Goal: Task Accomplishment & Management: Manage account settings

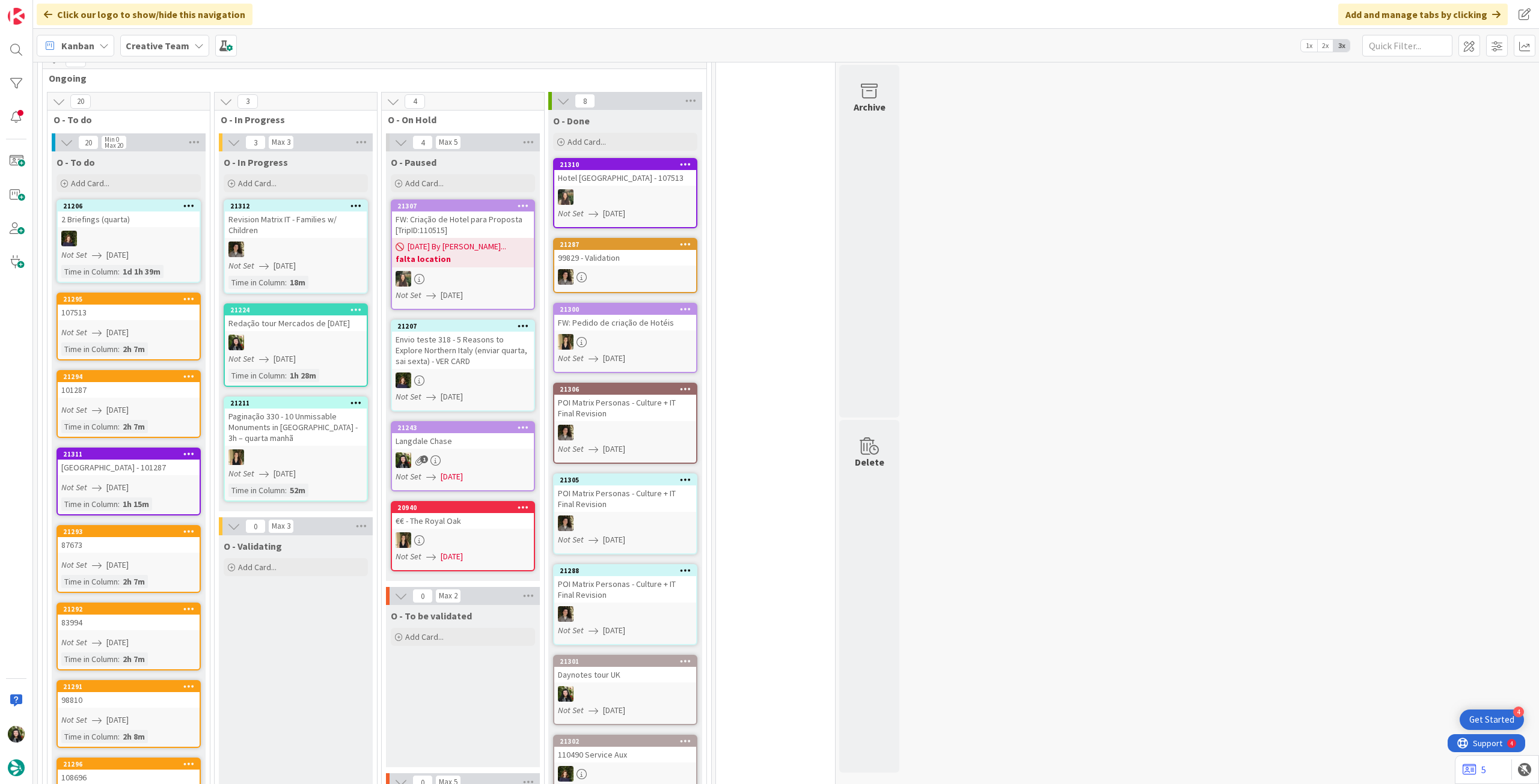
click at [443, 253] on b "falta location" at bounding box center [463, 258] width 135 height 12
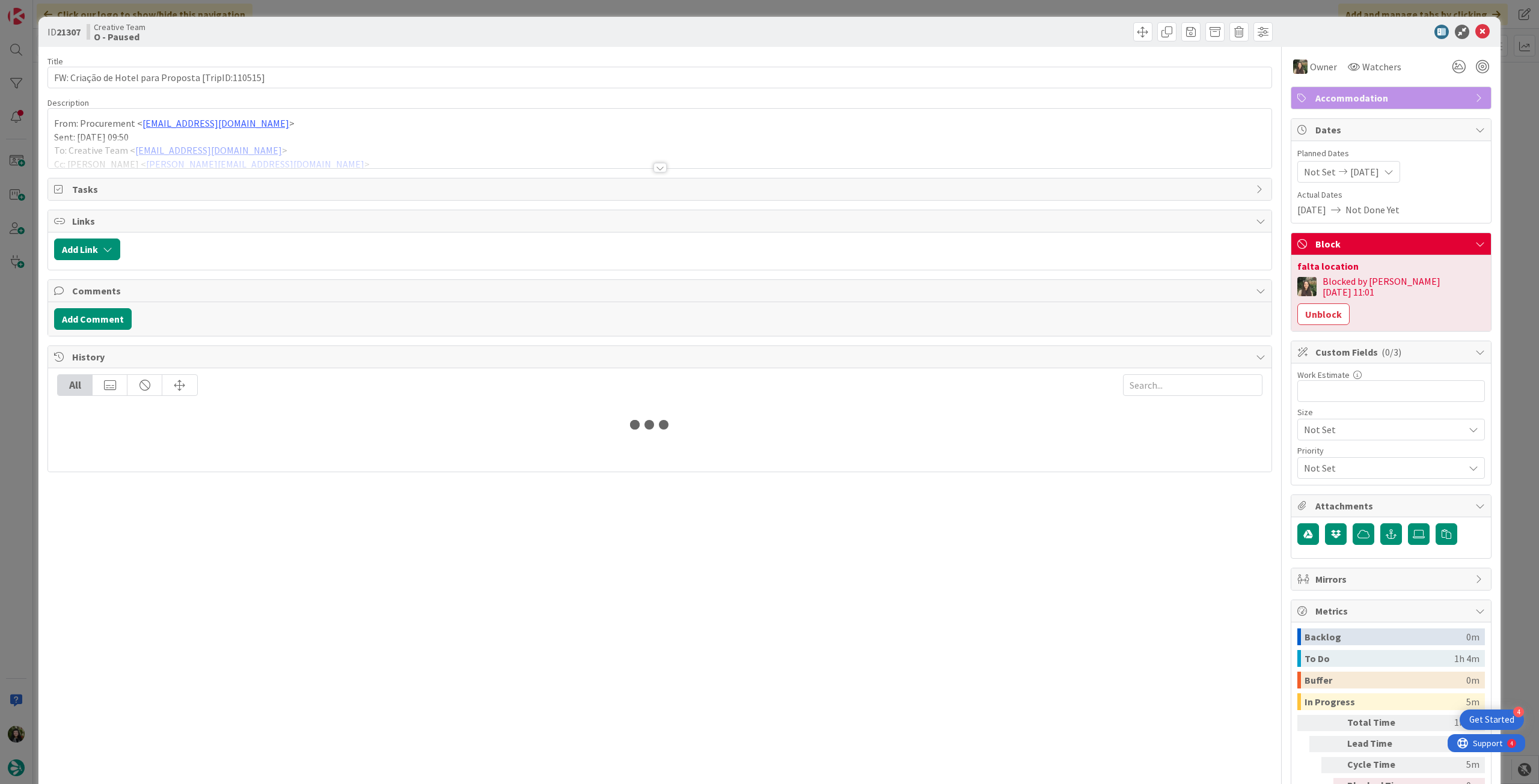
click at [280, 149] on div at bounding box center [659, 153] width 1224 height 31
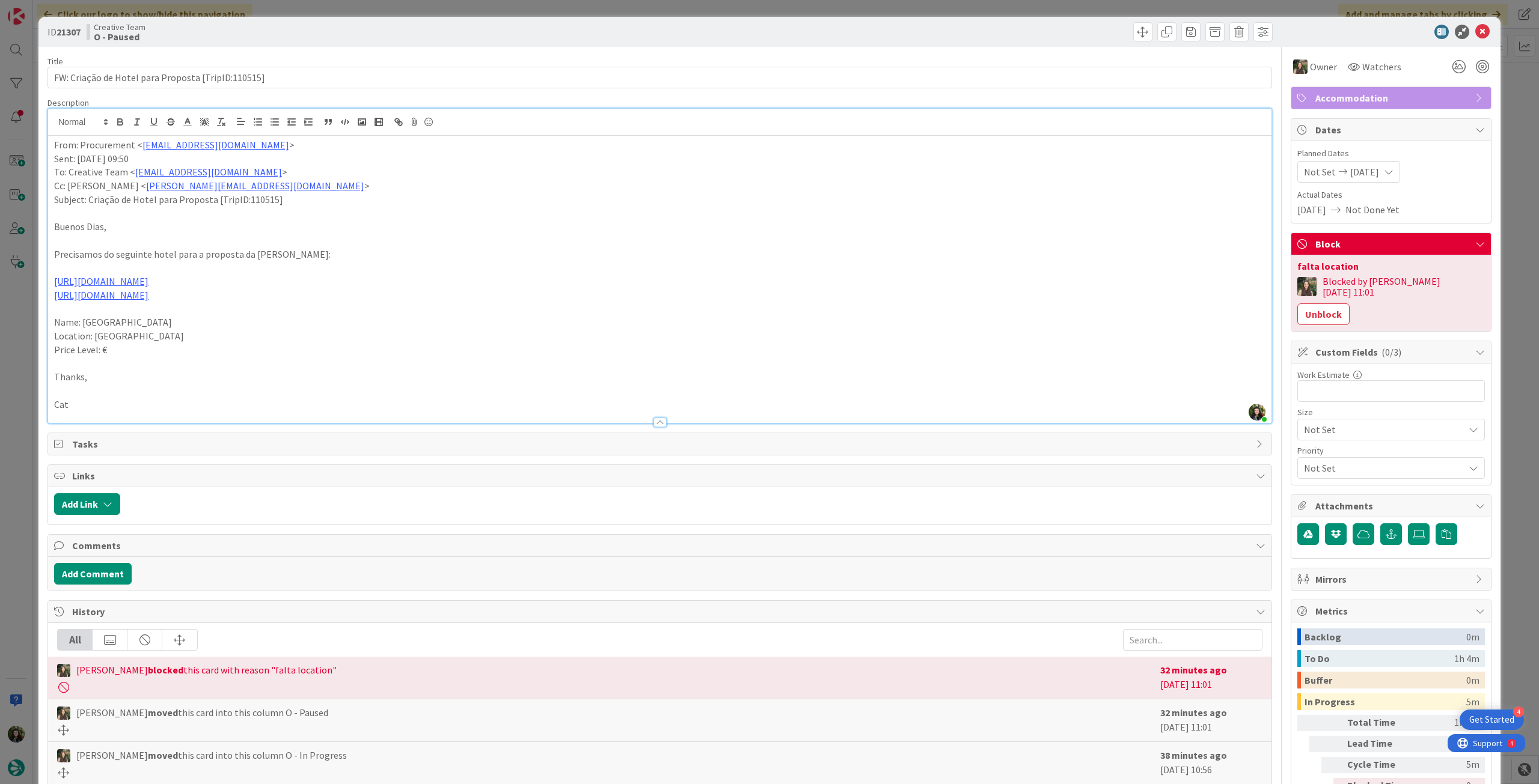
click at [1465, 34] on div at bounding box center [1385, 31] width 213 height 14
click at [1475, 31] on icon at bounding box center [1482, 31] width 14 height 14
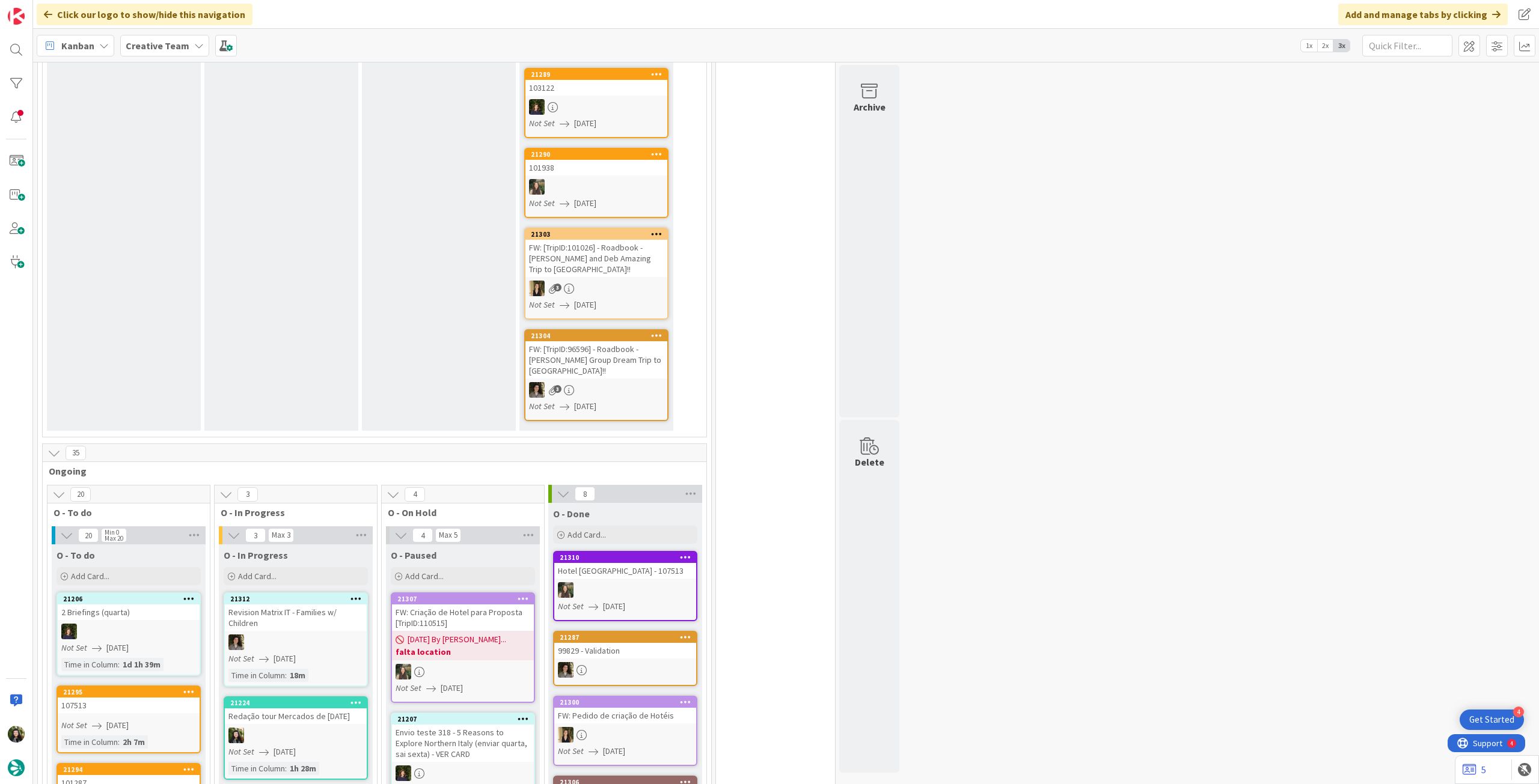
scroll to position [641, 0]
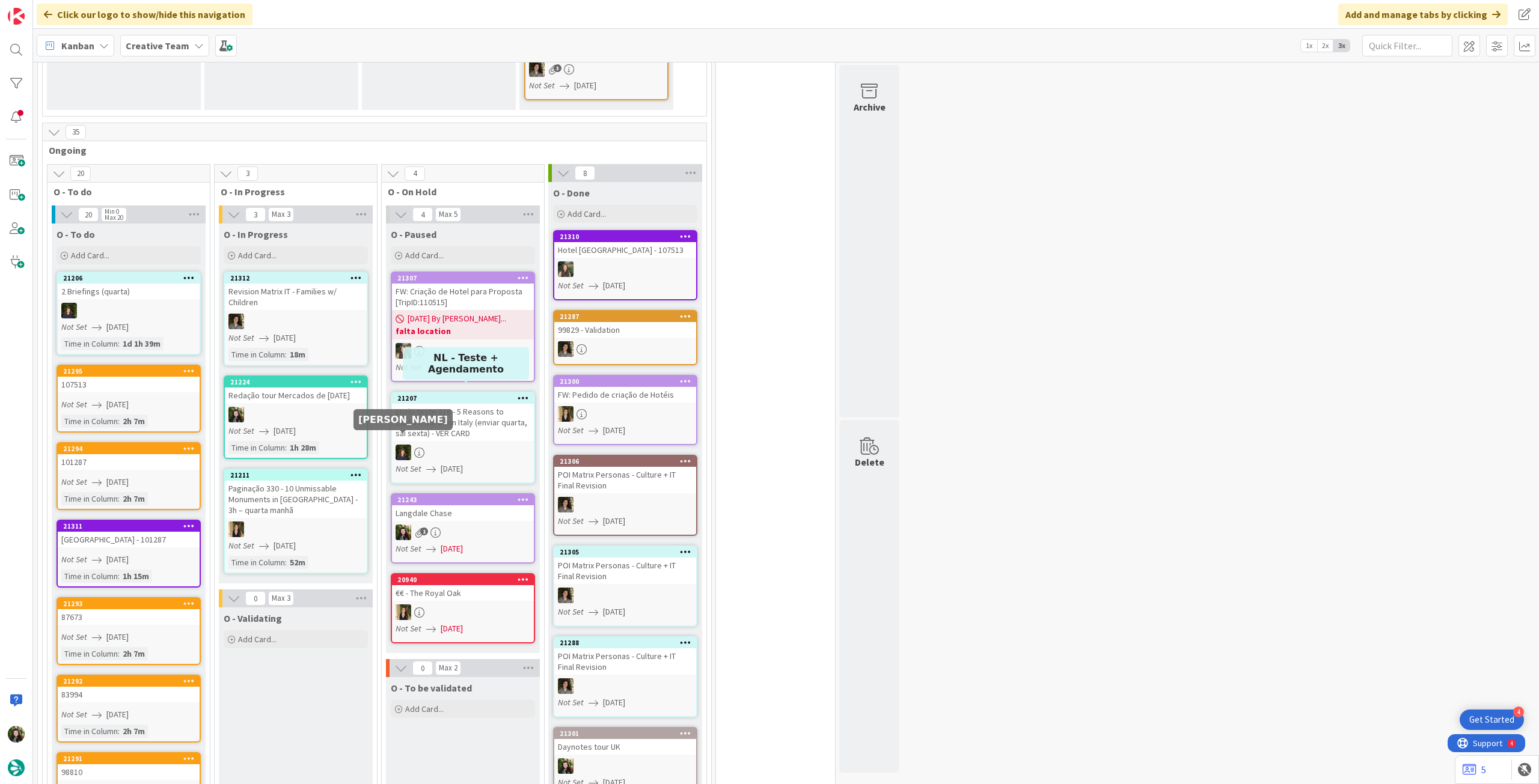
click at [425, 345] on div at bounding box center [463, 351] width 142 height 16
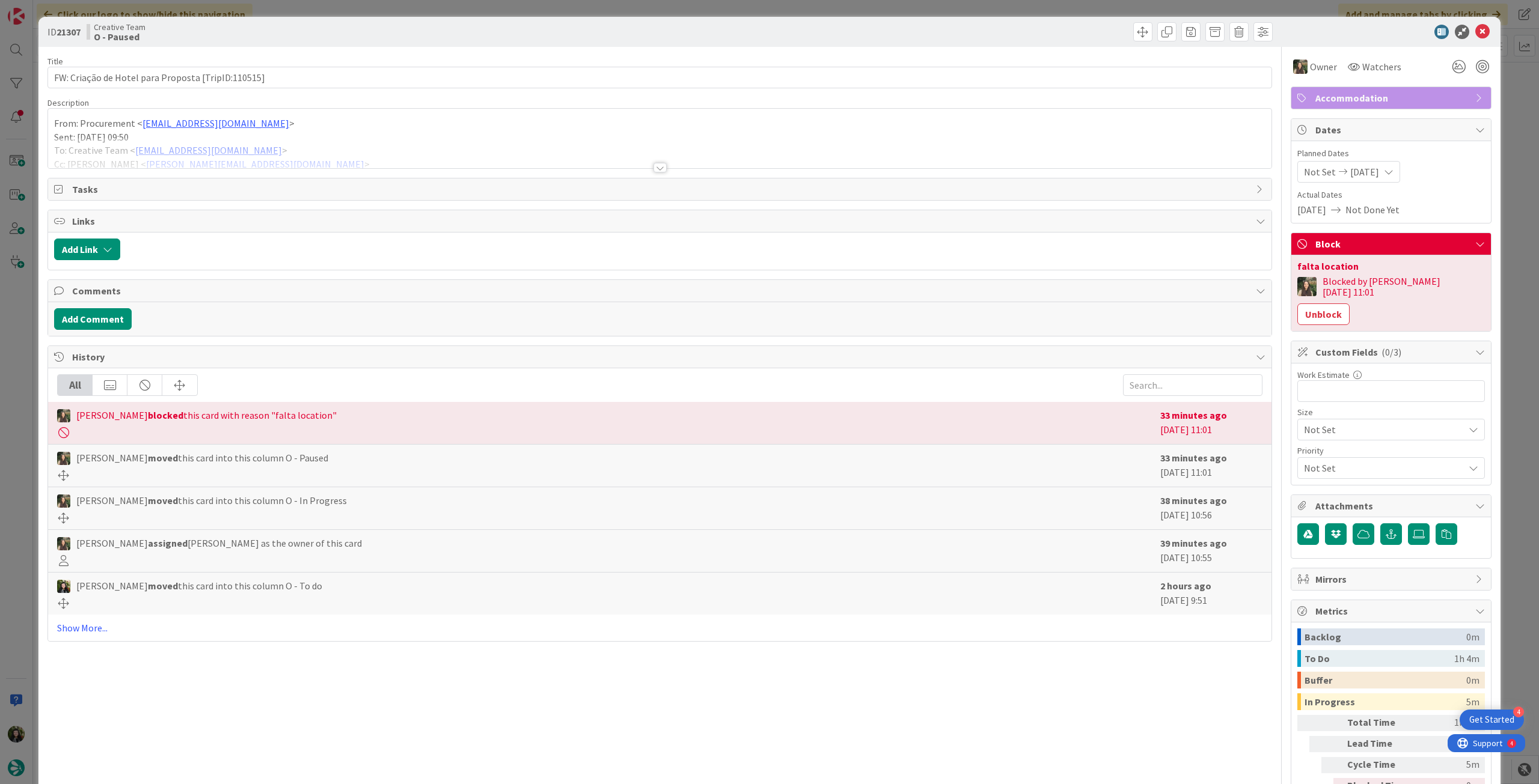
click at [128, 150] on div at bounding box center [659, 153] width 1224 height 31
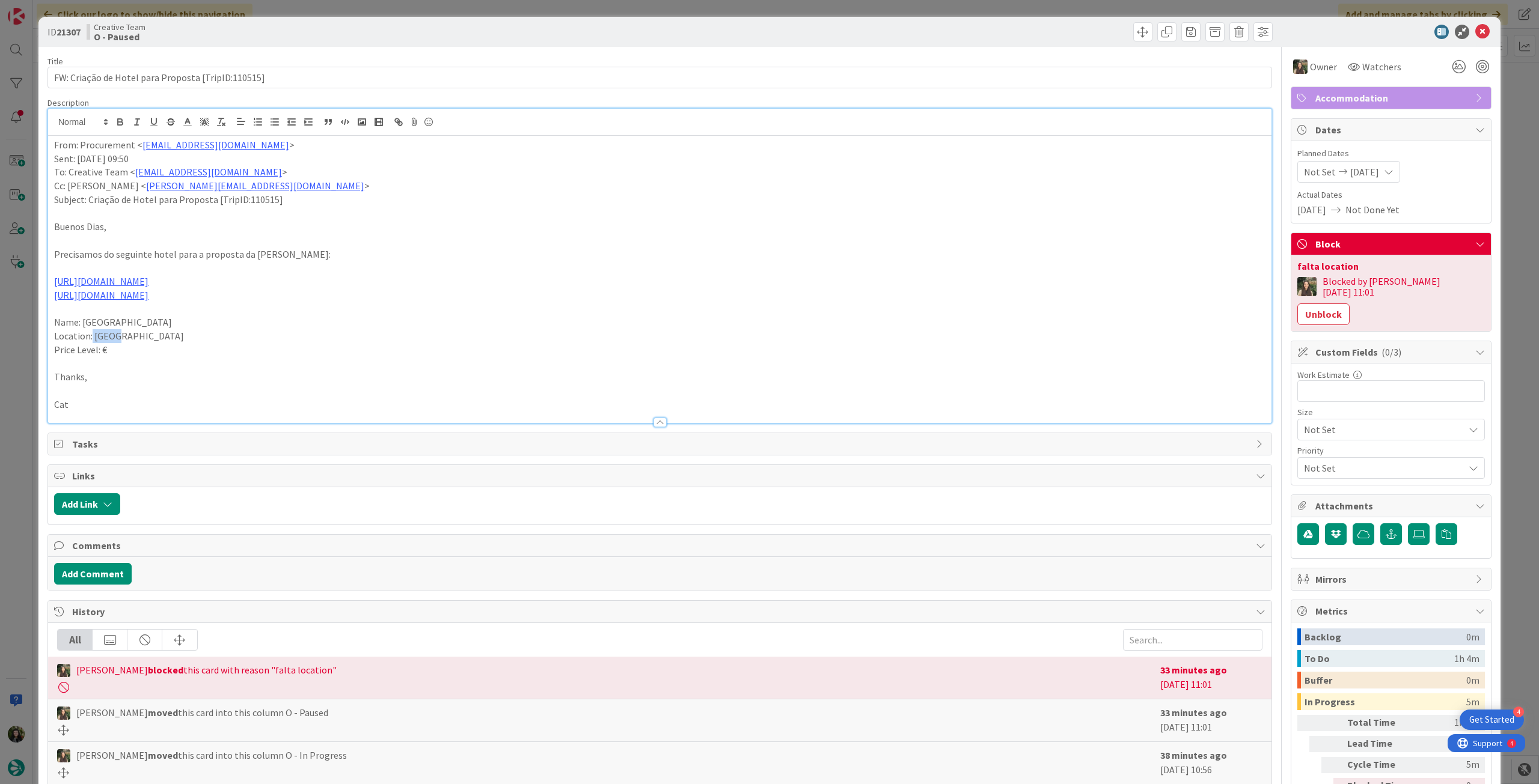
drag, startPoint x: 124, startPoint y: 337, endPoint x: 92, endPoint y: 333, distance: 32.2
click at [92, 333] on p "Location: [GEOGRAPHIC_DATA]" at bounding box center [659, 336] width 1211 height 14
copy p "[GEOGRAPHIC_DATA]"
click at [1475, 31] on icon at bounding box center [1482, 31] width 14 height 14
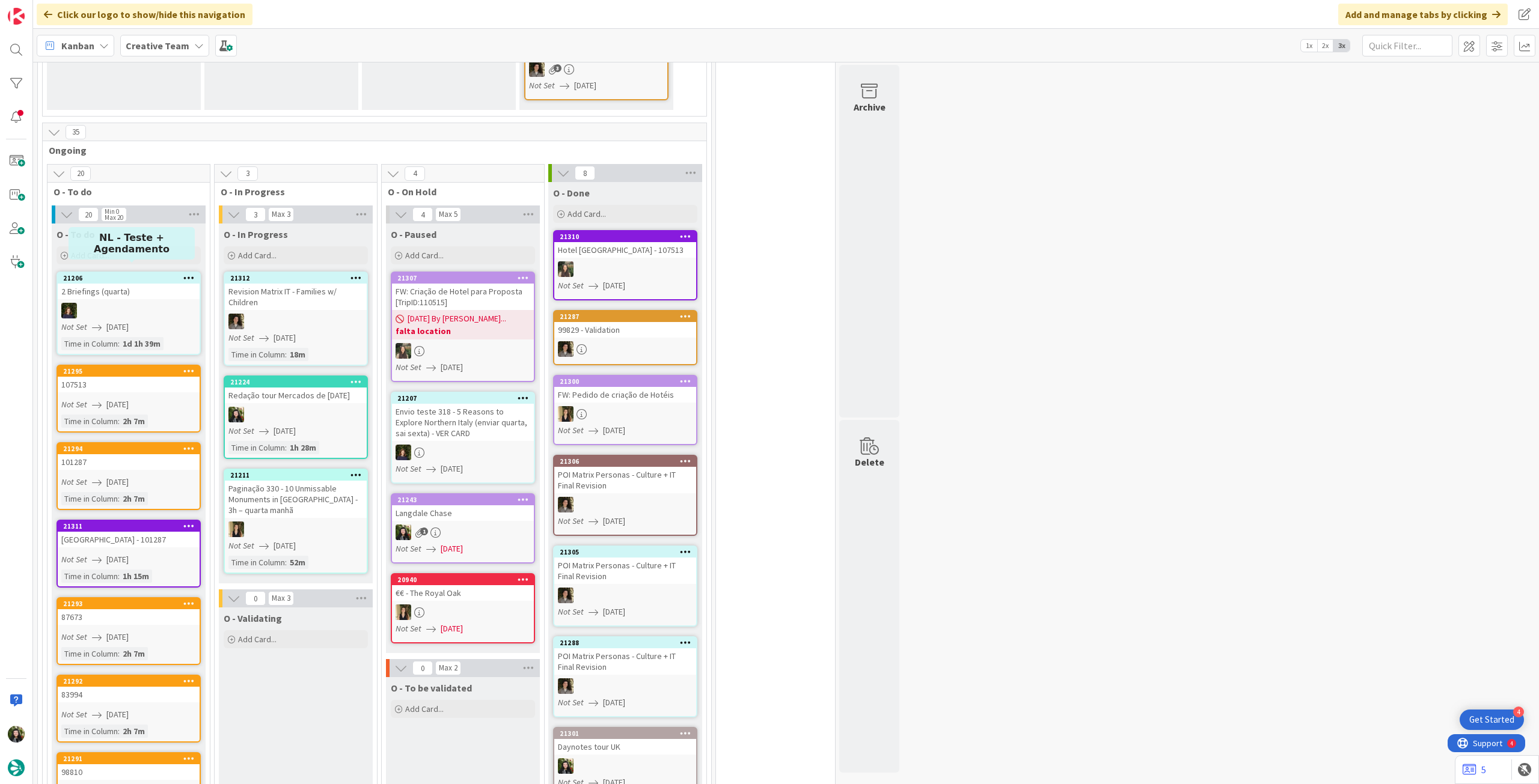
click at [136, 246] on div "Add Card..." at bounding box center [128, 255] width 144 height 18
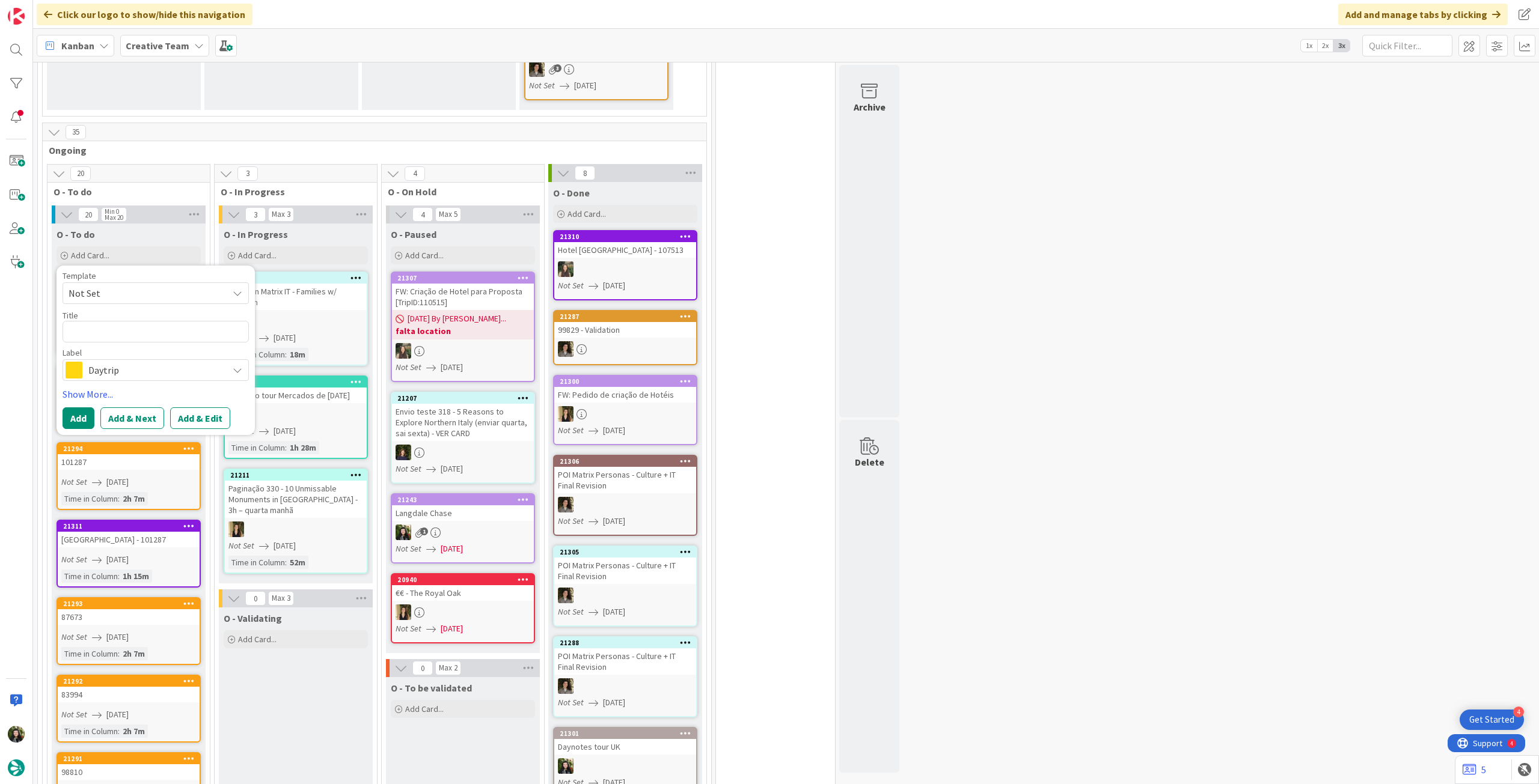
click at [107, 361] on span "Daytrip" at bounding box center [155, 369] width 133 height 16
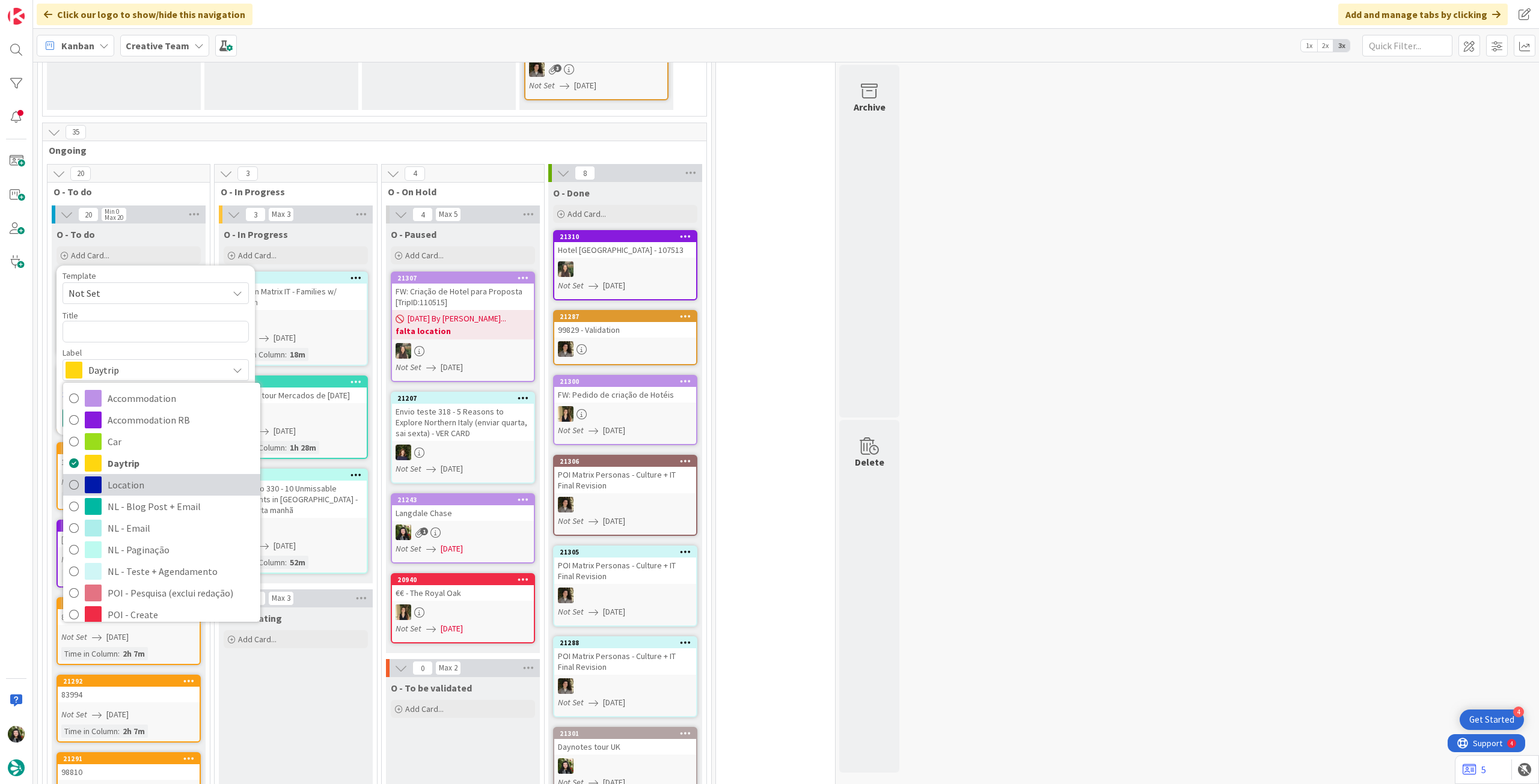
click at [145, 476] on span "Location" at bounding box center [180, 484] width 146 height 18
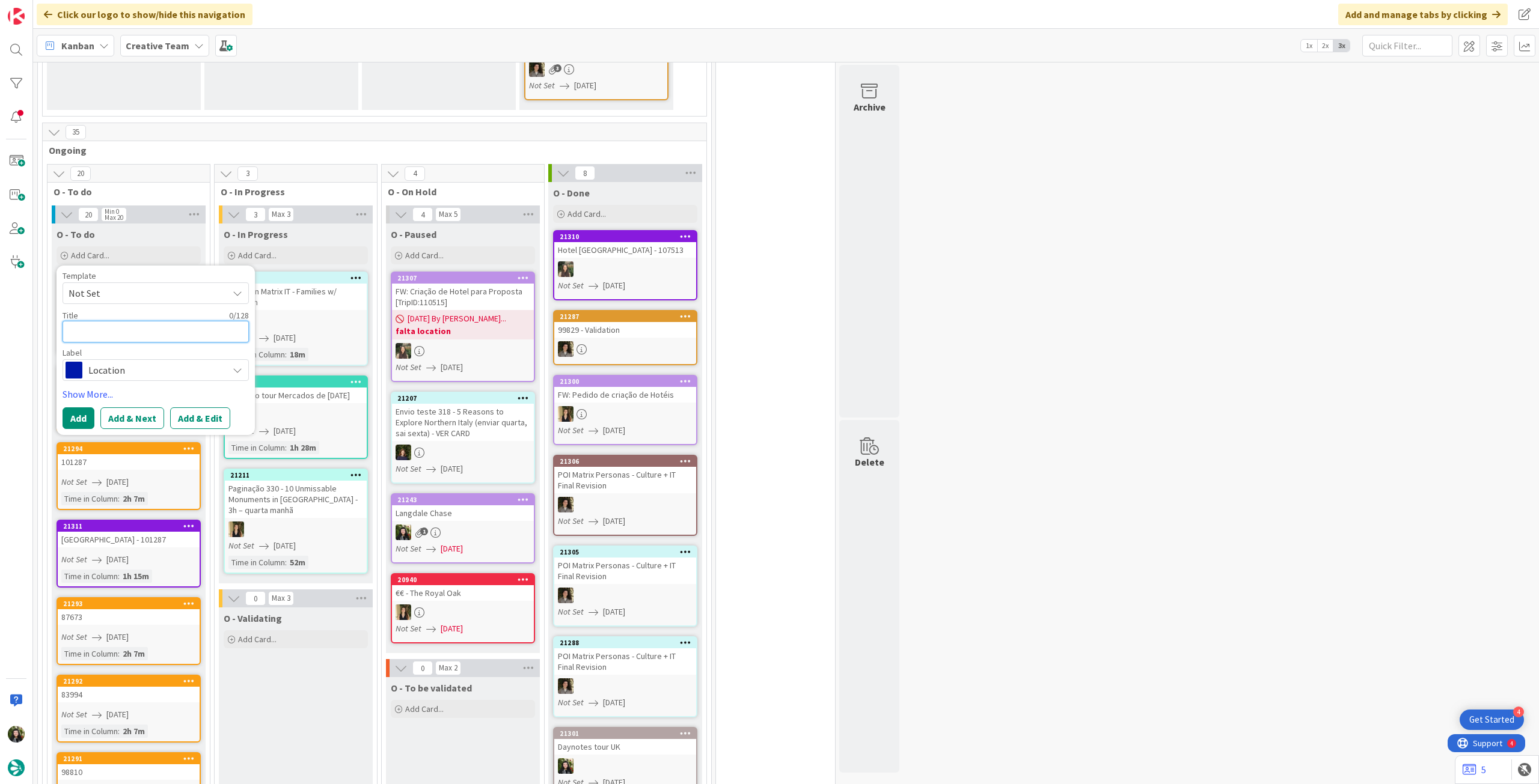
click at [139, 330] on textarea at bounding box center [156, 332] width 186 height 22
paste textarea "[GEOGRAPHIC_DATA]"
type textarea "[GEOGRAPHIC_DATA]"
type textarea "x"
type textarea "[GEOGRAPHIC_DATA]"
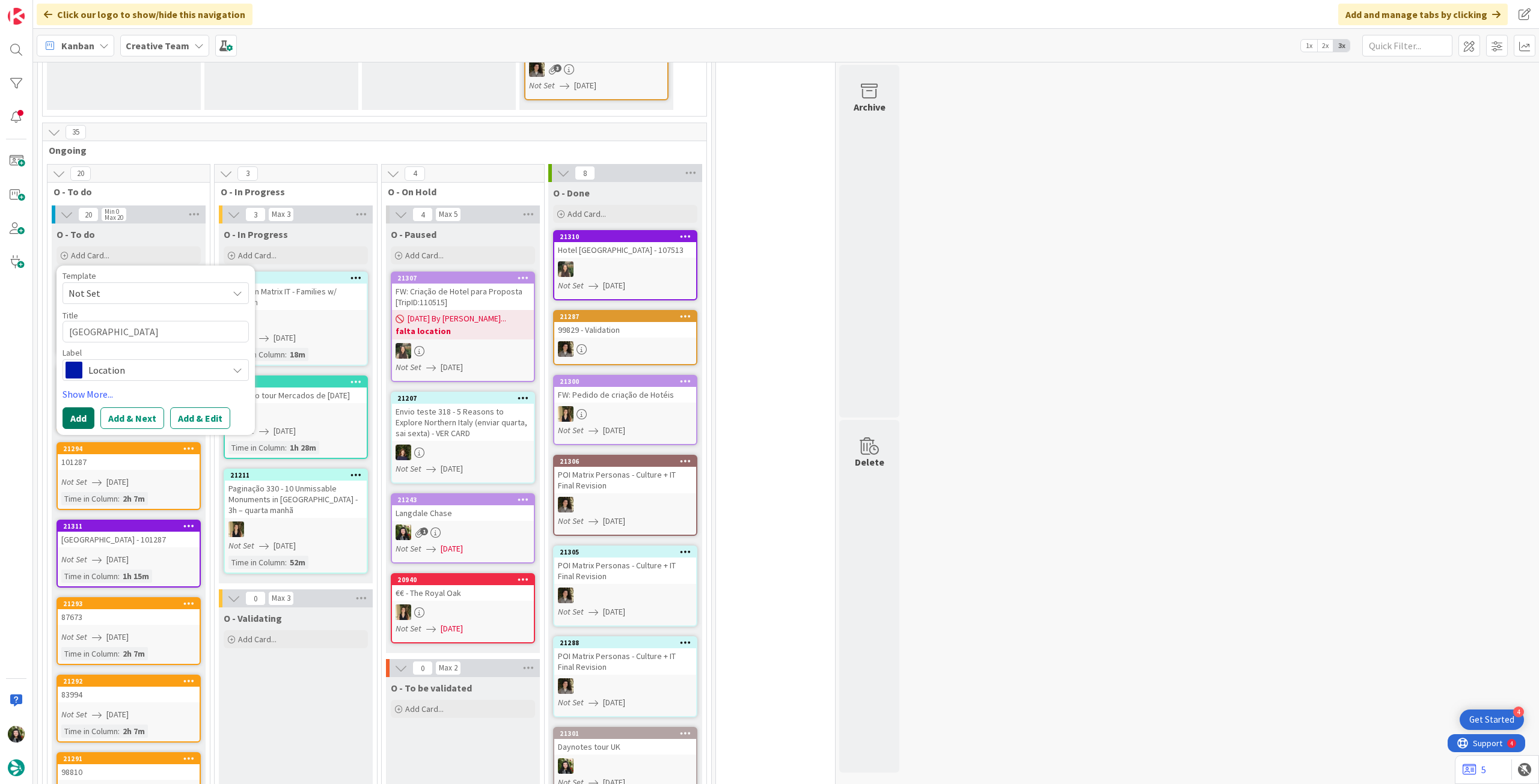
click at [77, 408] on button "Add" at bounding box center [78, 419] width 32 height 22
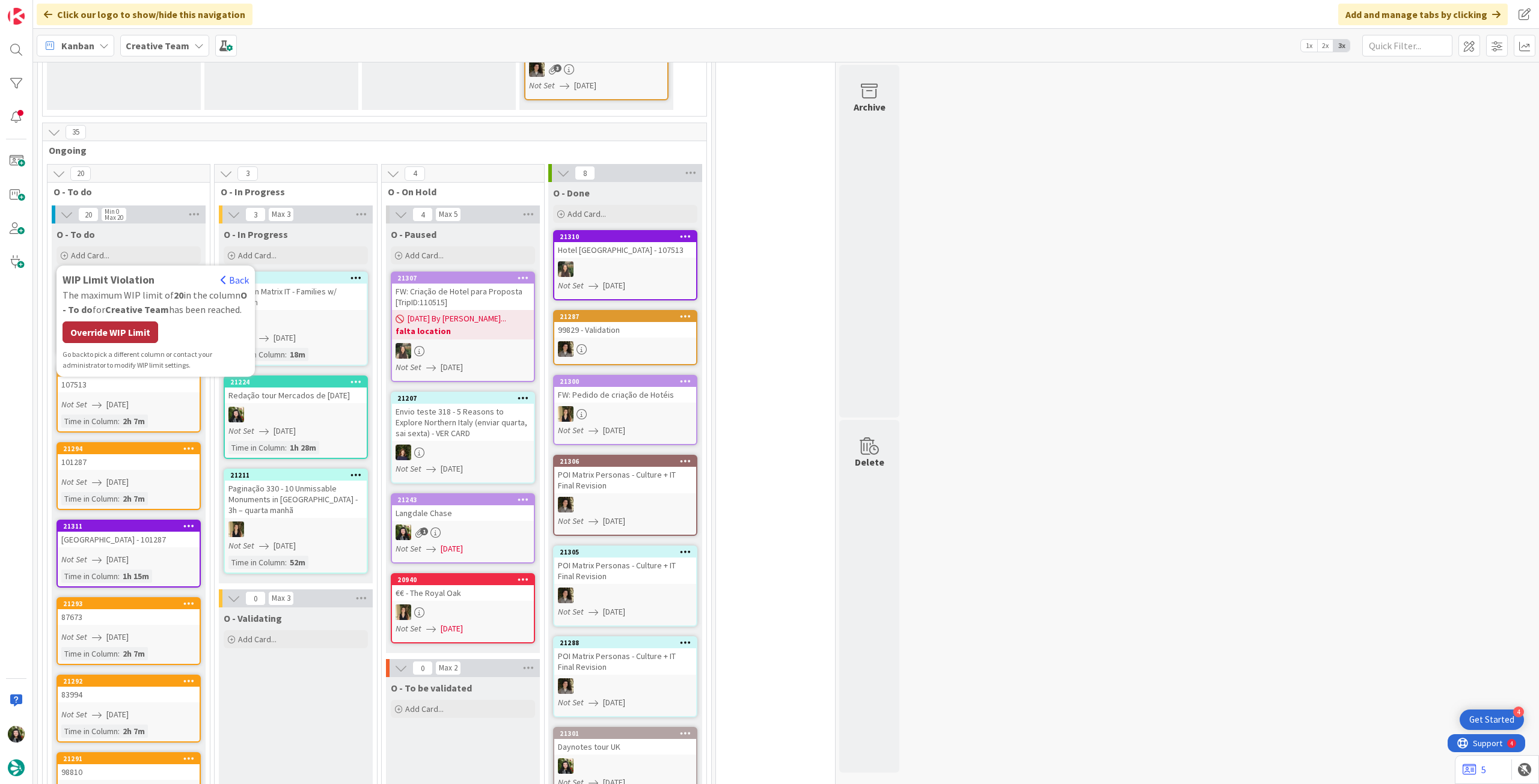
click at [113, 322] on div "Override WIP Limit" at bounding box center [110, 333] width 96 height 22
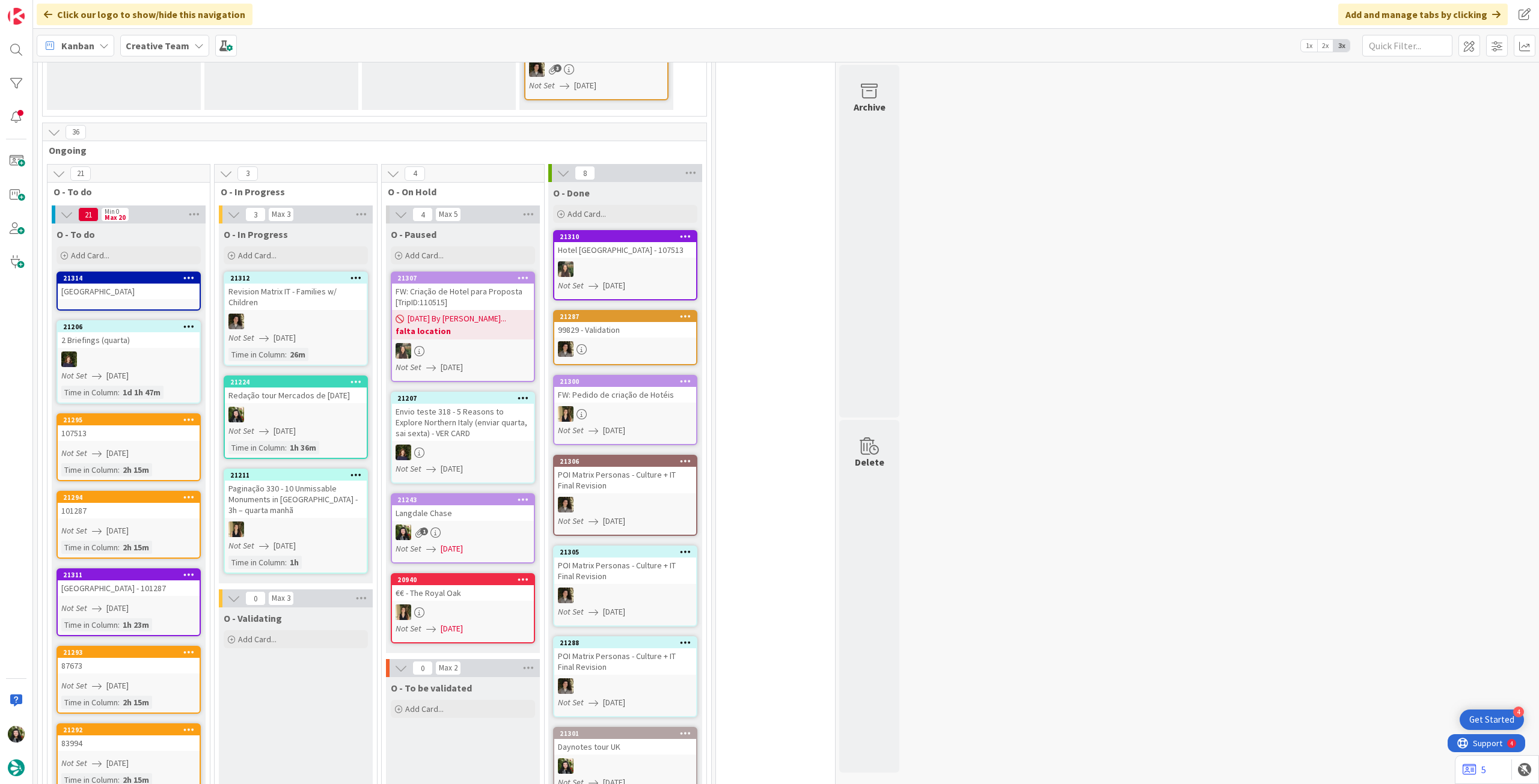
click at [125, 292] on link "21314 [GEOGRAPHIC_DATA]" at bounding box center [128, 291] width 144 height 39
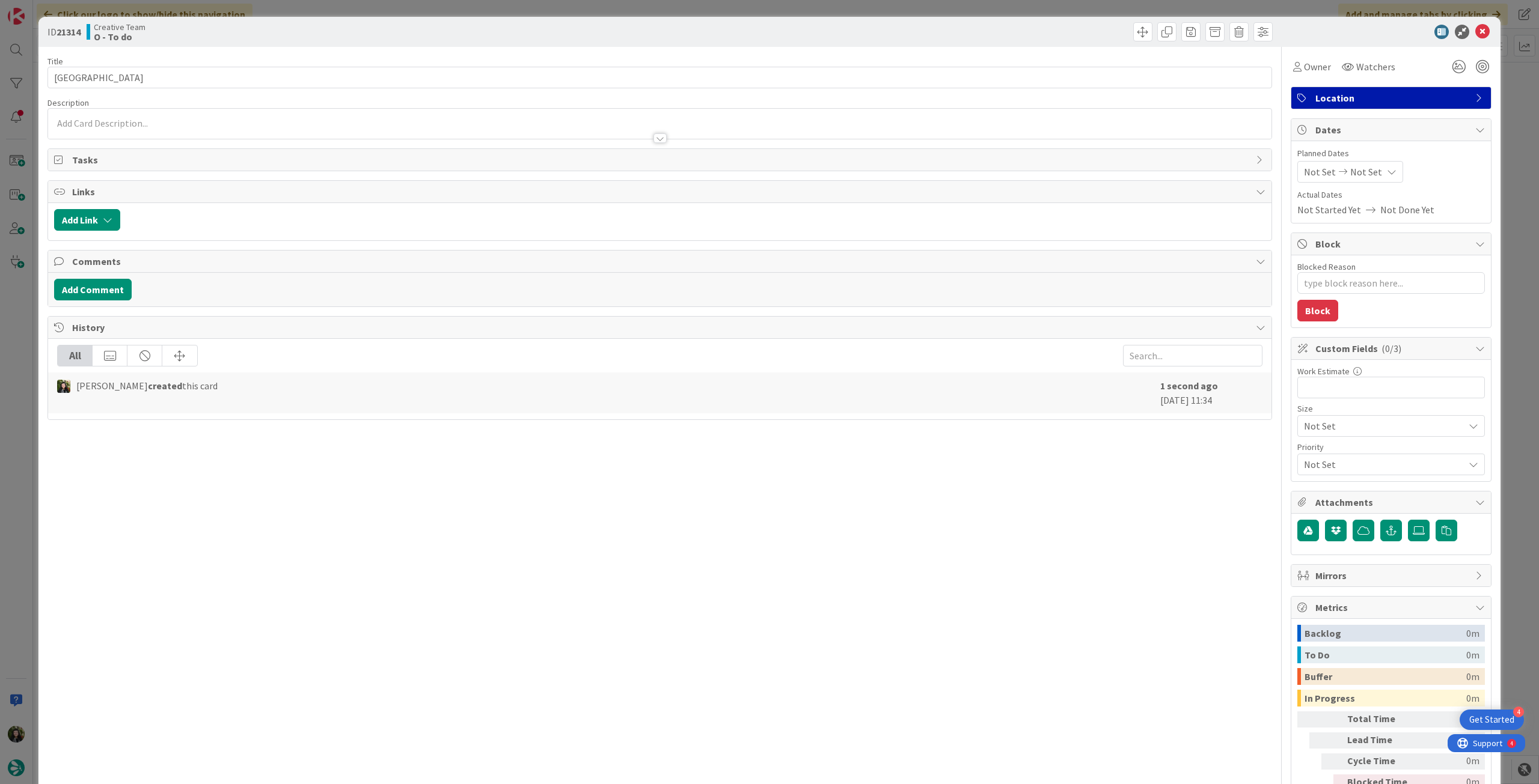
type textarea "x"
click at [1371, 164] on div "Not Set Not Set" at bounding box center [1350, 172] width 106 height 22
click at [1309, 451] on icon at bounding box center [1317, 453] width 18 height 14
type input "[DATE]"
drag, startPoint x: 1470, startPoint y: 30, endPoint x: 1204, endPoint y: 250, distance: 345.2
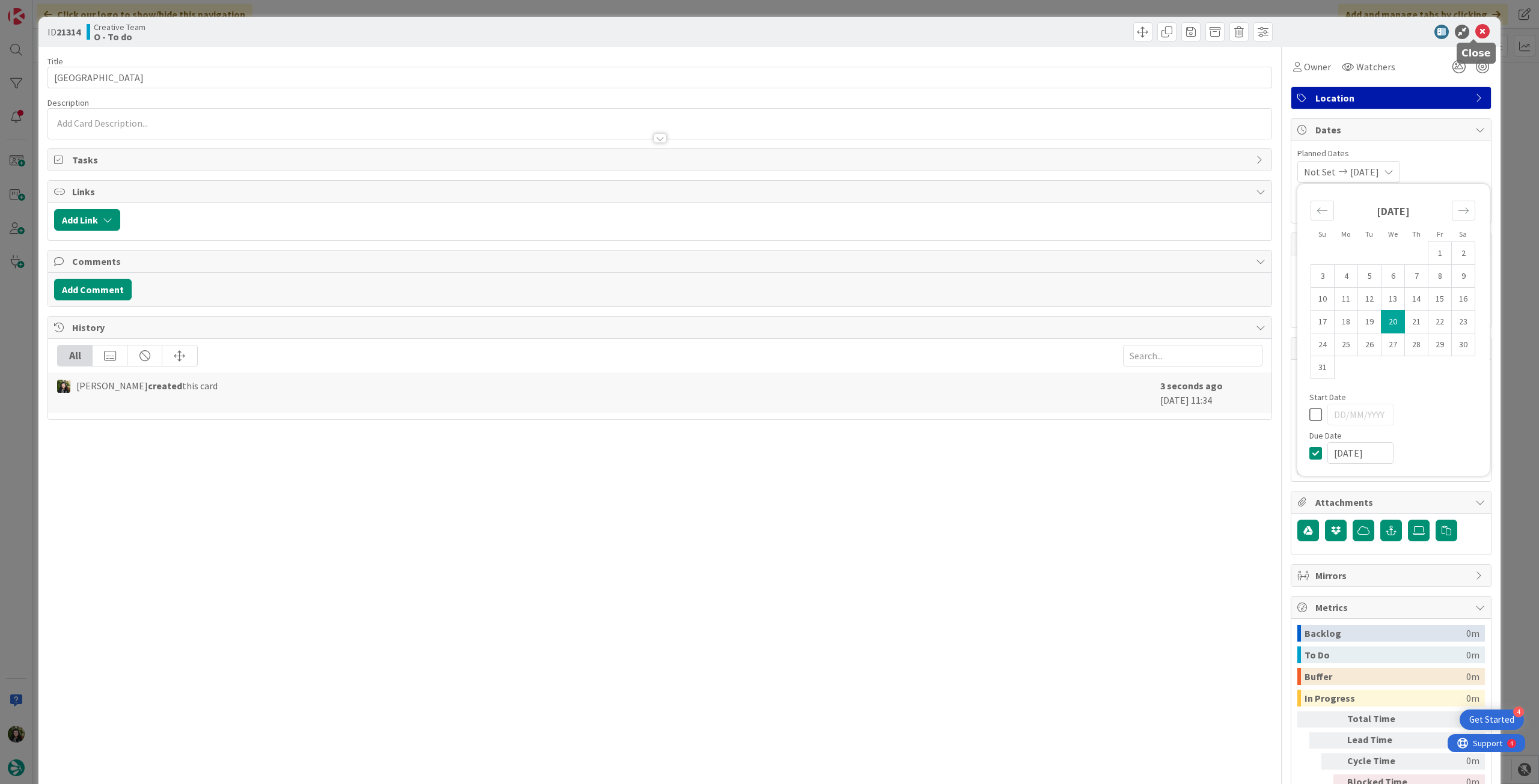
click at [1475, 31] on icon at bounding box center [1482, 31] width 14 height 14
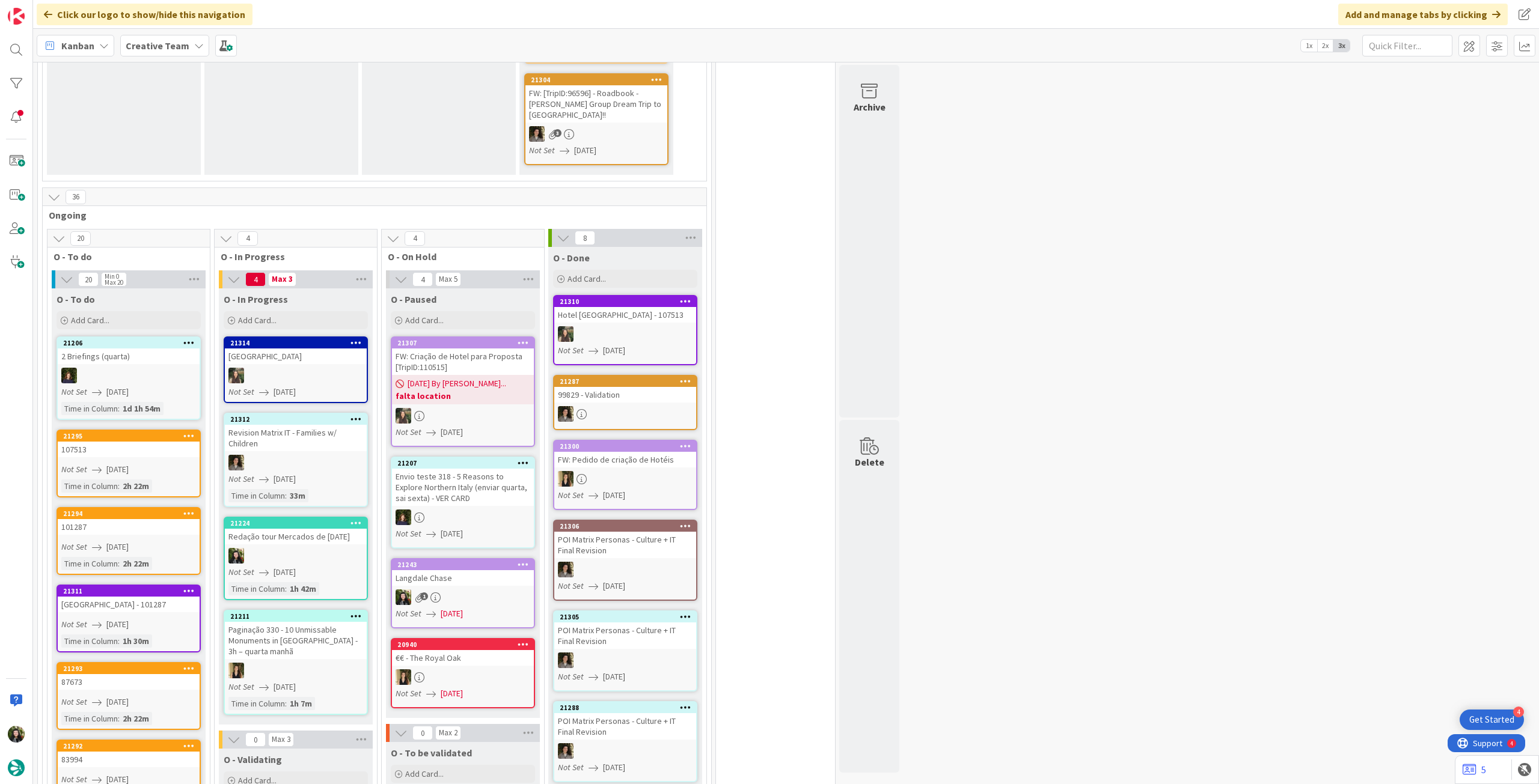
drag, startPoint x: 137, startPoint y: 43, endPoint x: 153, endPoint y: 63, distance: 25.6
click at [141, 47] on b "Creative Team" at bounding box center [157, 45] width 63 height 12
click at [170, 164] on div "Creative Team - Análise" at bounding box center [222, 172] width 183 height 23
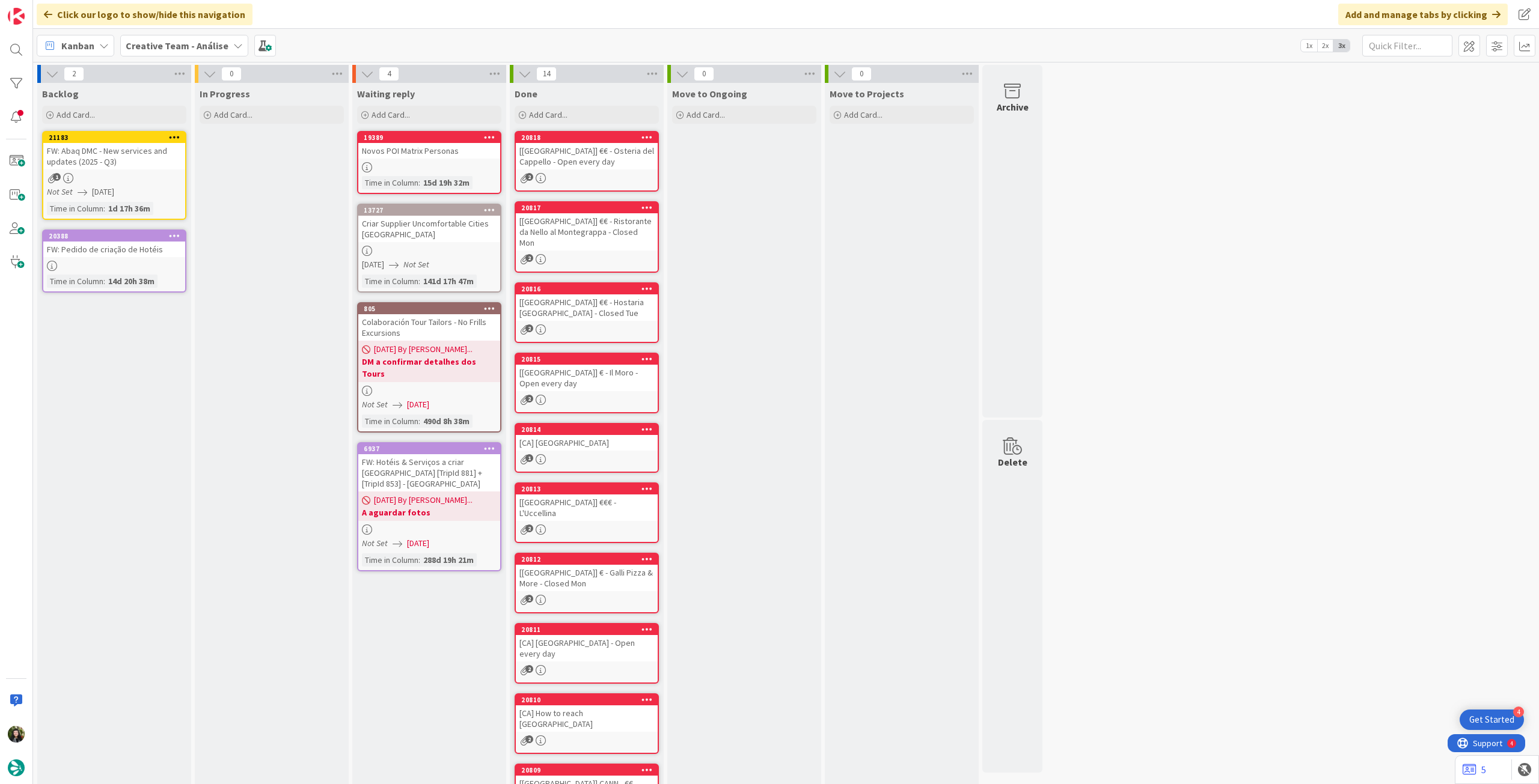
click at [180, 45] on b "Creative Team - Análise" at bounding box center [176, 45] width 103 height 12
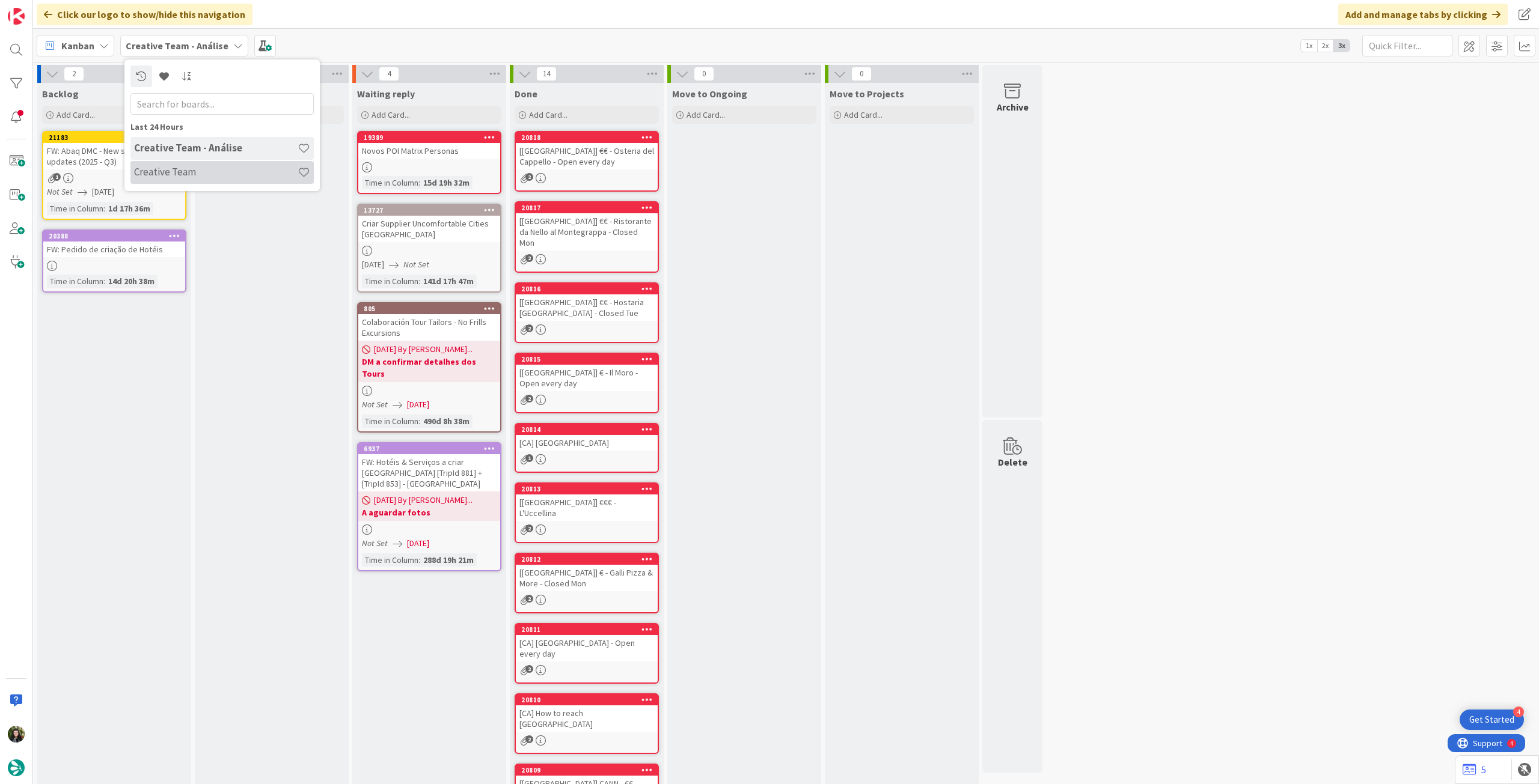
click at [205, 167] on h4 "Creative Team" at bounding box center [215, 171] width 164 height 12
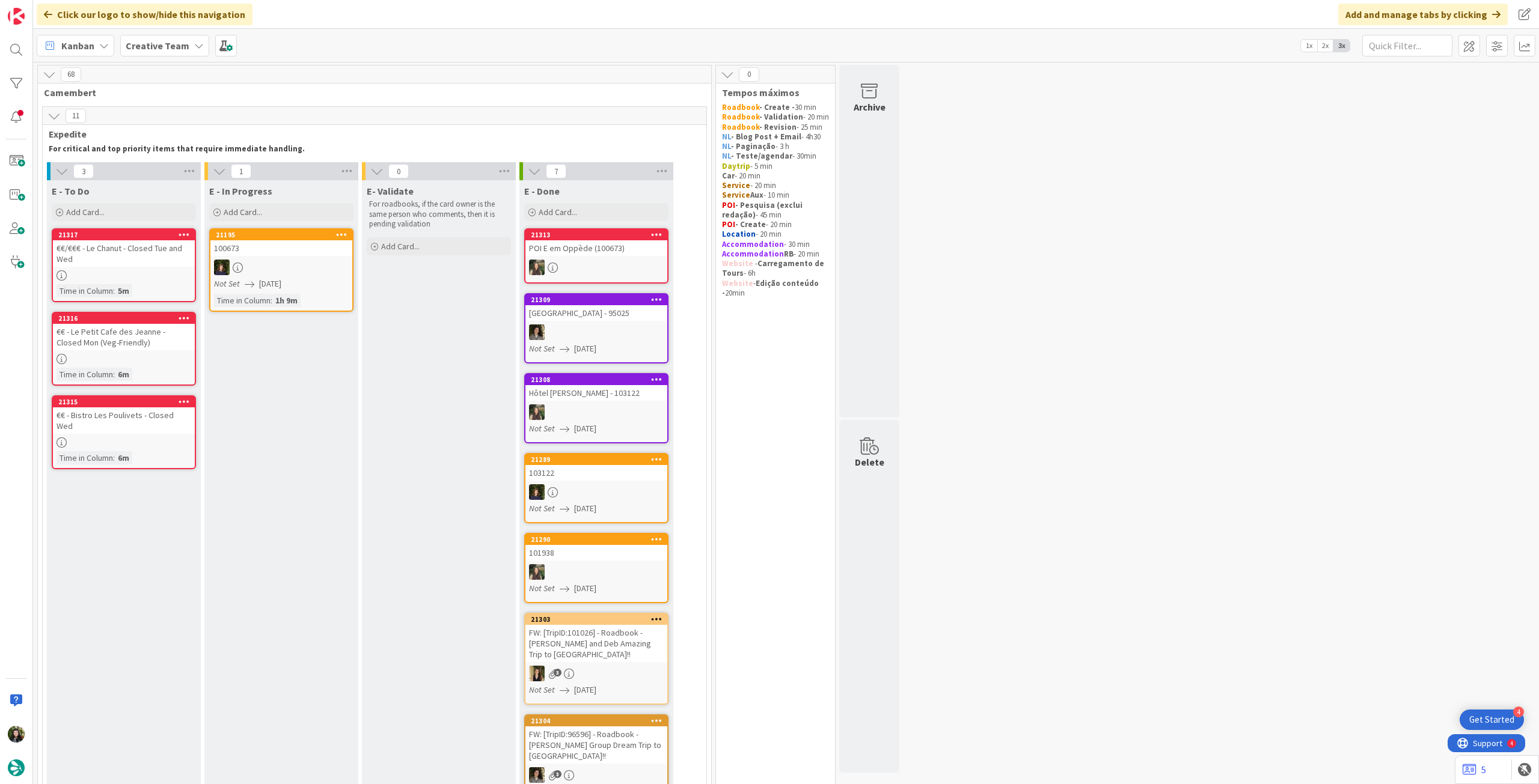
click at [182, 53] on div "Creative Team" at bounding box center [165, 46] width 89 height 22
click at [189, 164] on div "Creative Team - Análise" at bounding box center [222, 172] width 183 height 23
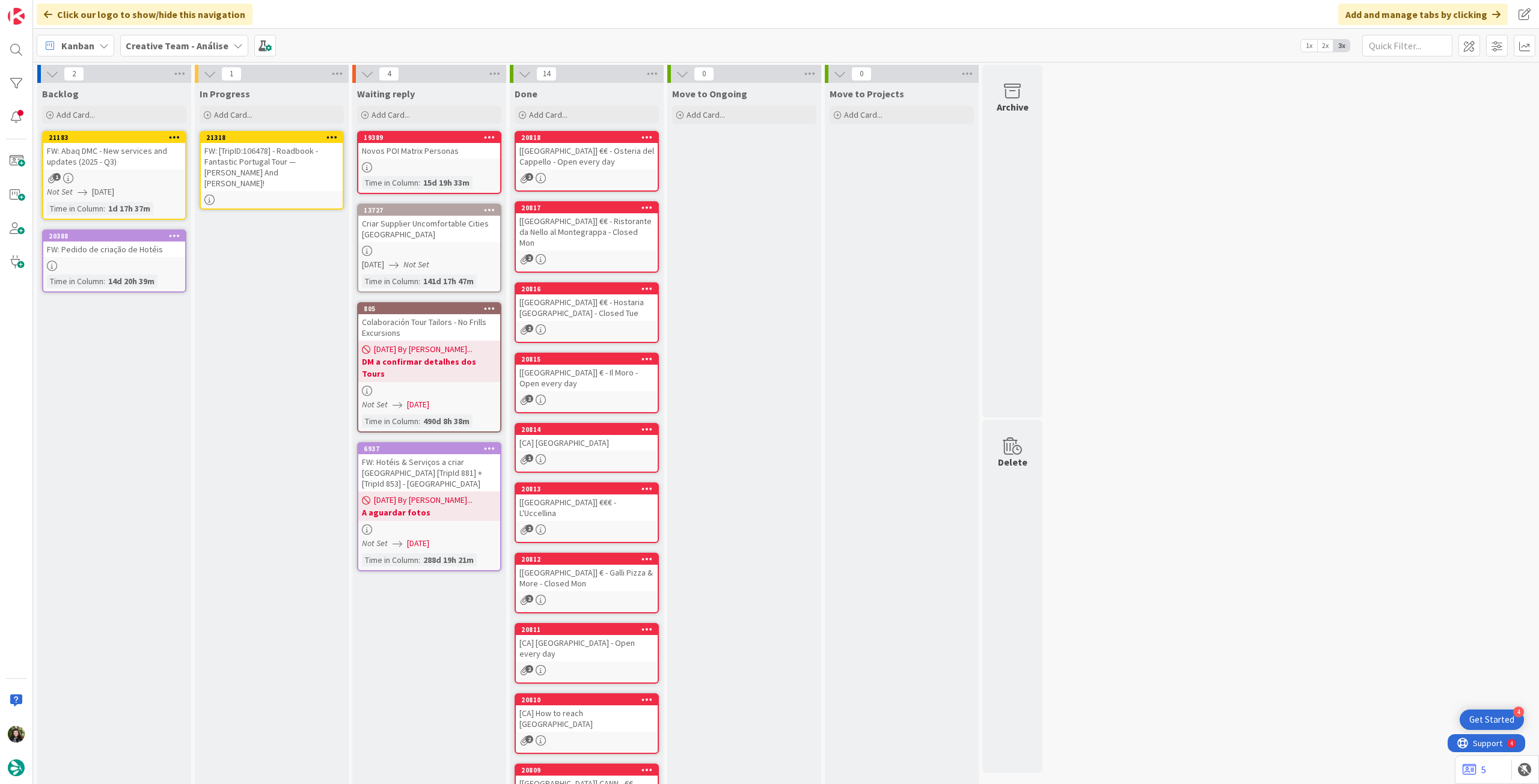
click at [306, 169] on div "FW: [TripID:106478] - Roadbook - Fantastic Portugal Tour — [PERSON_NAME] And [P…" at bounding box center [271, 167] width 142 height 48
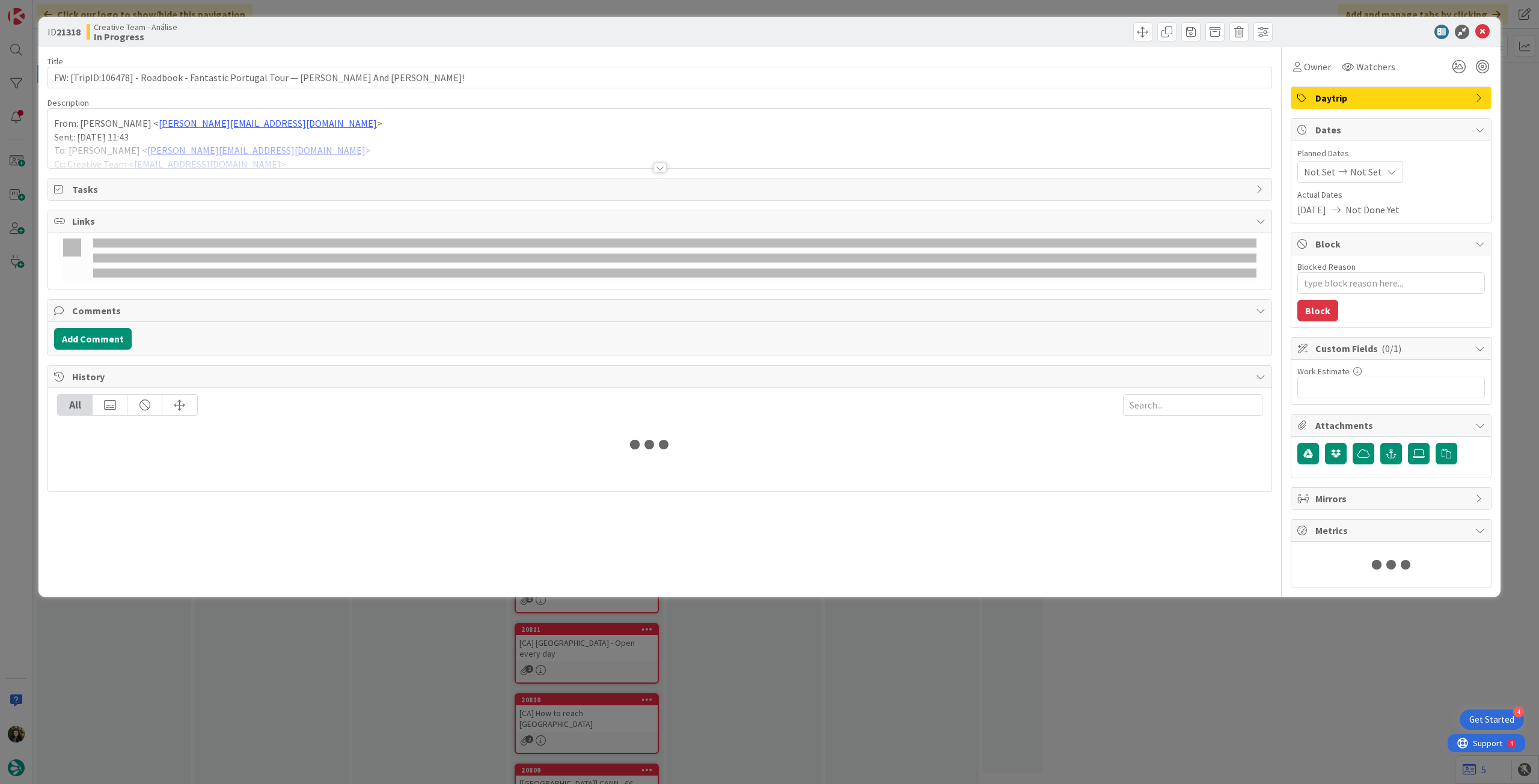
type textarea "x"
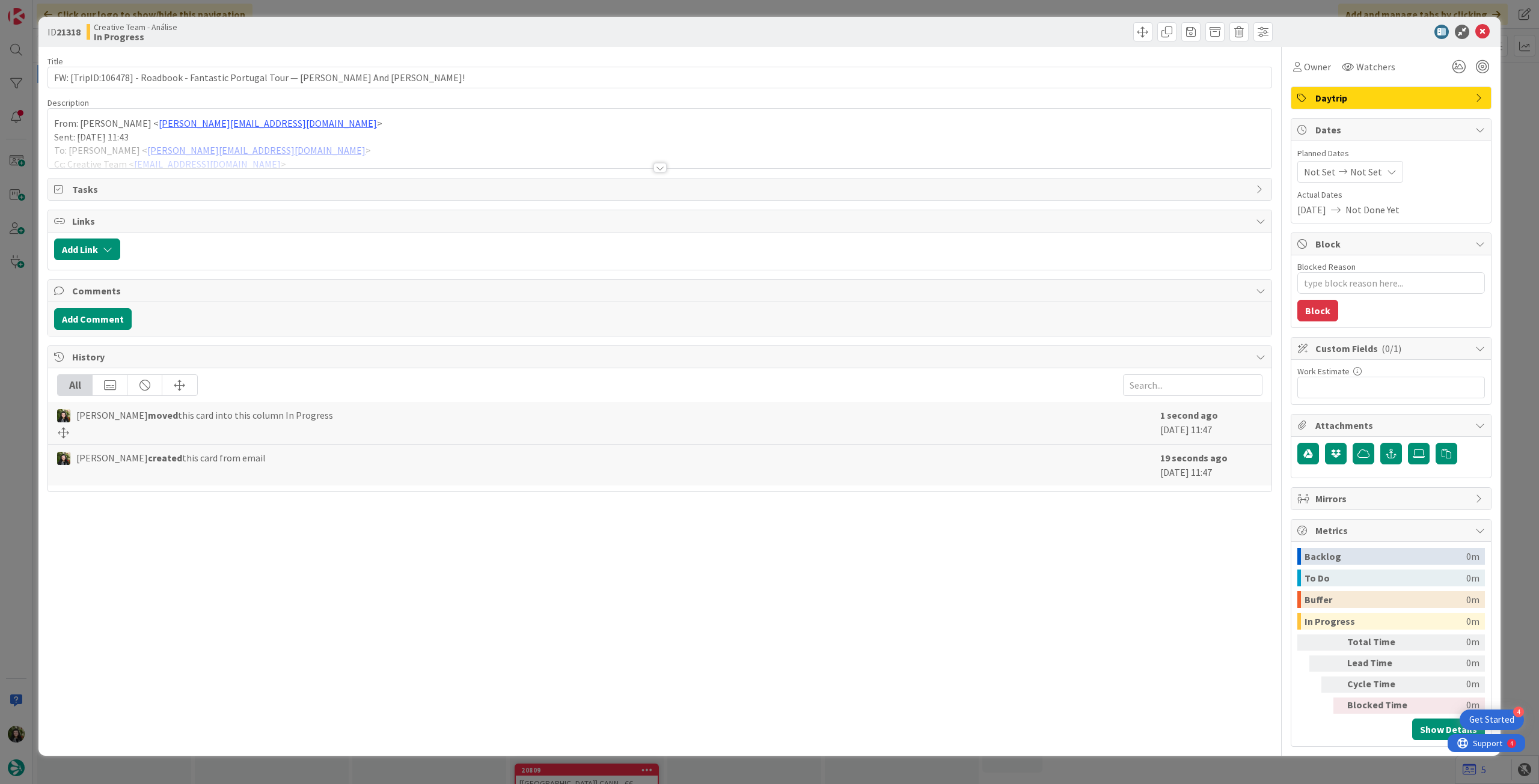
click at [1354, 173] on span "Not Set" at bounding box center [1366, 171] width 32 height 14
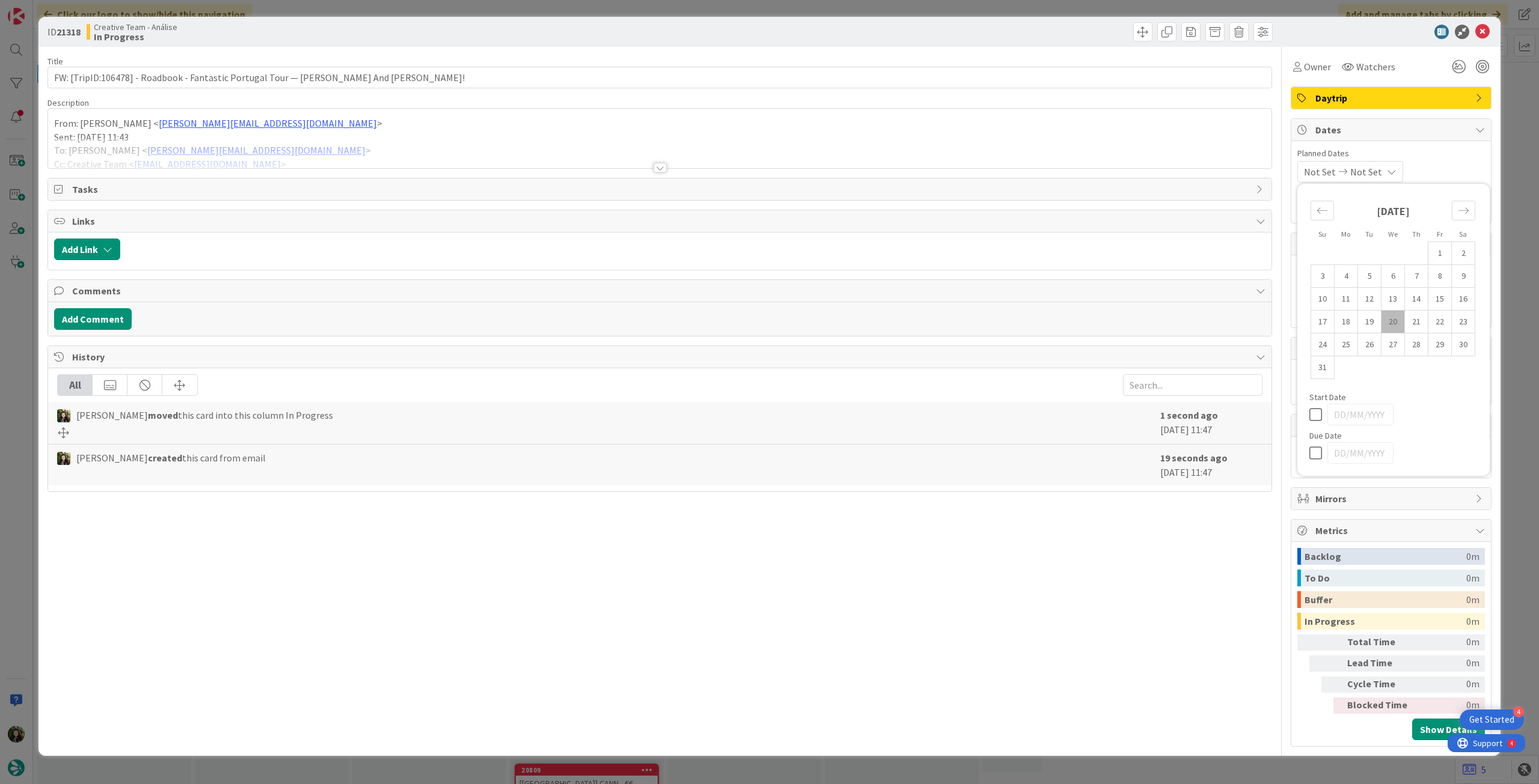
click at [1319, 459] on icon at bounding box center [1317, 453] width 18 height 14
type input "[DATE]"
click at [1482, 33] on icon at bounding box center [1482, 31] width 14 height 14
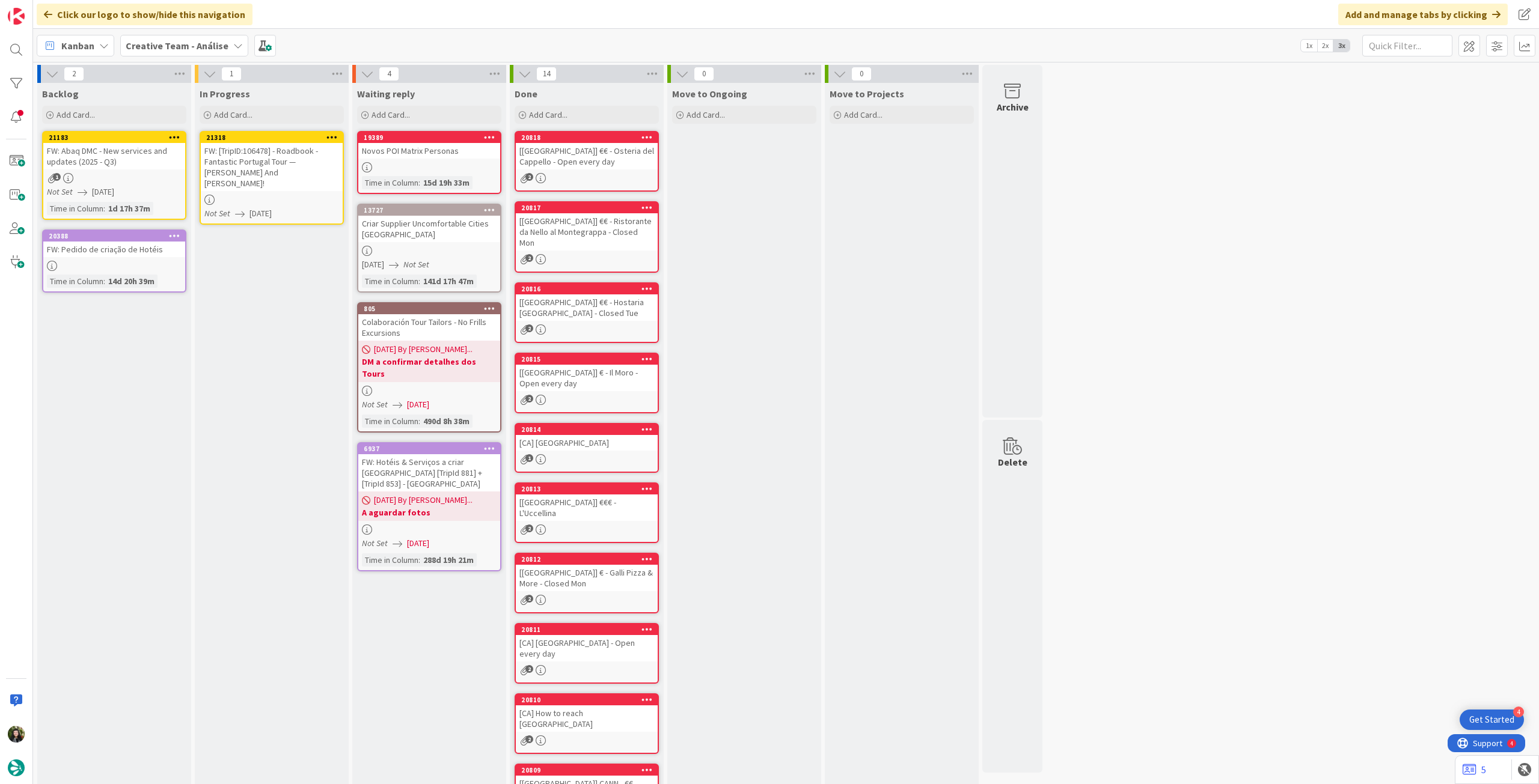
click at [334, 136] on icon at bounding box center [332, 137] width 12 height 9
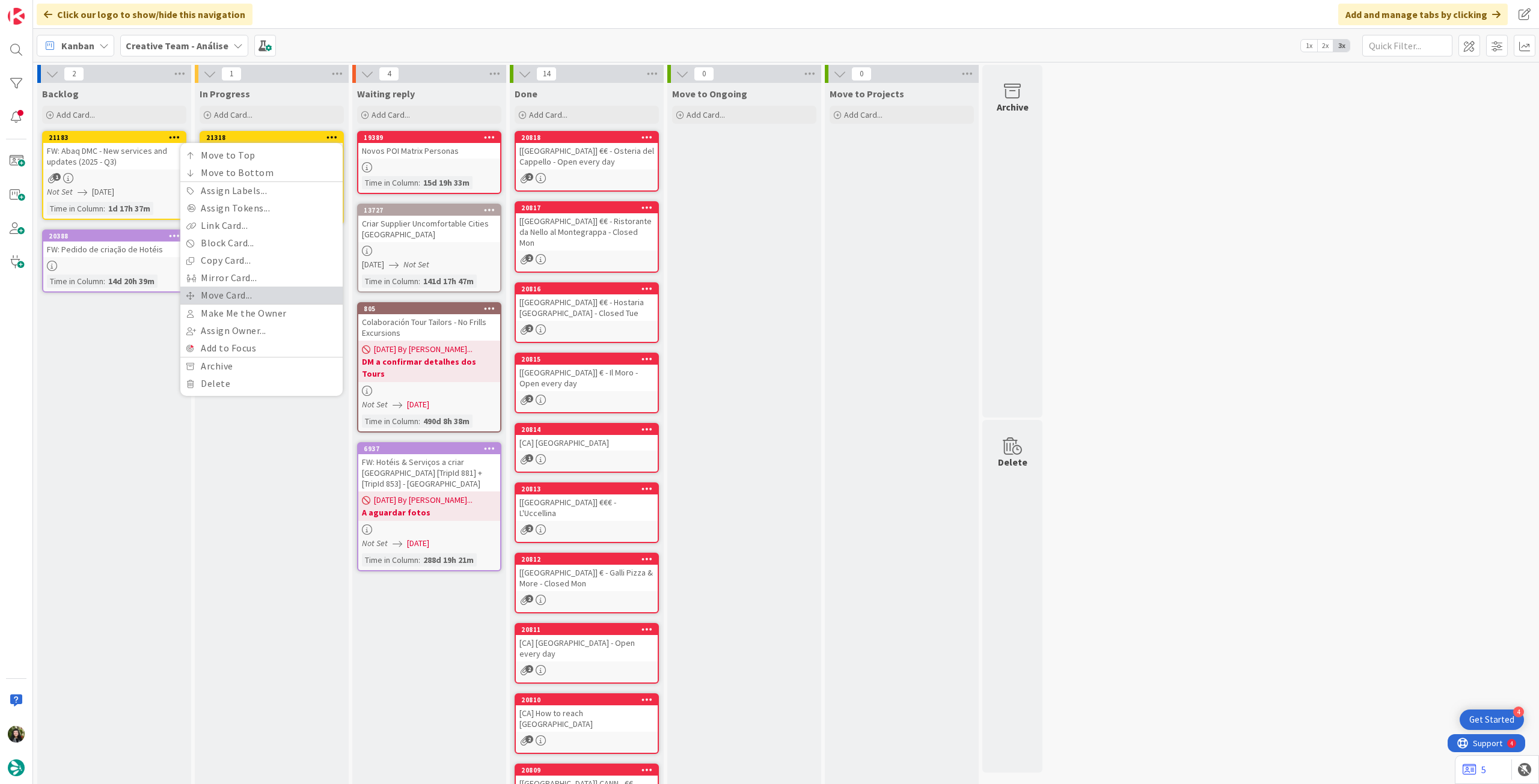
click at [284, 292] on link "Move Card..." at bounding box center [261, 295] width 162 height 17
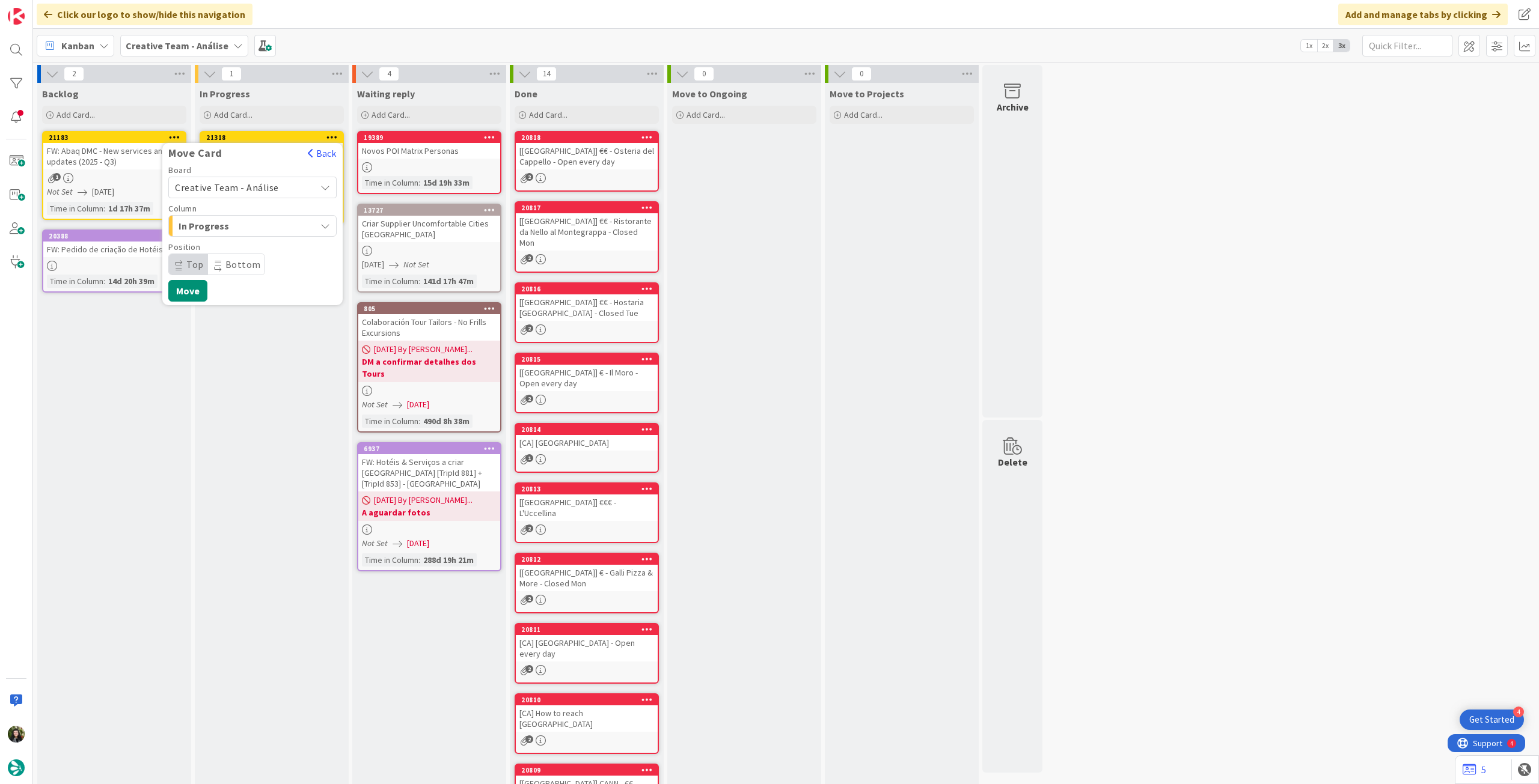
click at [260, 193] on span "Creative Team - Análise" at bounding box center [242, 187] width 135 height 16
click at [243, 239] on span "Creative Team" at bounding box center [260, 243] width 139 height 18
click at [234, 260] on span "Daytrip" at bounding box center [251, 264] width 115 height 16
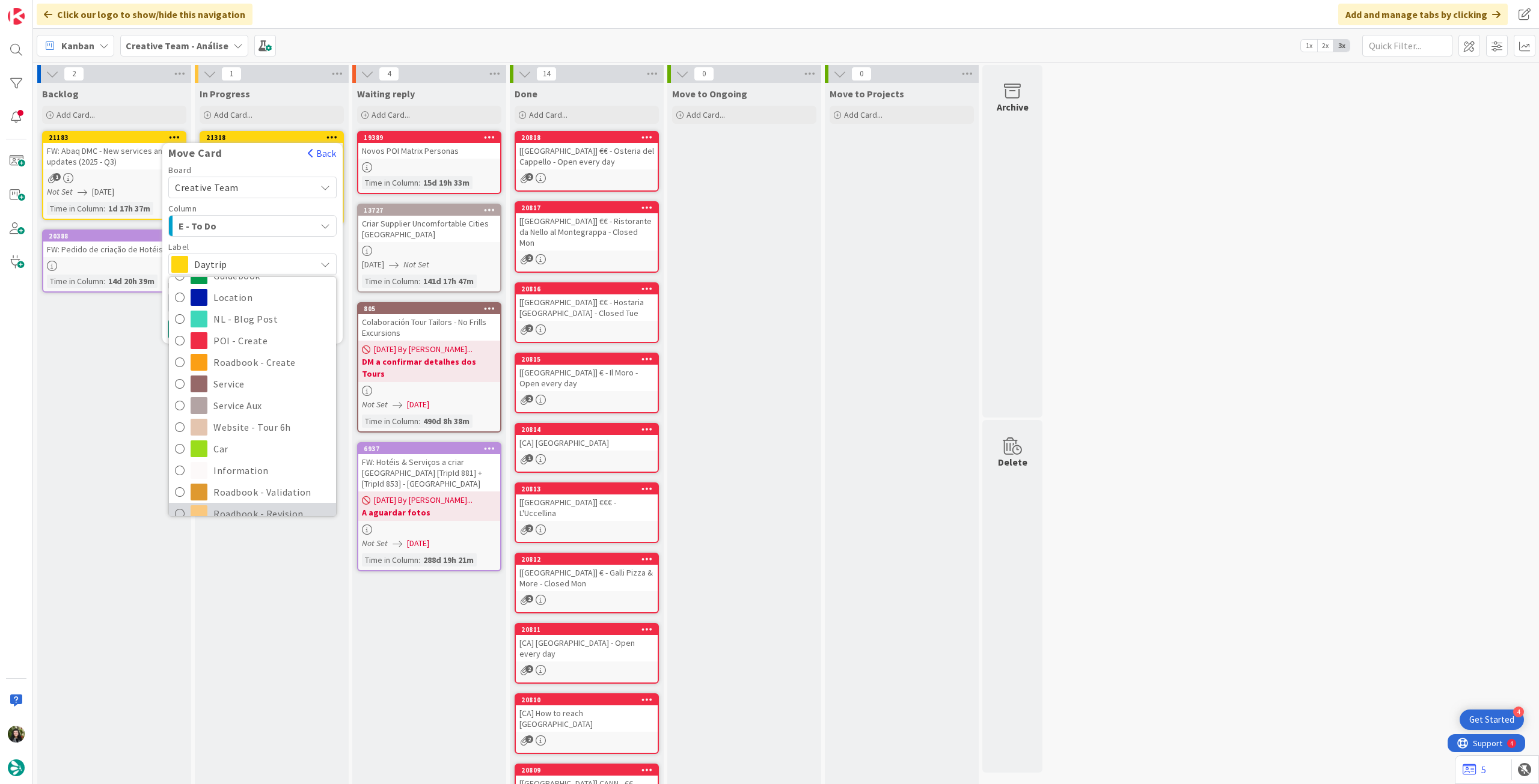
scroll to position [160, 0]
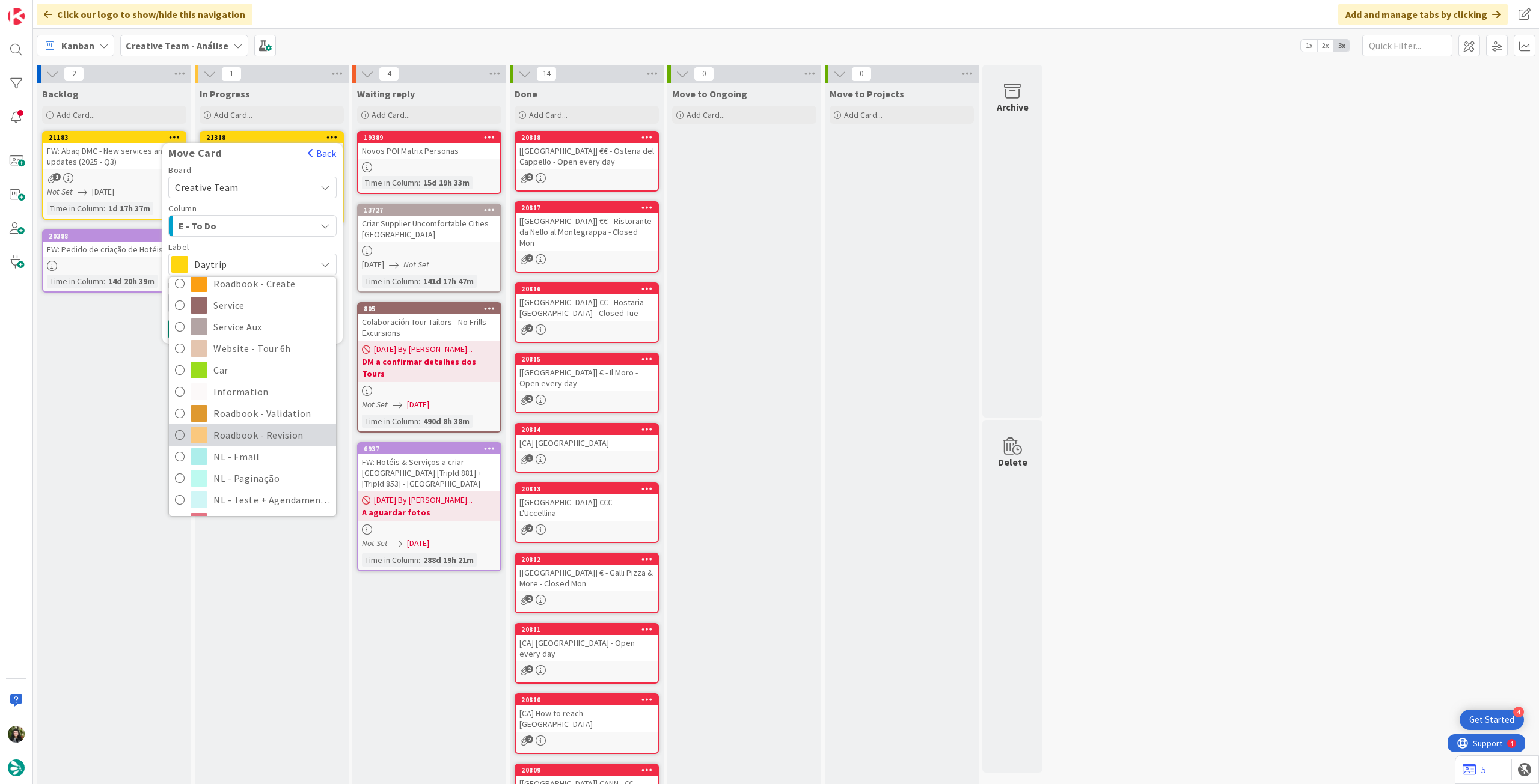
click at [229, 436] on span "Roadbook - Revision" at bounding box center [272, 434] width 117 height 18
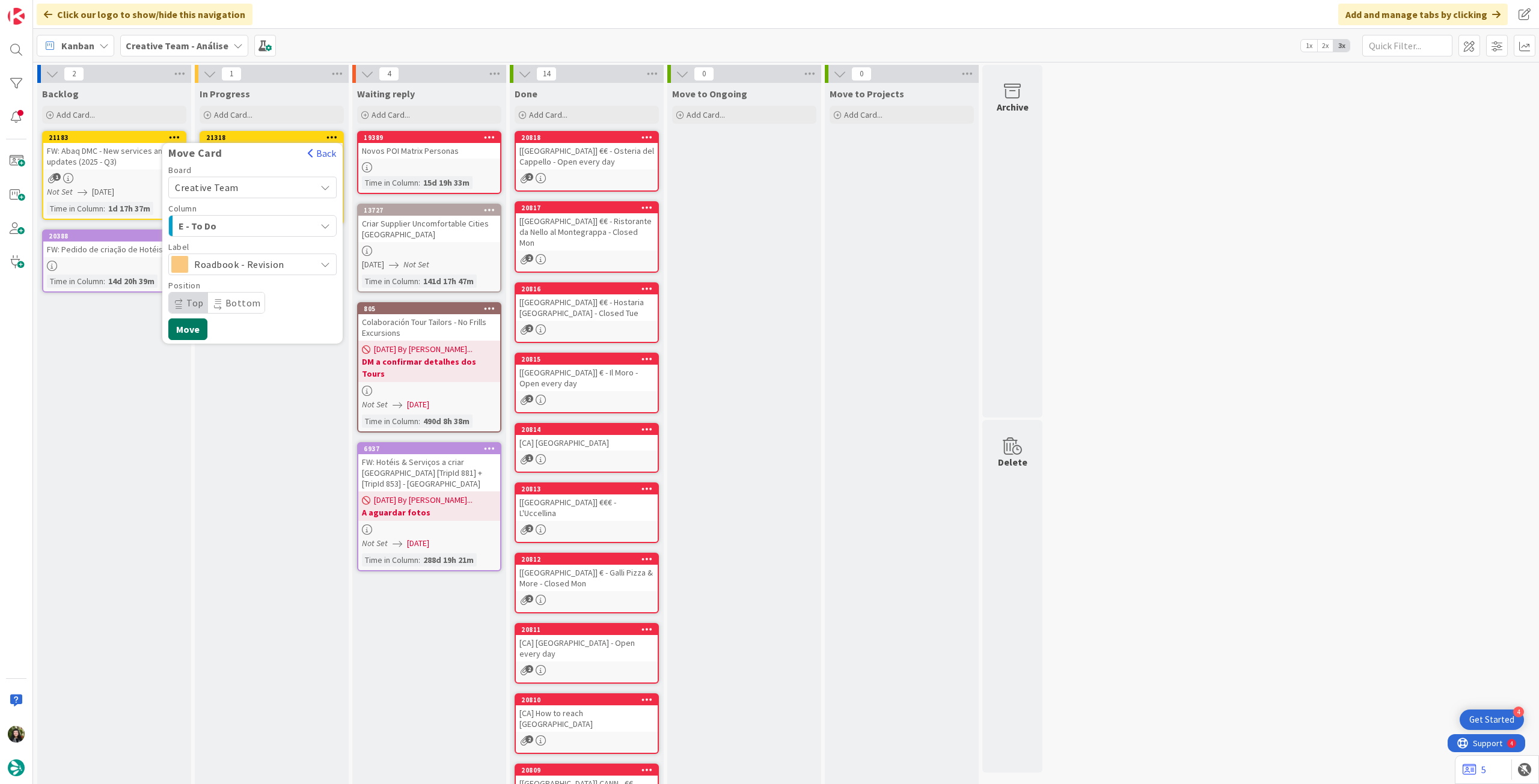
click at [187, 326] on button "Move" at bounding box center [188, 329] width 39 height 22
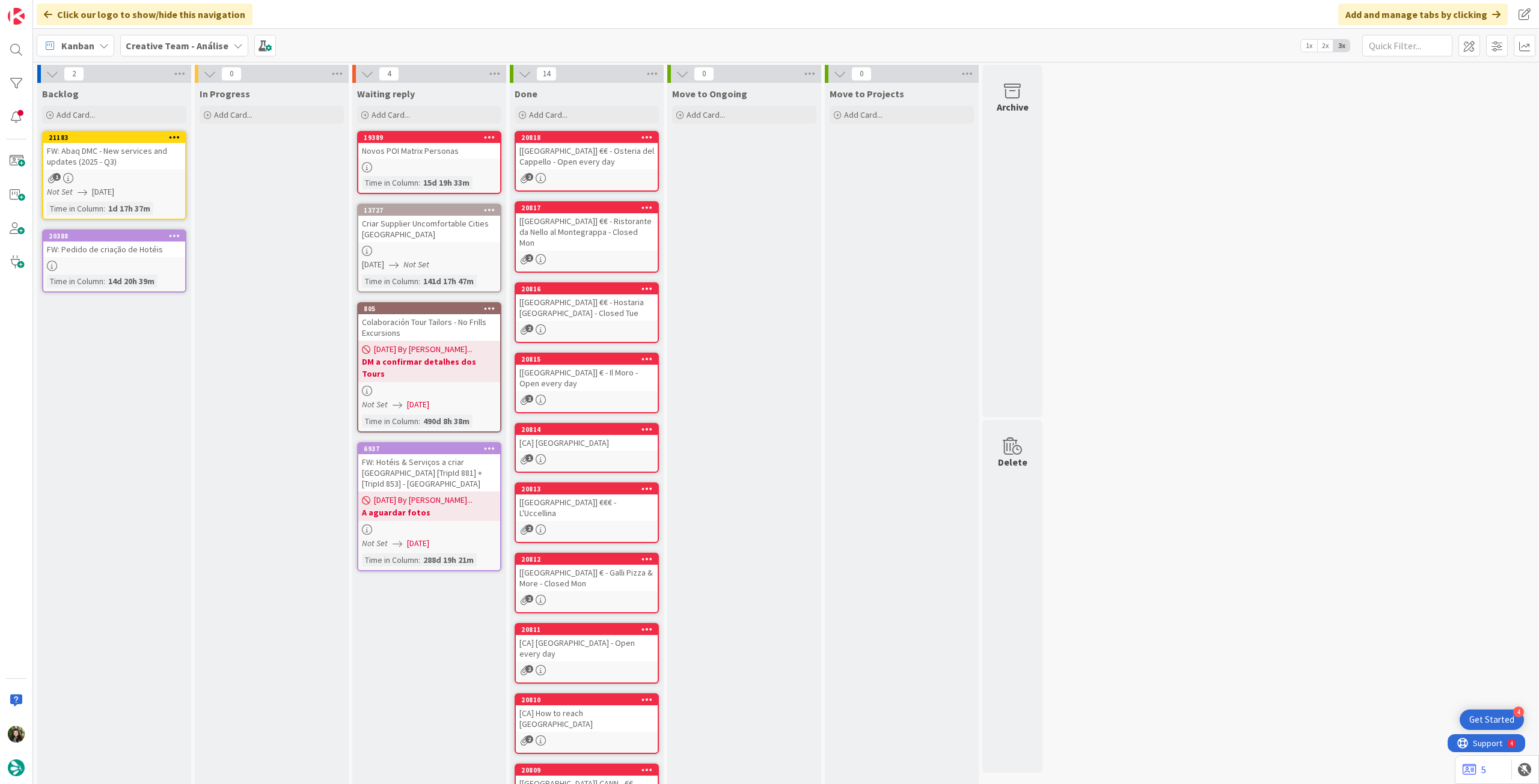
click at [160, 48] on b "Creative Team - Análise" at bounding box center [176, 45] width 103 height 12
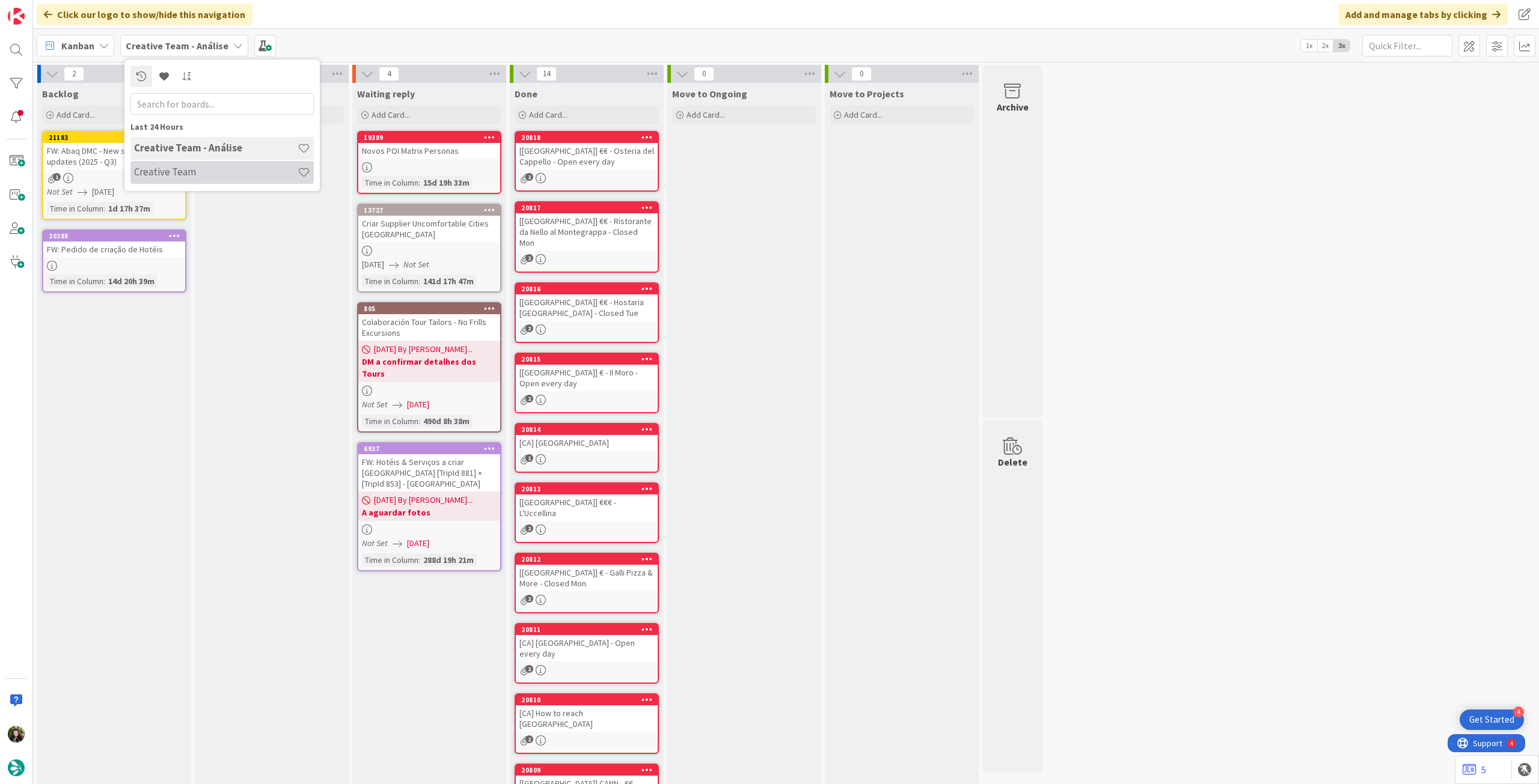
click at [189, 173] on h4 "Creative Team" at bounding box center [215, 171] width 164 height 12
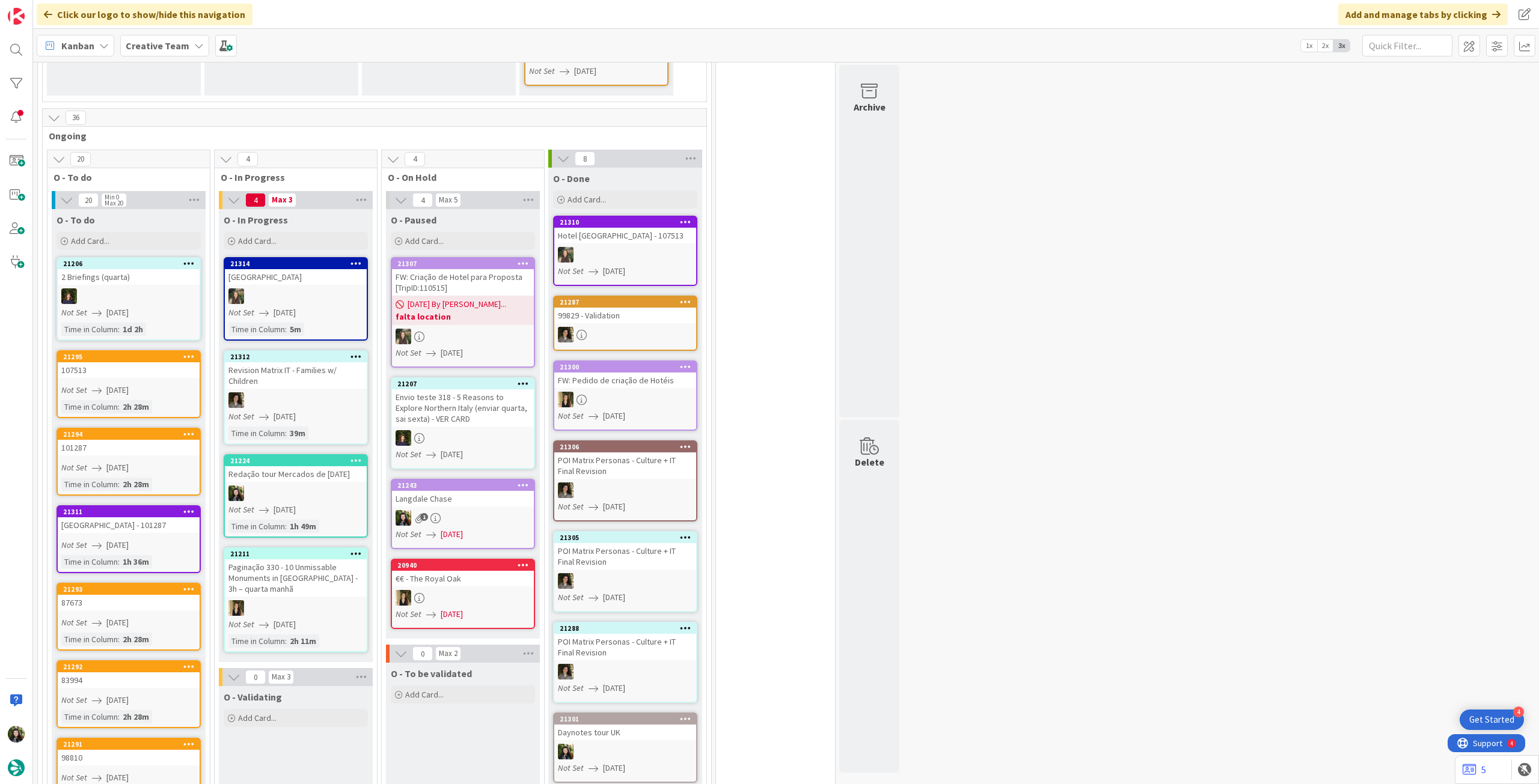
scroll to position [721, 0]
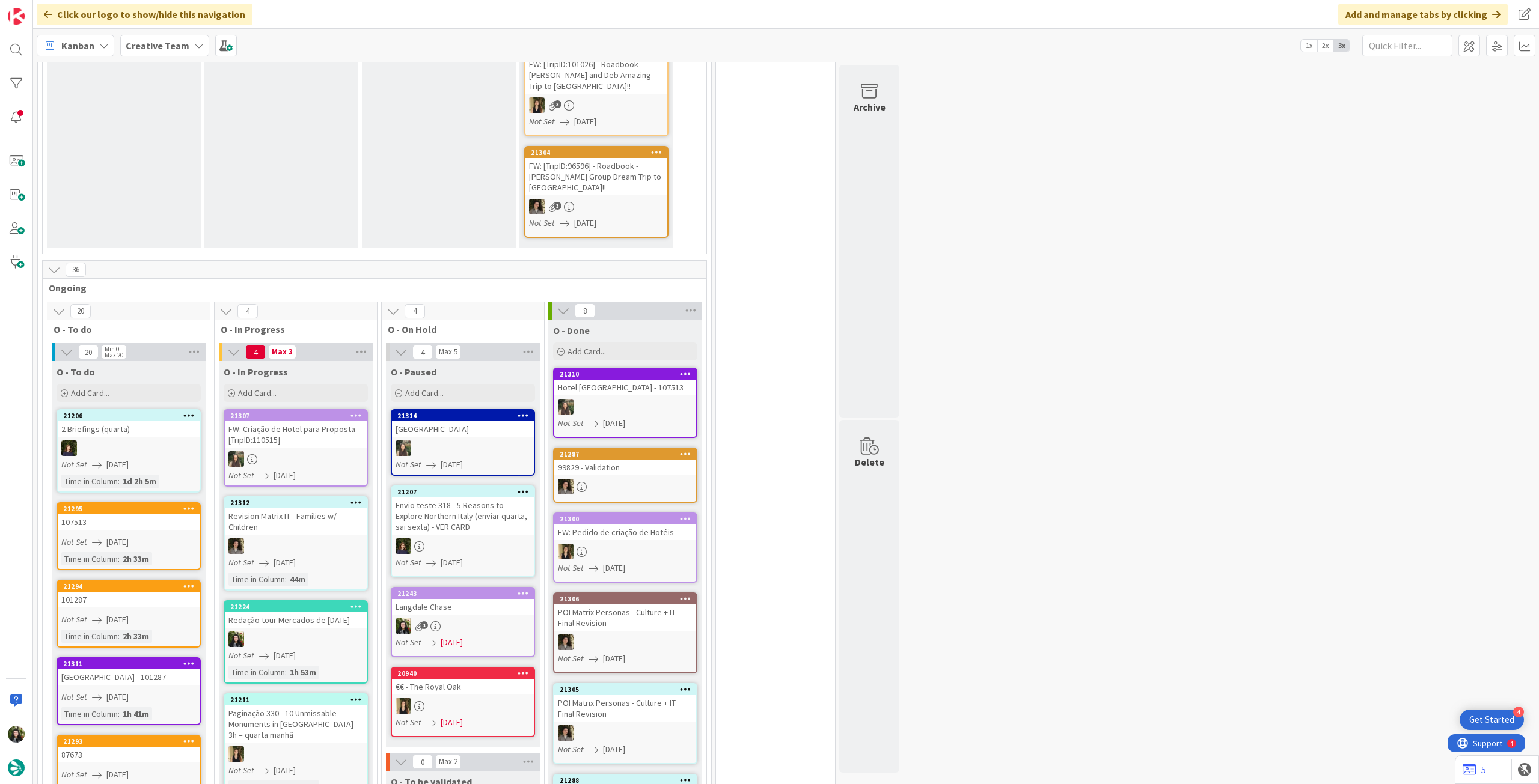
click at [145, 49] on b "Creative Team" at bounding box center [157, 45] width 63 height 12
click at [155, 162] on div "Creative Team - Análise" at bounding box center [222, 172] width 183 height 23
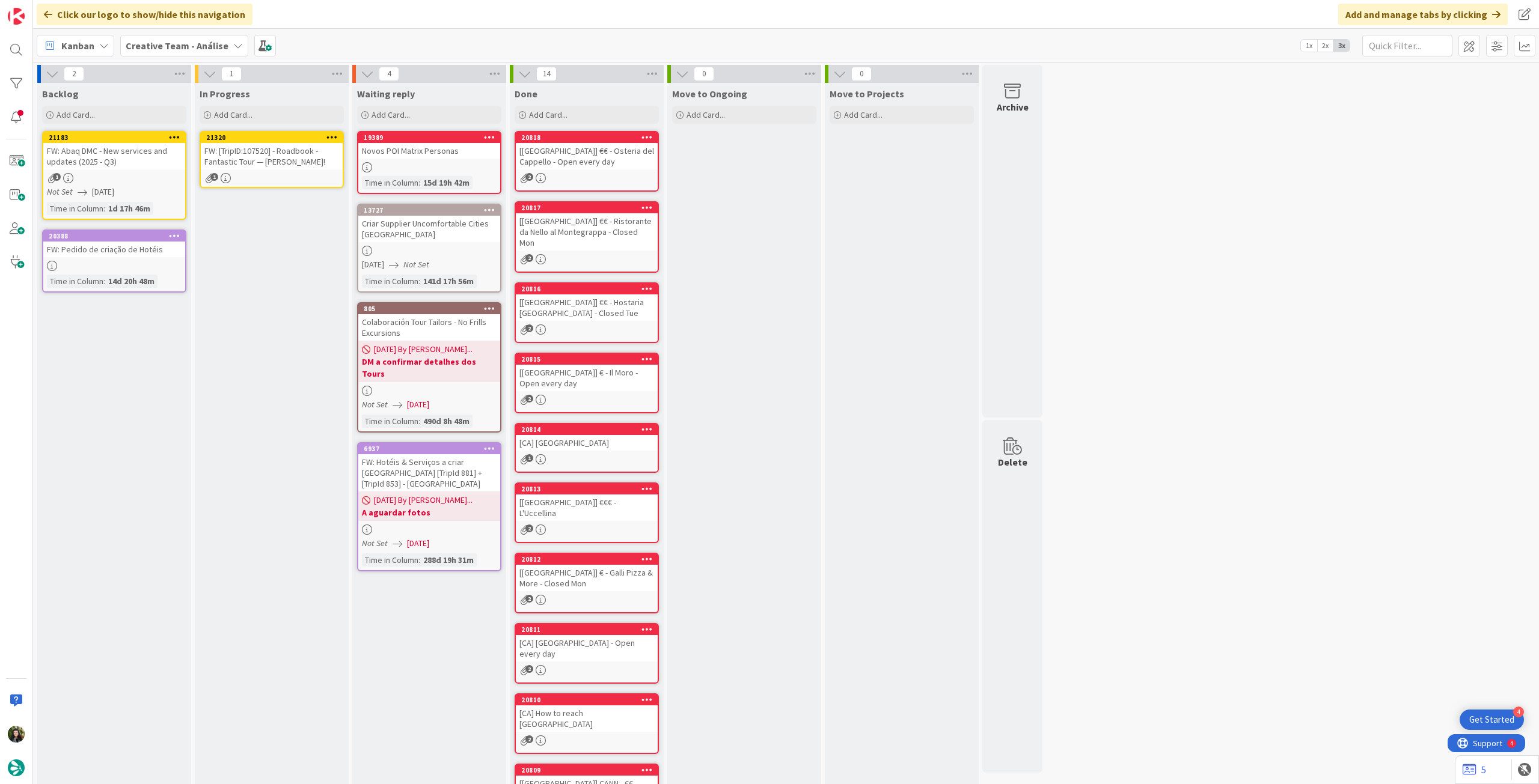
click at [281, 163] on div "FW: [TripID:107520] - Roadbook - Fantastic Tour — [PERSON_NAME]!" at bounding box center [271, 156] width 142 height 27
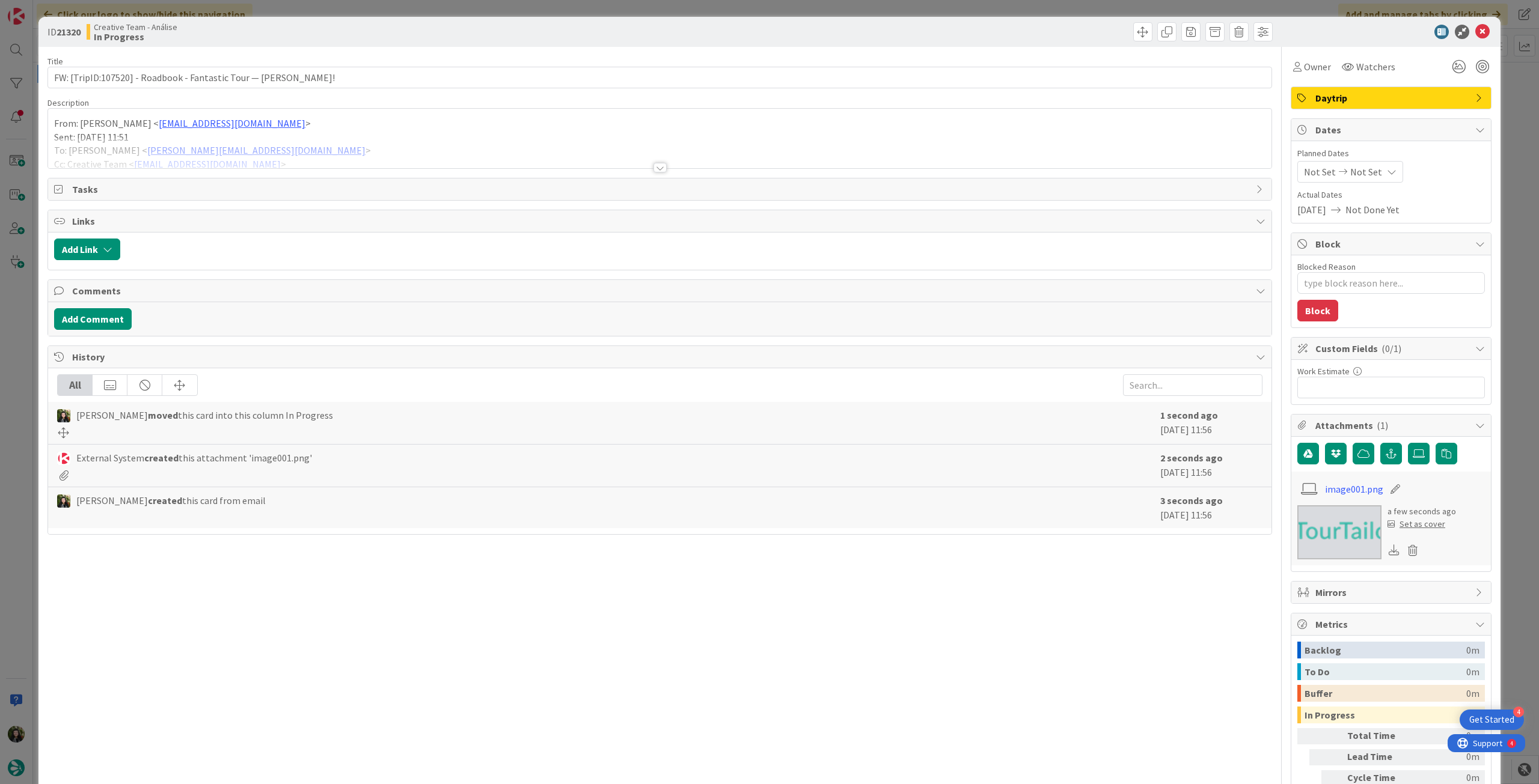
click at [1383, 169] on div "Not Set Not Set" at bounding box center [1350, 172] width 106 height 22
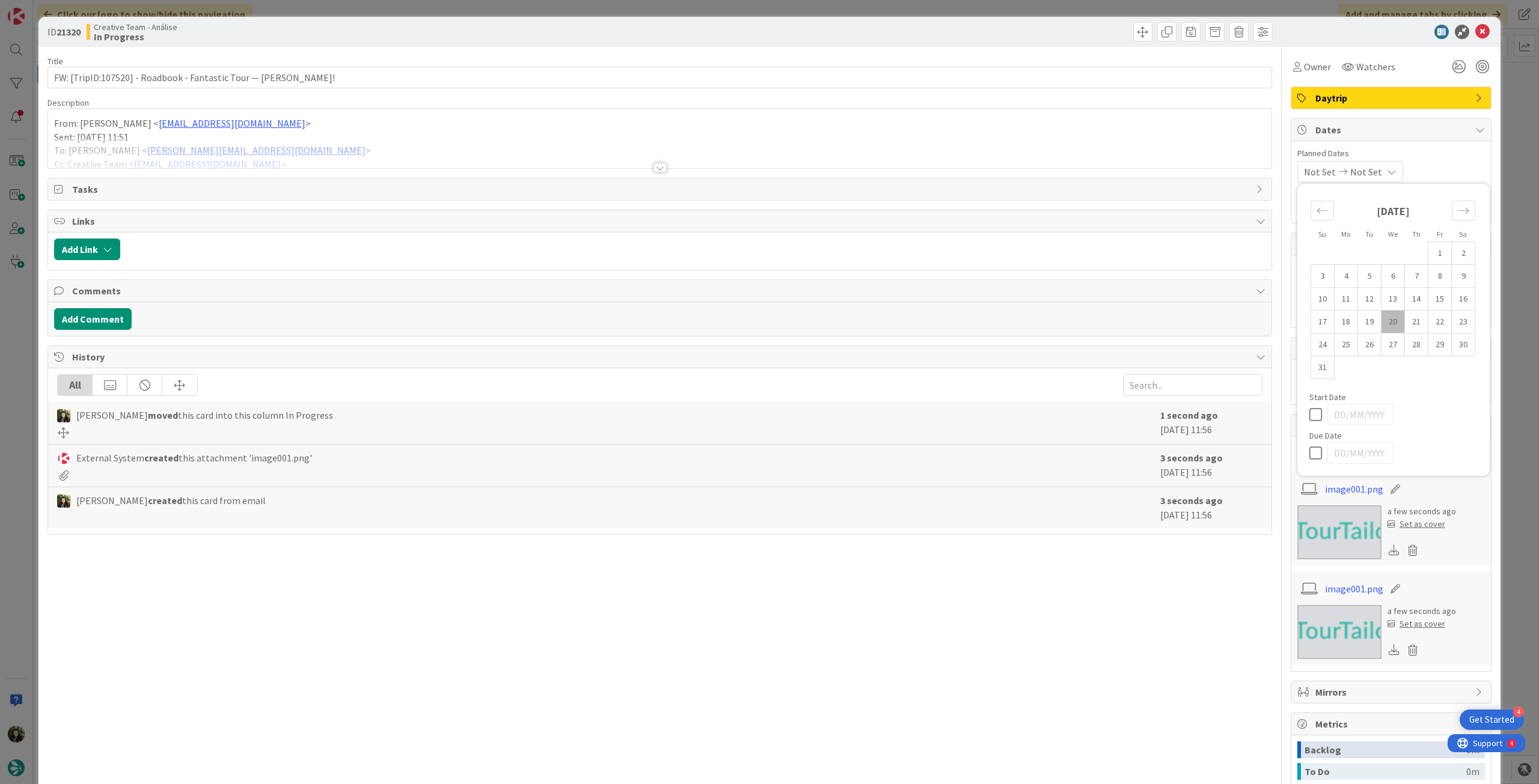
type textarea "x"
click at [1313, 456] on icon at bounding box center [1317, 453] width 18 height 14
type input "[DATE]"
click at [1475, 35] on icon at bounding box center [1482, 31] width 14 height 14
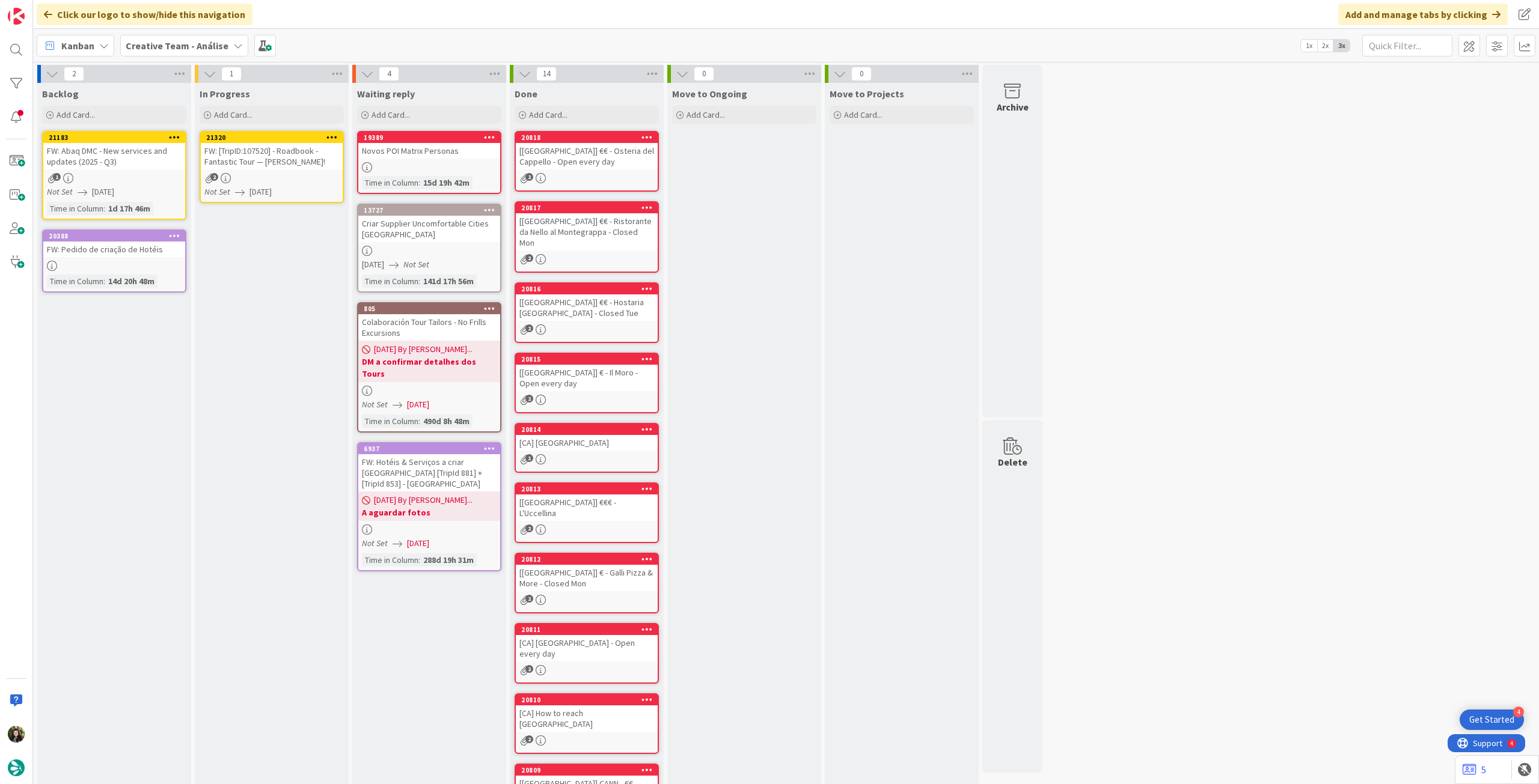
click at [332, 135] on icon at bounding box center [332, 137] width 12 height 9
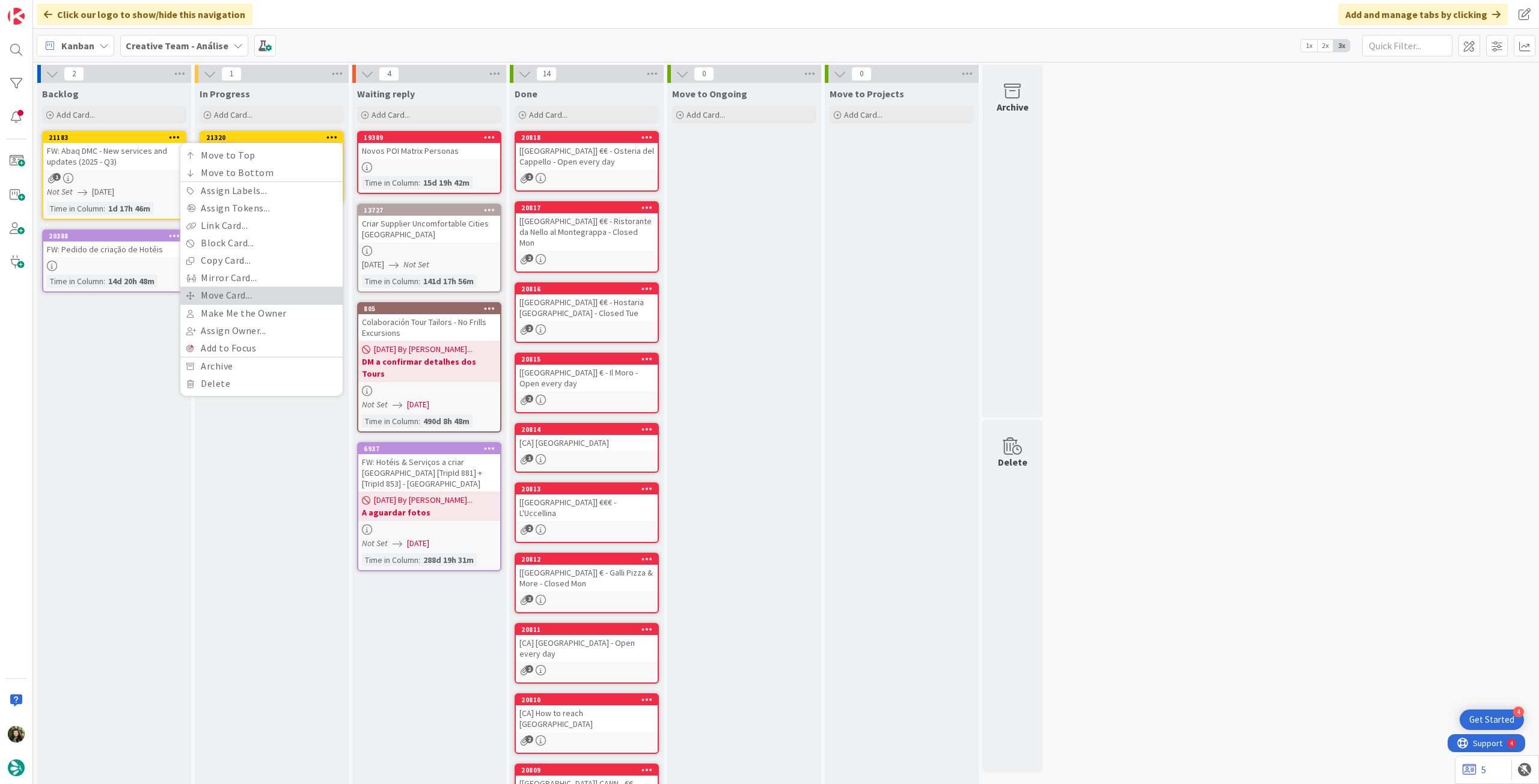
click at [257, 294] on link "Move Card..." at bounding box center [261, 295] width 162 height 17
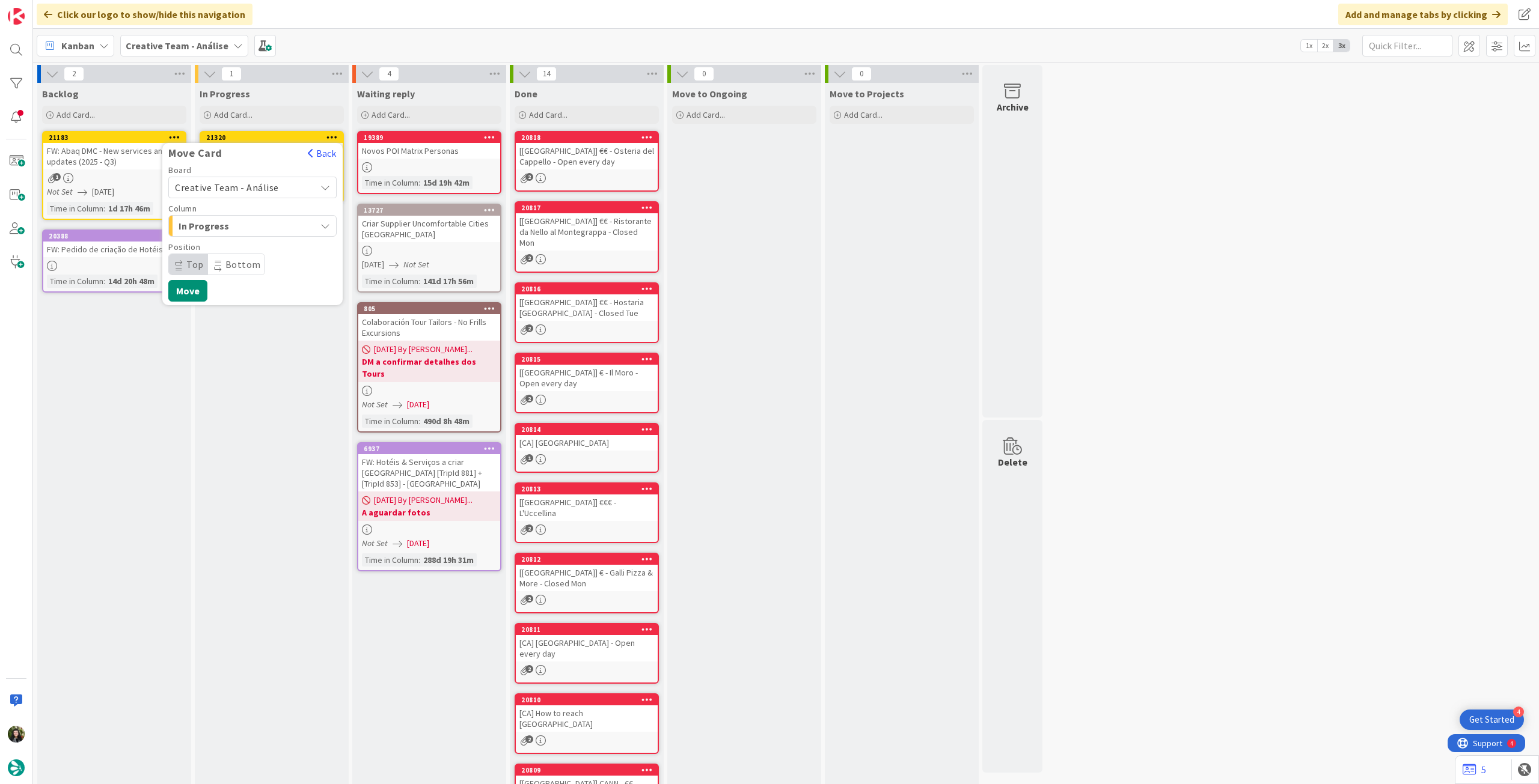
drag, startPoint x: 248, startPoint y: 185, endPoint x: 246, endPoint y: 198, distance: 13.2
click at [248, 187] on span "Creative Team - Análise" at bounding box center [226, 187] width 104 height 12
drag, startPoint x: 246, startPoint y: 198, endPoint x: 229, endPoint y: 252, distance: 56.6
click at [229, 252] on span "Creative Team" at bounding box center [260, 243] width 139 height 18
click at [238, 265] on span "Daytrip" at bounding box center [251, 264] width 115 height 16
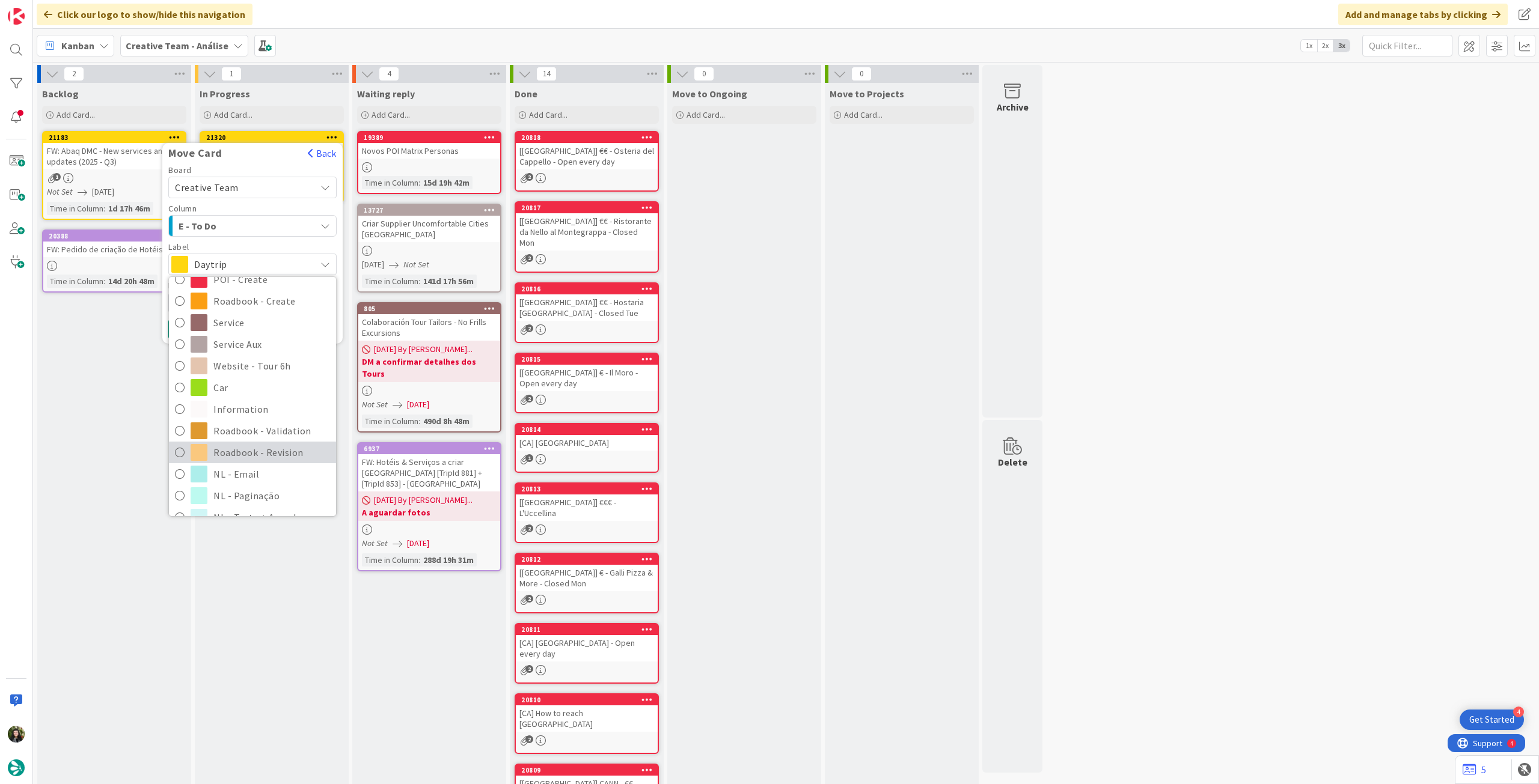
scroll to position [160, 0]
drag, startPoint x: 281, startPoint y: 427, endPoint x: 214, endPoint y: 354, distance: 99.1
click at [279, 426] on span "Roadbook - Revision" at bounding box center [272, 434] width 117 height 18
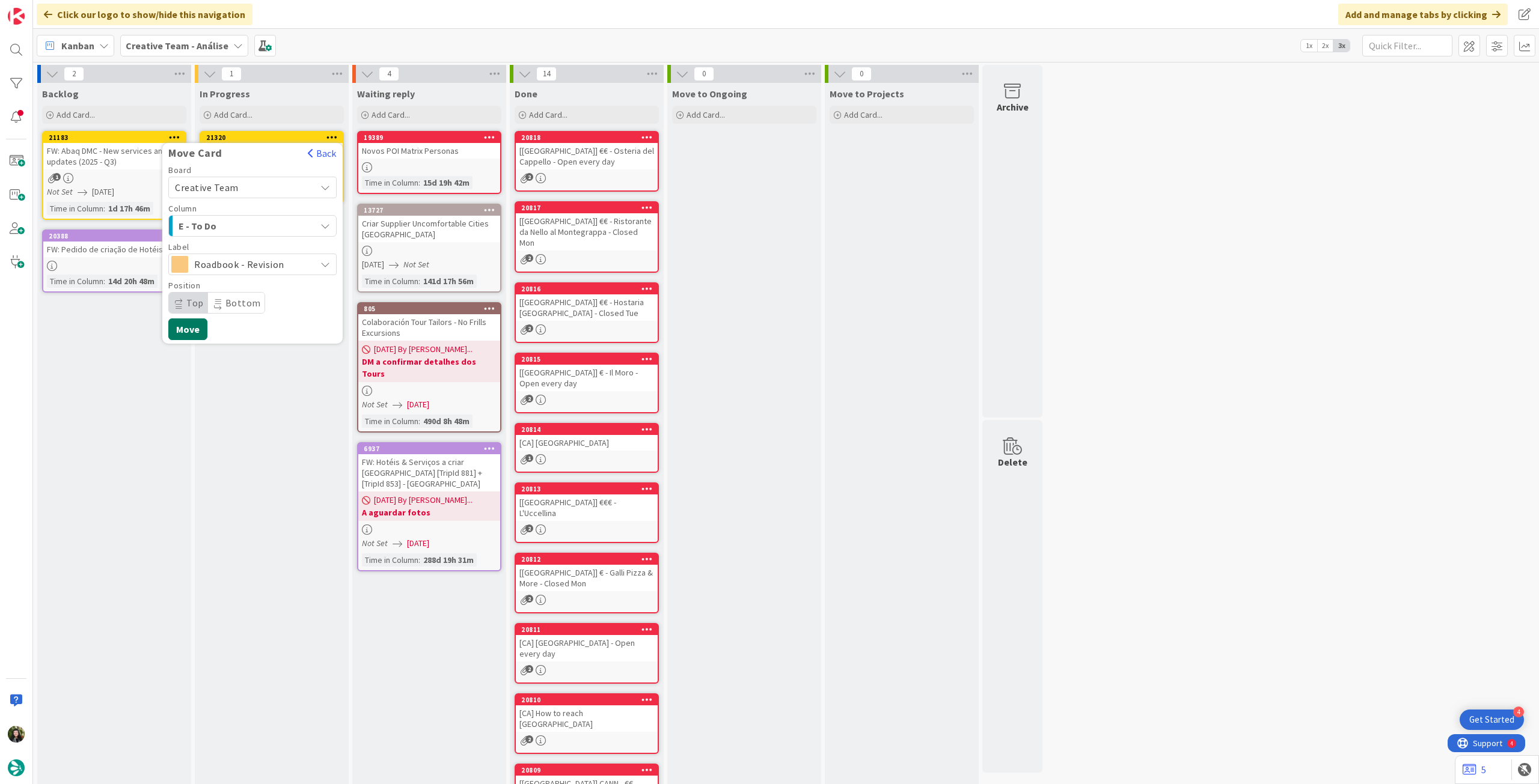
click at [197, 333] on button "Move" at bounding box center [188, 329] width 39 height 22
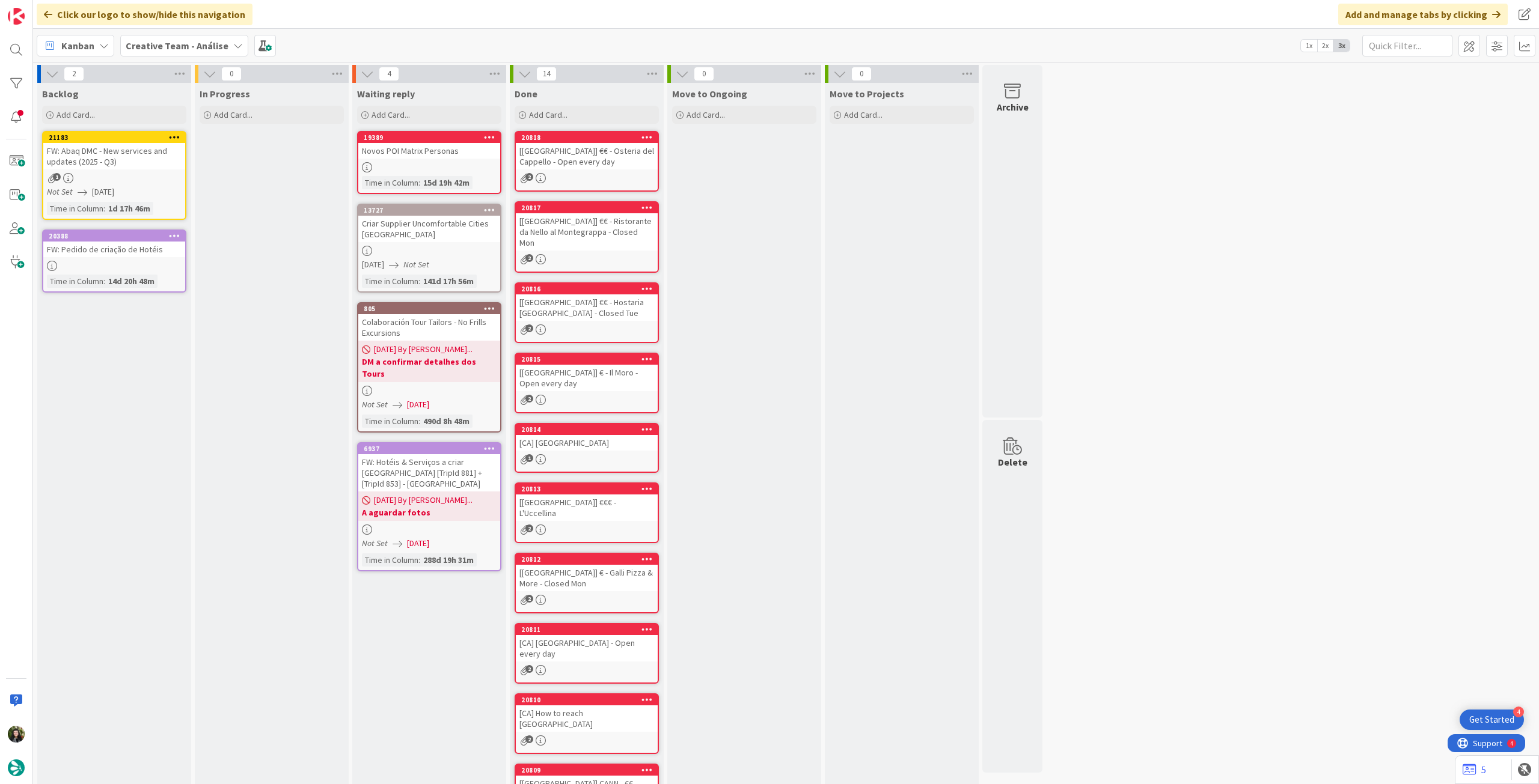
click at [188, 45] on b "Creative Team - Análise" at bounding box center [176, 45] width 103 height 12
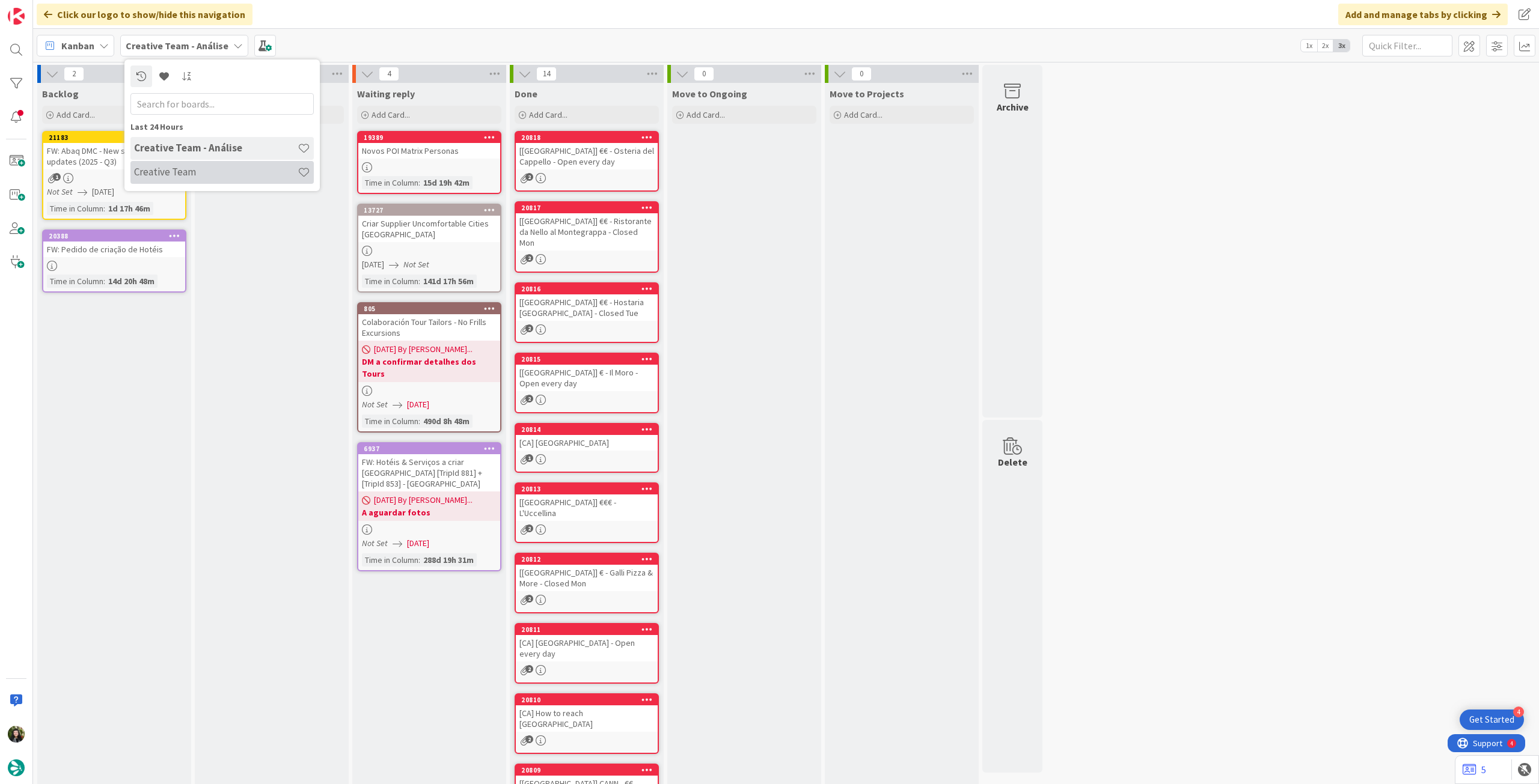
click at [202, 178] on h4 "Creative Team" at bounding box center [215, 171] width 164 height 12
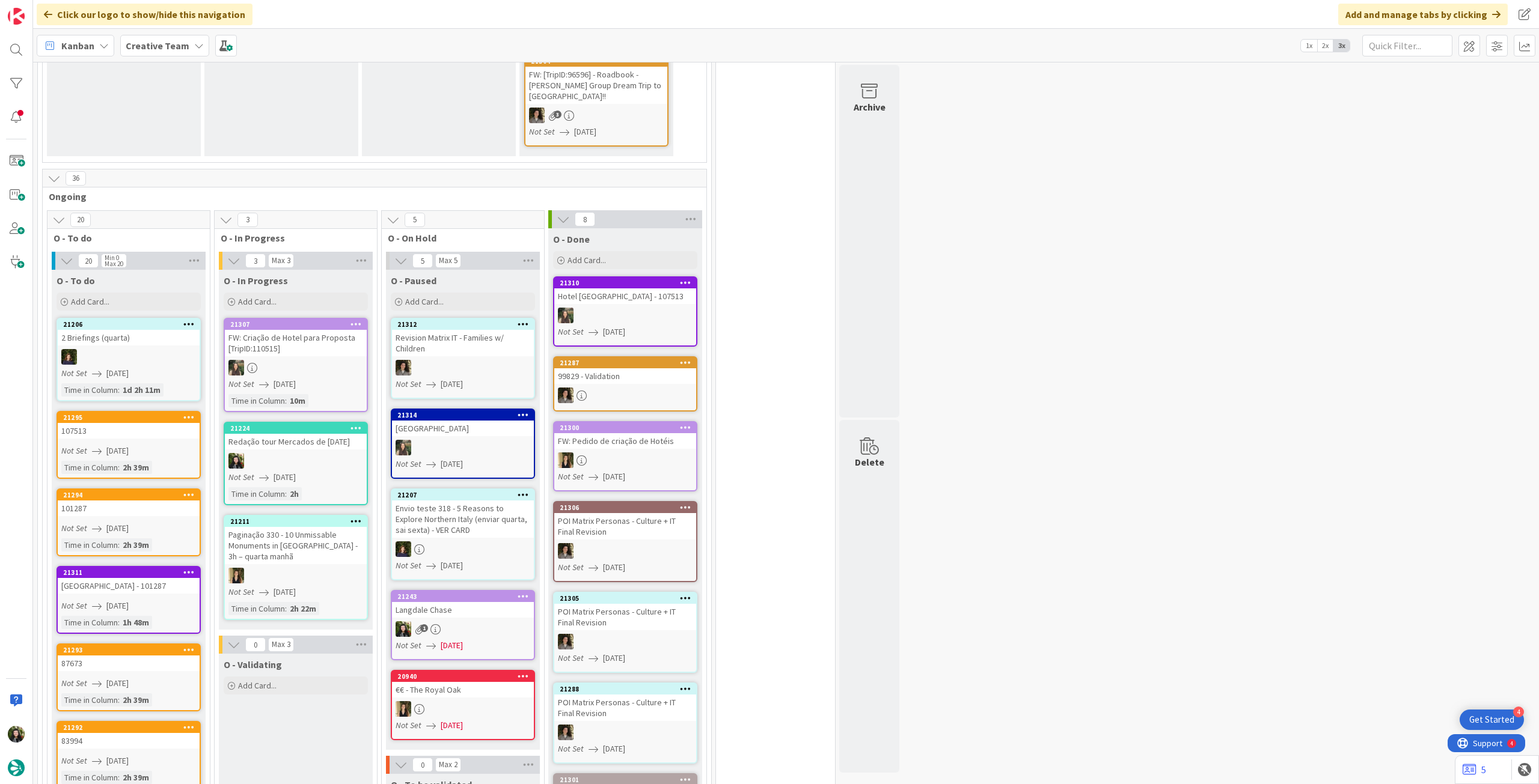
scroll to position [881, 0]
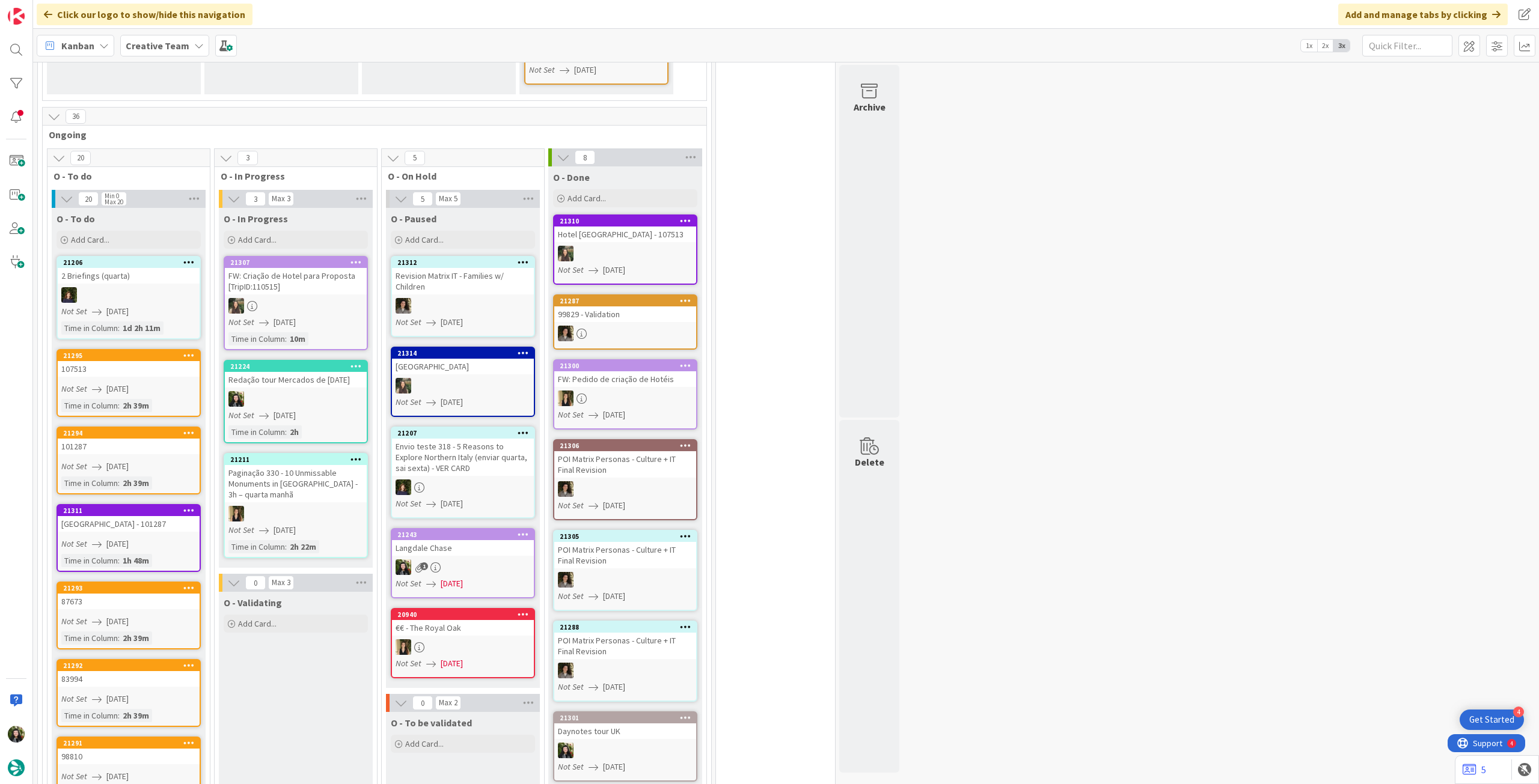
click at [460, 577] on span "[DATE]" at bounding box center [452, 584] width 22 height 13
click at [346, 316] on div "Not Set [DATE]" at bounding box center [297, 322] width 139 height 13
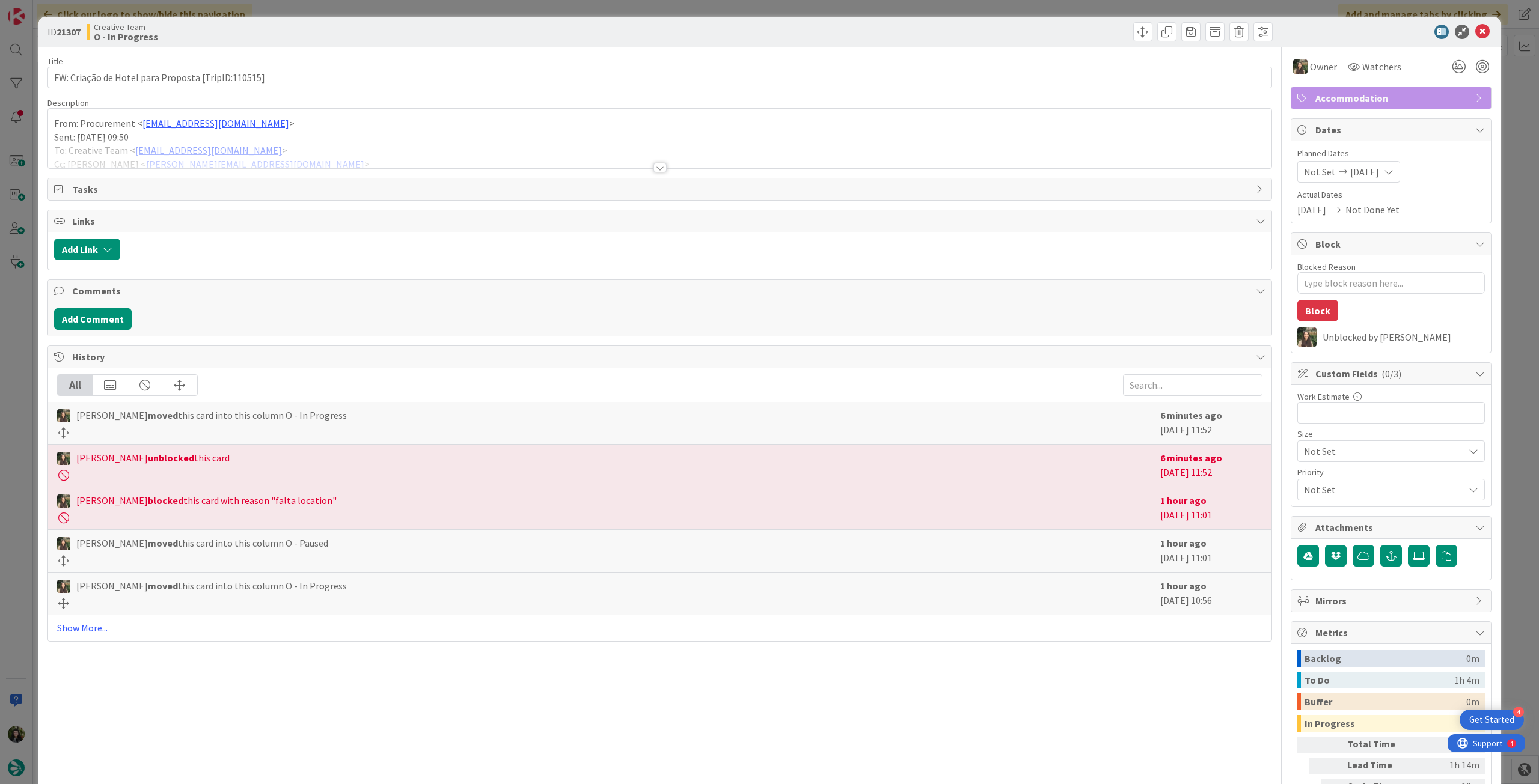
click at [384, 149] on div at bounding box center [659, 153] width 1224 height 31
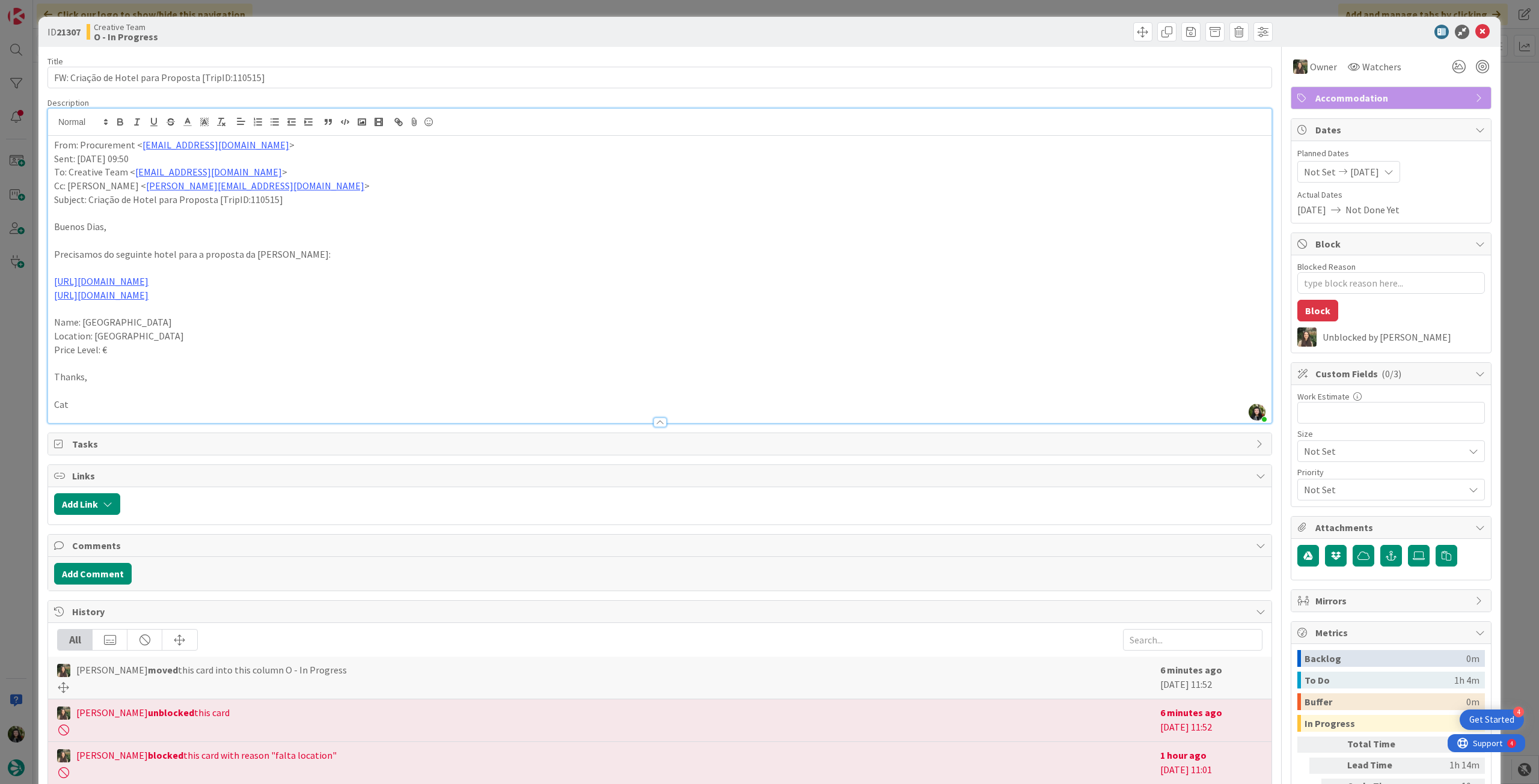
click at [179, 273] on p at bounding box center [659, 268] width 1211 height 14
click at [149, 283] on link "[URL][DOMAIN_NAME]" at bounding box center [101, 281] width 95 height 12
drag, startPoint x: 156, startPoint y: 315, endPoint x: 155, endPoint y: 306, distance: 9.1
click at [155, 313] on div "[URL][DOMAIN_NAME]" at bounding box center [121, 304] width 200 height 23
click at [150, 304] on link "[URL][DOMAIN_NAME]" at bounding box center [109, 304] width 82 height 16
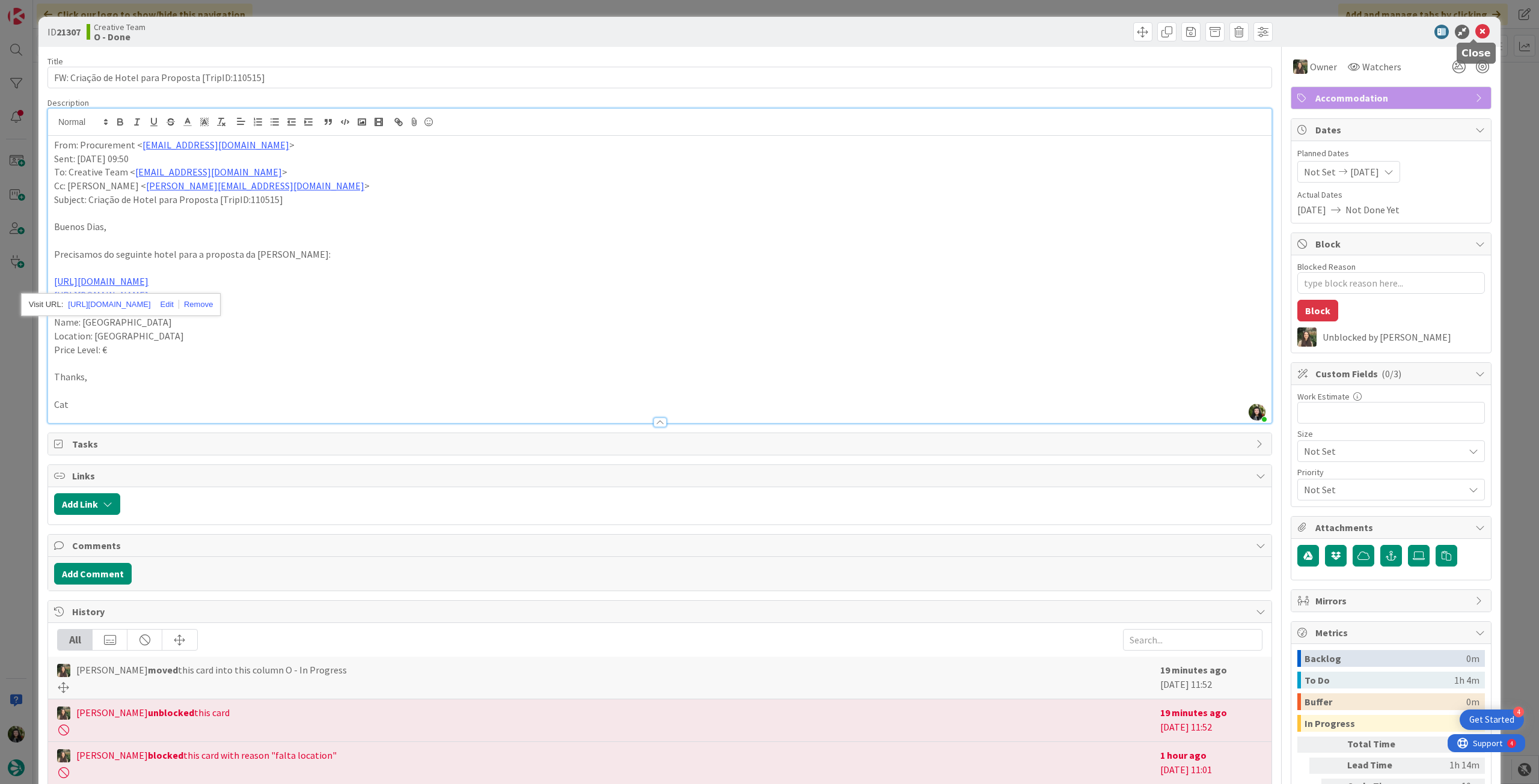
click at [1478, 31] on icon at bounding box center [1482, 31] width 14 height 14
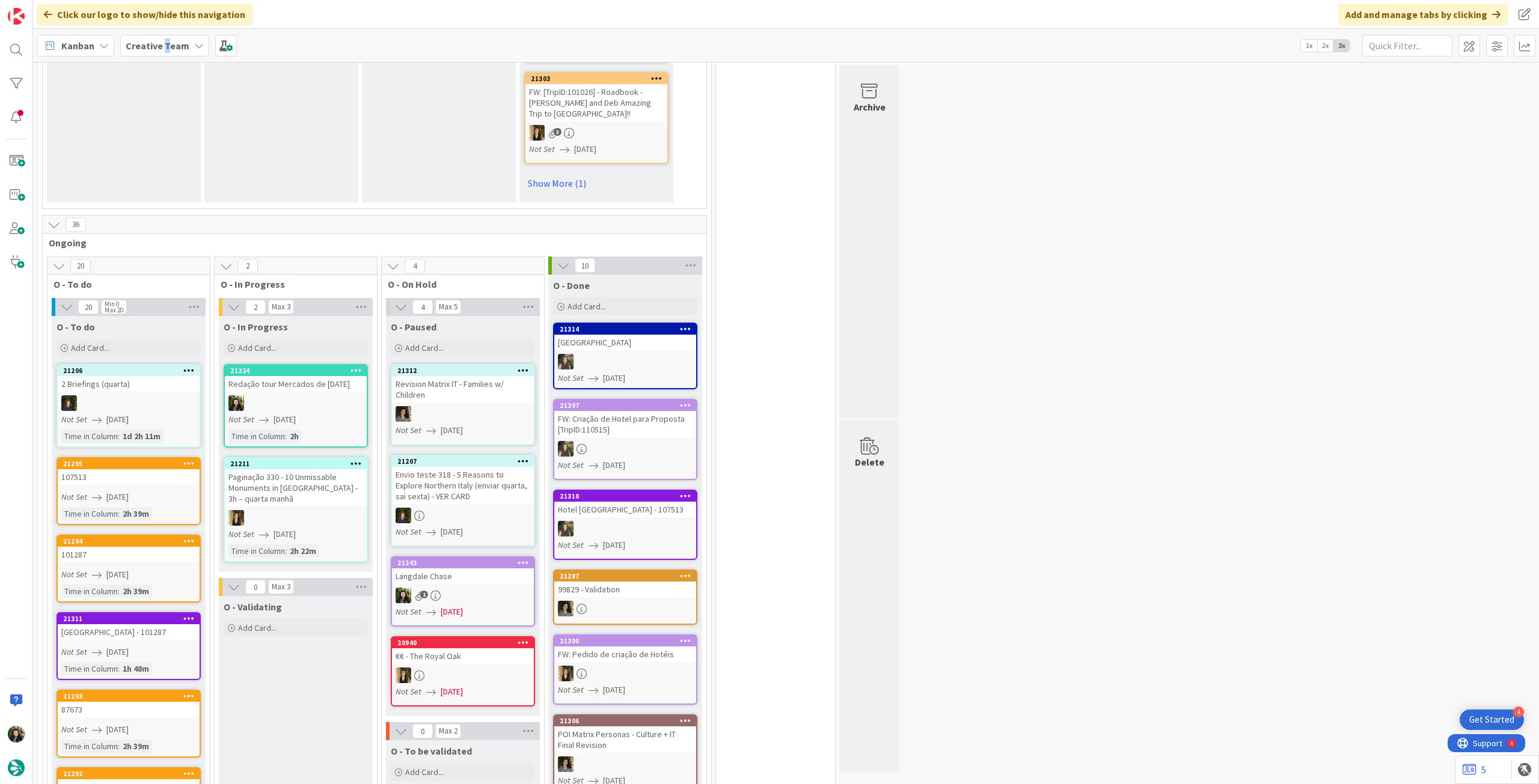
click at [164, 50] on span "Creative Team" at bounding box center [157, 45] width 63 height 14
click at [161, 170] on h4 "Creative Team - Análise" at bounding box center [215, 171] width 164 height 12
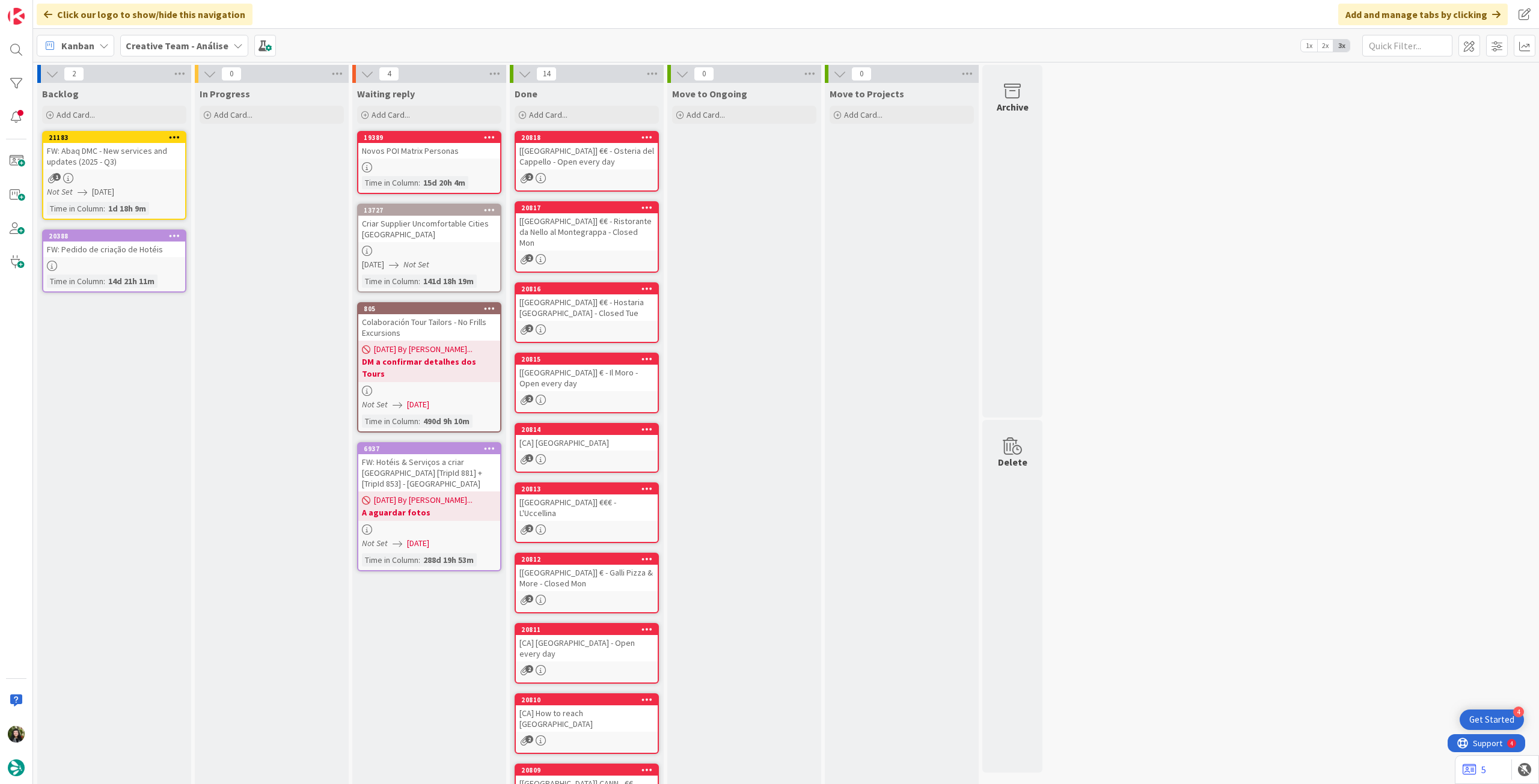
click at [163, 47] on b "Creative Team - Análise" at bounding box center [176, 45] width 103 height 12
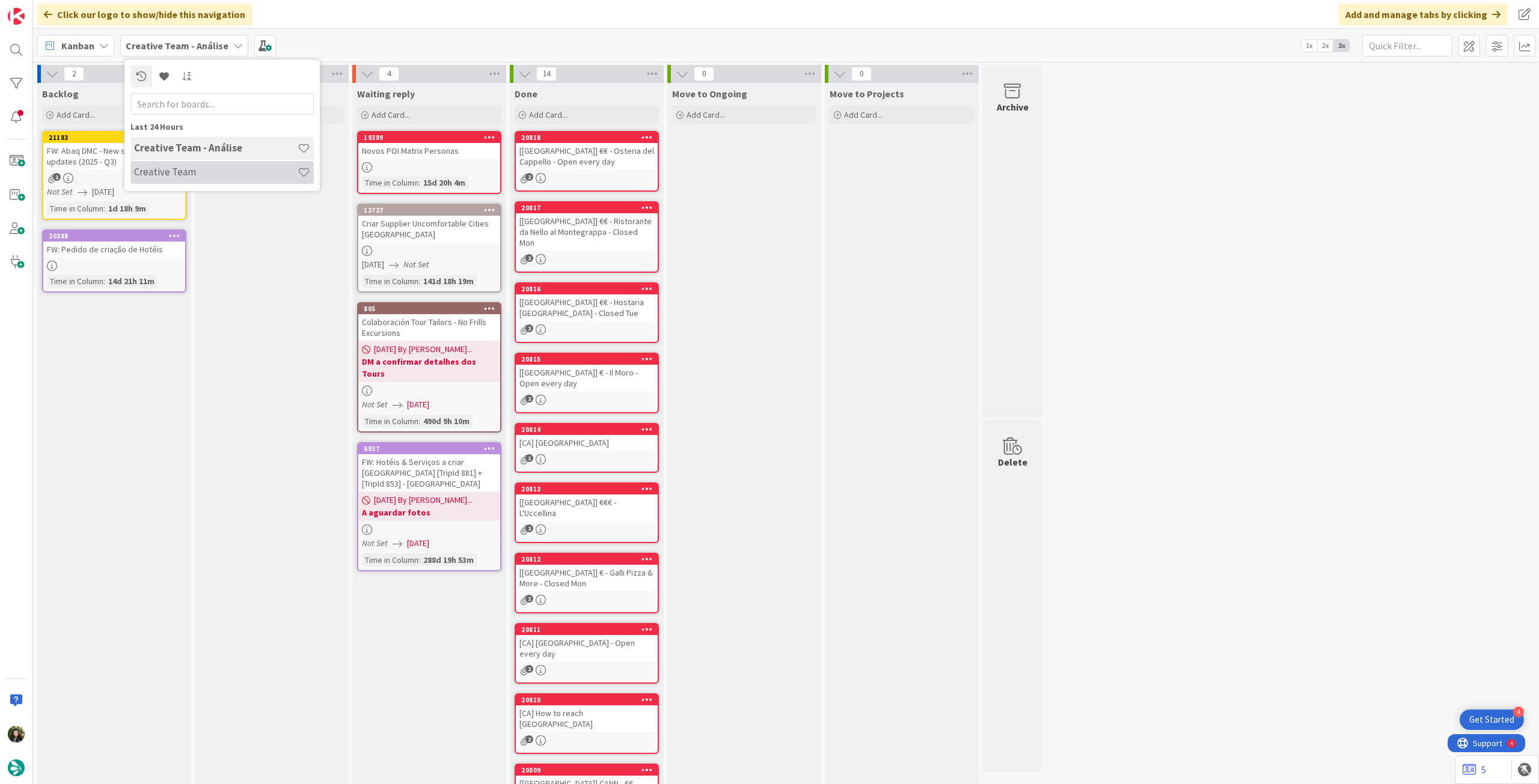
click at [168, 167] on h4 "Creative Team" at bounding box center [215, 171] width 164 height 12
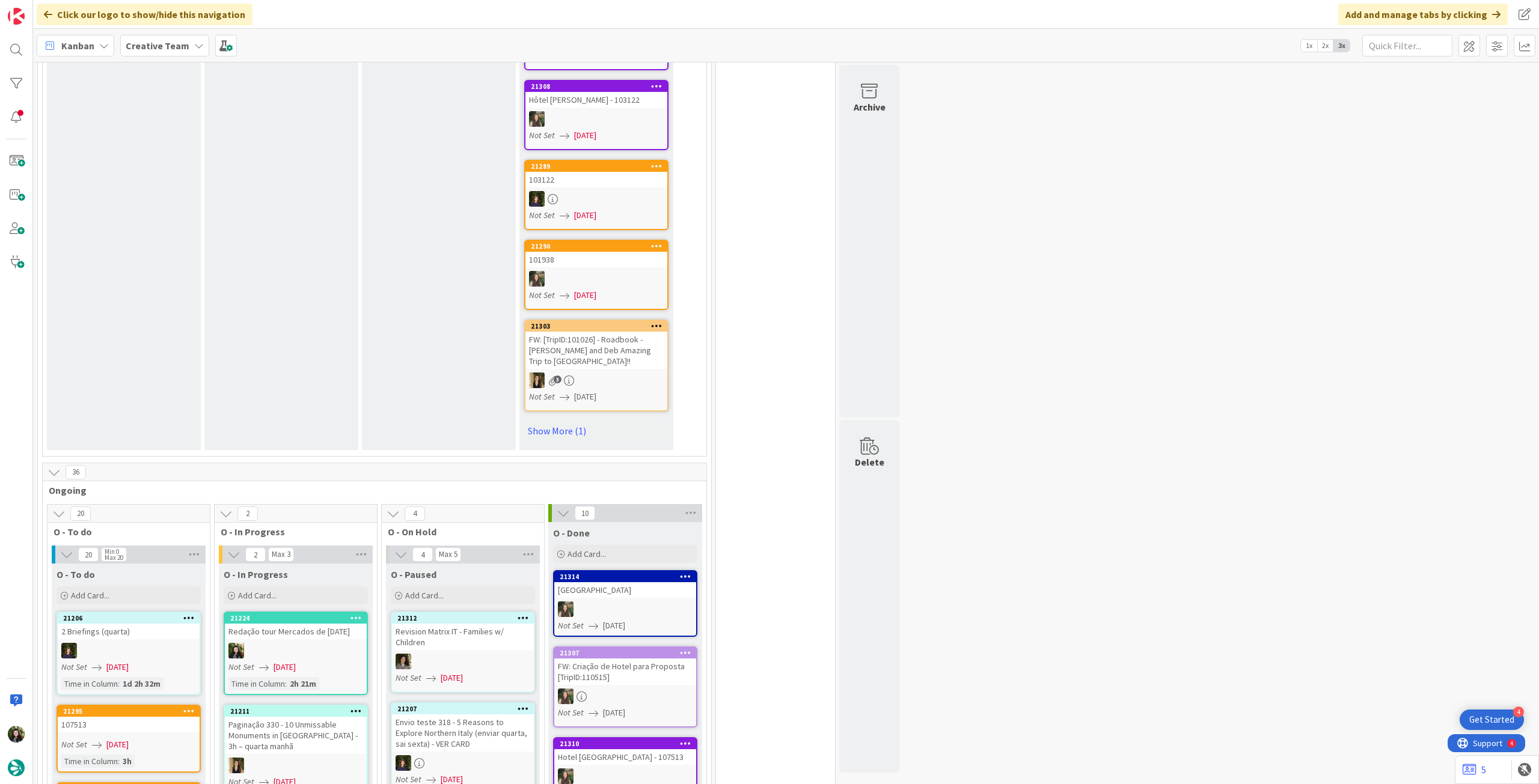
scroll to position [962, 0]
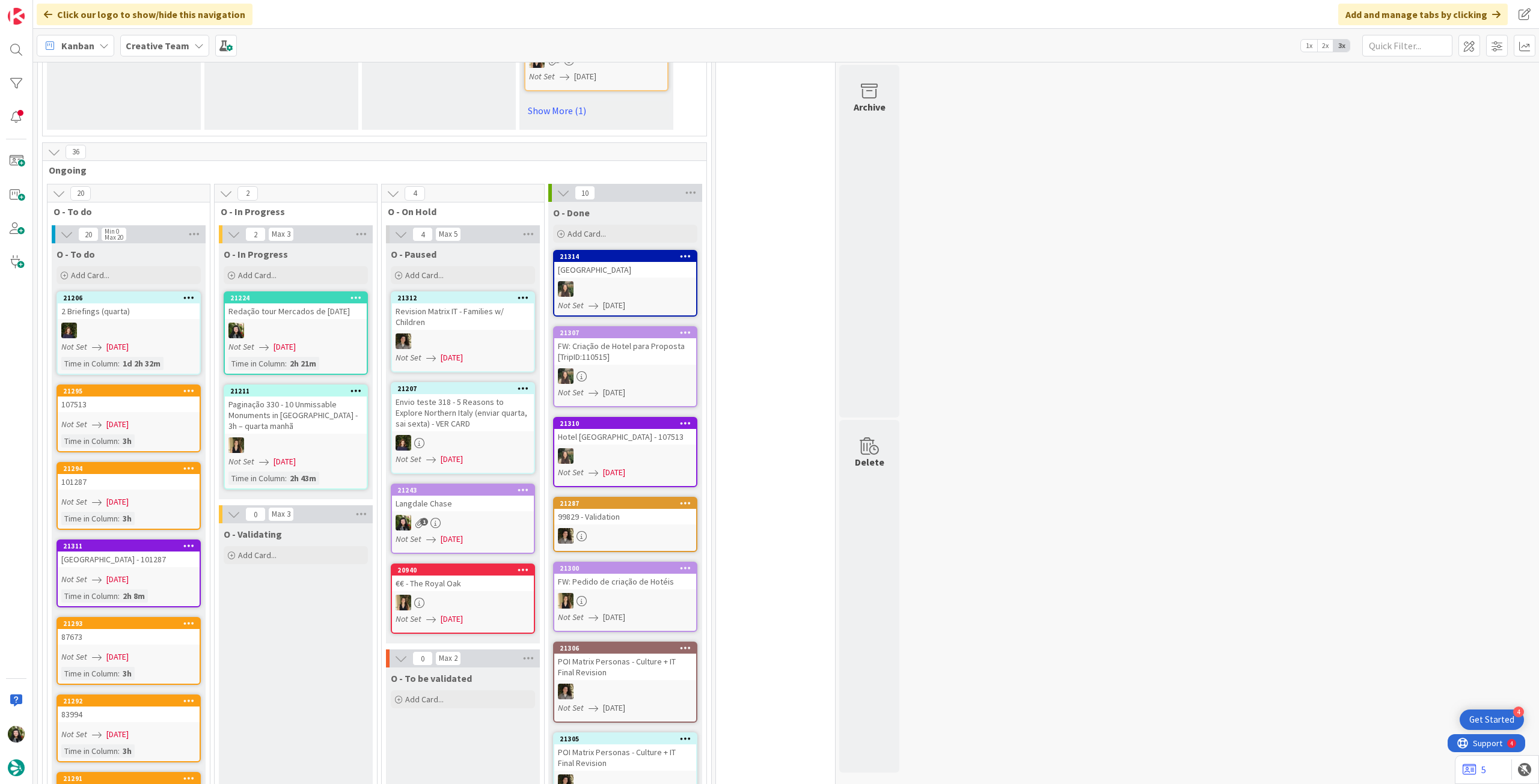
click at [165, 47] on b "Creative Team" at bounding box center [157, 45] width 63 height 12
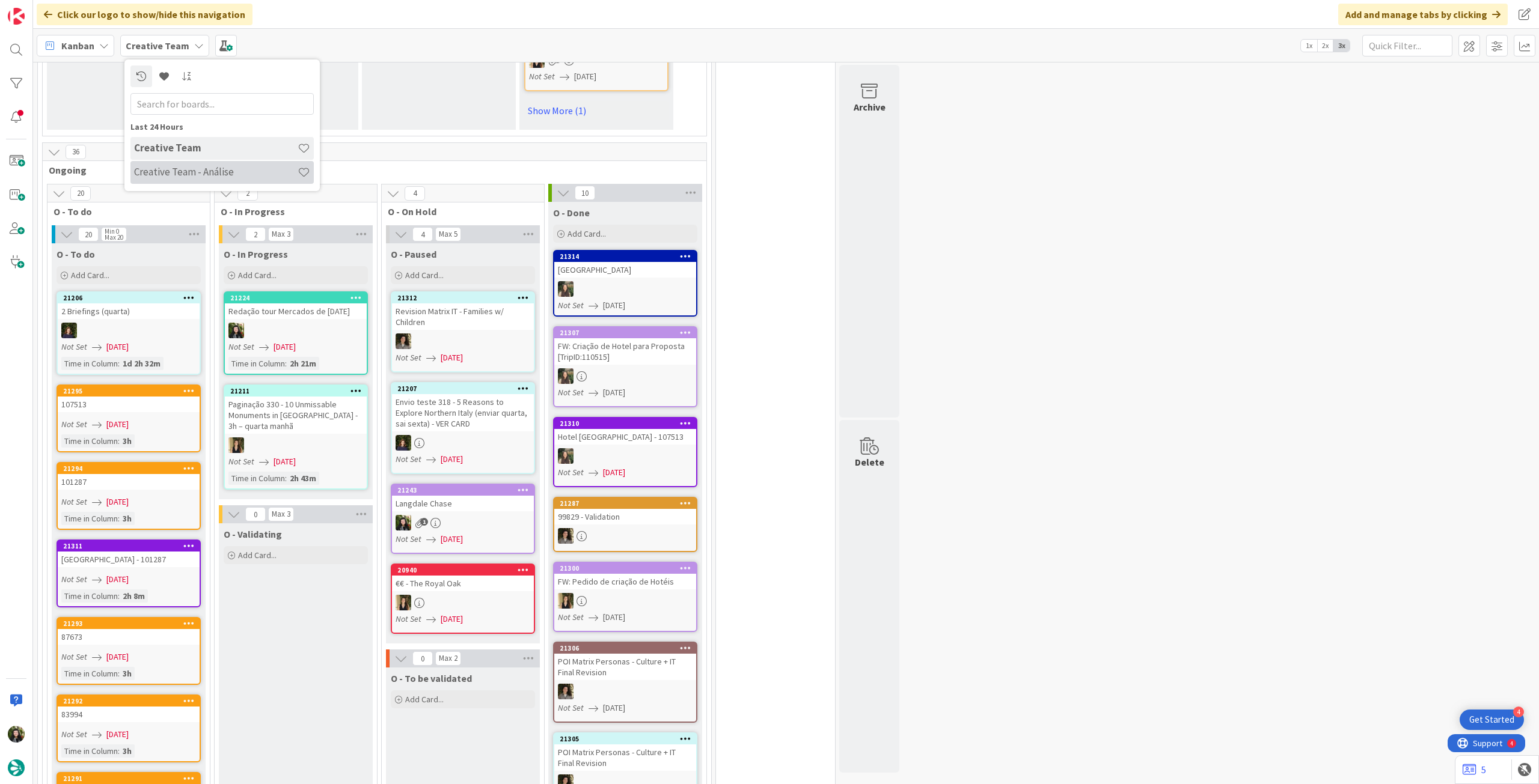
click at [170, 167] on h4 "Creative Team - Análise" at bounding box center [215, 171] width 164 height 12
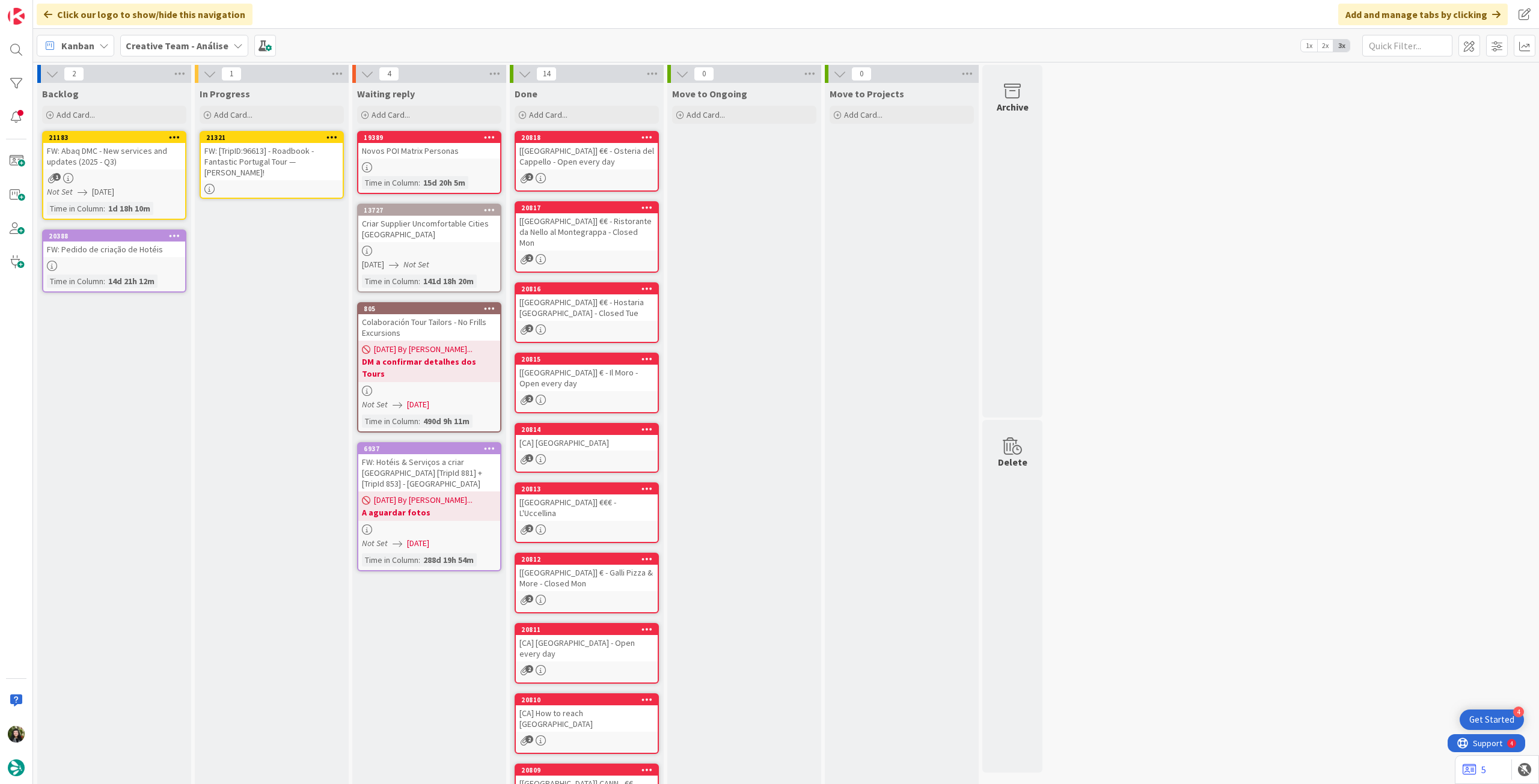
click at [182, 36] on div "Creative Team - Análise" at bounding box center [185, 46] width 128 height 22
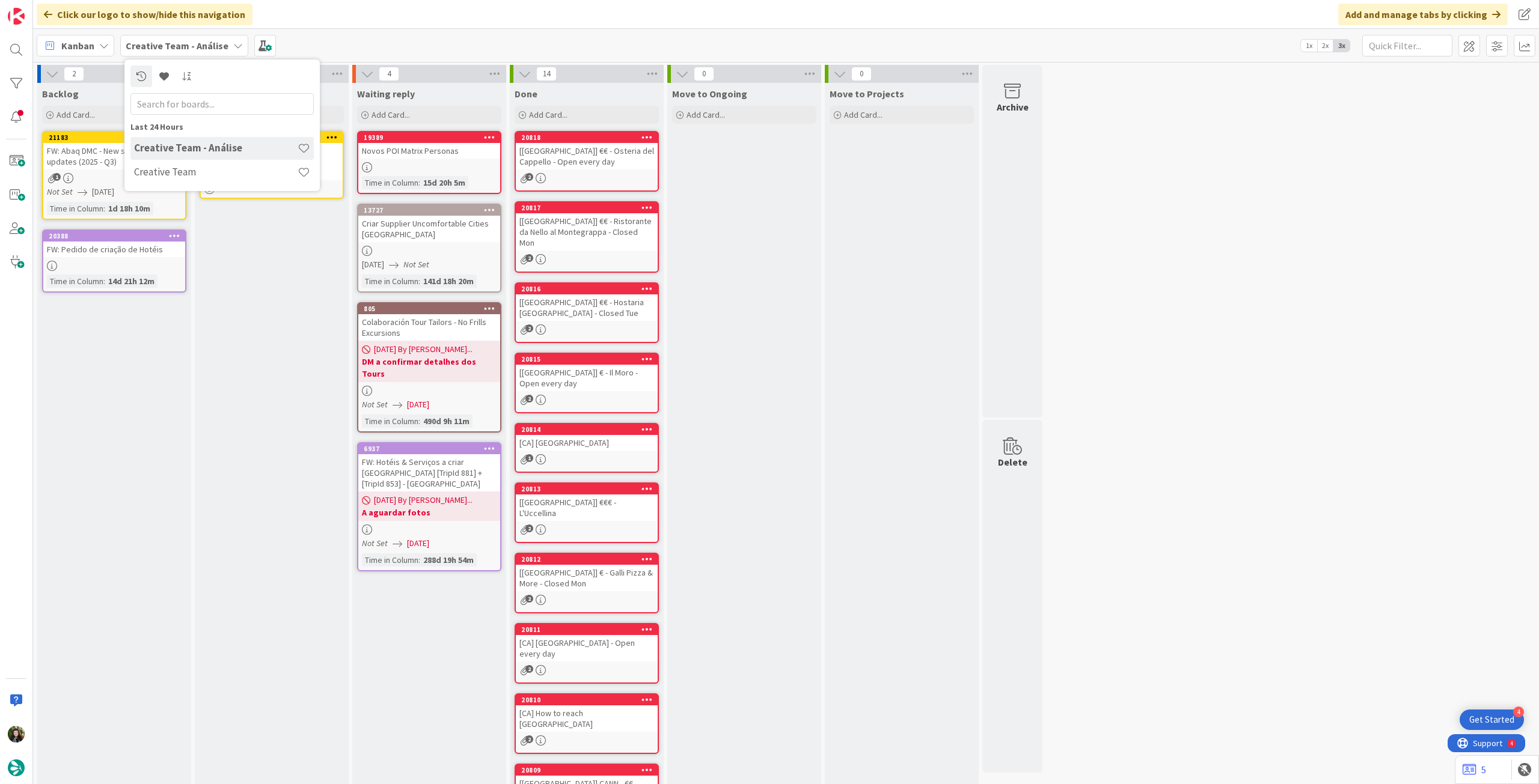
click at [260, 279] on div "In Progress Add Card... 21321 FW: [TripID:96613] - Roadbook - Fantastic Portuga…" at bounding box center [272, 478] width 154 height 790
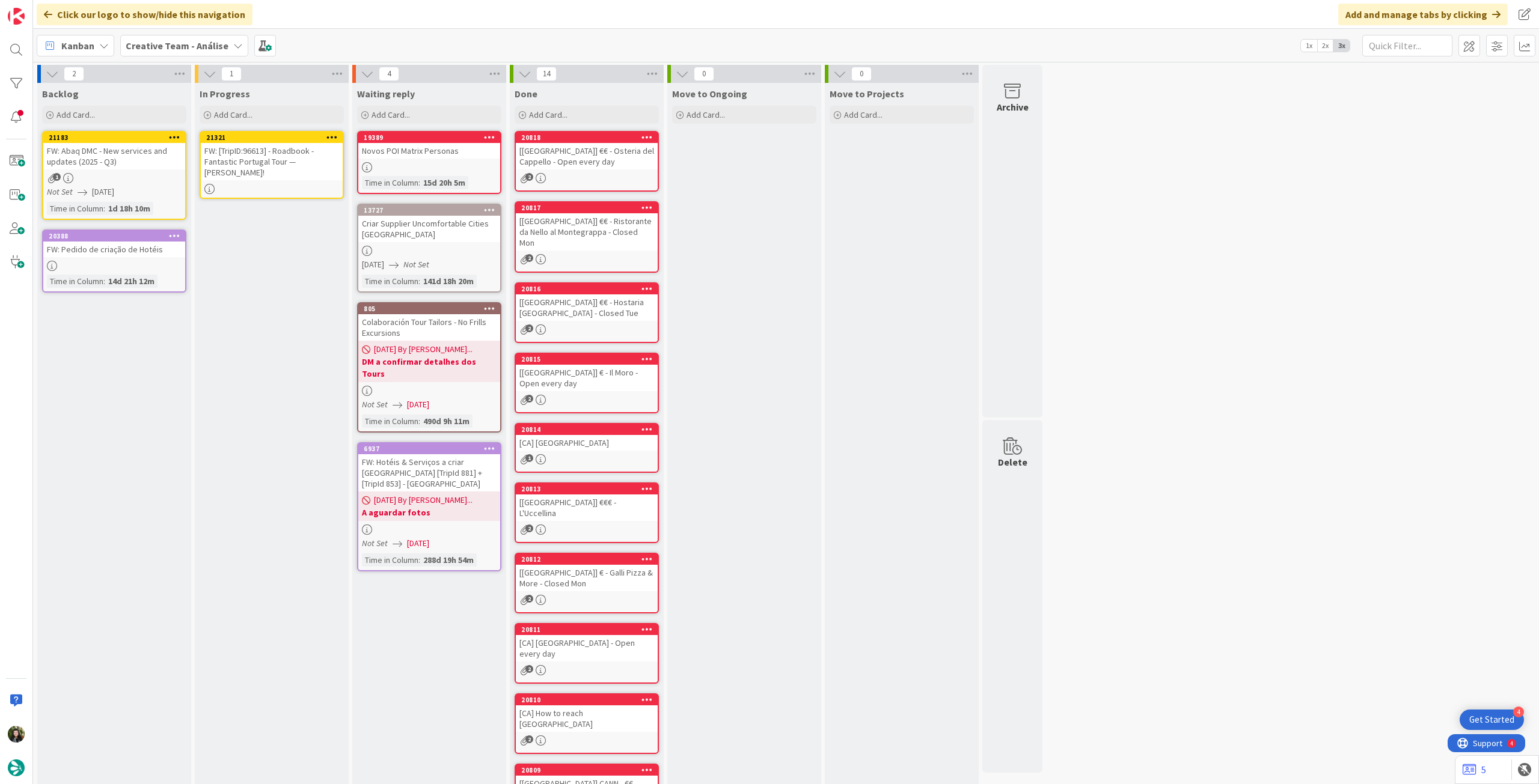
click at [297, 200] on div "In Progress Add Card... 21321 FW: [TripID:96613] - Roadbook - Fantastic Portuga…" at bounding box center [272, 478] width 154 height 790
click at [297, 180] on div "FW: [TripID:96613] - Roadbook - Fantastic Portugal Tour — [PERSON_NAME]!" at bounding box center [271, 162] width 142 height 38
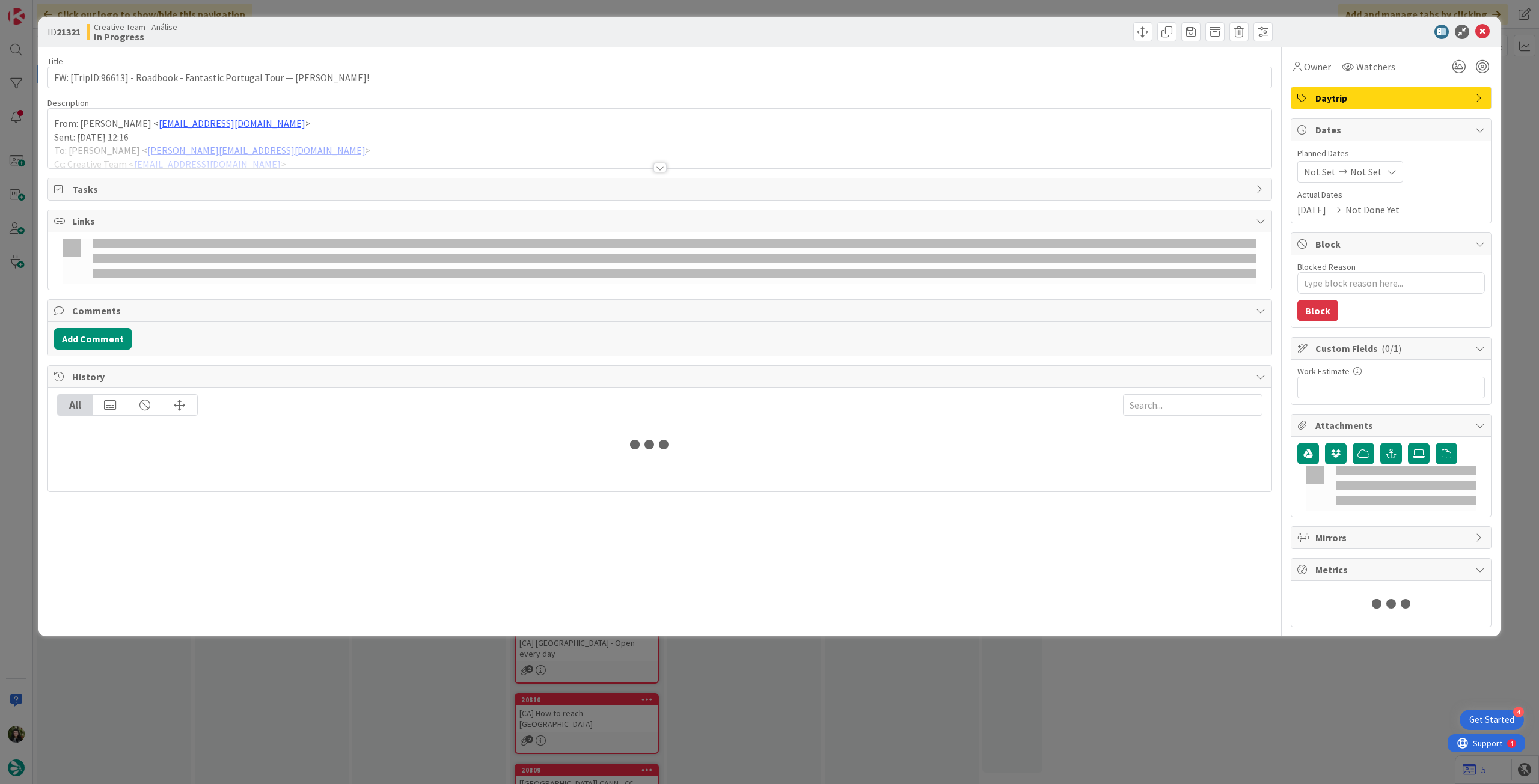
type textarea "x"
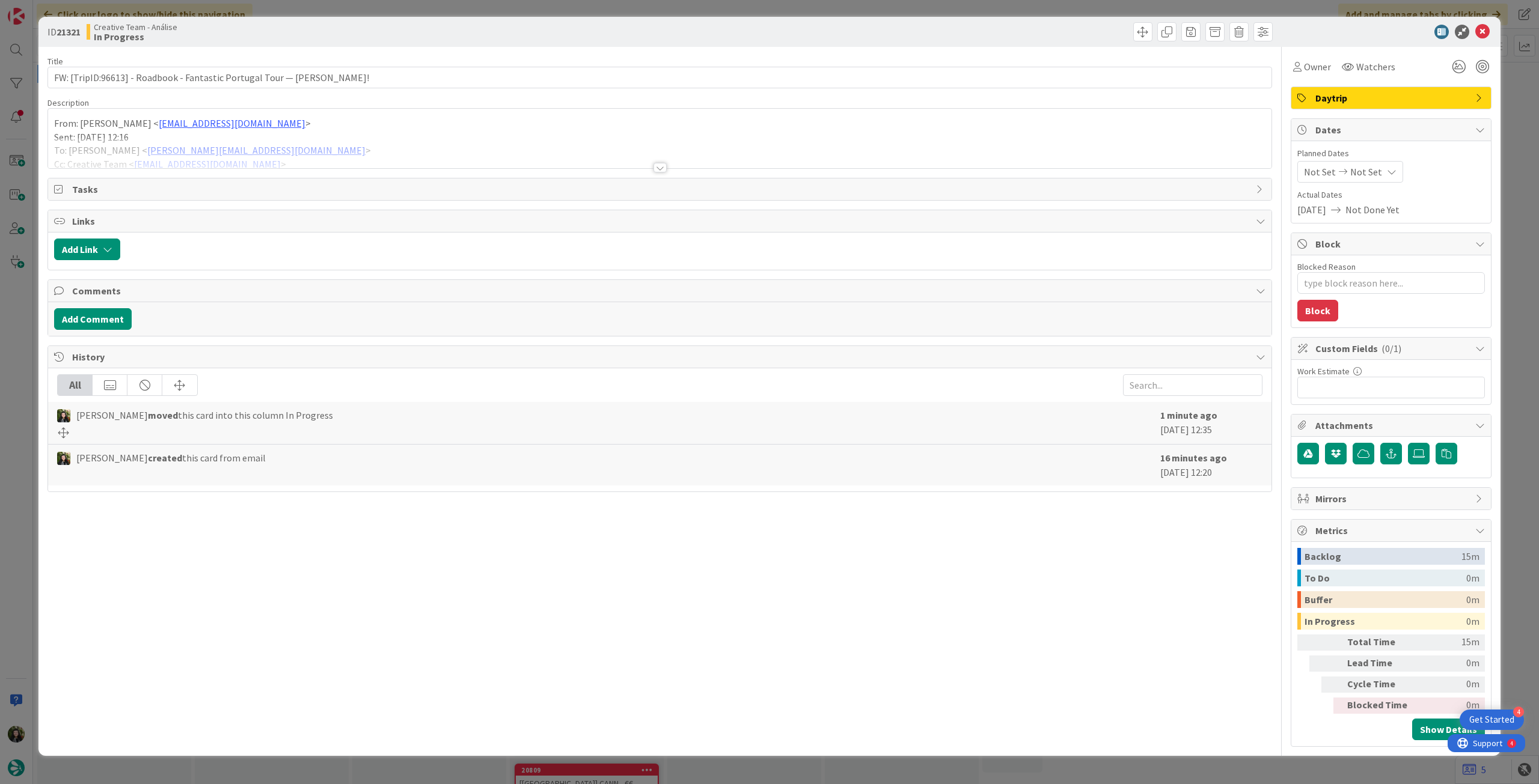
click at [1380, 172] on div "Not Set Not Set" at bounding box center [1350, 172] width 106 height 22
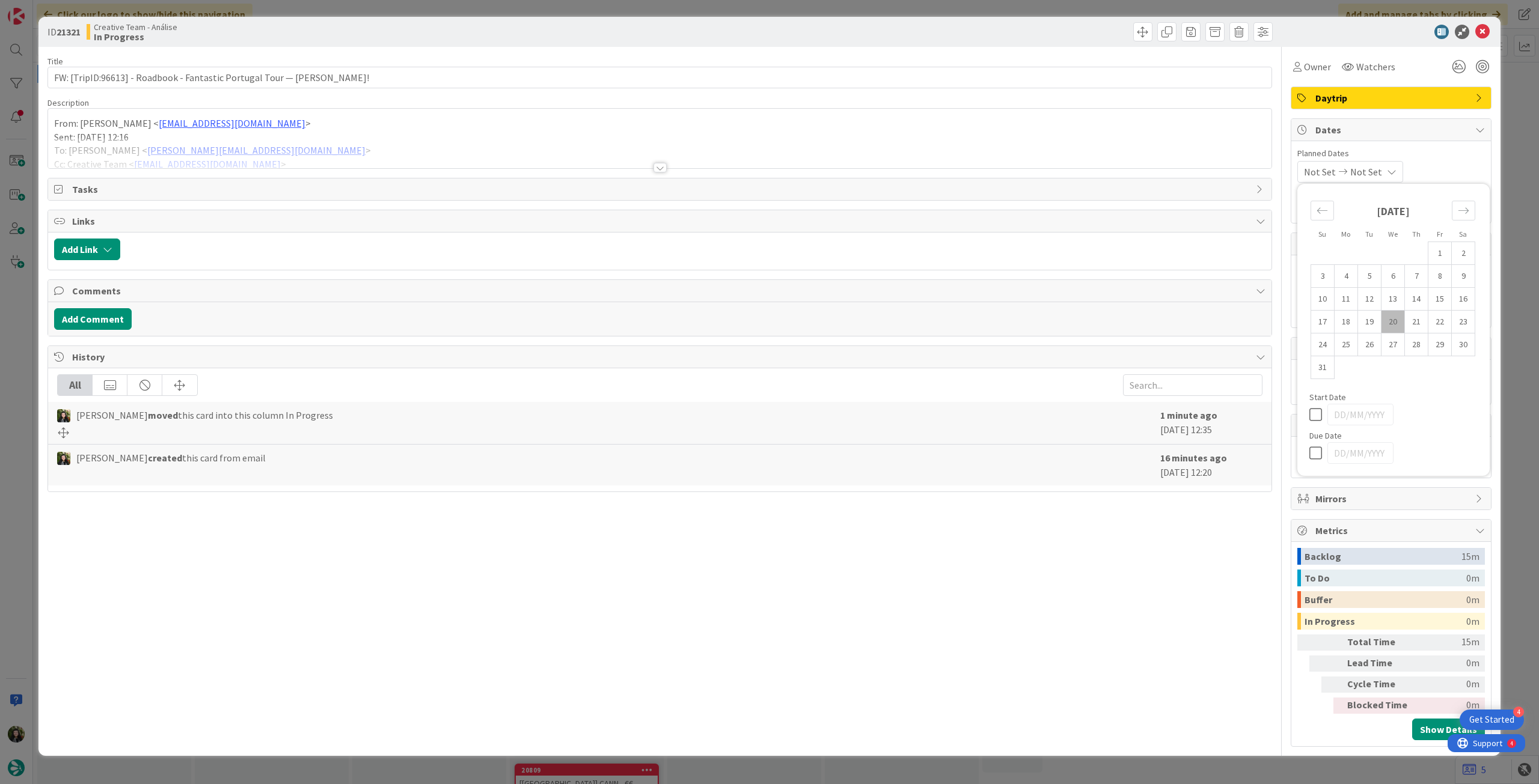
click at [1317, 452] on icon at bounding box center [1317, 453] width 18 height 14
type input "[DATE]"
drag, startPoint x: 1485, startPoint y: 29, endPoint x: 1198, endPoint y: 100, distance: 295.7
click at [1486, 29] on icon at bounding box center [1482, 31] width 14 height 14
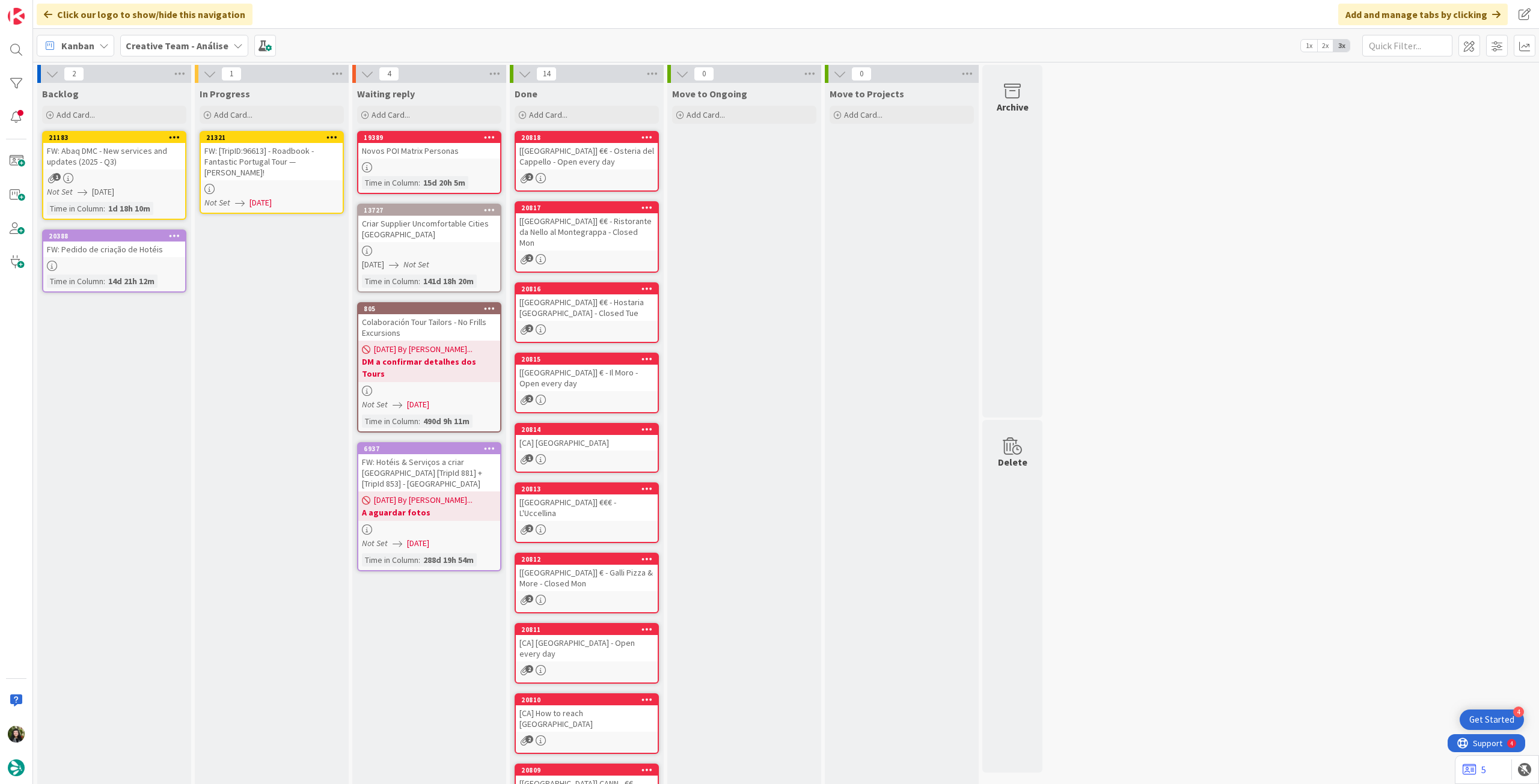
click at [332, 133] on icon at bounding box center [332, 137] width 12 height 9
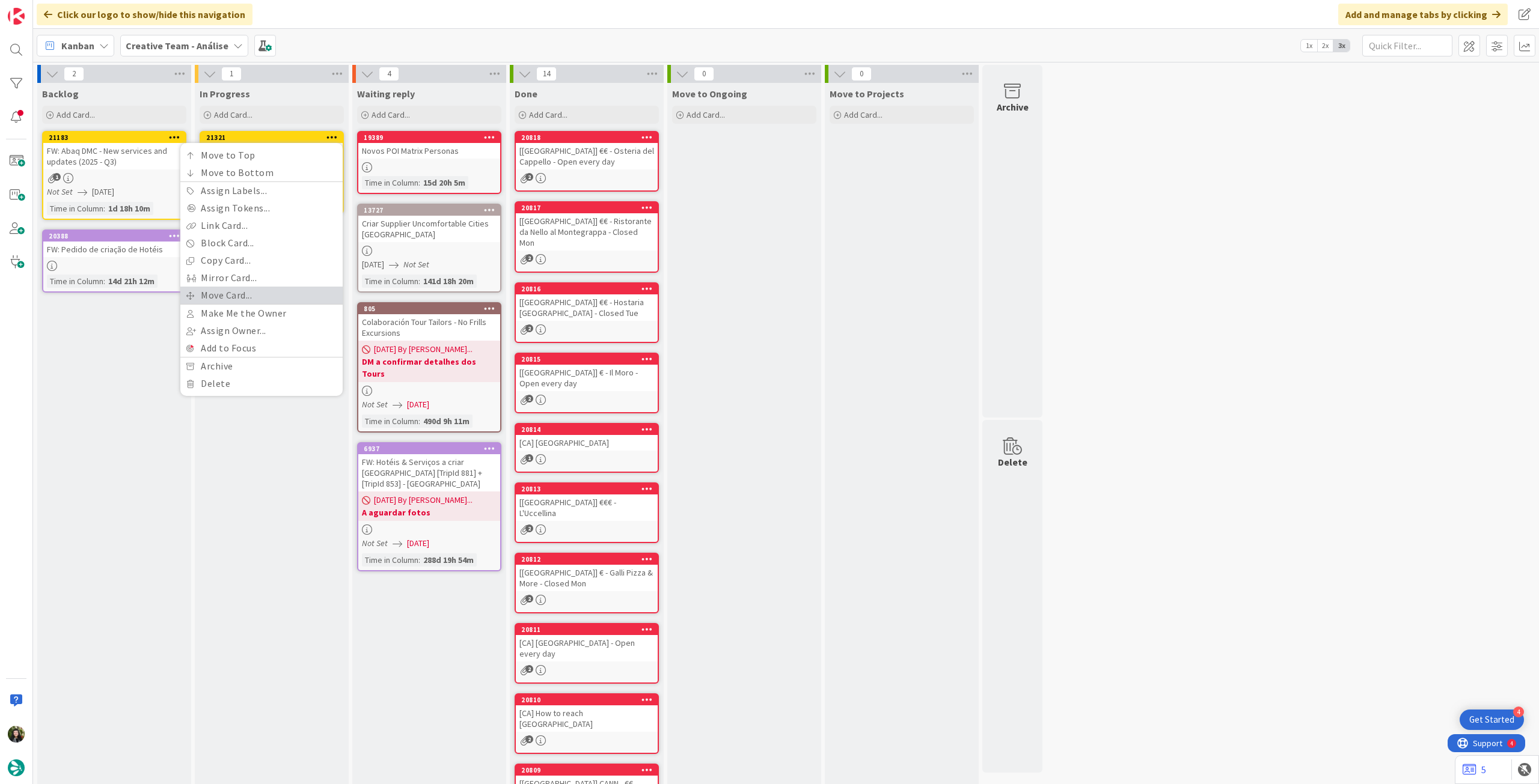
click at [260, 290] on link "Move Card..." at bounding box center [261, 295] width 162 height 17
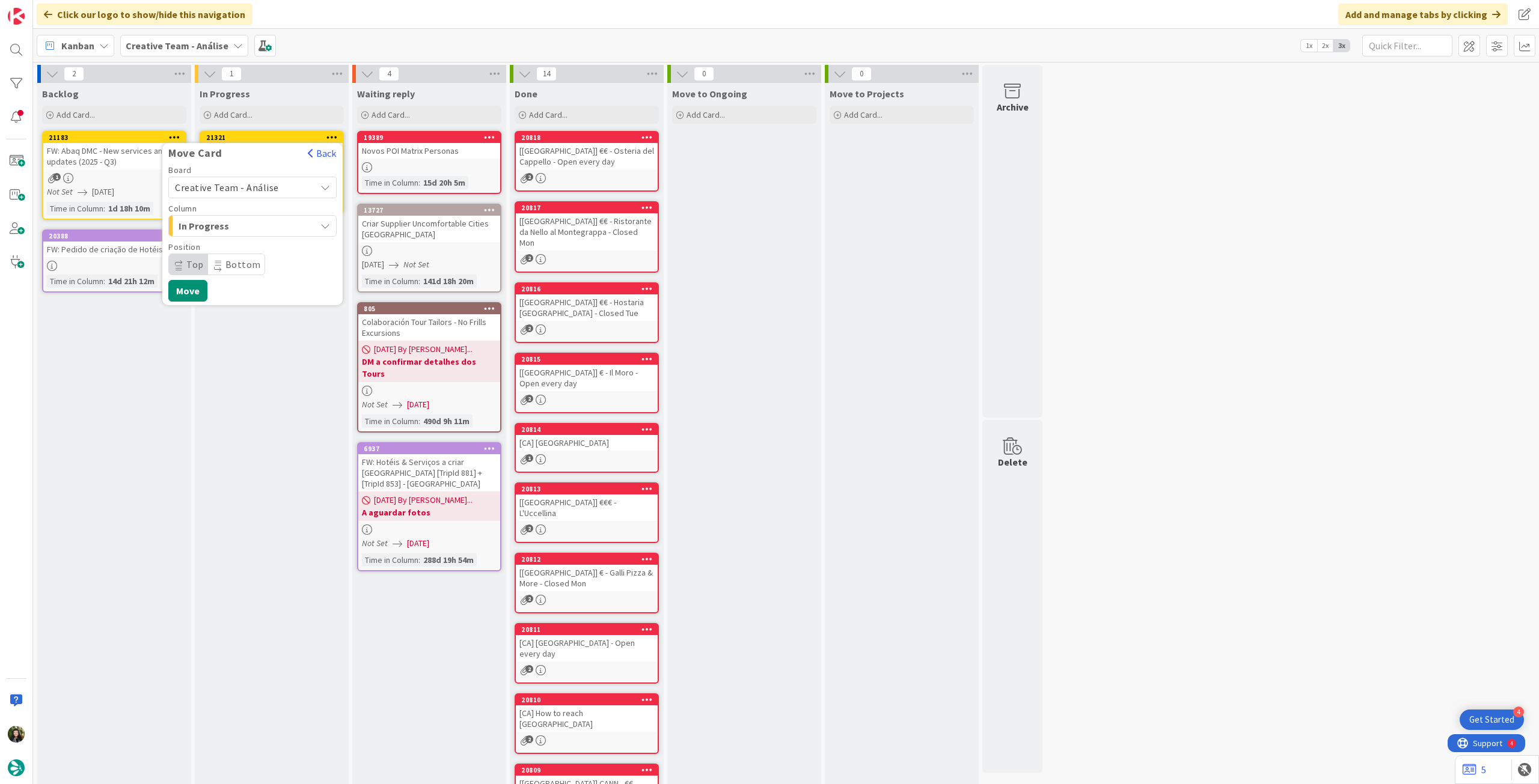
click at [276, 190] on span "Creative Team - Análise" at bounding box center [242, 187] width 135 height 16
click at [256, 232] on div "Creative Team - Análise Creative Team" at bounding box center [252, 230] width 168 height 61
click at [254, 243] on span "Creative Team" at bounding box center [260, 243] width 139 height 18
drag, startPoint x: 270, startPoint y: 225, endPoint x: 273, endPoint y: 232, distance: 7.6
click at [271, 225] on div "E - To Do" at bounding box center [245, 225] width 140 height 20
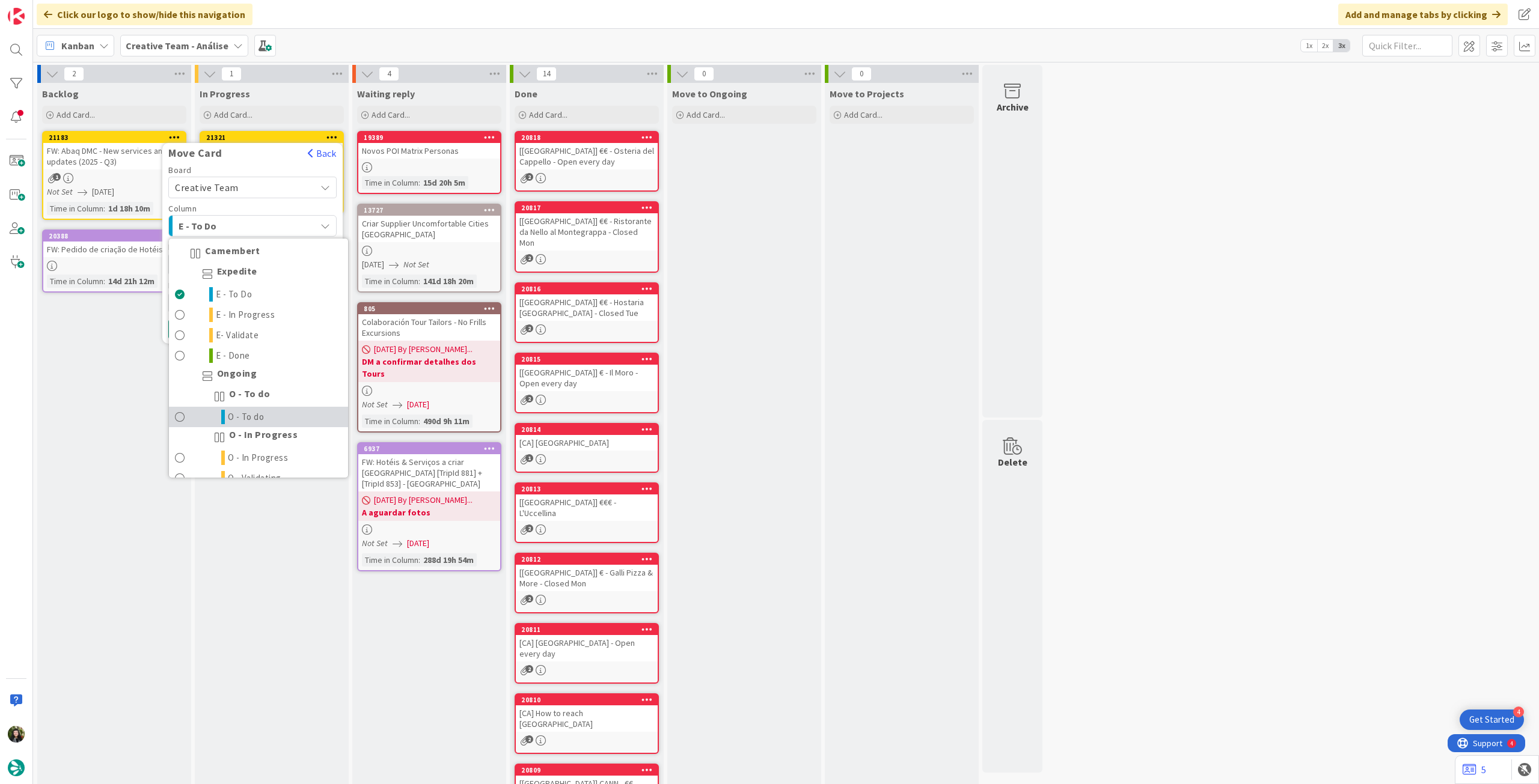
click at [252, 413] on span "O - To do" at bounding box center [246, 417] width 37 height 14
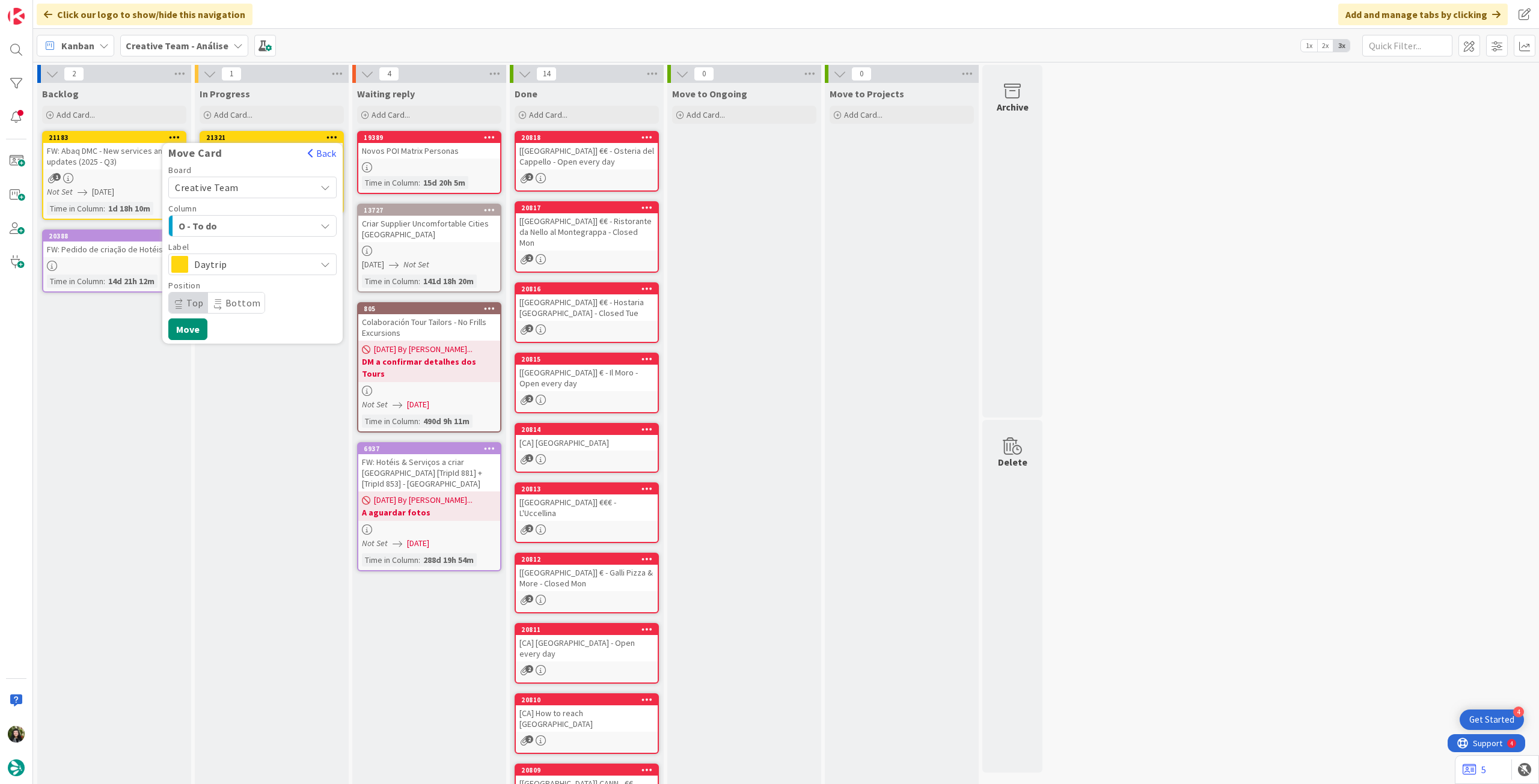
click at [273, 208] on div "Column" at bounding box center [252, 208] width 168 height 9
click at [269, 222] on div "O - To do" at bounding box center [245, 225] width 140 height 20
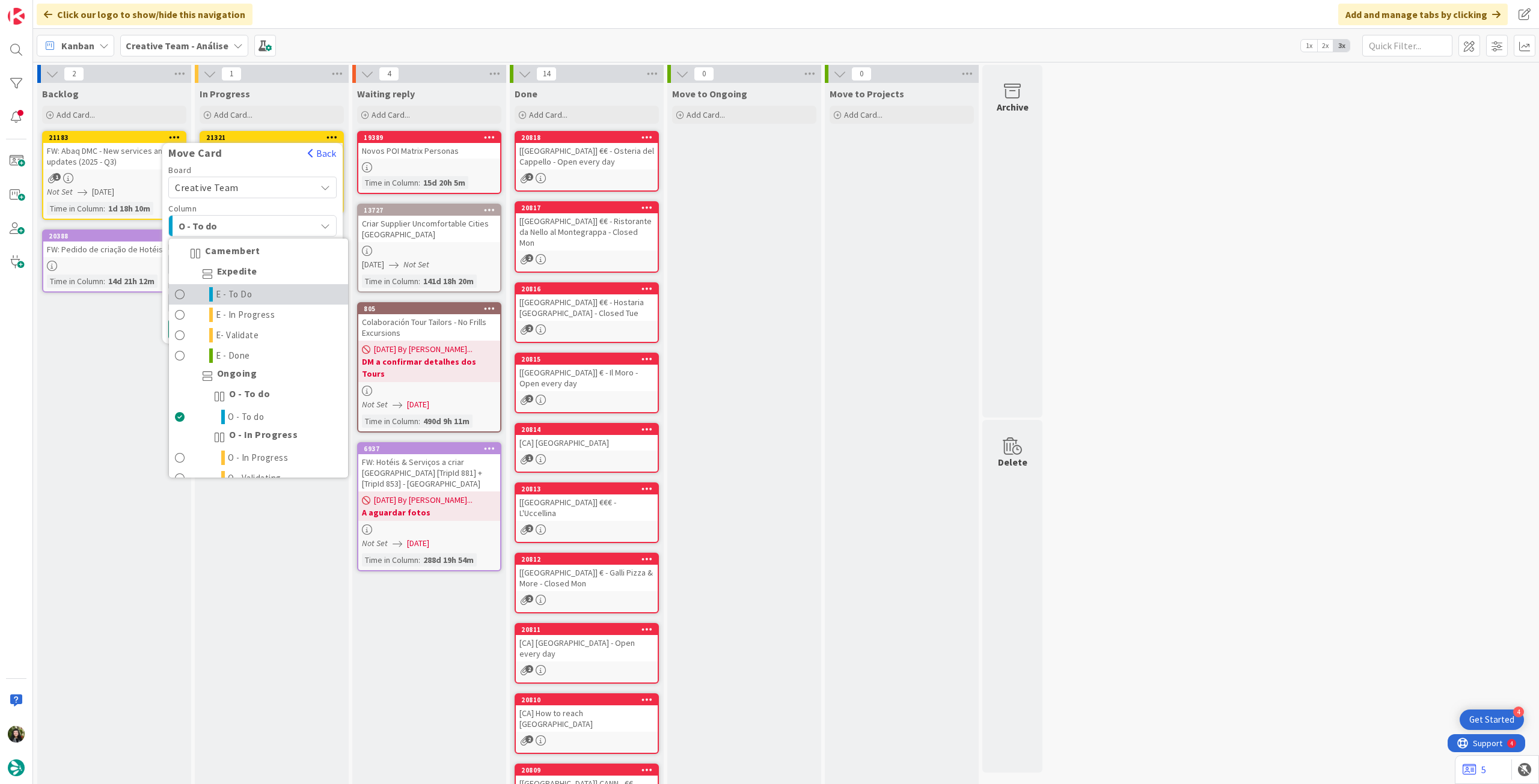
click at [243, 292] on span "E - To Do" at bounding box center [234, 294] width 37 height 14
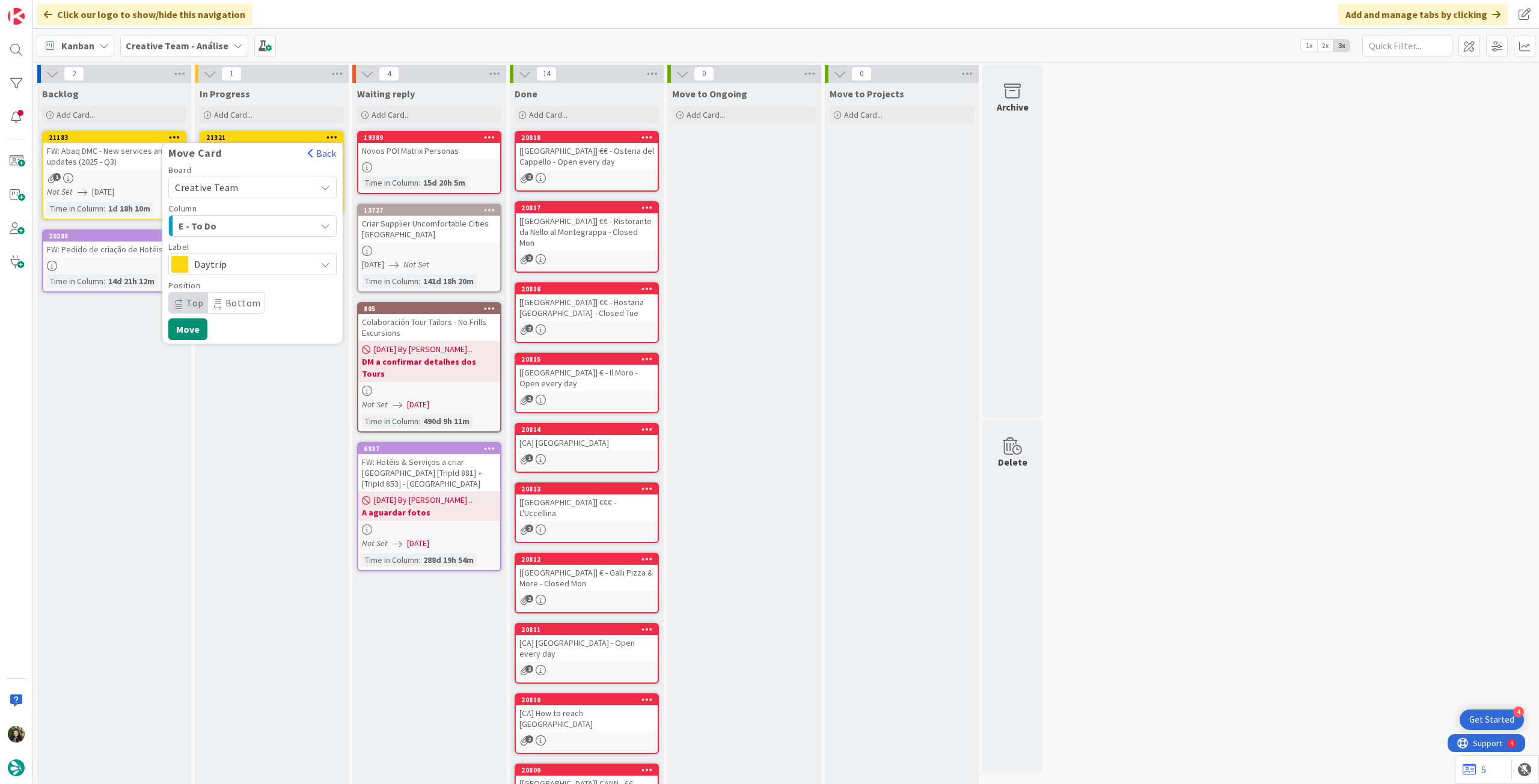
click at [253, 258] on span "Daytrip" at bounding box center [251, 264] width 115 height 16
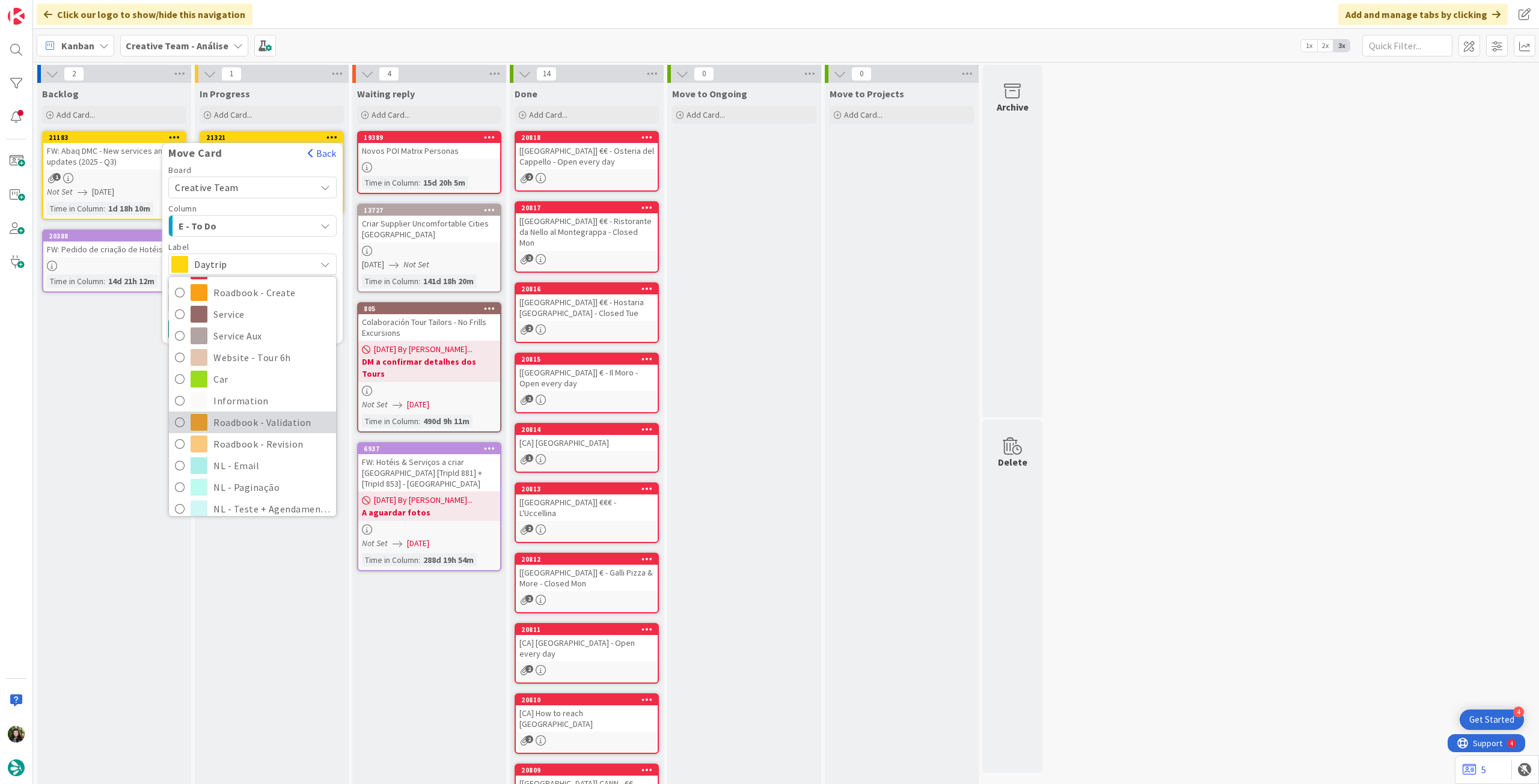
scroll to position [160, 0]
click at [261, 428] on span "Roadbook - Revision" at bounding box center [272, 434] width 117 height 18
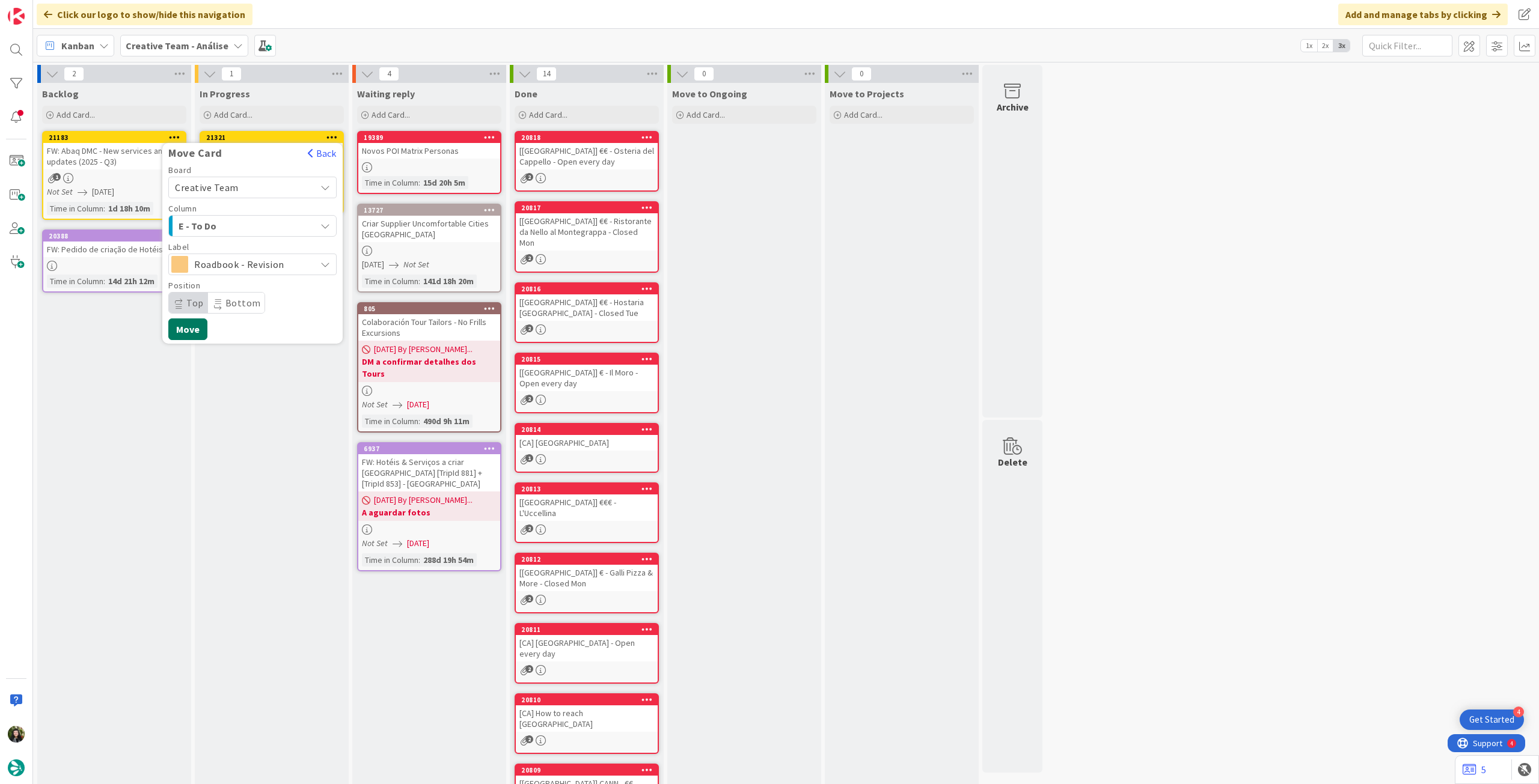
click at [190, 324] on button "Move" at bounding box center [188, 329] width 39 height 22
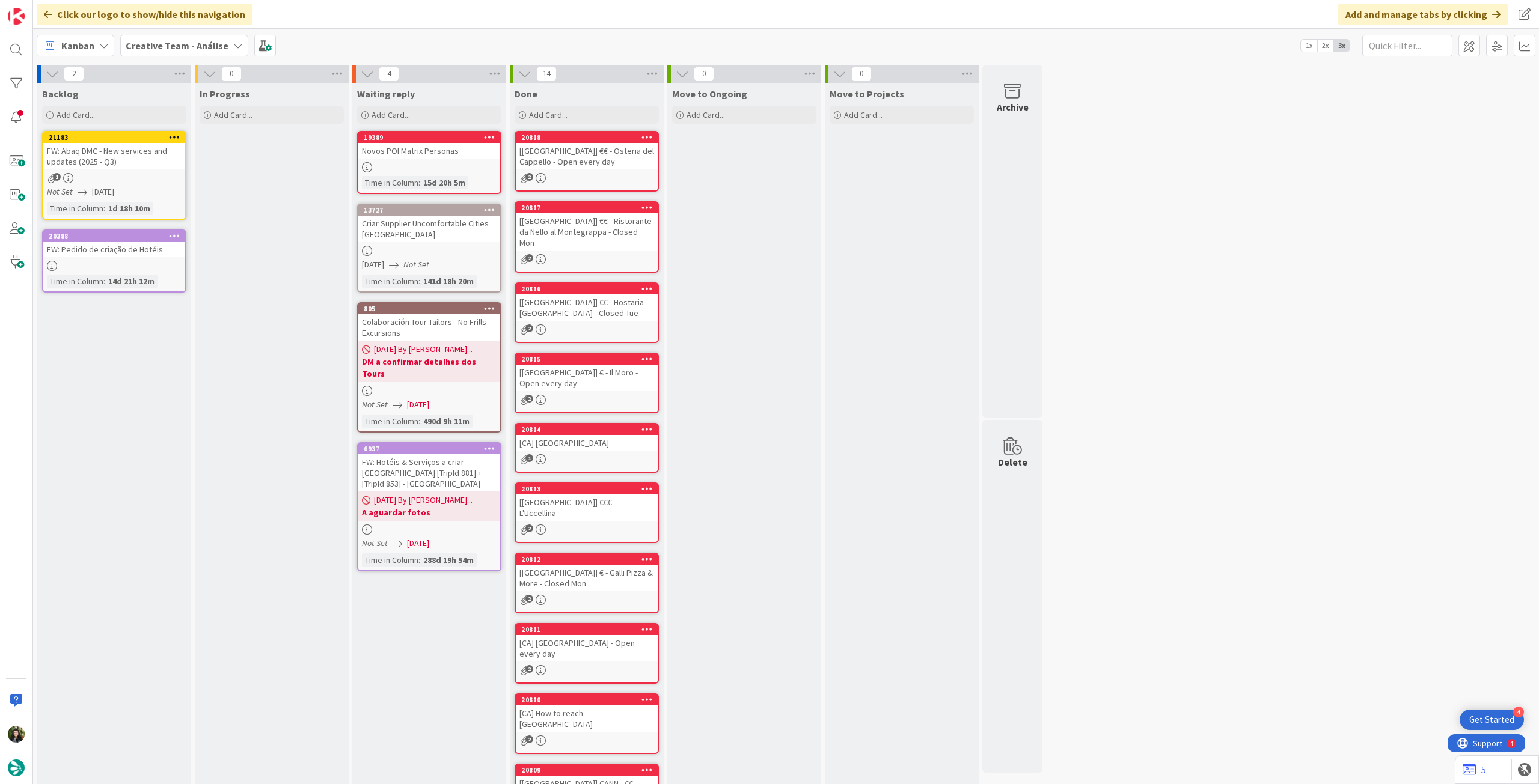
click at [165, 52] on span "Creative Team - Análise" at bounding box center [176, 45] width 103 height 14
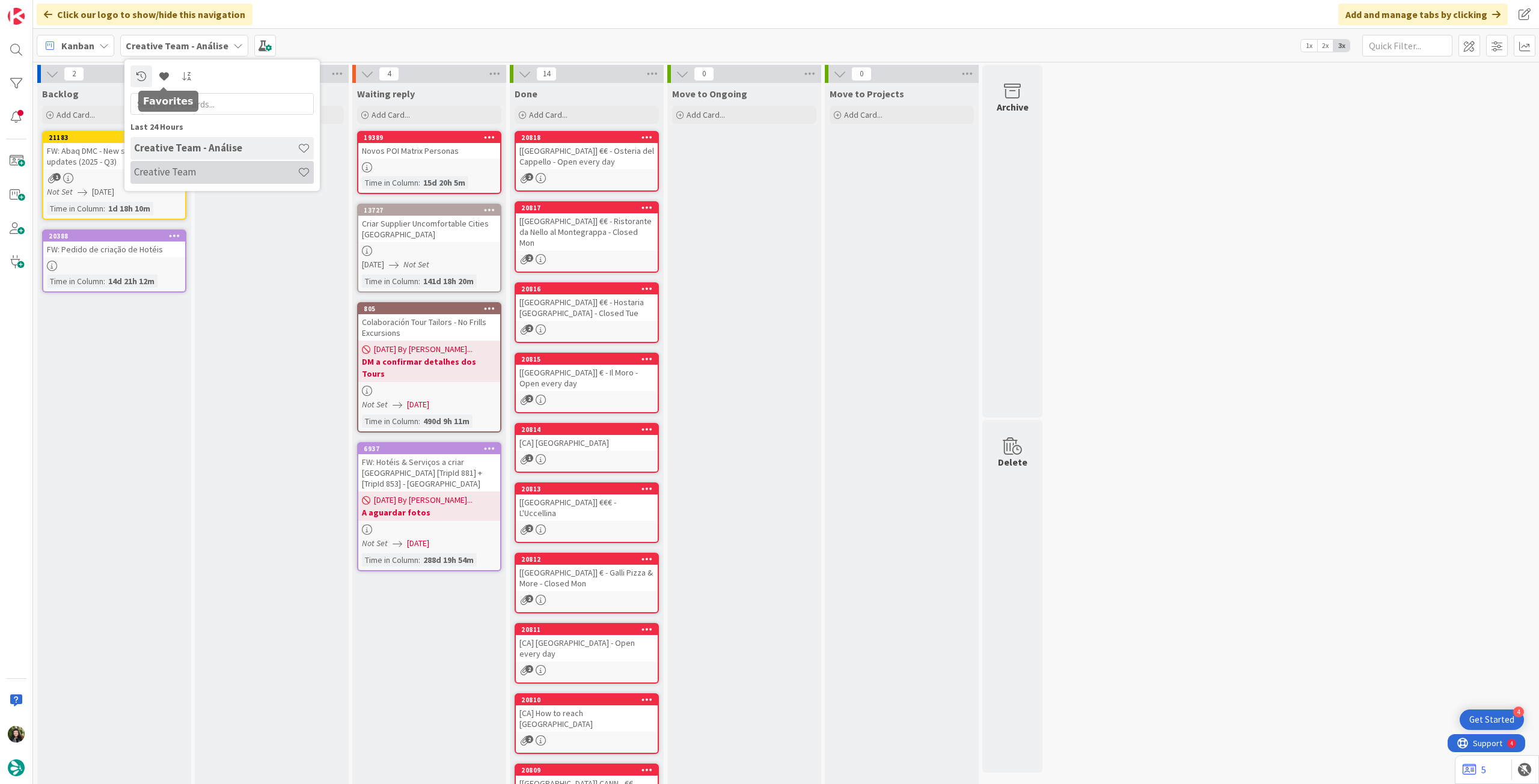
click at [169, 168] on h4 "Creative Team" at bounding box center [215, 171] width 164 height 12
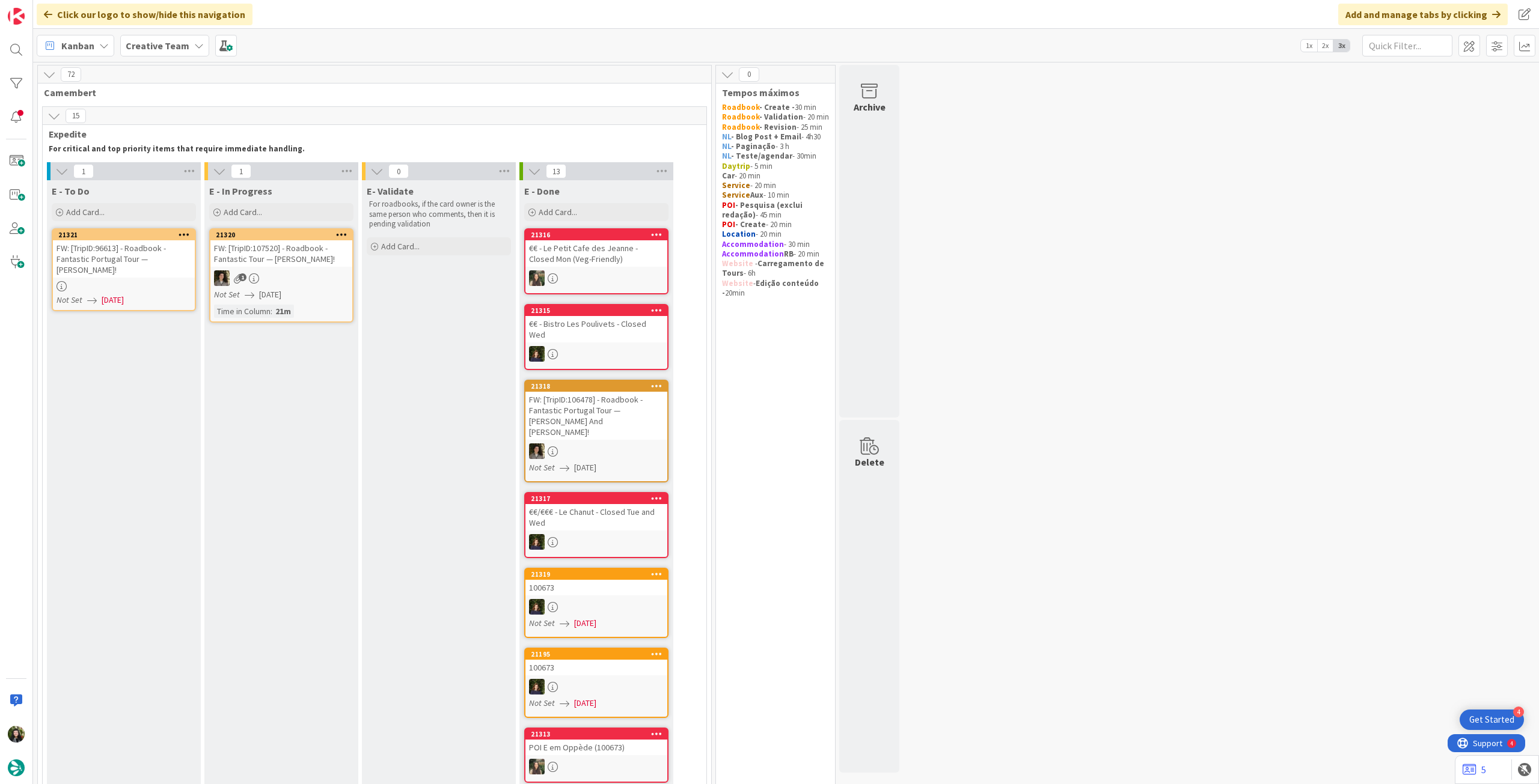
drag, startPoint x: 146, startPoint y: 42, endPoint x: 150, endPoint y: 62, distance: 20.4
click at [146, 43] on b "Creative Team" at bounding box center [157, 45] width 63 height 12
click at [200, 164] on div "Creative Team - Análise" at bounding box center [222, 172] width 183 height 23
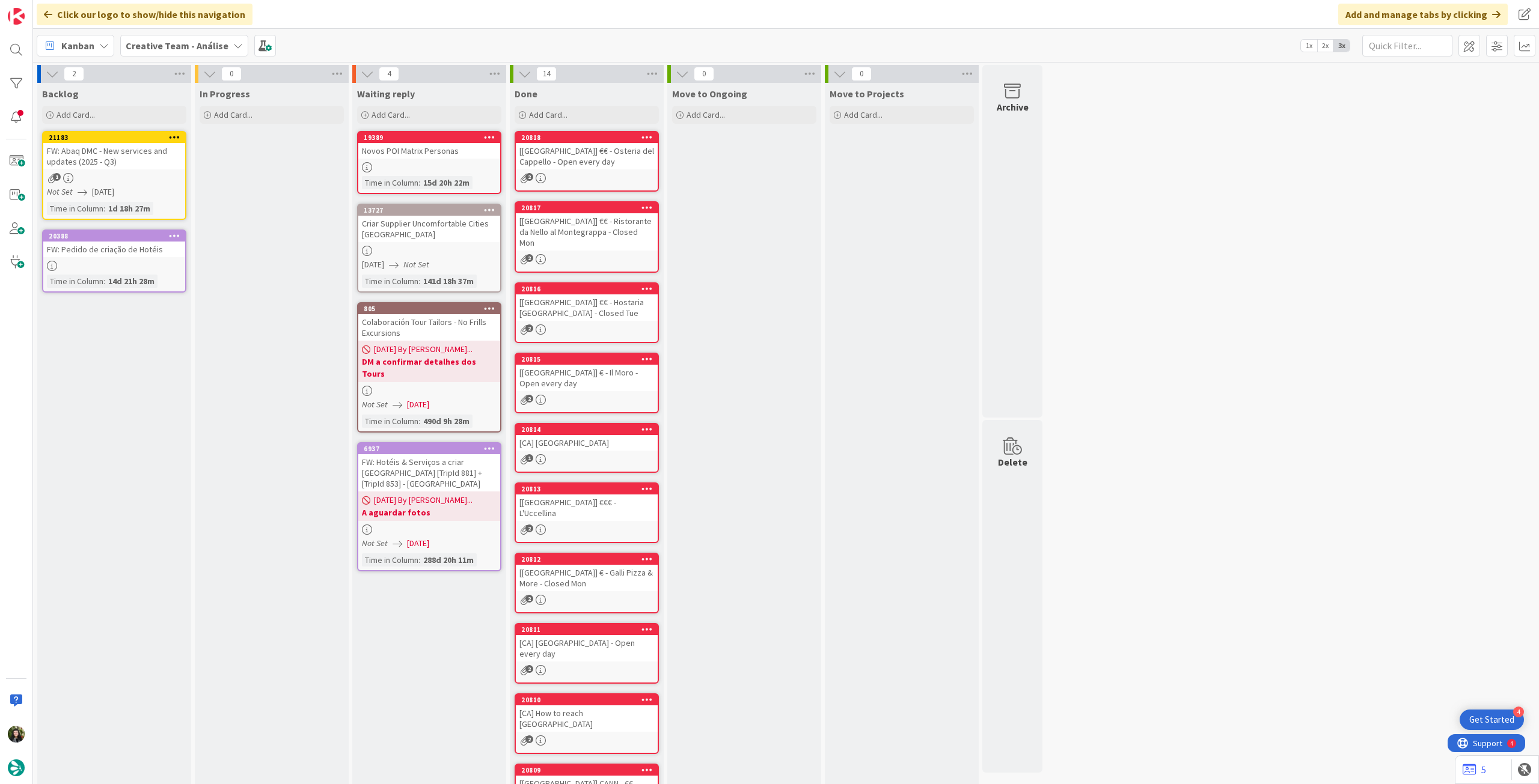
click at [175, 53] on div "Creative Team - Análise" at bounding box center [185, 46] width 128 height 22
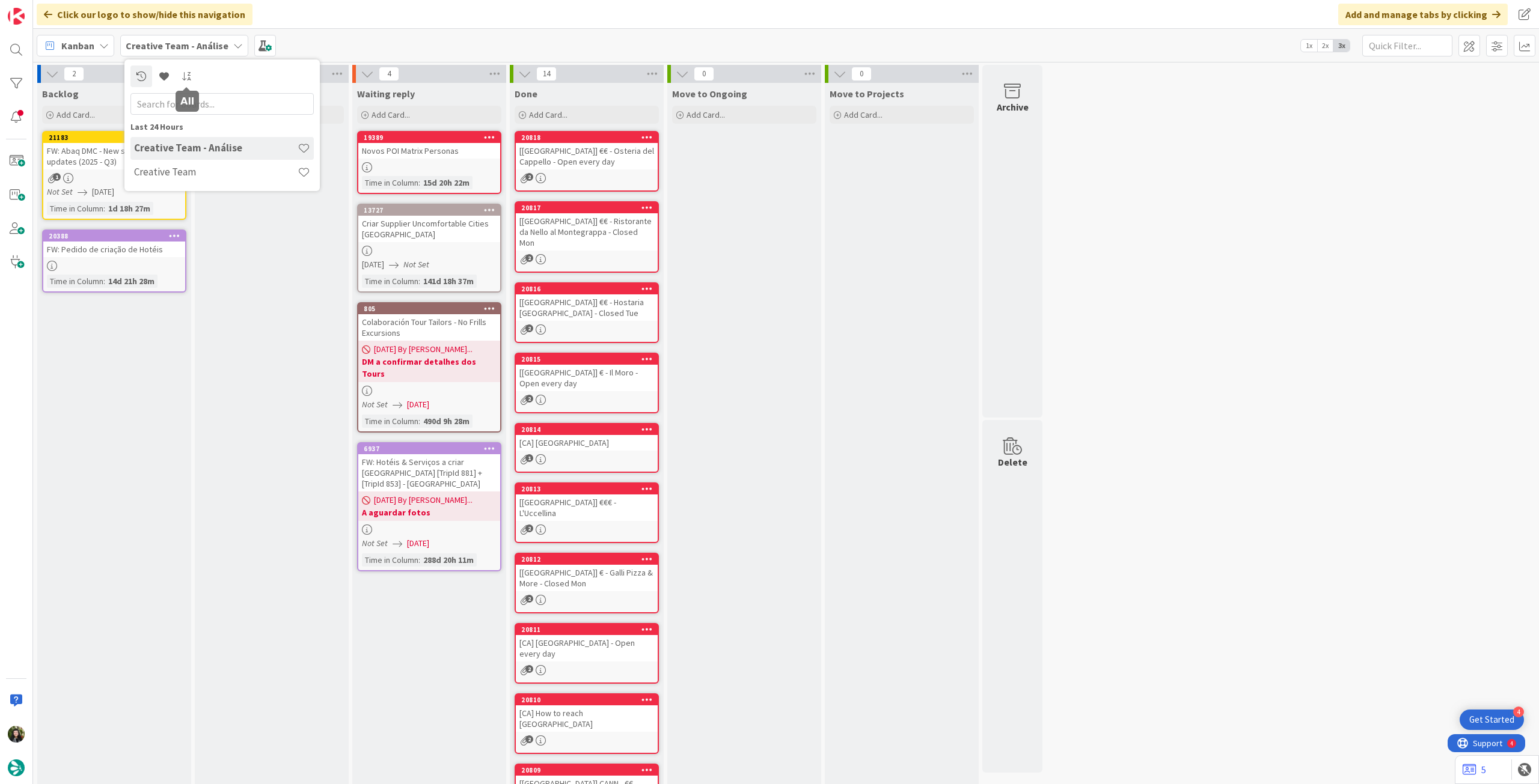
click at [182, 158] on div "Creative Team - Análise" at bounding box center [222, 148] width 183 height 23
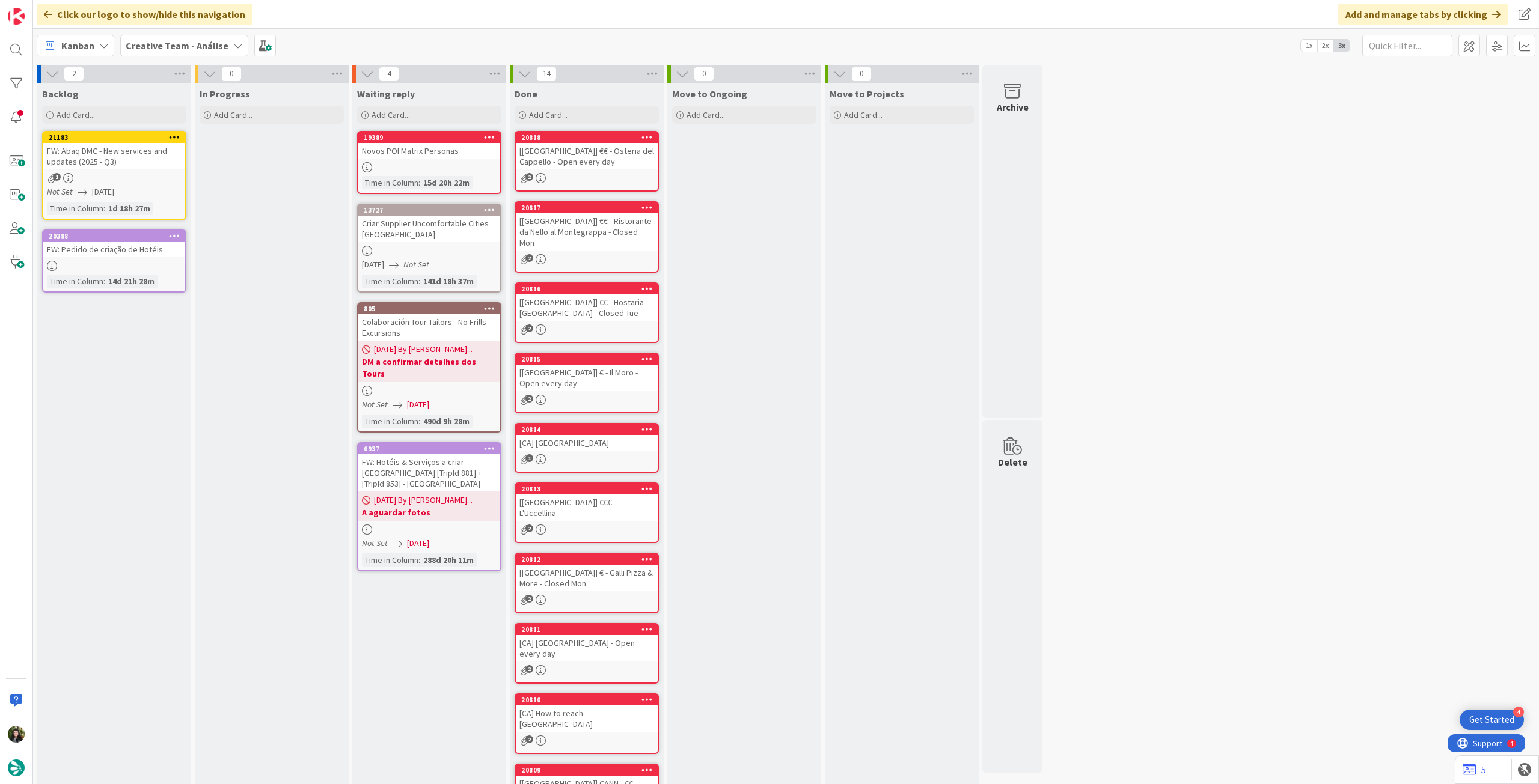
click at [176, 49] on b "Creative Team - Análise" at bounding box center [176, 45] width 103 height 12
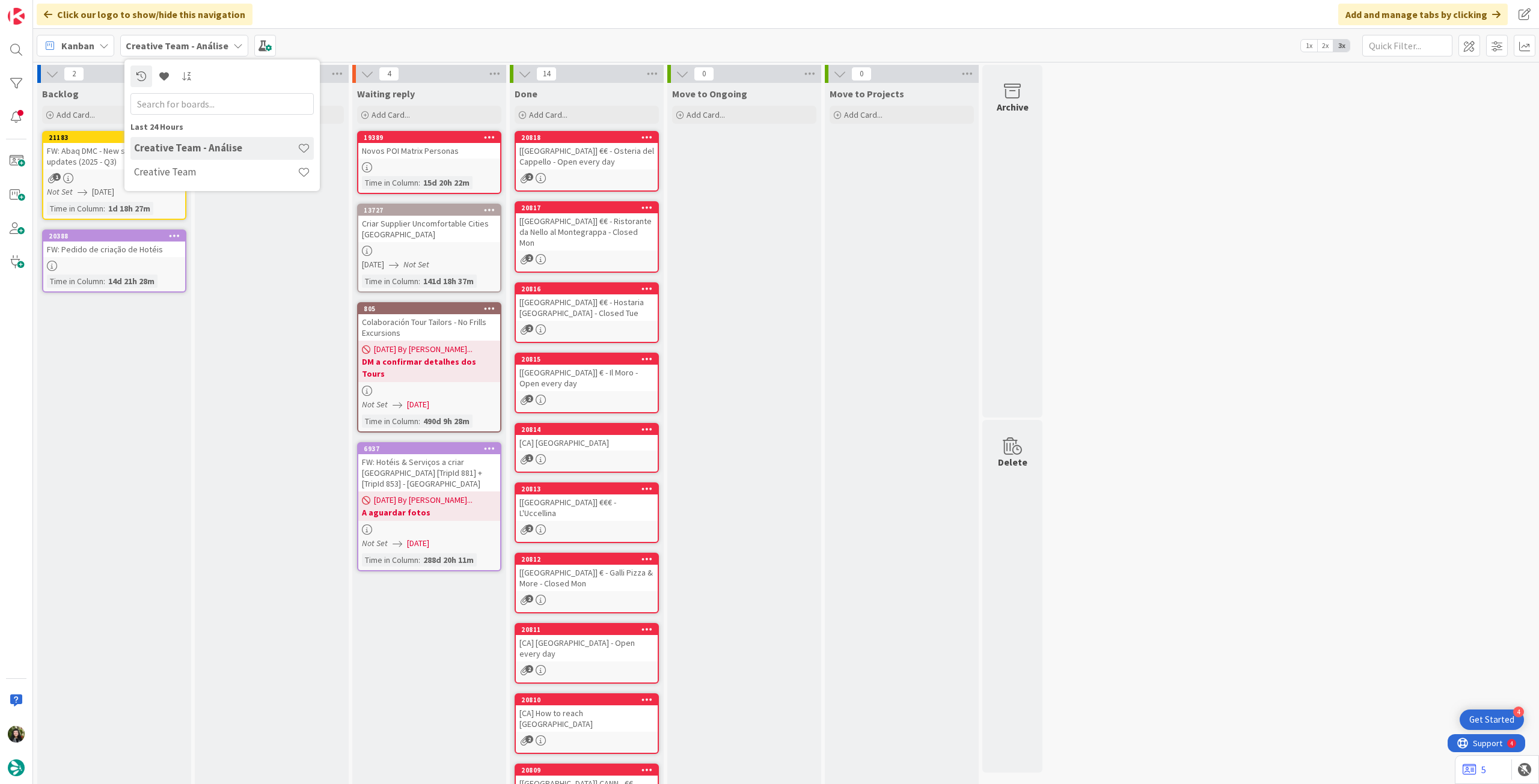
click at [185, 171] on h4 "Creative Team" at bounding box center [215, 171] width 164 height 12
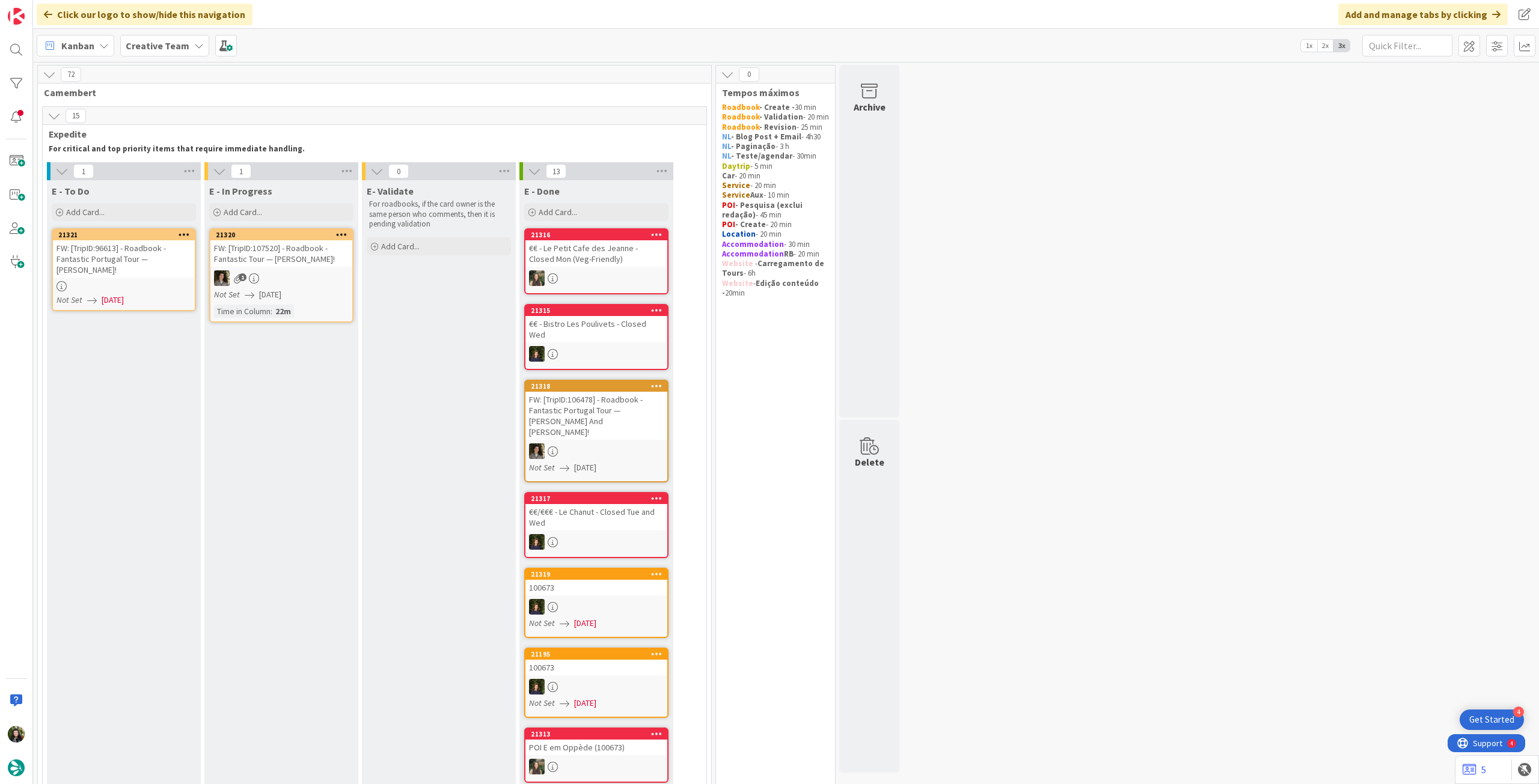
click at [141, 219] on div "Add Card..." at bounding box center [124, 212] width 144 height 18
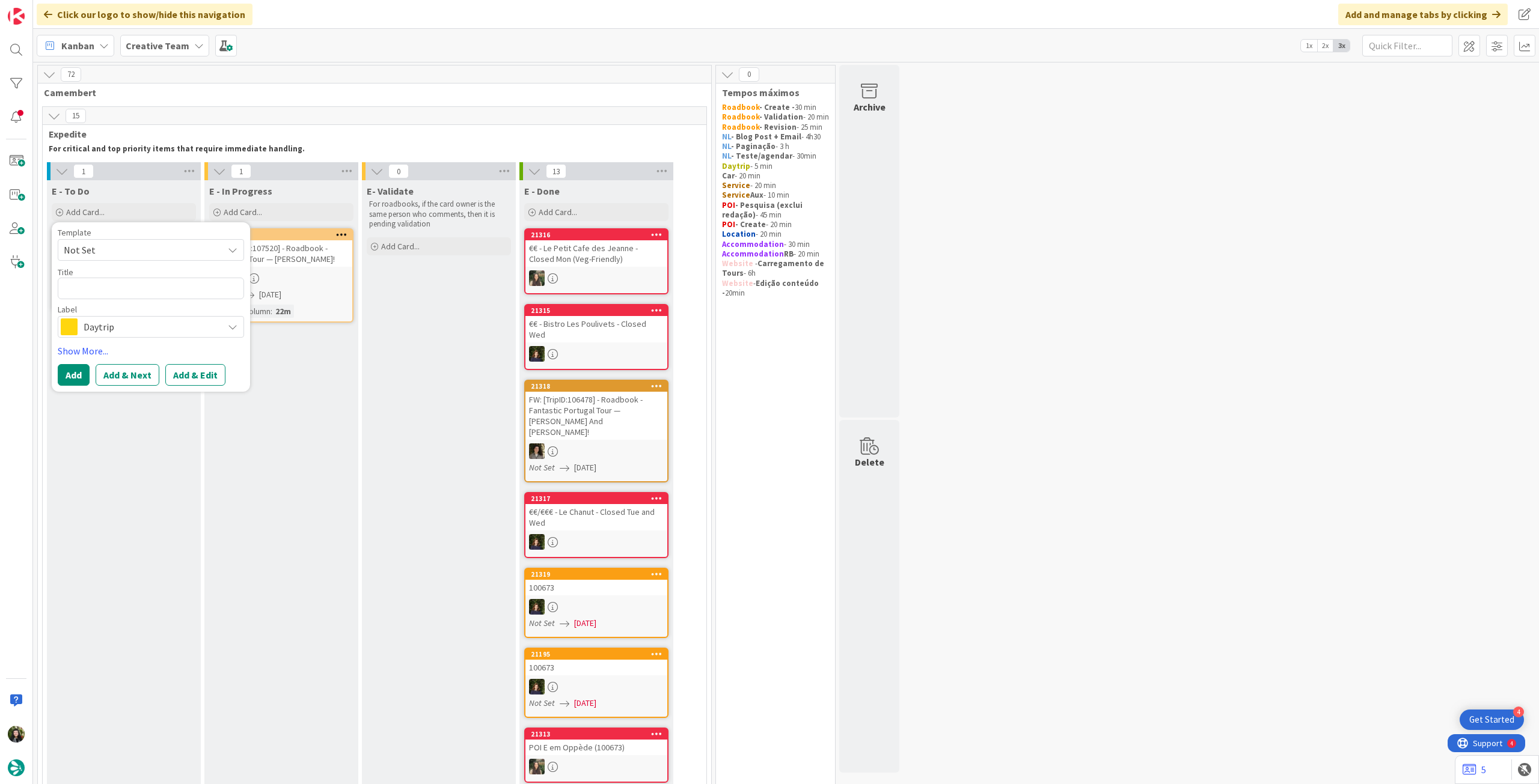
drag, startPoint x: 125, startPoint y: 321, endPoint x: 128, endPoint y: 337, distance: 16.3
click at [125, 322] on span "Daytrip" at bounding box center [150, 326] width 133 height 16
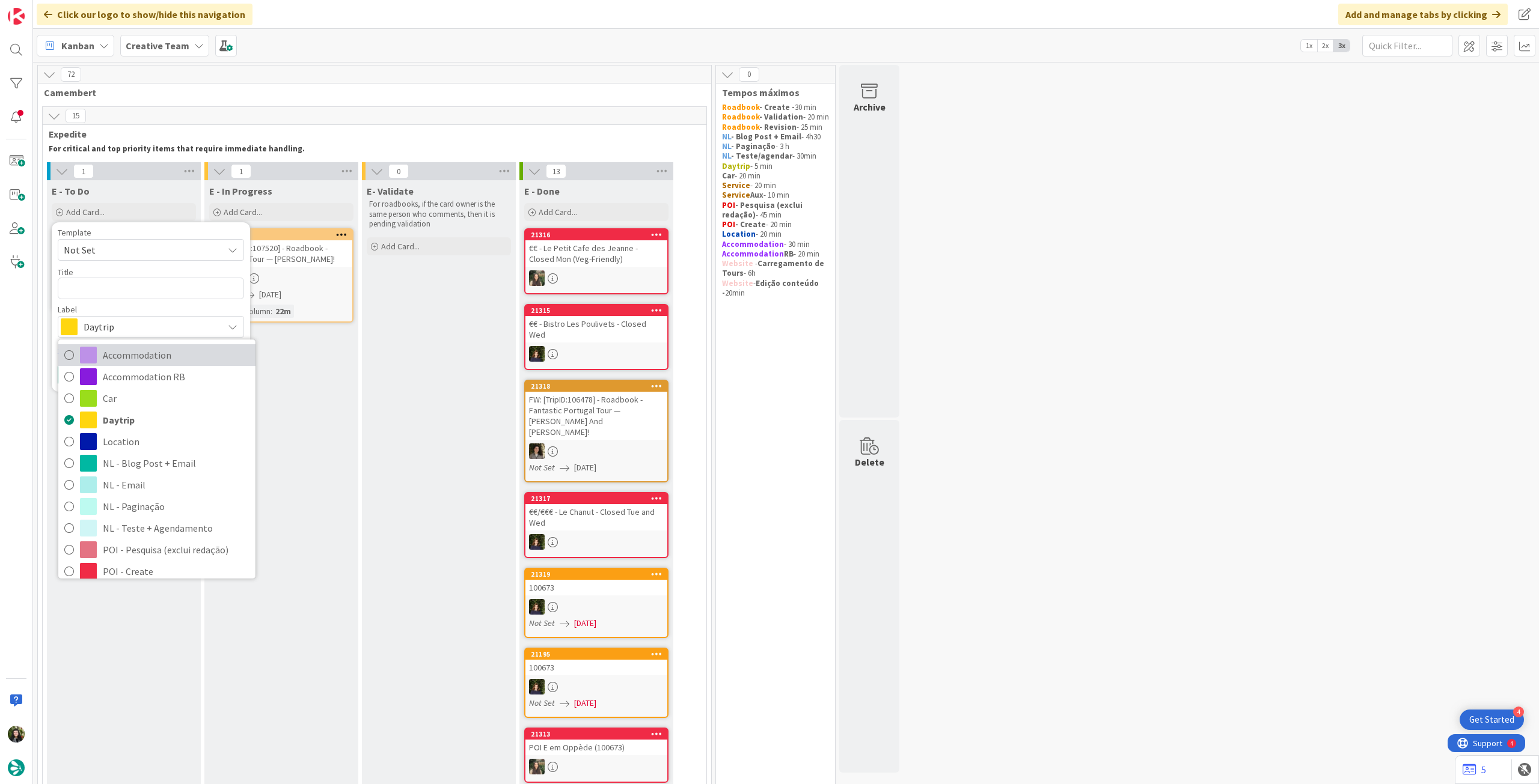
click at [128, 356] on span "Accommodation" at bounding box center [175, 354] width 146 height 18
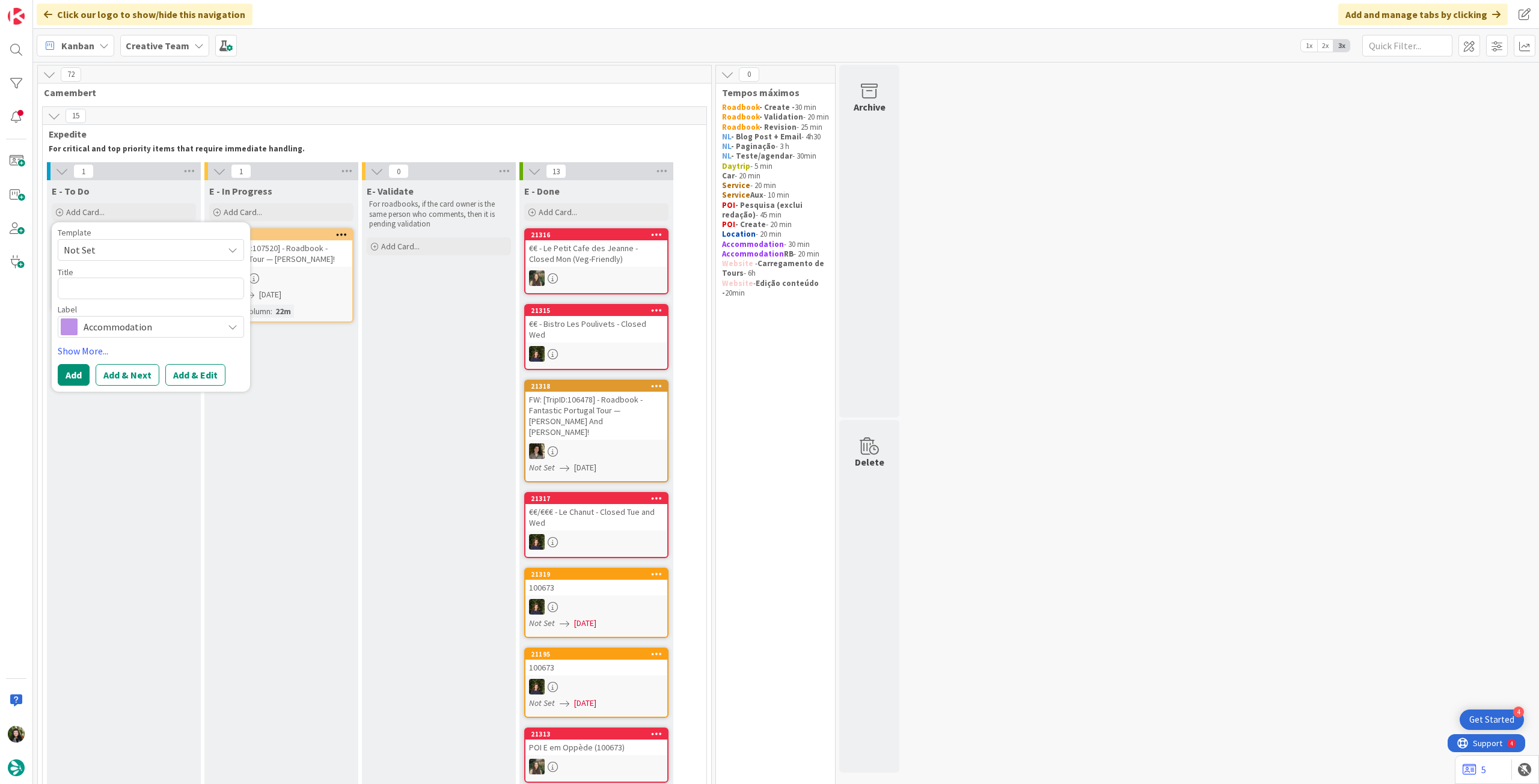
click at [121, 322] on span "Accommodation" at bounding box center [150, 326] width 133 height 16
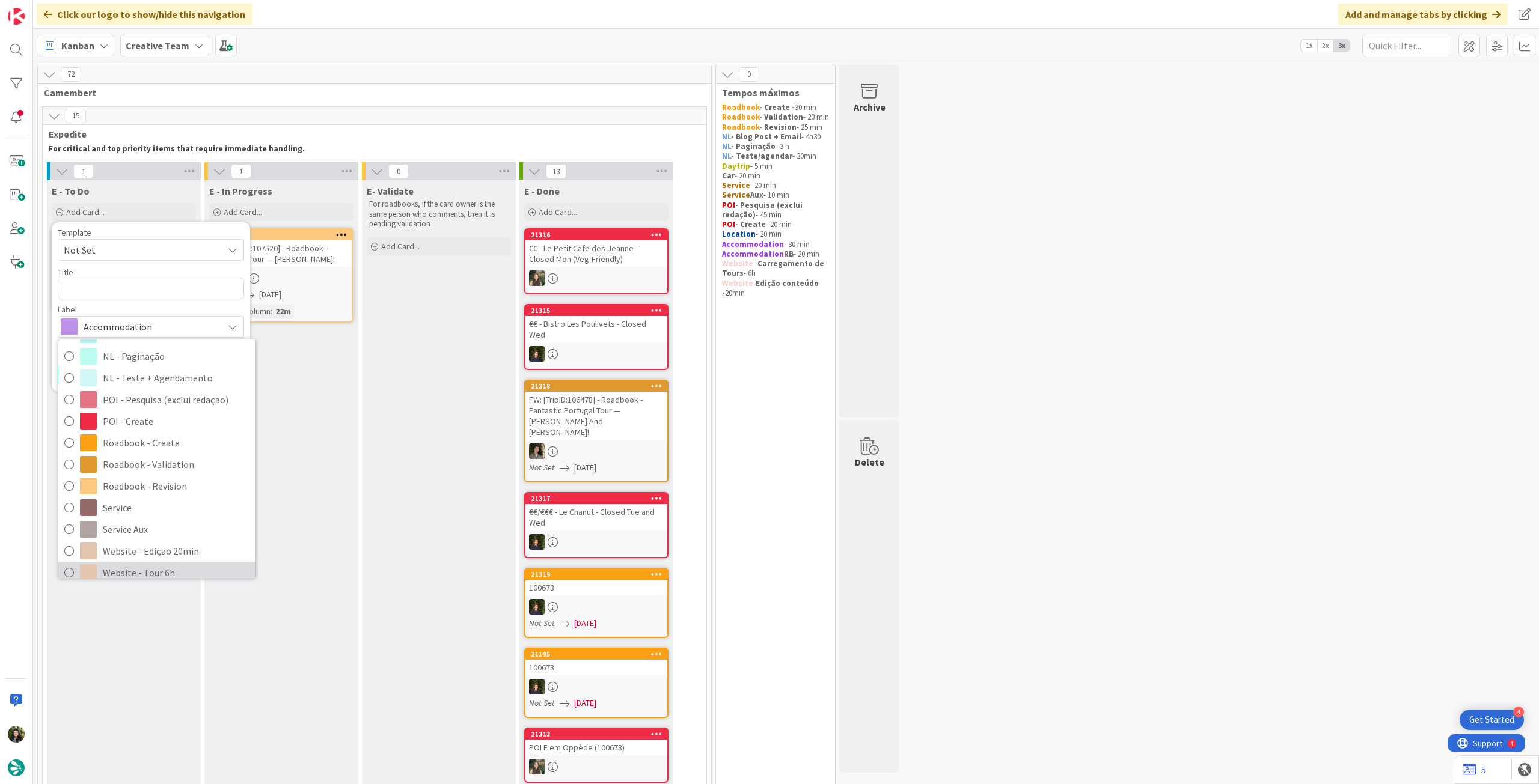
scroll to position [240, 0]
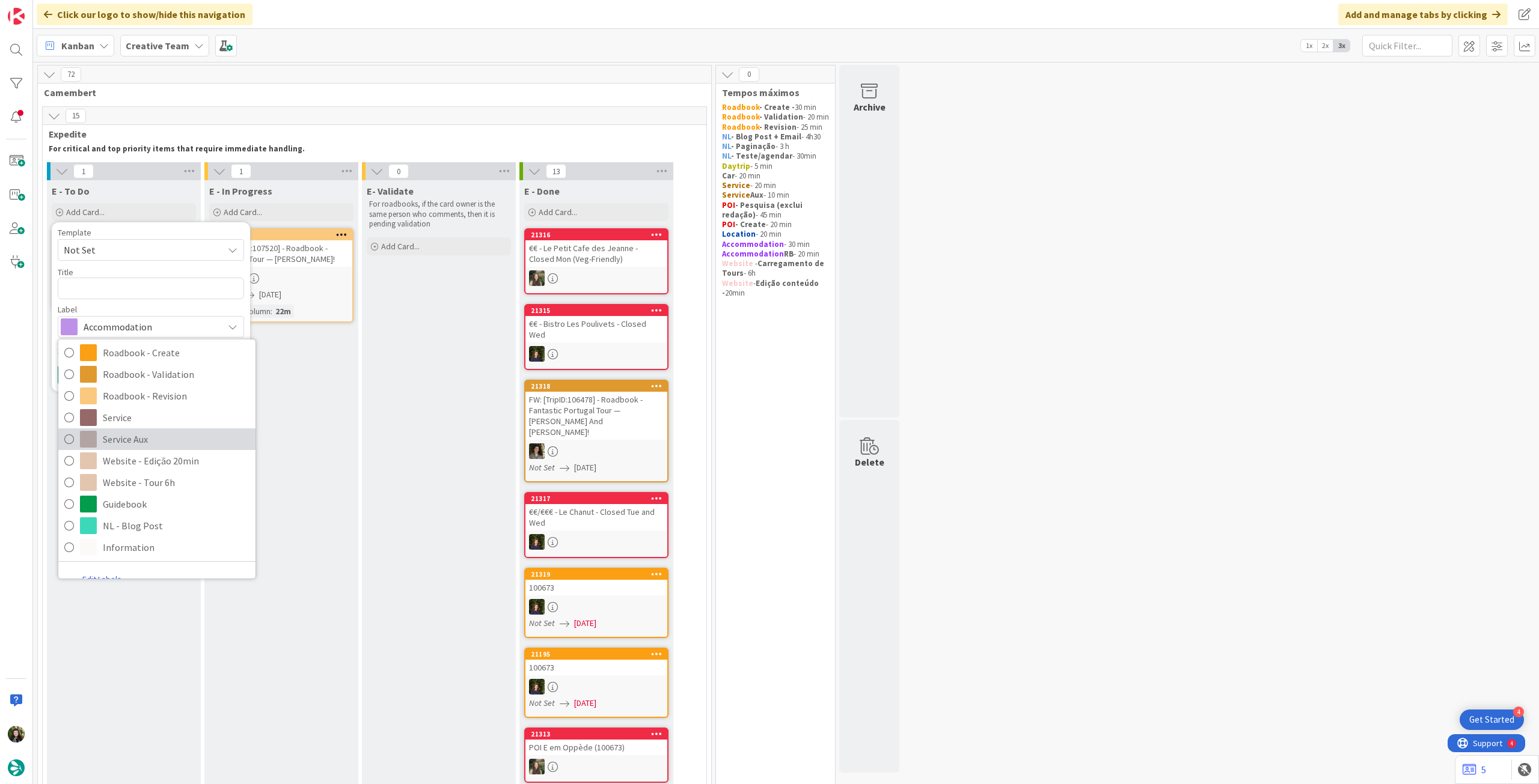
click at [142, 439] on span "Service Aux" at bounding box center [175, 439] width 146 height 18
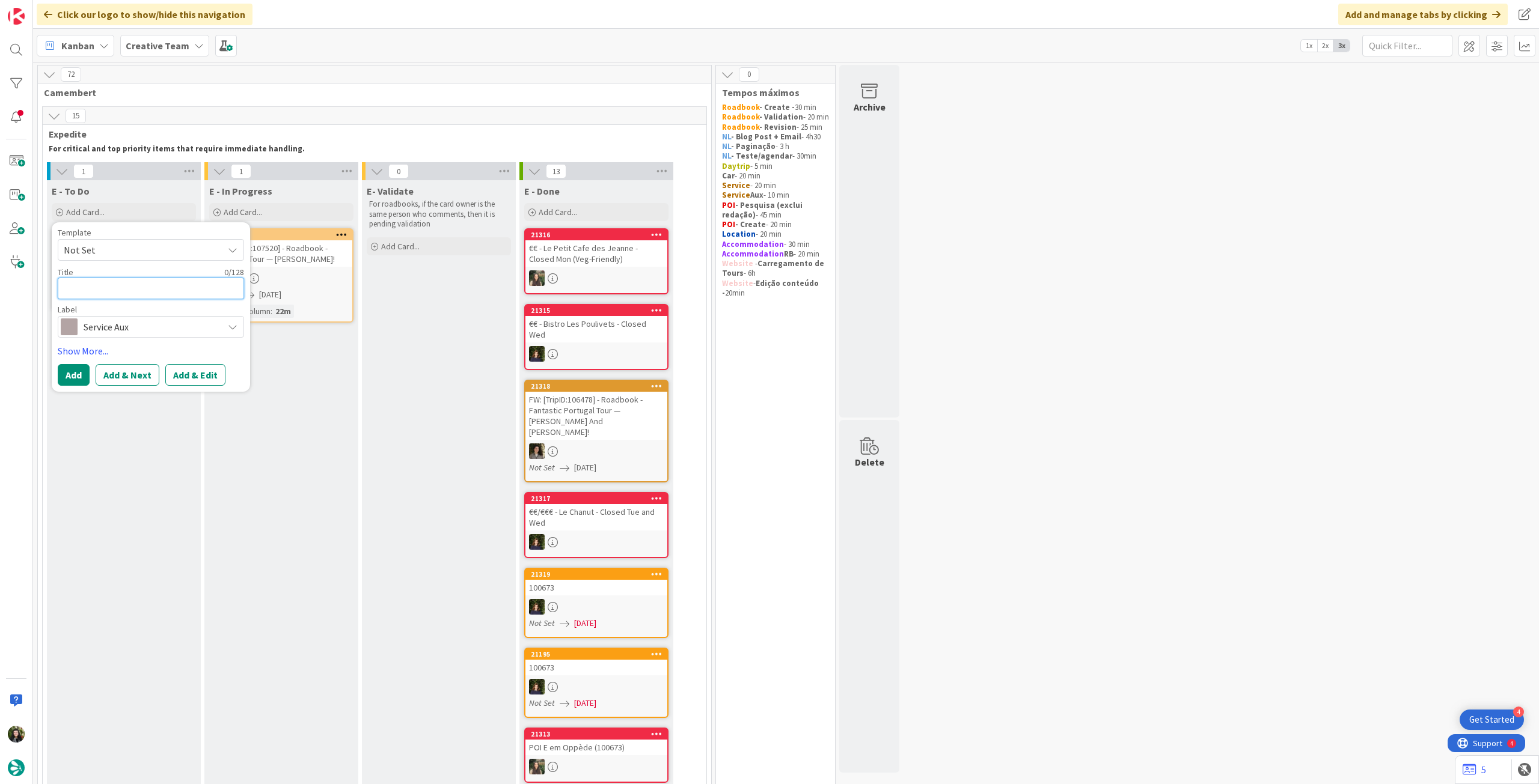
click at [146, 286] on textarea at bounding box center [151, 289] width 186 height 22
paste textarea "Forrester Essence Douro"
type textarea "x"
type textarea "Forrester Essence Douro"
click at [84, 369] on button "Add" at bounding box center [74, 375] width 32 height 22
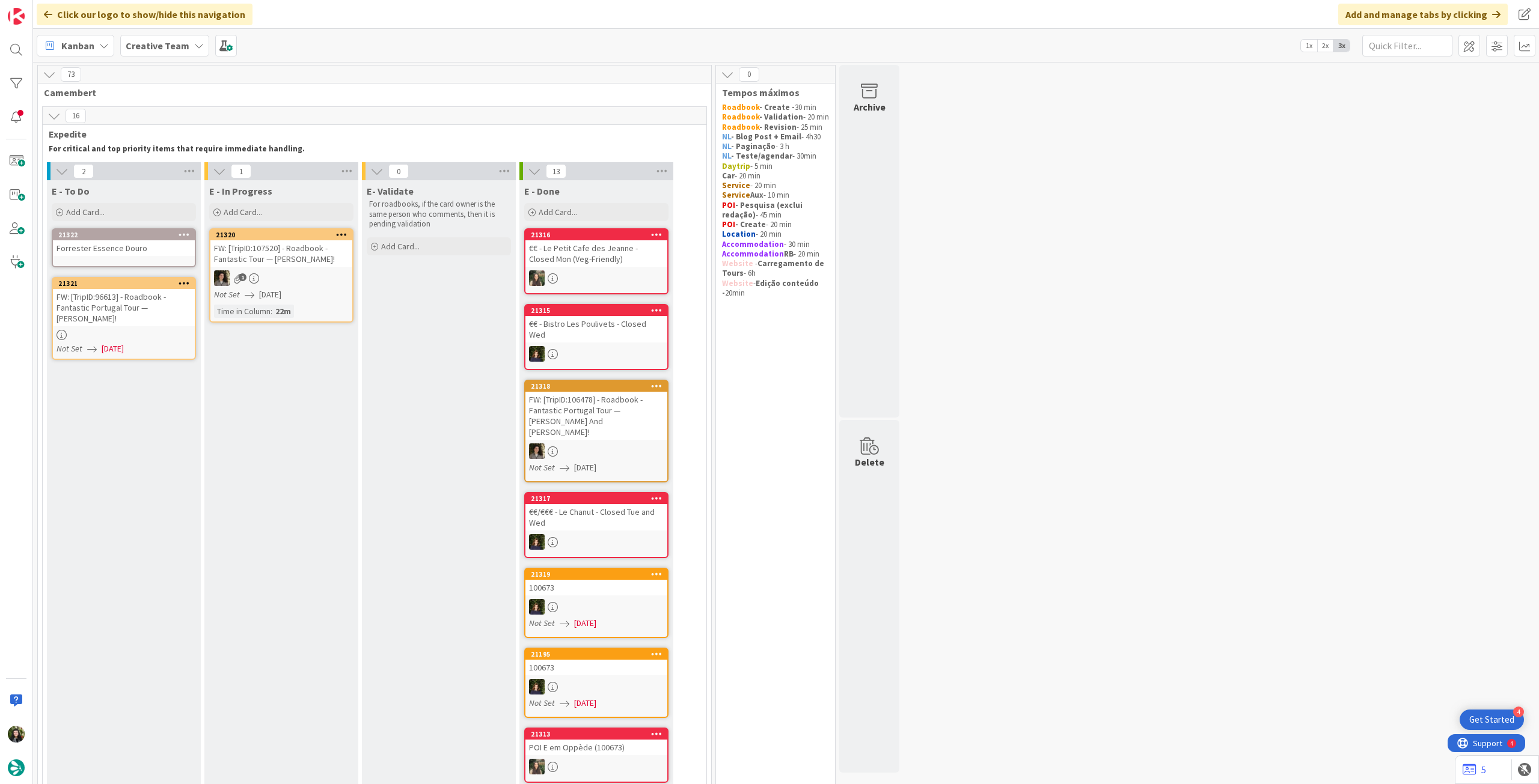
drag, startPoint x: 128, startPoint y: 270, endPoint x: 142, endPoint y: 246, distance: 27.8
click at [142, 246] on div "Forrester Essence Douro" at bounding box center [124, 248] width 142 height 16
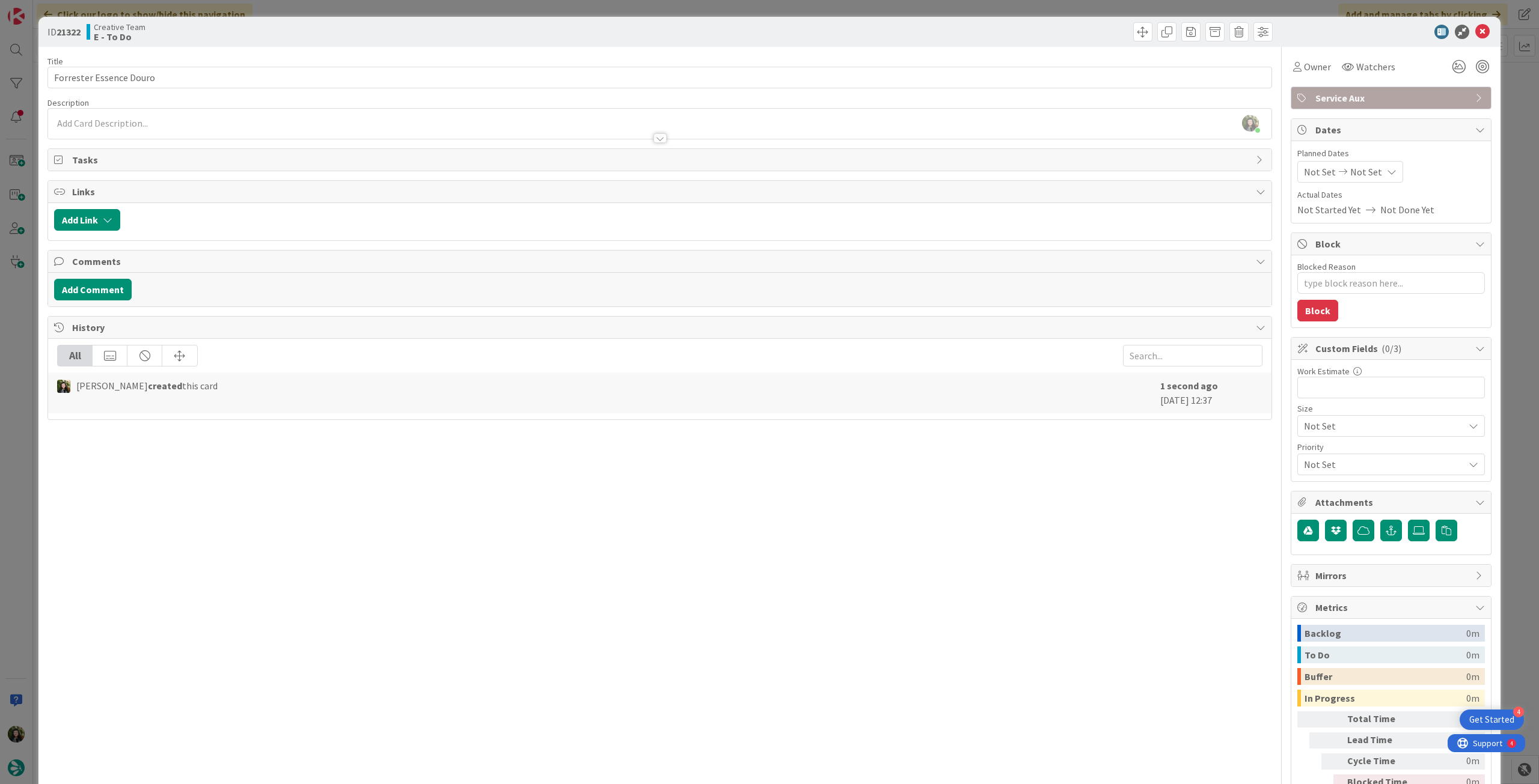
click at [413, 134] on div at bounding box center [659, 132] width 1224 height 13
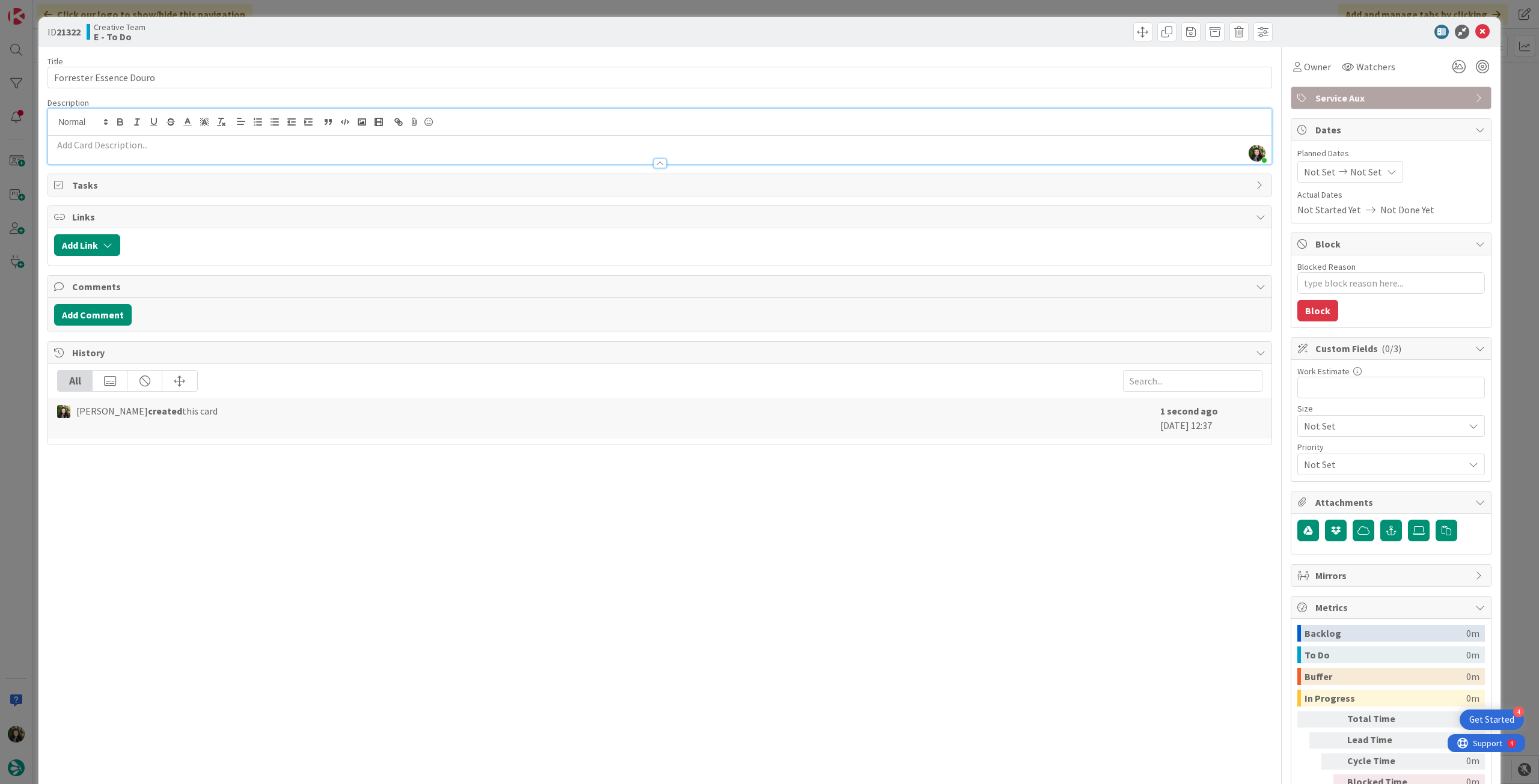
click at [413, 141] on p at bounding box center [659, 146] width 1211 height 14
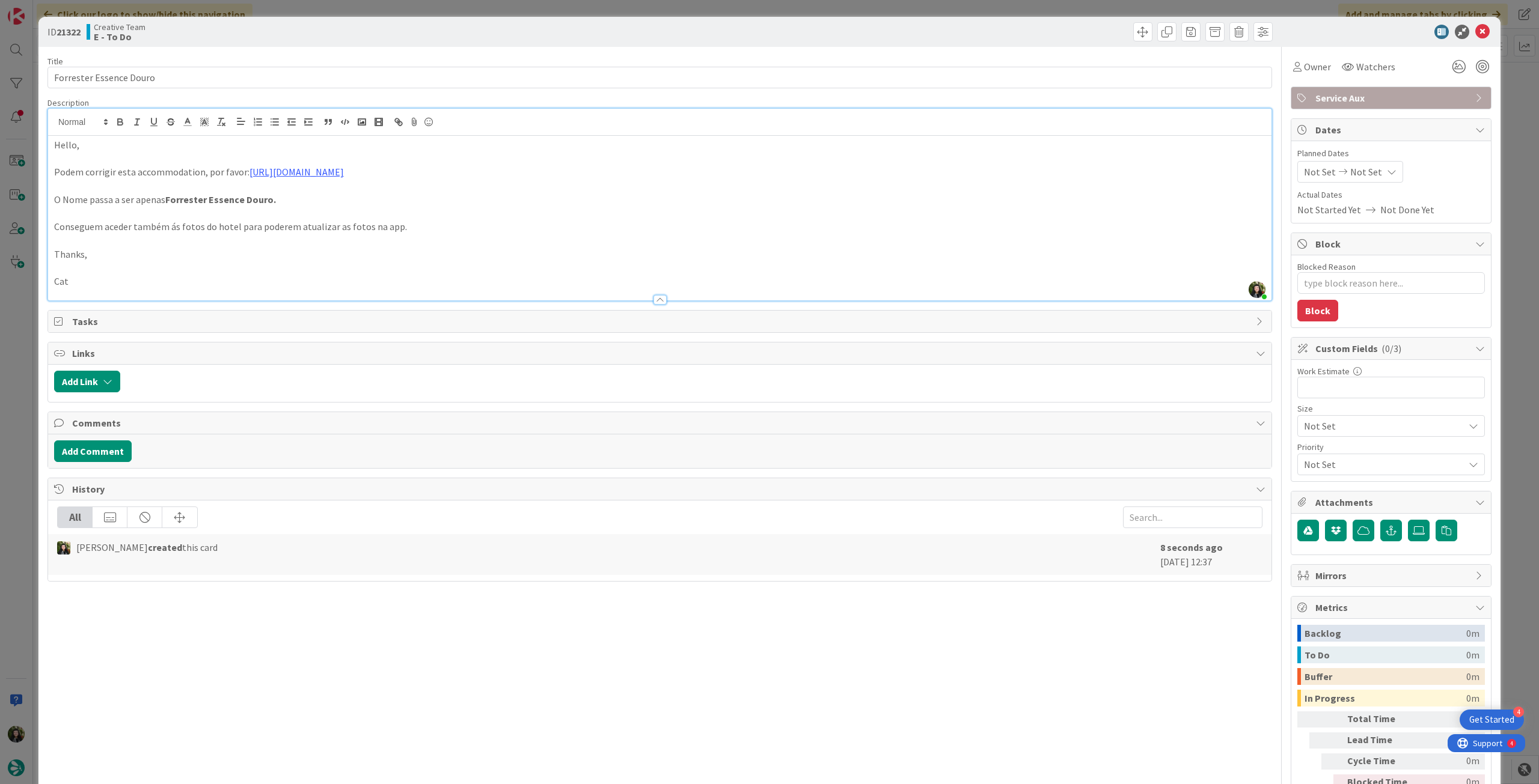
click at [50, 143] on div "Hello, Podem corrigir esta accommodation, por favor: [URL][DOMAIN_NAME] O Nome …" at bounding box center [659, 218] width 1224 height 164
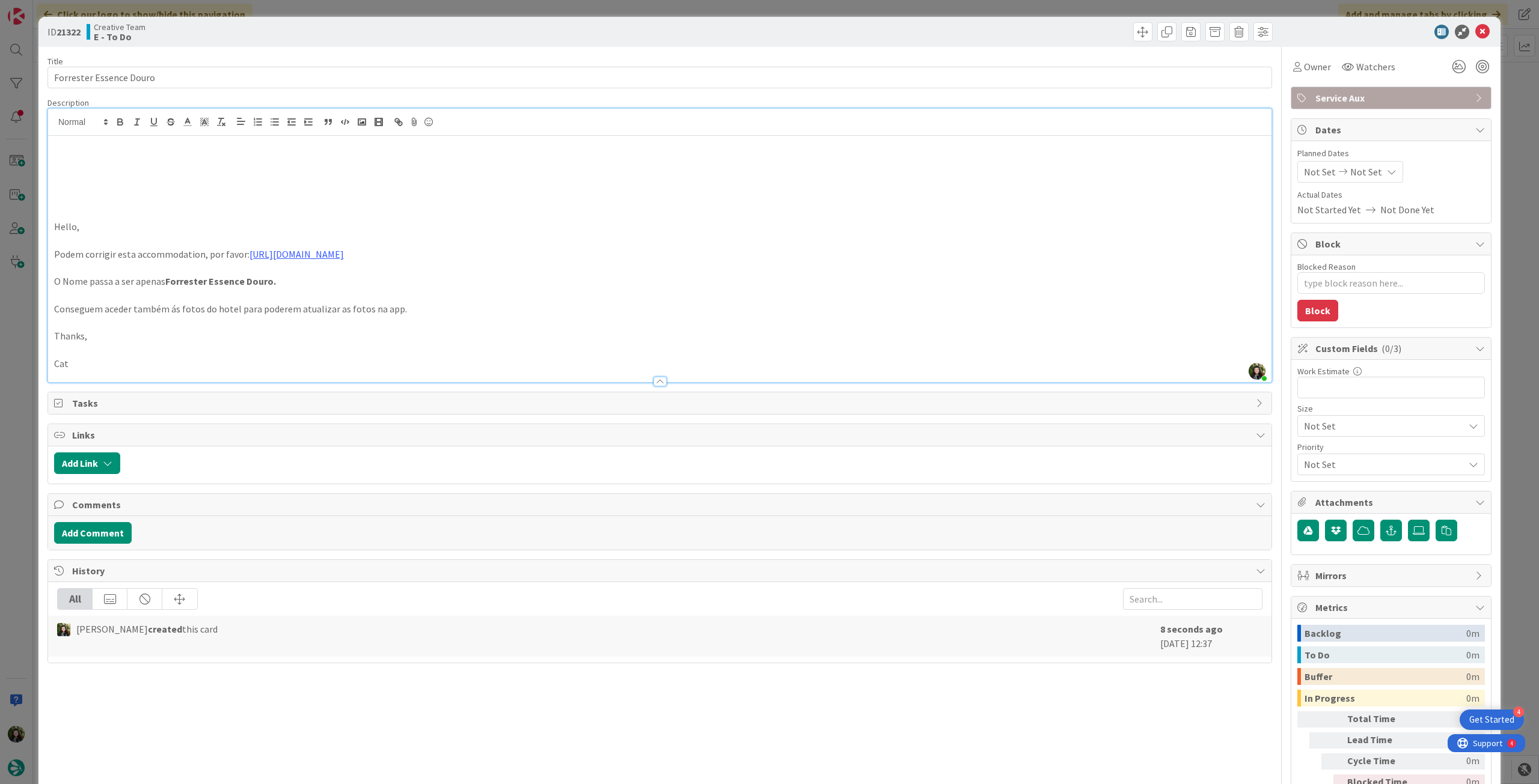
click at [79, 191] on p at bounding box center [659, 186] width 1211 height 14
click at [132, 164] on p at bounding box center [659, 159] width 1211 height 14
type textarea "x"
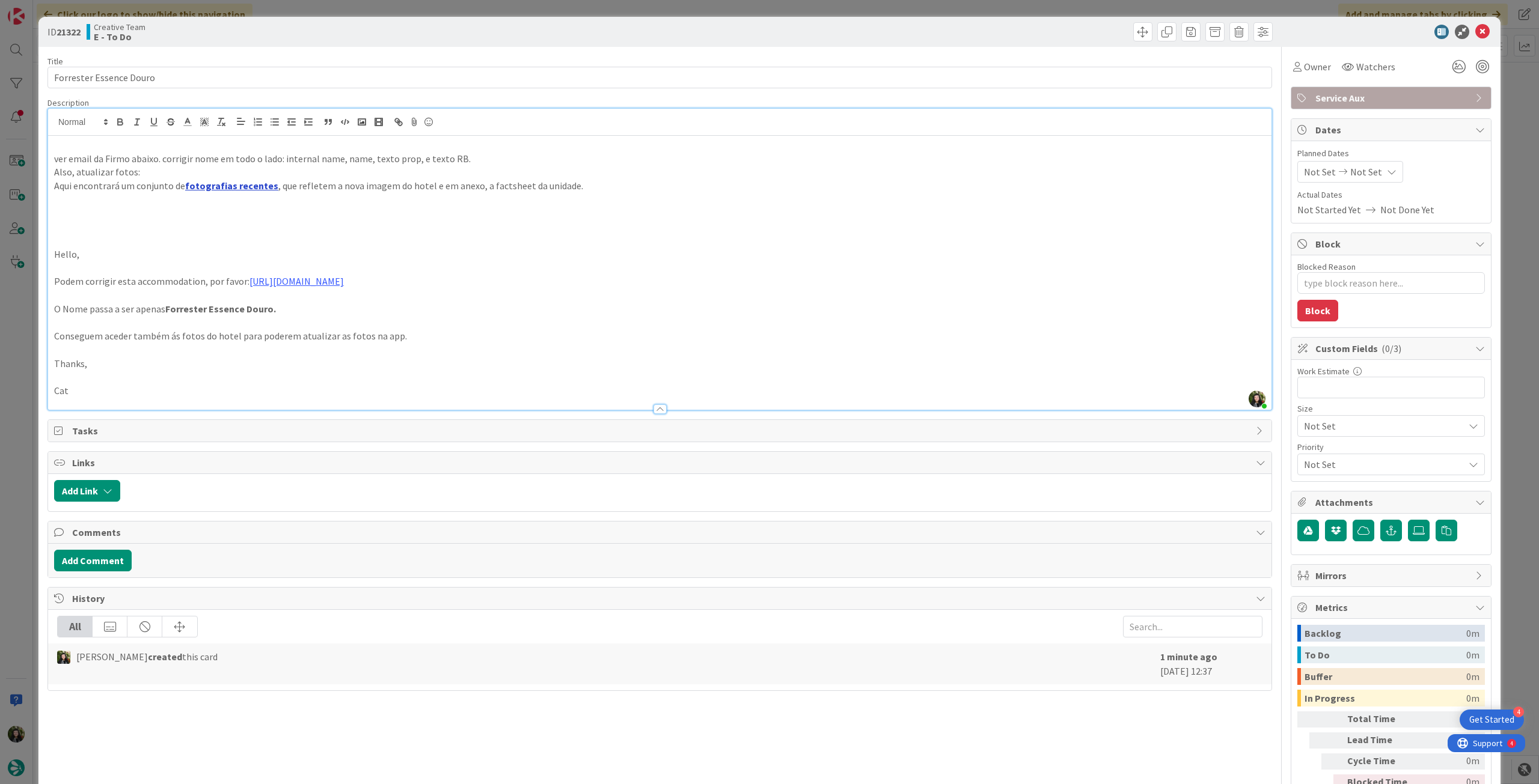
click at [250, 185] on link "fotografias recentes" at bounding box center [231, 185] width 93 height 12
click at [238, 209] on link "[URL][DOMAIN_NAME]" at bounding box center [196, 209] width 82 height 16
click at [443, 218] on p at bounding box center [659, 214] width 1211 height 14
click at [105, 207] on p at bounding box center [659, 214] width 1211 height 14
drag, startPoint x: 463, startPoint y: 164, endPoint x: 473, endPoint y: 161, distance: 10.4
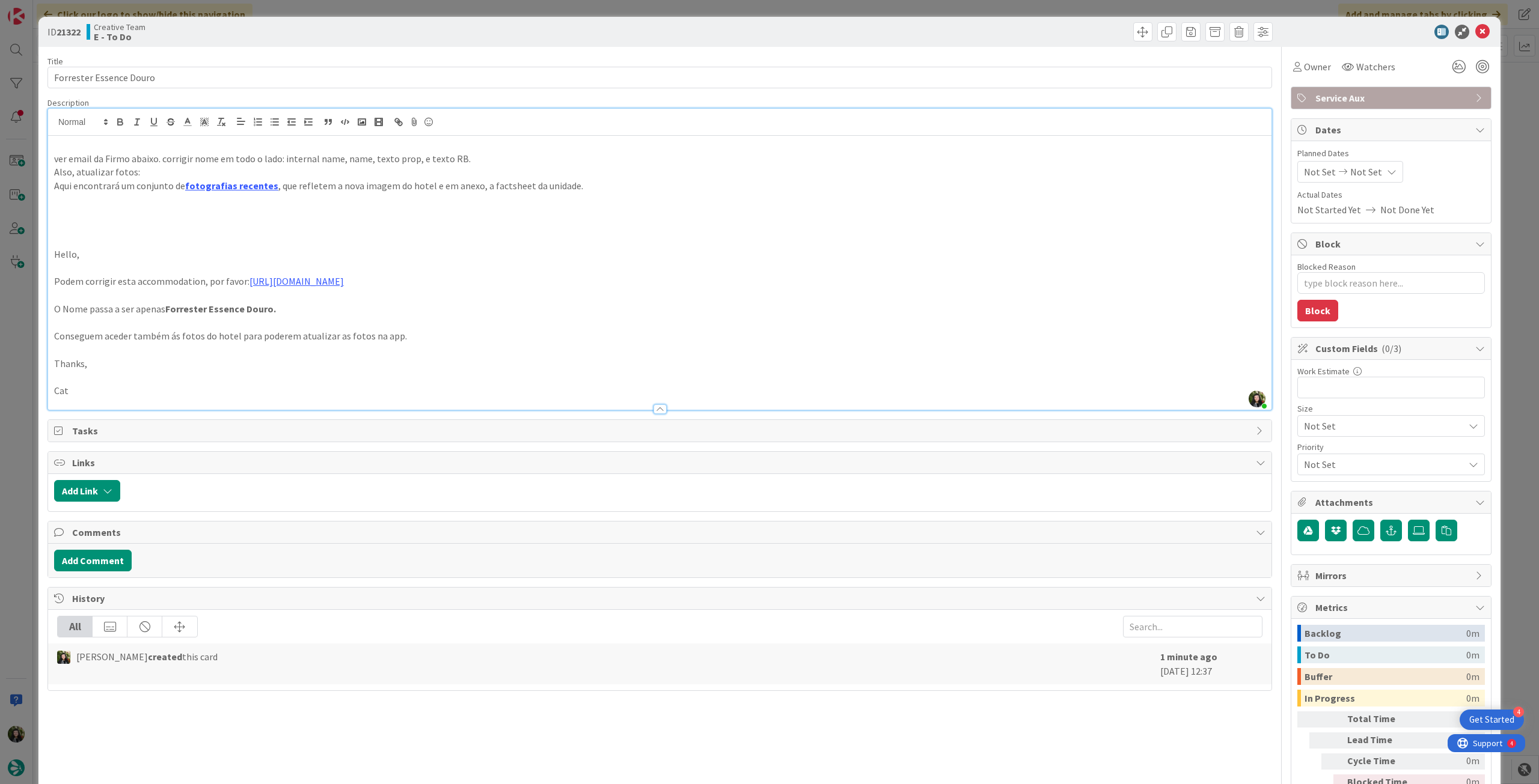
click at [463, 164] on p "ver email da Firmo abaixo. corrigir nome em todo o lado: internal name, name, t…" at bounding box center [659, 159] width 1211 height 14
click at [157, 231] on p at bounding box center [659, 227] width 1211 height 14
type textarea "x"
click at [1376, 167] on div "Not Set Not Set" at bounding box center [1350, 172] width 106 height 22
click at [1309, 449] on icon at bounding box center [1317, 453] width 18 height 14
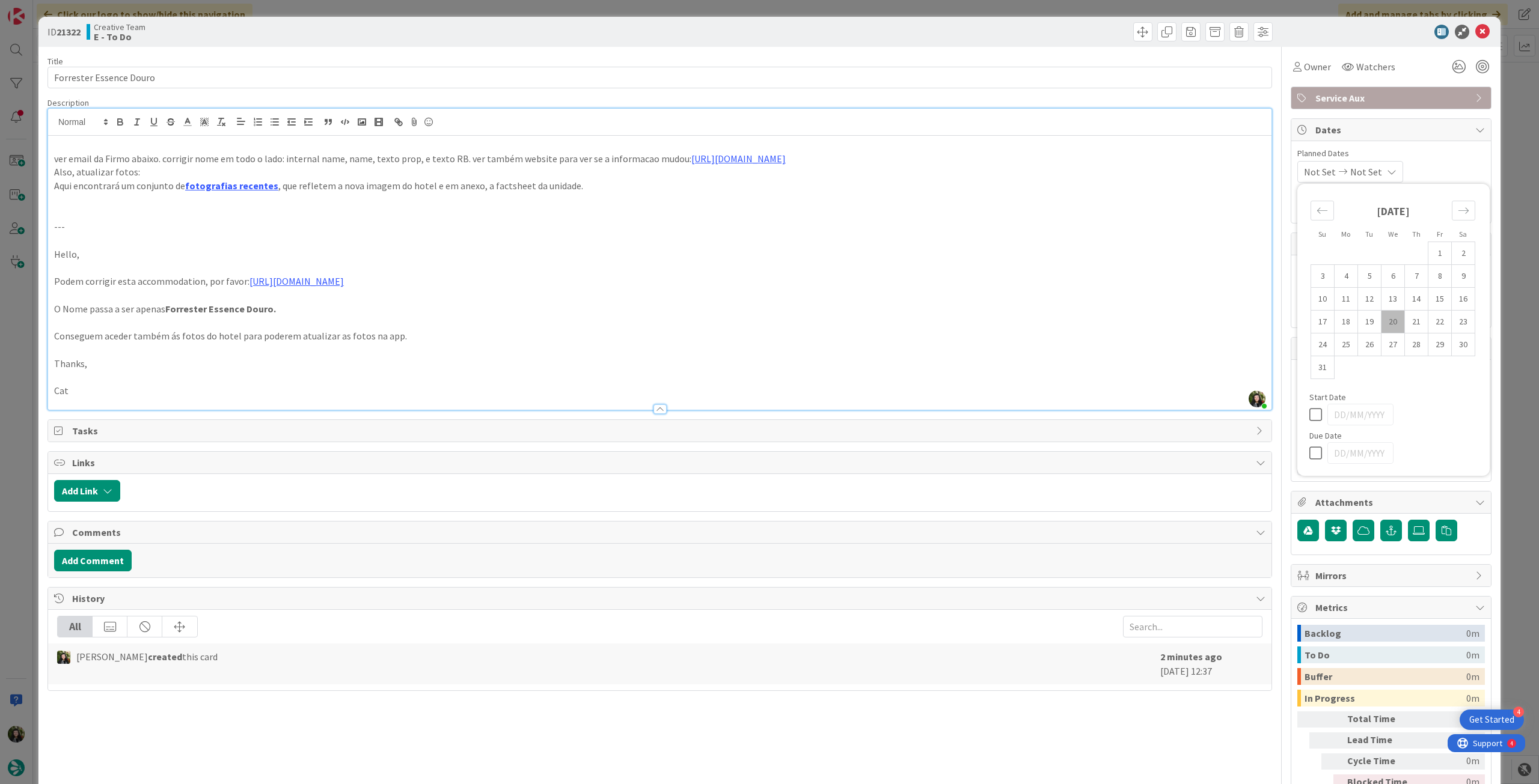
type input "[DATE]"
click at [1348, 96] on span "Service Aux" at bounding box center [1392, 98] width 154 height 14
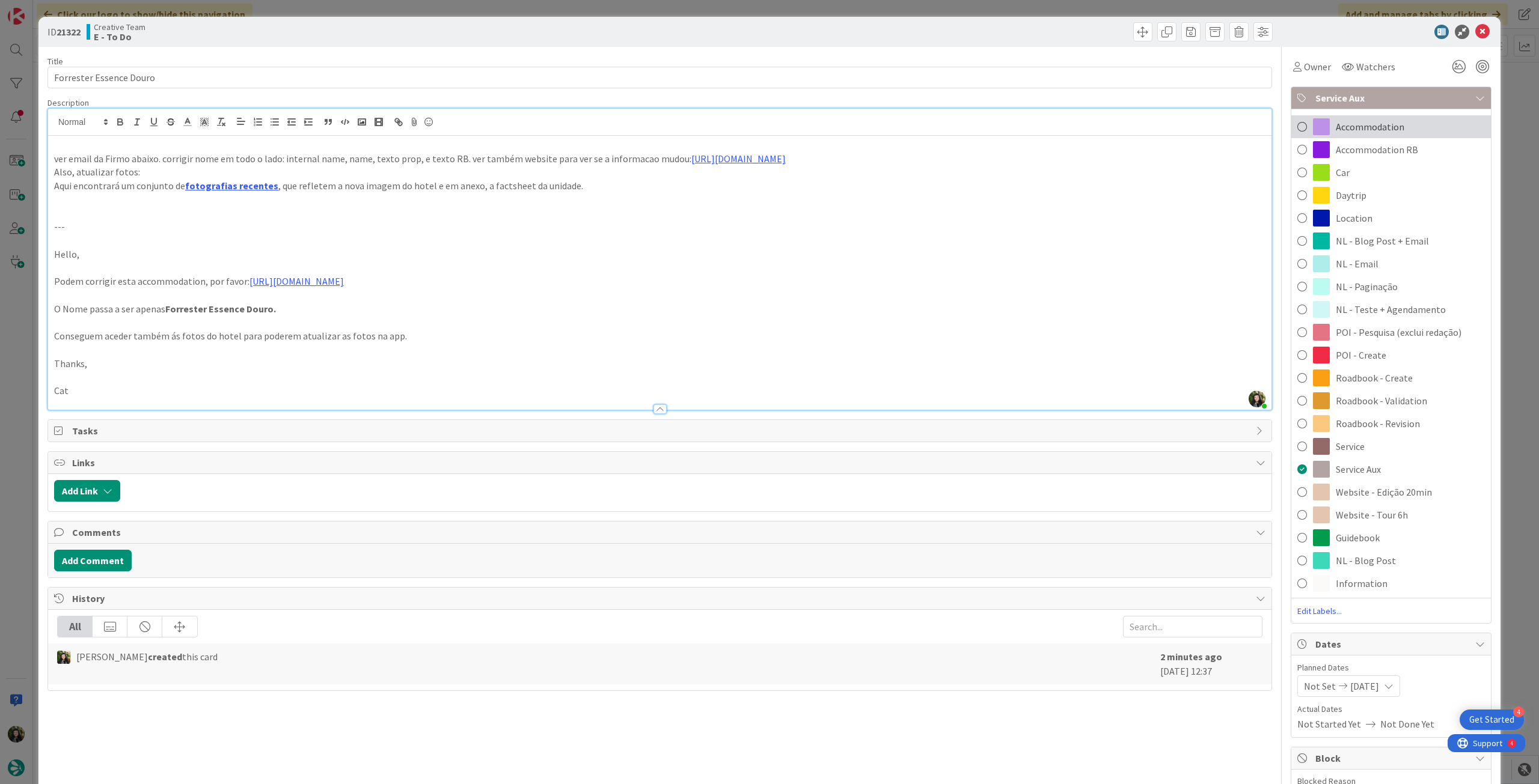
click at [1407, 128] on div "Accommodation" at bounding box center [1390, 126] width 200 height 23
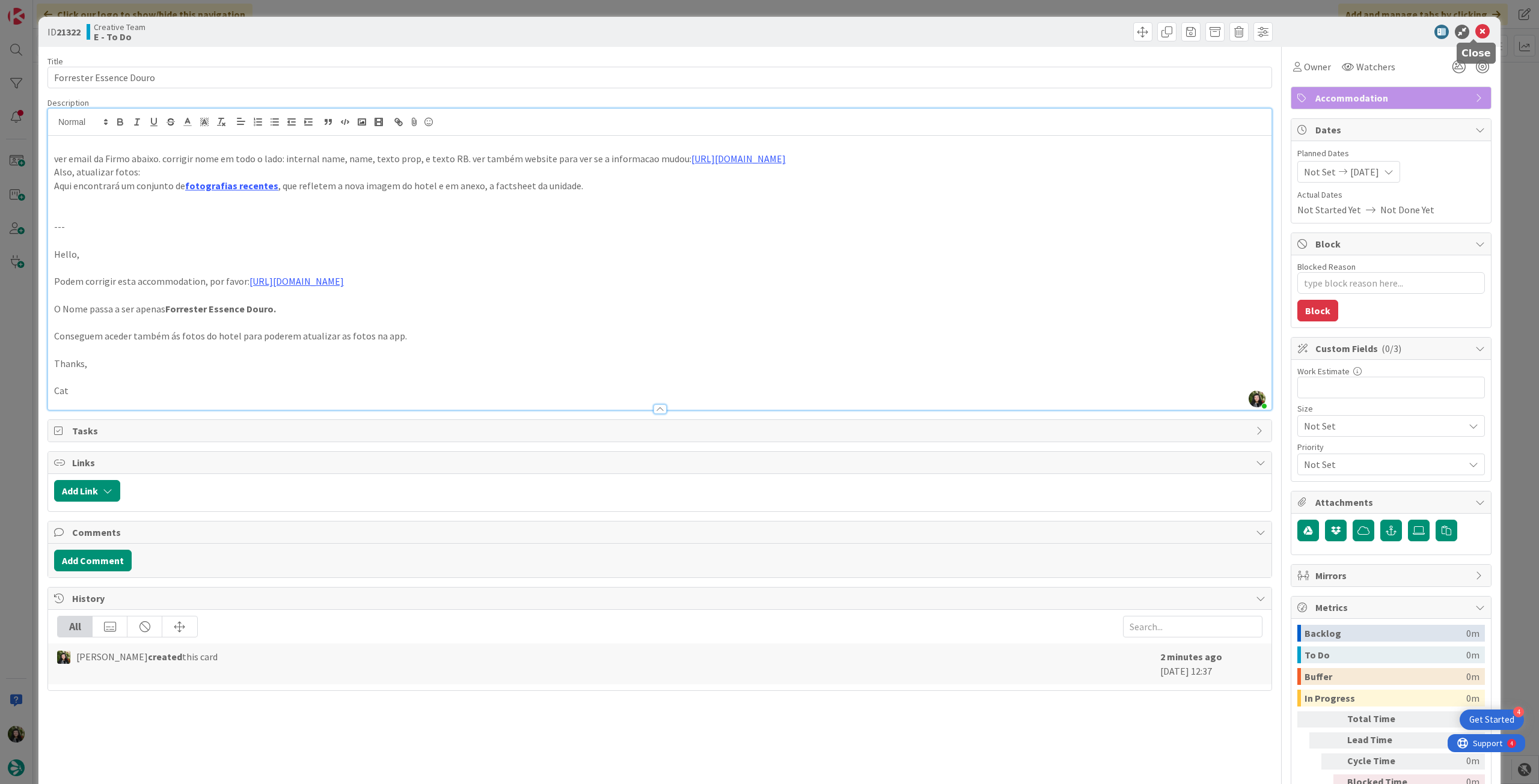
click at [1475, 34] on icon at bounding box center [1482, 31] width 14 height 14
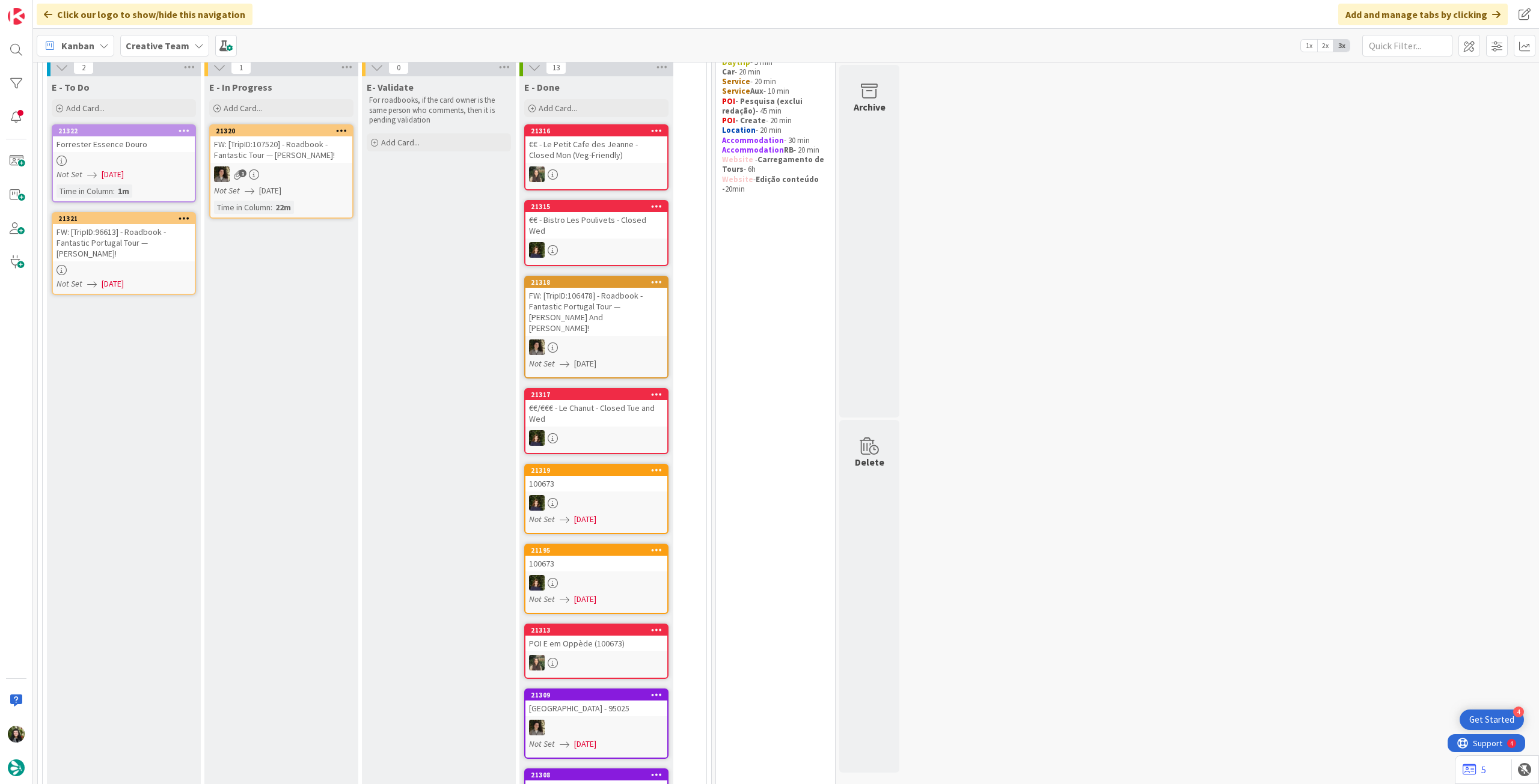
scroll to position [240, 0]
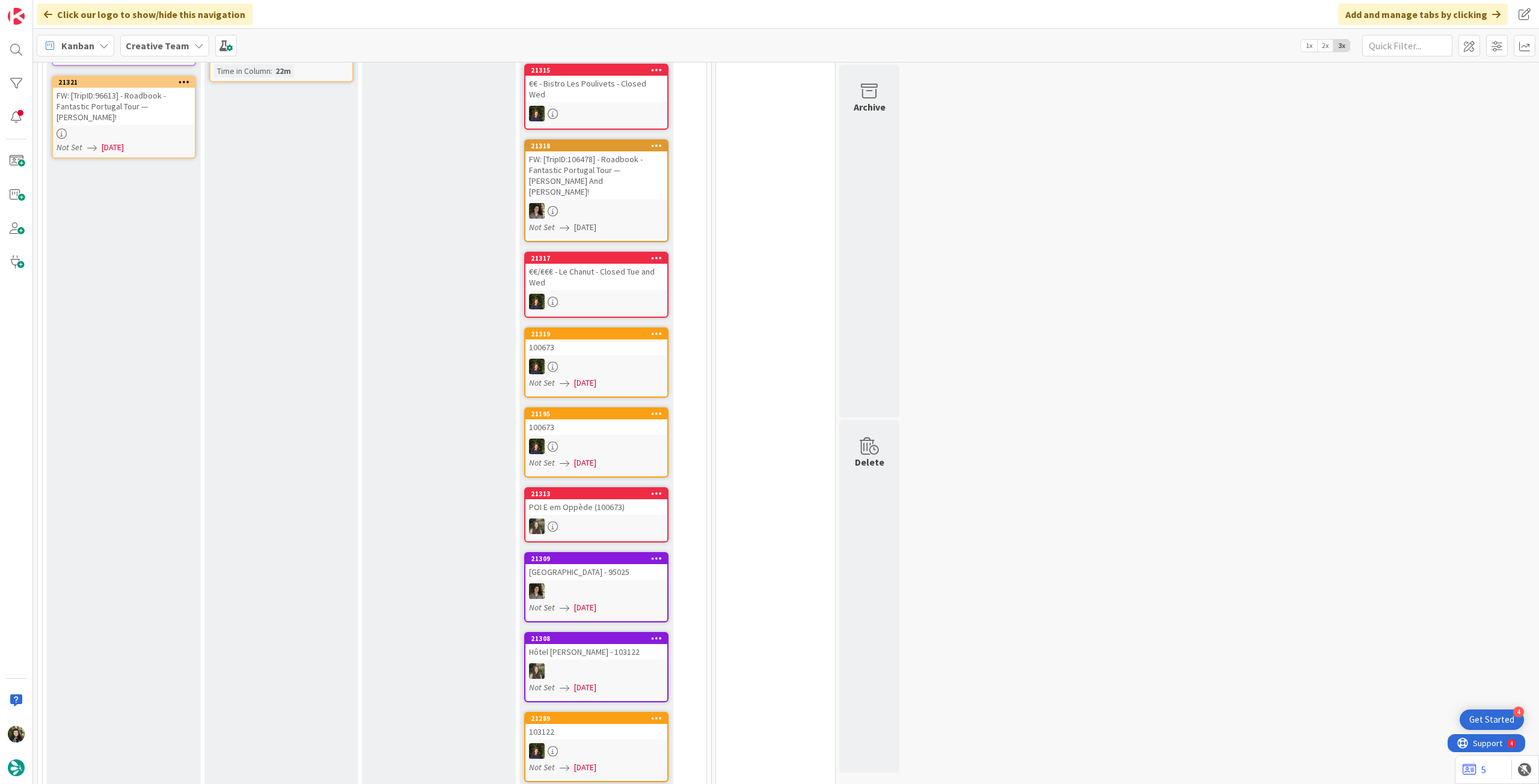
click at [190, 38] on div "Creative Team" at bounding box center [165, 46] width 89 height 22
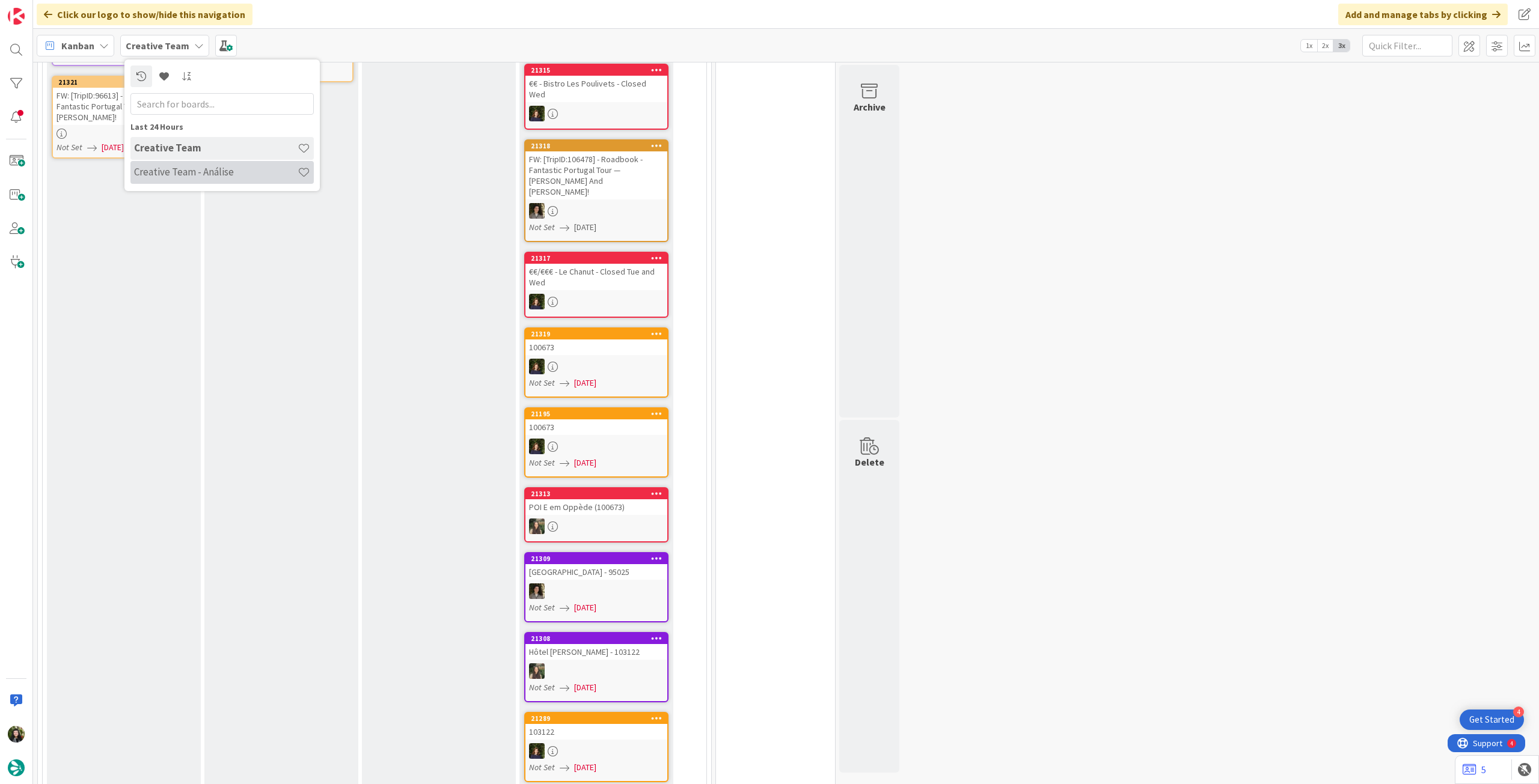
click at [170, 164] on div "Creative Team - Análise" at bounding box center [222, 172] width 183 height 23
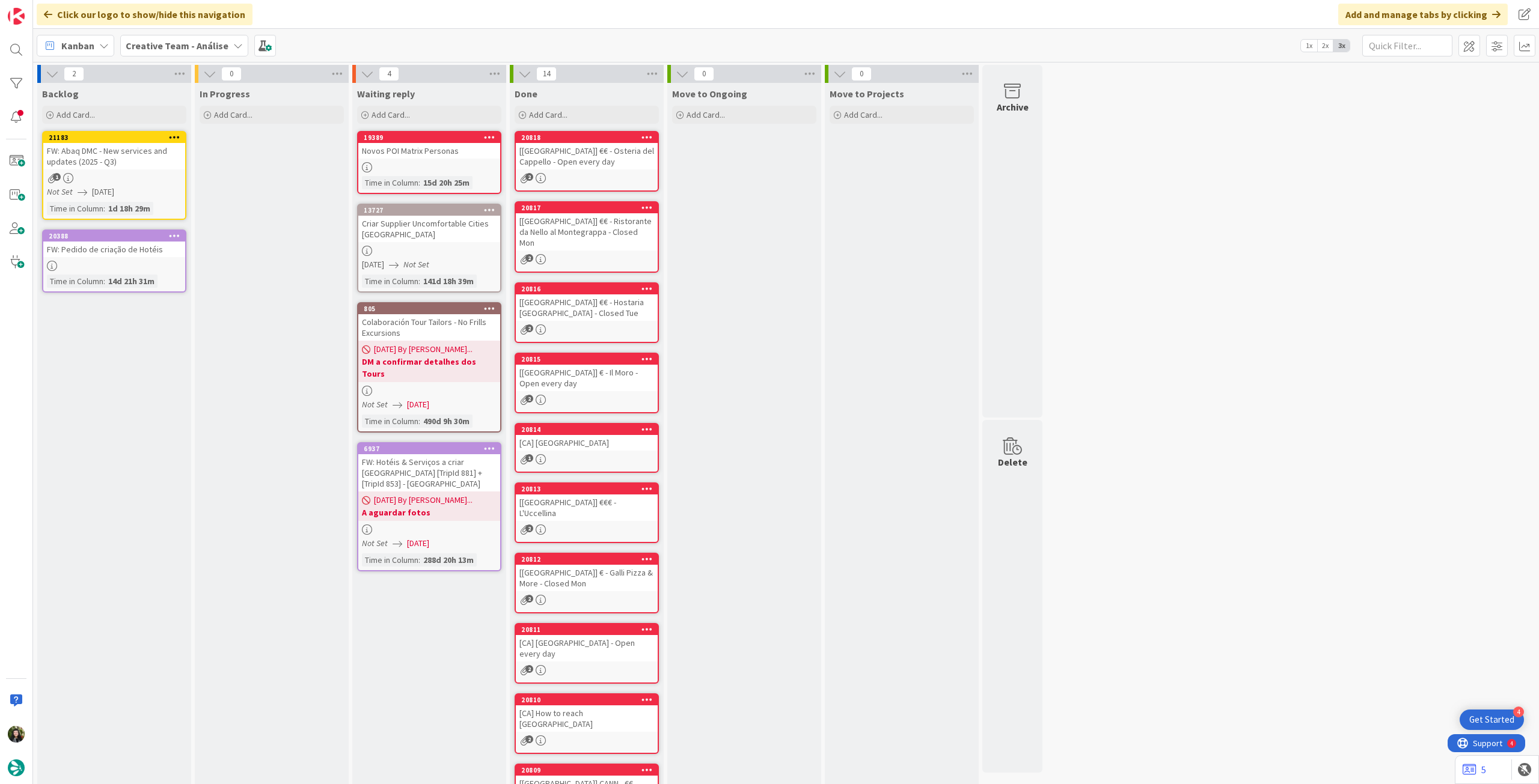
click at [186, 50] on b "Creative Team - Análise" at bounding box center [176, 45] width 103 height 12
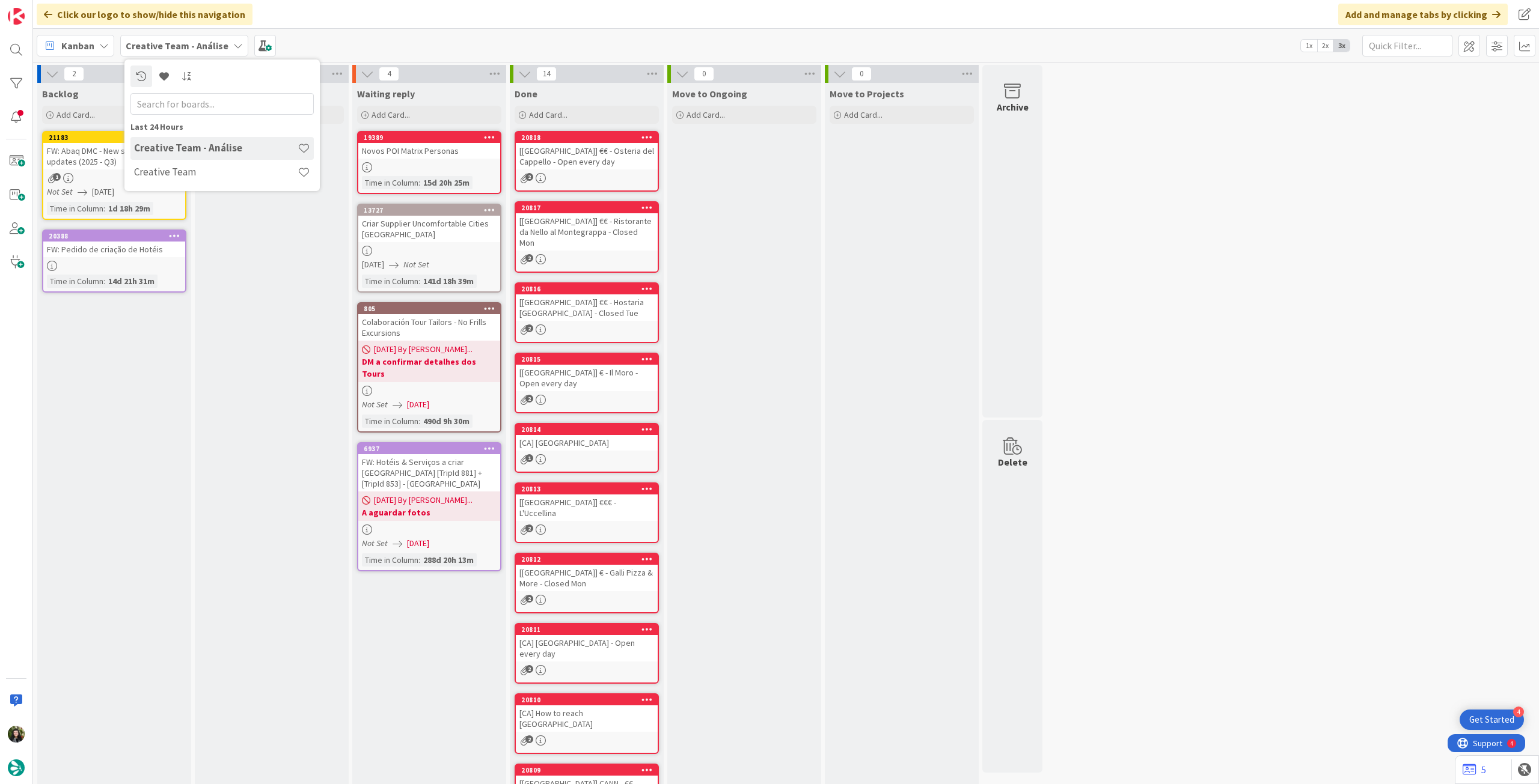
drag, startPoint x: 198, startPoint y: 174, endPoint x: 204, endPoint y: 181, distance: 9.2
click at [200, 176] on h4 "Creative Team" at bounding box center [215, 171] width 164 height 12
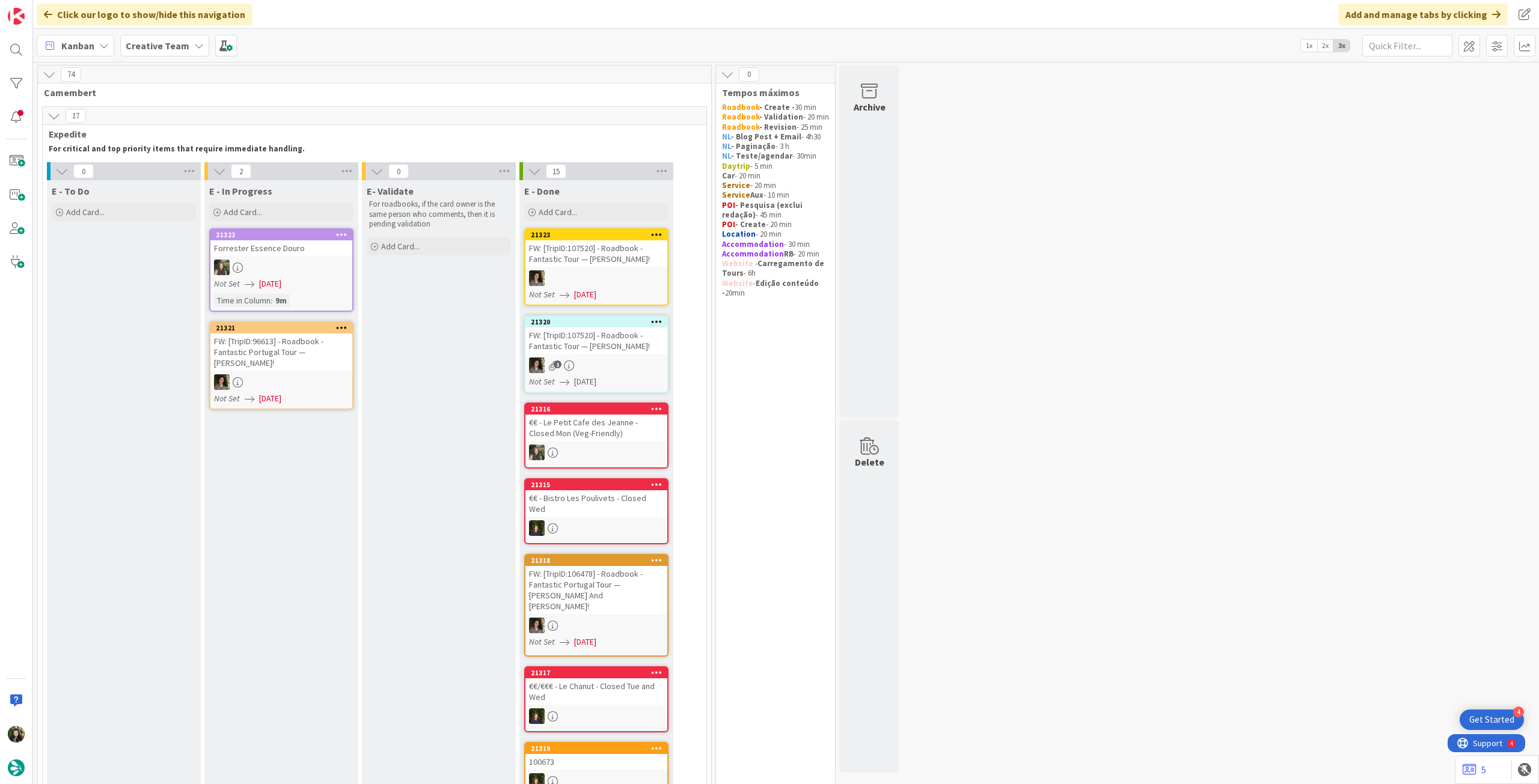
click at [181, 28] on div "Click our logo to show/hide this navigation Add and manage tabs by clicking" at bounding box center [785, 14] width 1505 height 29
click at [182, 38] on span "Creative Team" at bounding box center [157, 45] width 63 height 14
click at [187, 167] on h4 "Creative Team - Análise" at bounding box center [215, 171] width 164 height 12
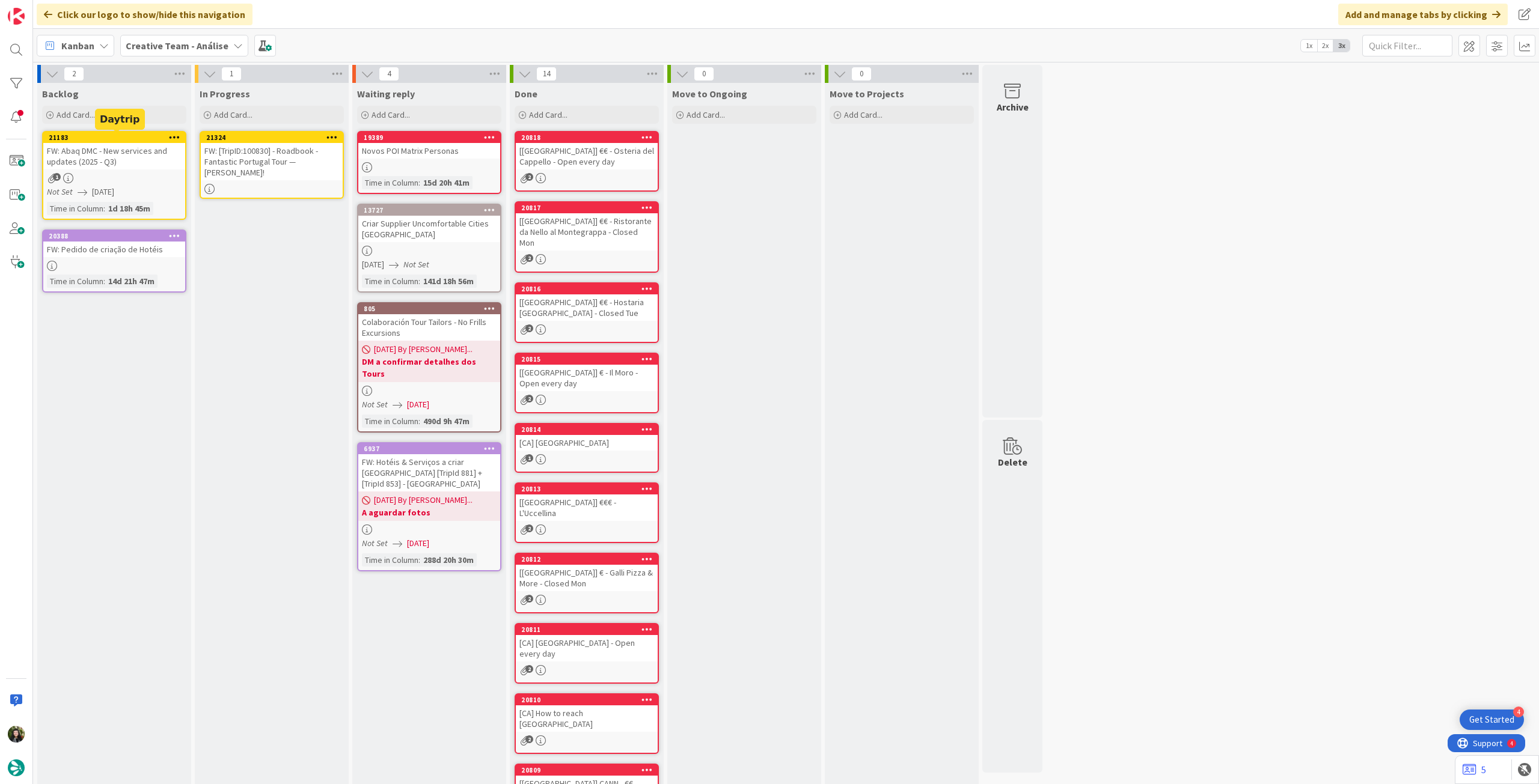
drag, startPoint x: 136, startPoint y: 138, endPoint x: 294, endPoint y: 144, distance: 158.1
click at [294, 144] on div "21324 FW: [TripID:100830] - Roadbook - Fantastic Portugal Tour — [PERSON_NAME]!" at bounding box center [271, 156] width 142 height 48
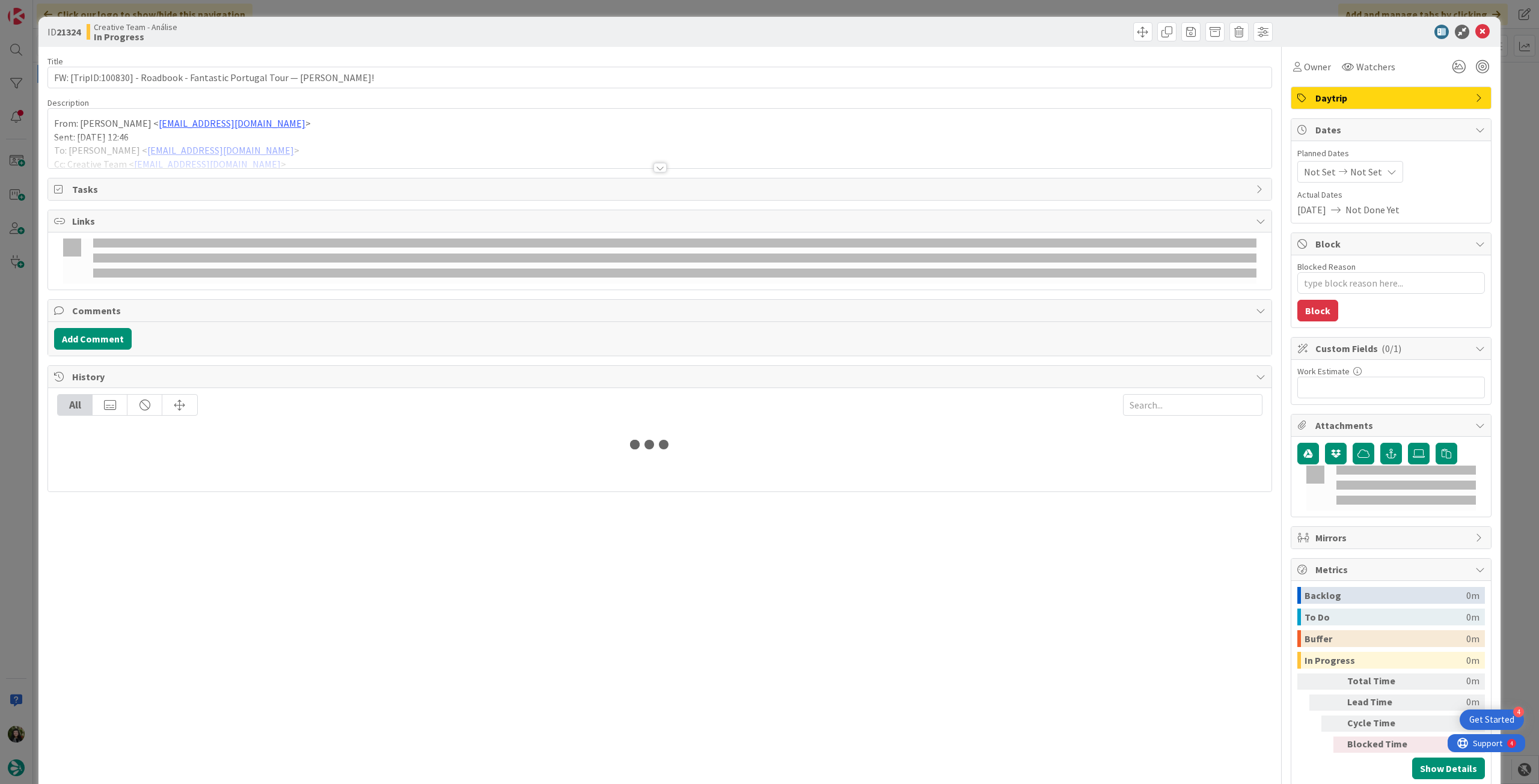
type textarea "x"
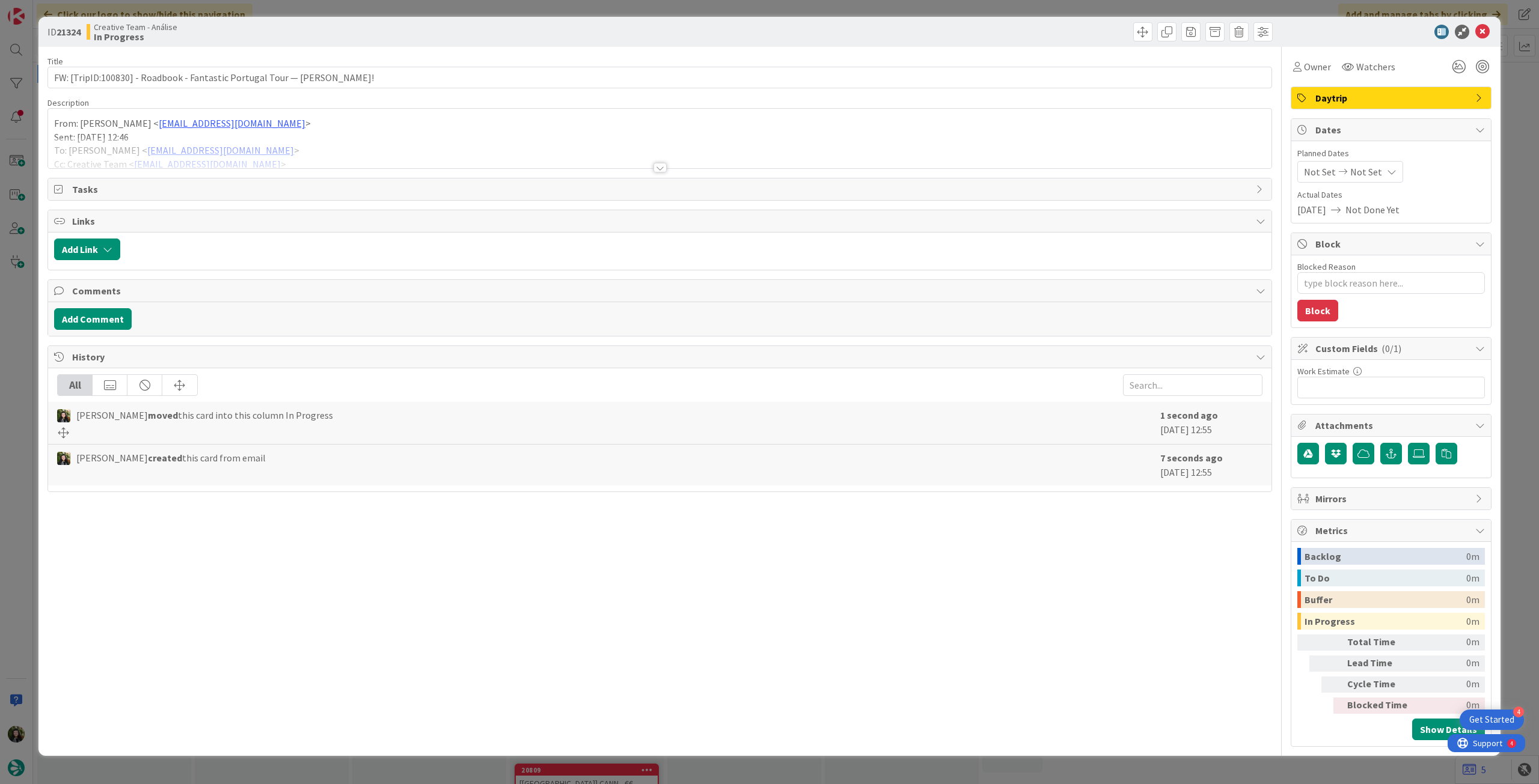
click at [1371, 167] on span "Not Set" at bounding box center [1366, 171] width 32 height 14
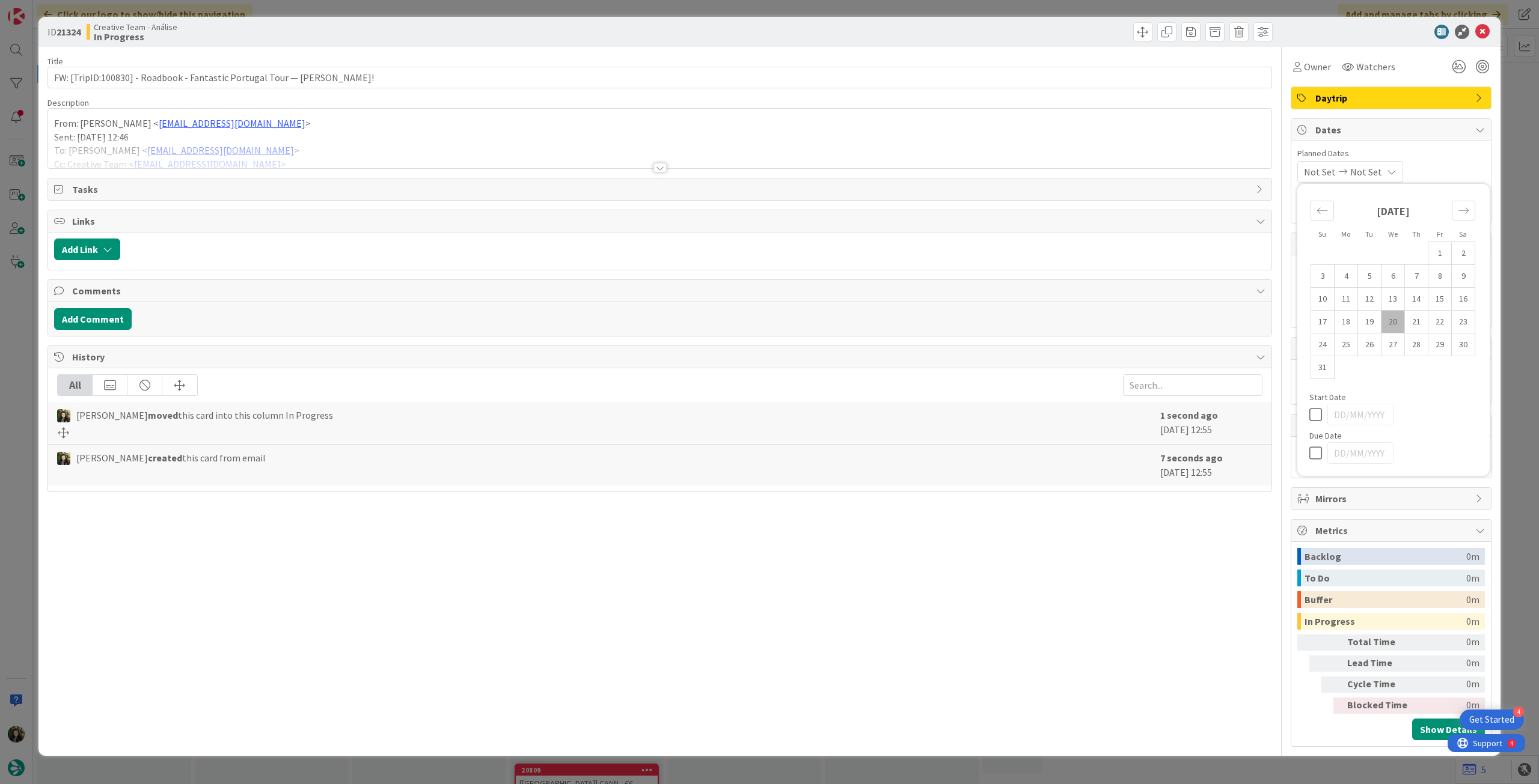
click at [1317, 451] on icon at bounding box center [1317, 453] width 18 height 14
type input "[DATE]"
click at [1482, 37] on icon at bounding box center [1482, 31] width 14 height 14
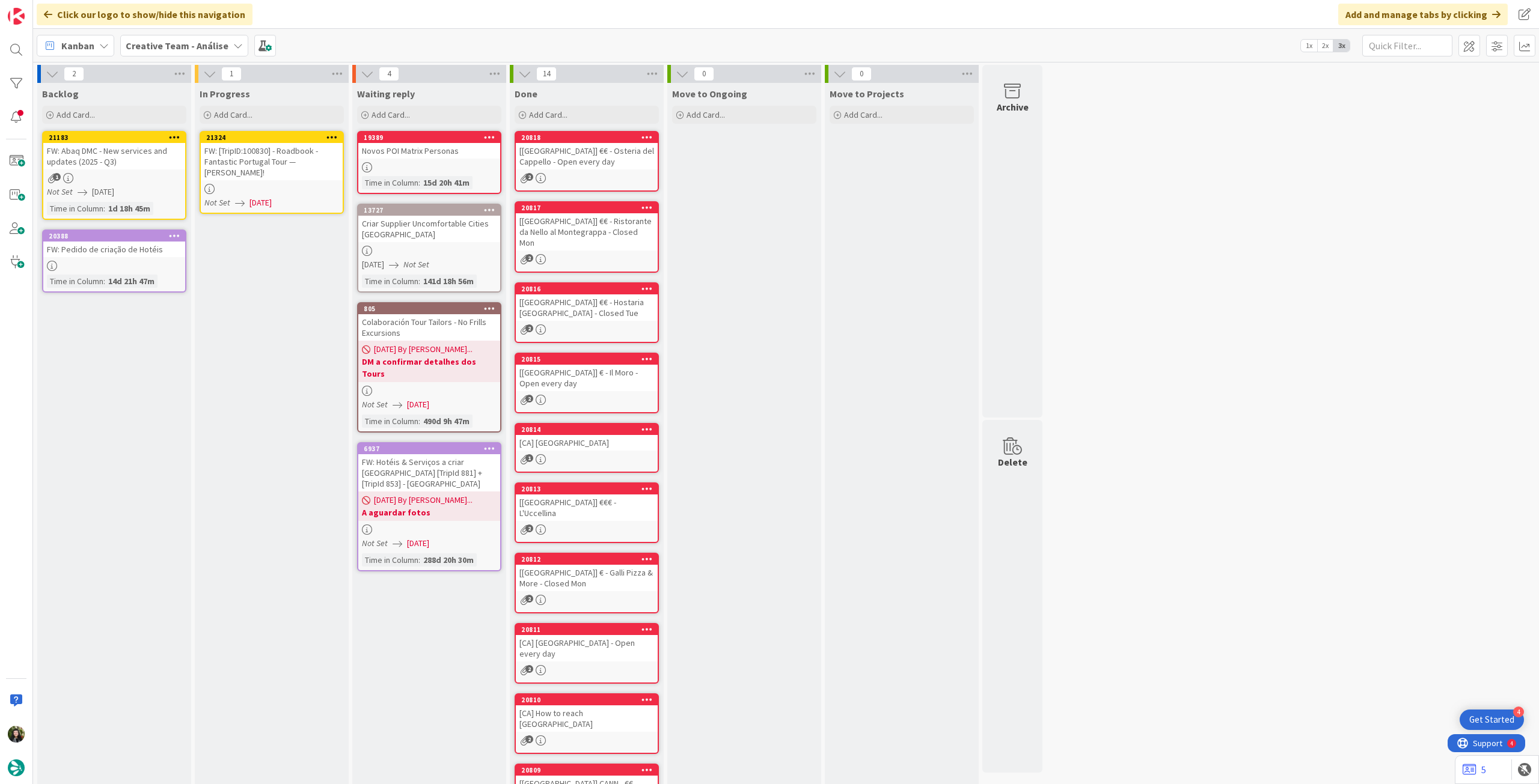
click at [334, 133] on icon at bounding box center [332, 137] width 12 height 9
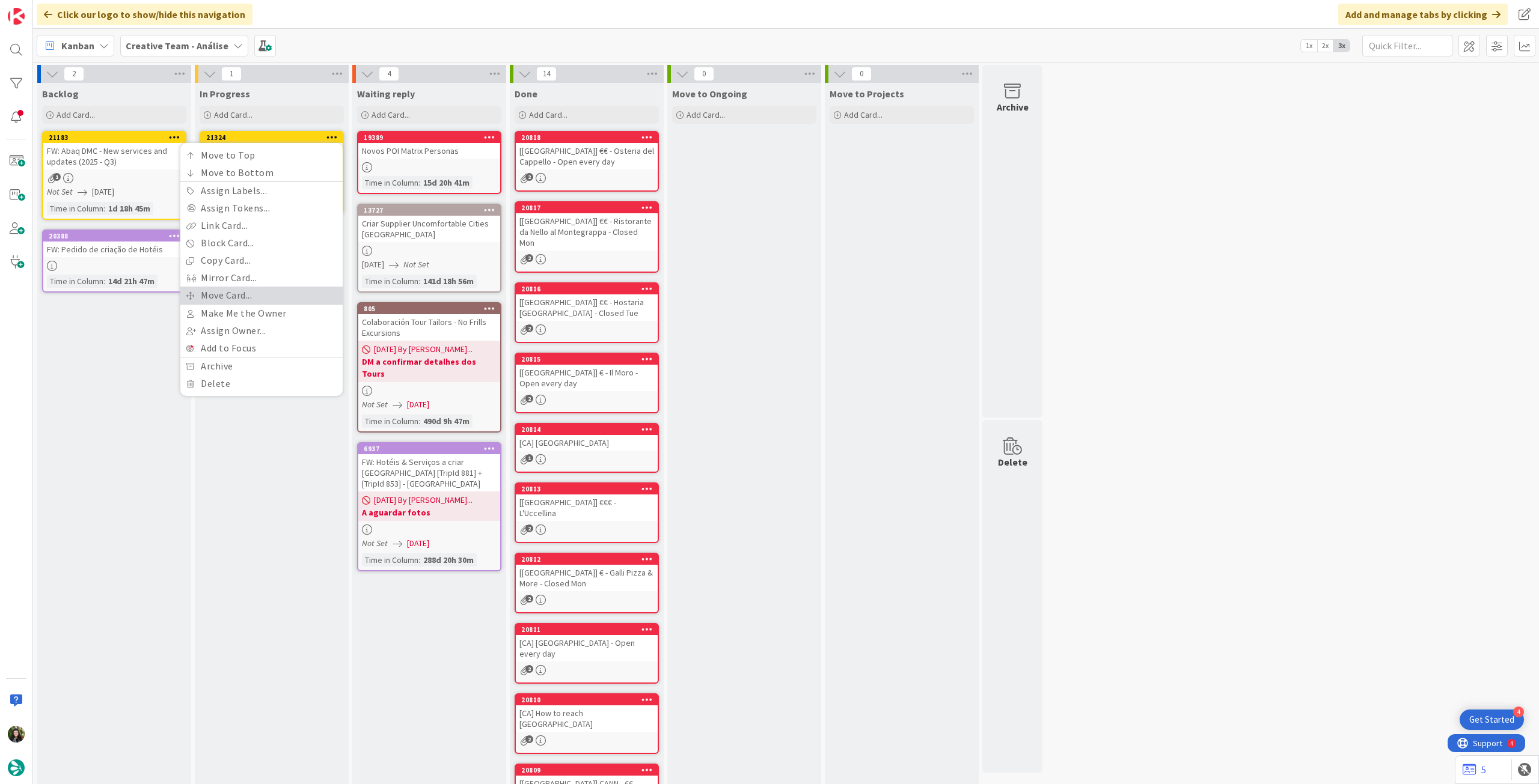
click at [260, 290] on link "Move Card..." at bounding box center [261, 295] width 162 height 17
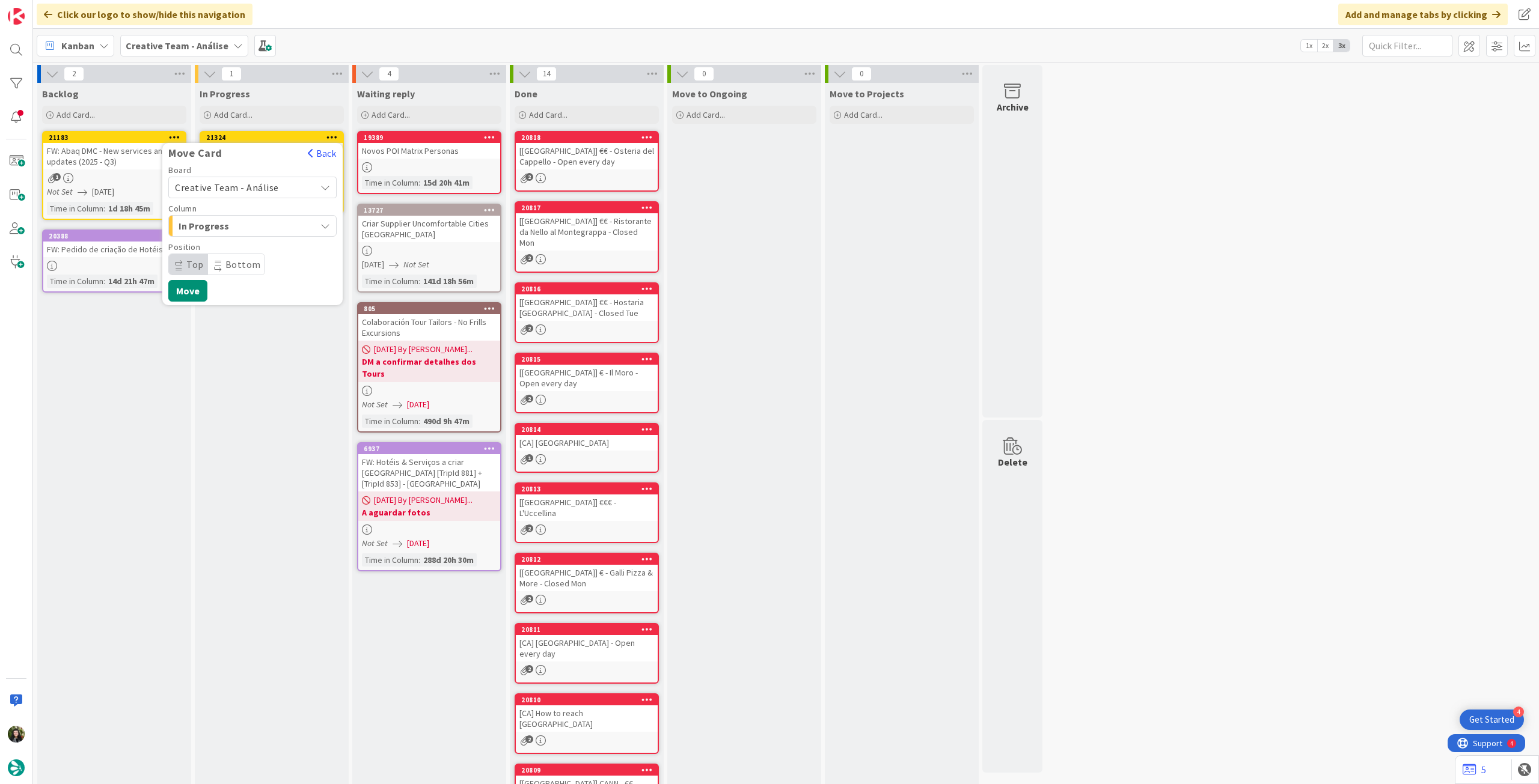
click at [255, 232] on span "In Progress" at bounding box center [223, 226] width 90 height 16
click at [263, 190] on span "Creative Team - Análise" at bounding box center [226, 187] width 104 height 12
click at [226, 272] on span "In Progress" at bounding box center [222, 274] width 47 height 14
click at [240, 241] on span "Creative Team" at bounding box center [260, 243] width 139 height 18
click at [251, 257] on span "Daytrip" at bounding box center [251, 264] width 115 height 16
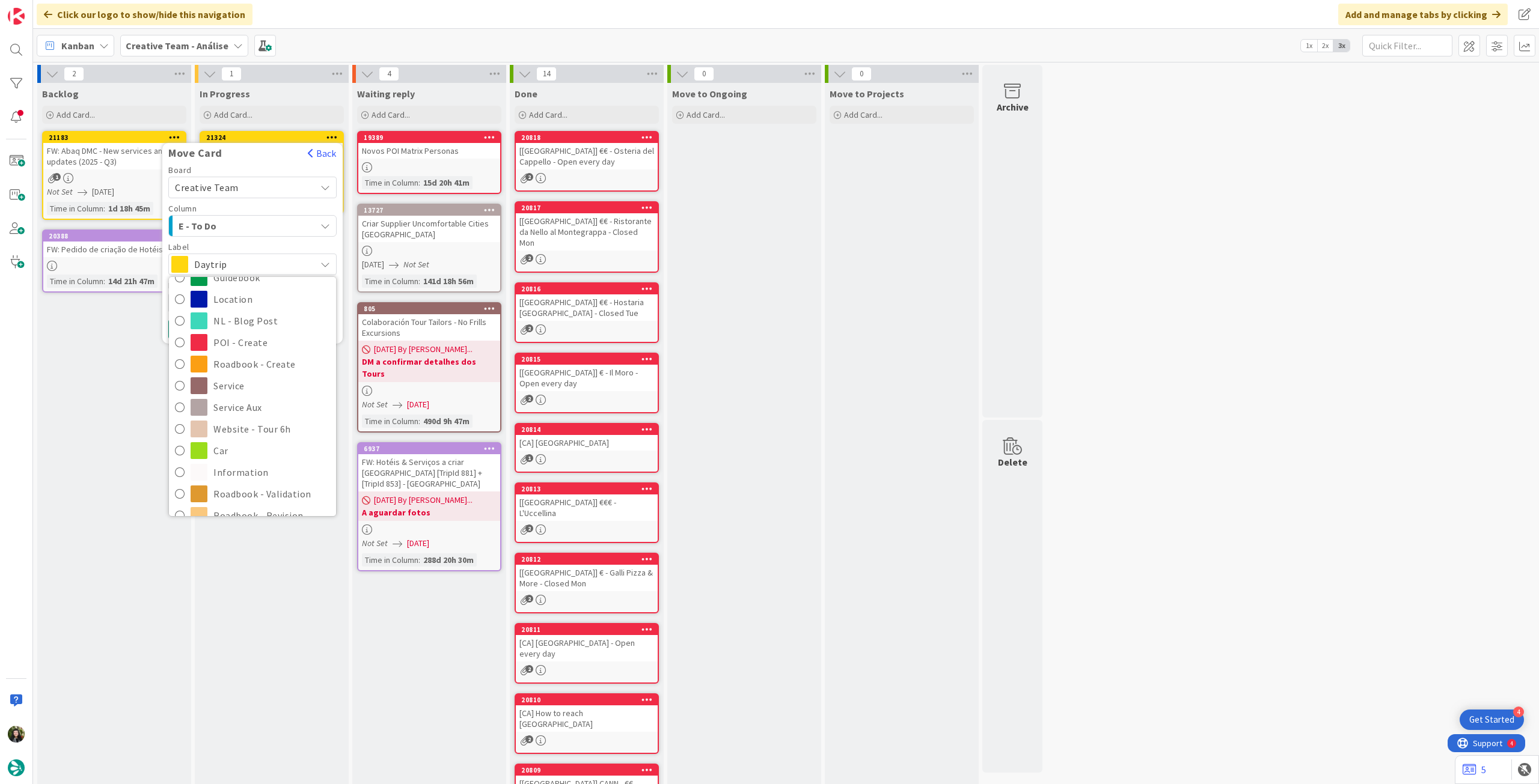
scroll to position [160, 0]
click at [240, 435] on span "Roadbook - Revision" at bounding box center [272, 434] width 117 height 18
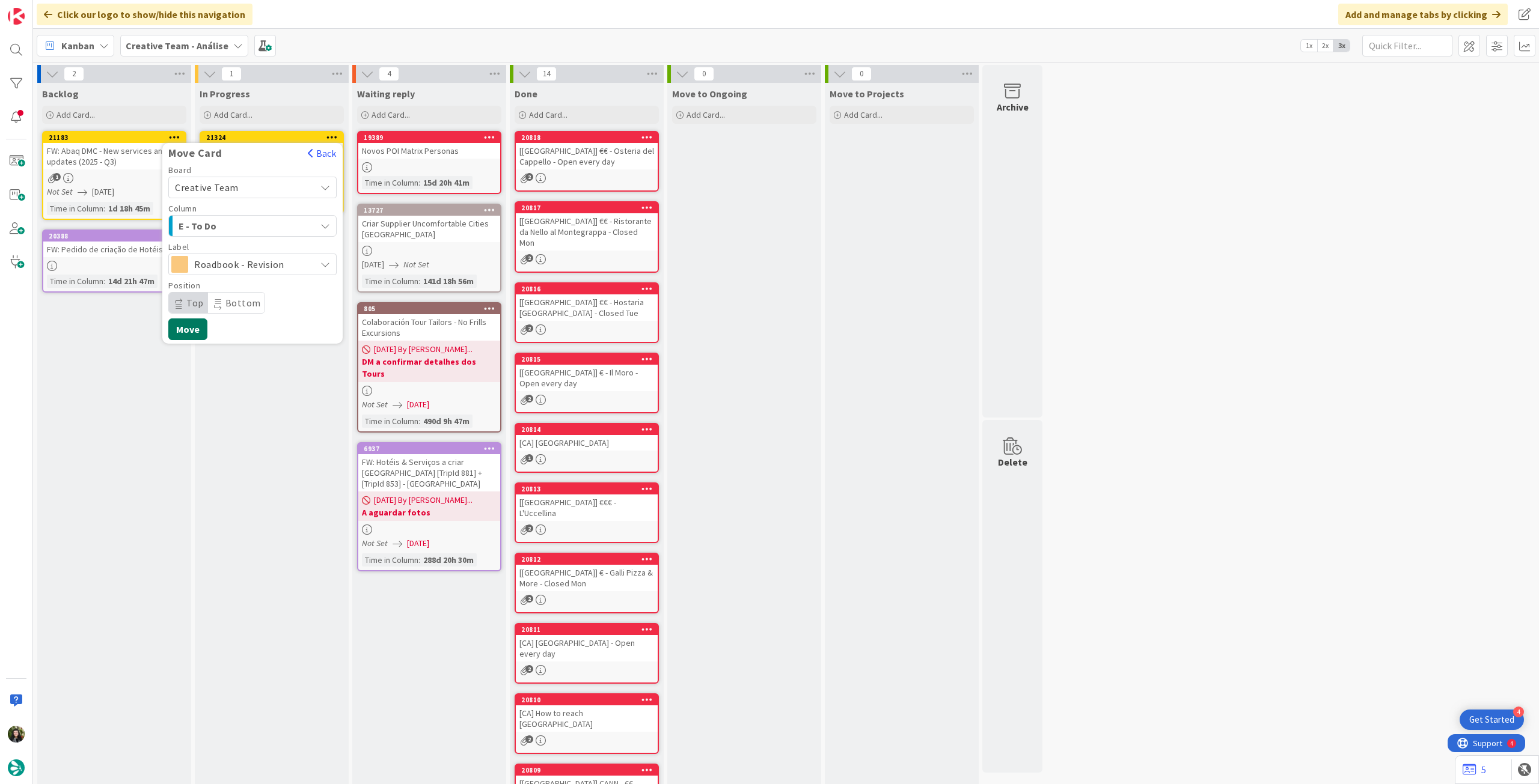
click at [188, 324] on button "Move" at bounding box center [188, 329] width 39 height 22
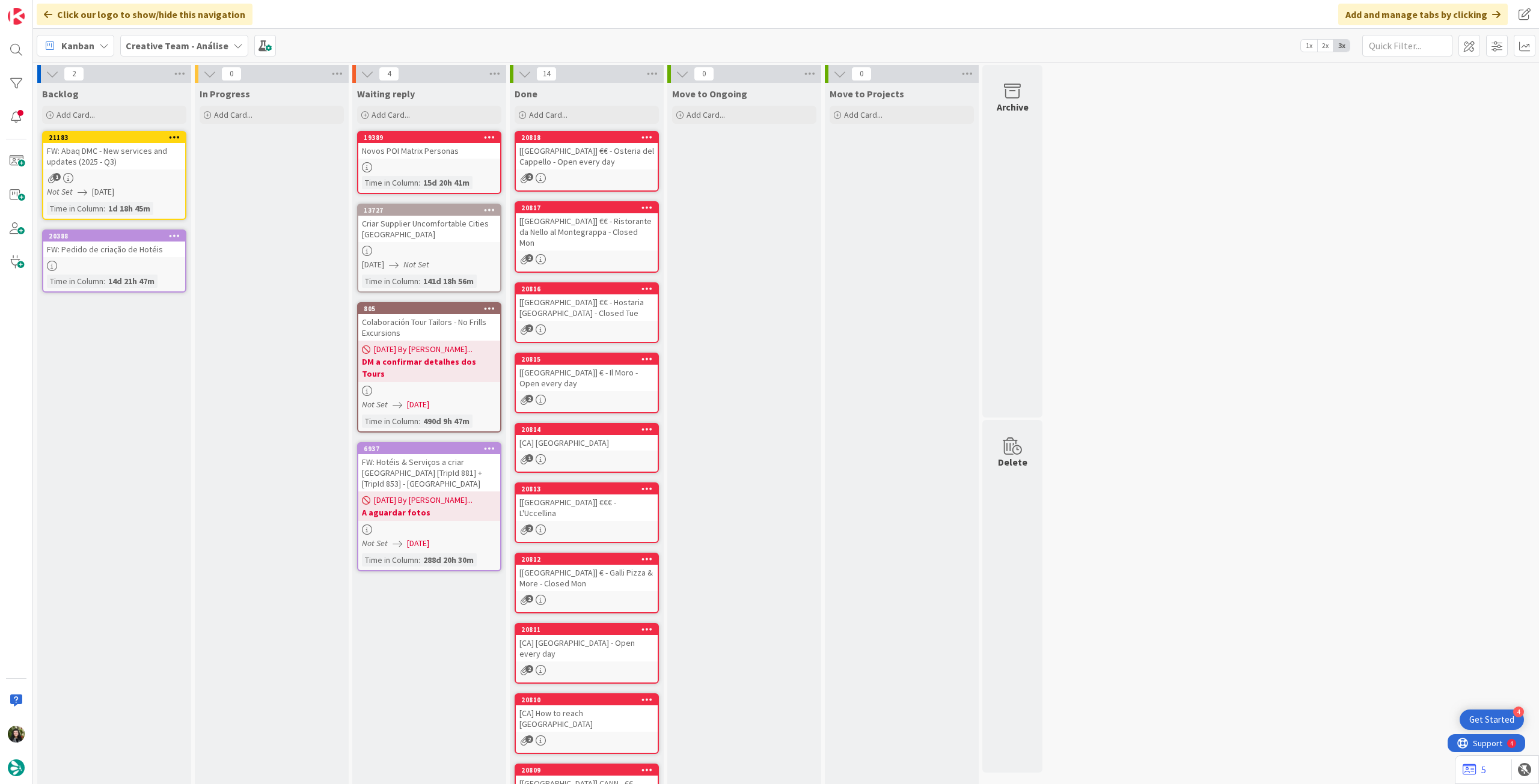
click at [190, 51] on b "Creative Team - Análise" at bounding box center [176, 45] width 103 height 12
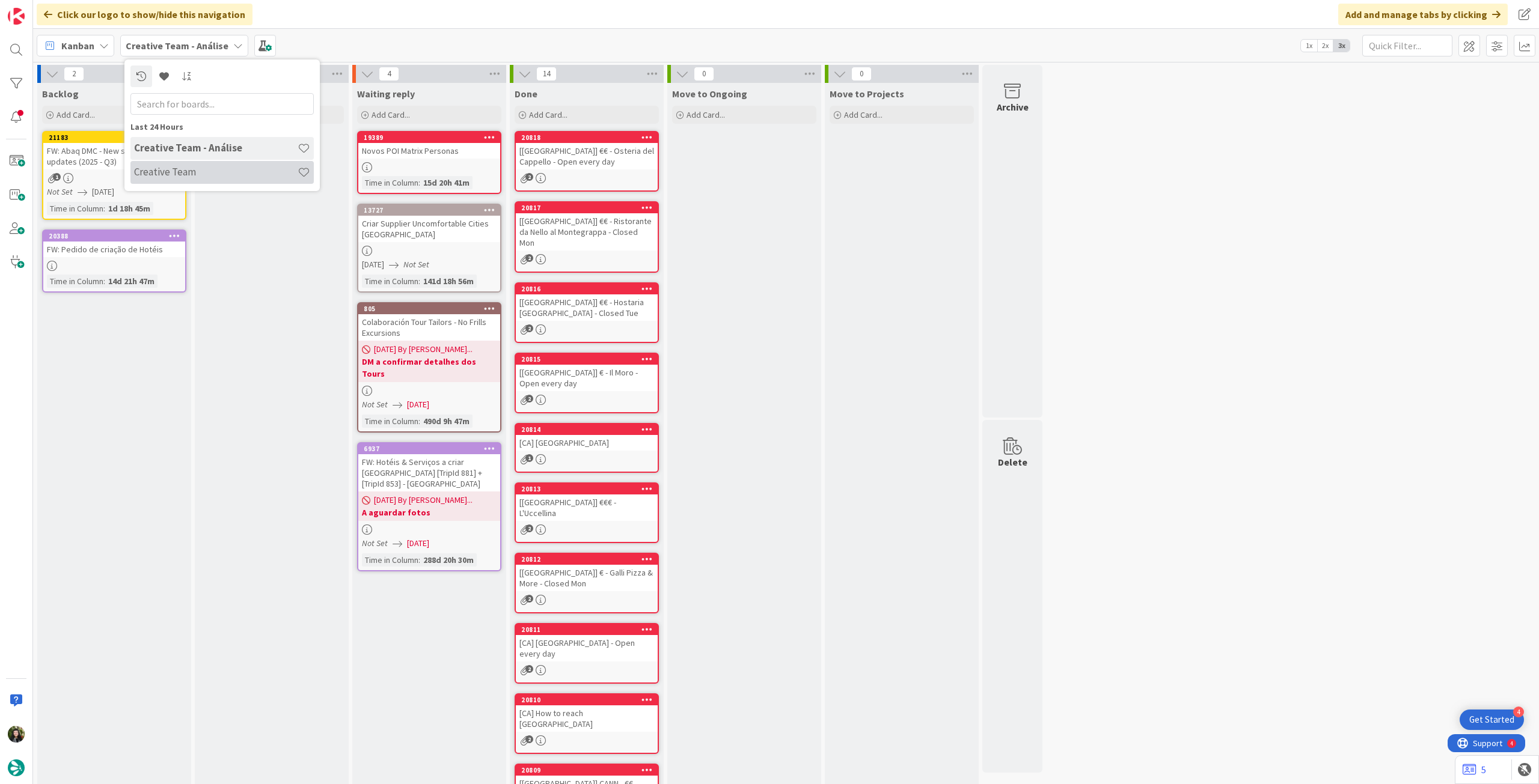
click at [193, 172] on h4 "Creative Team" at bounding box center [215, 171] width 164 height 12
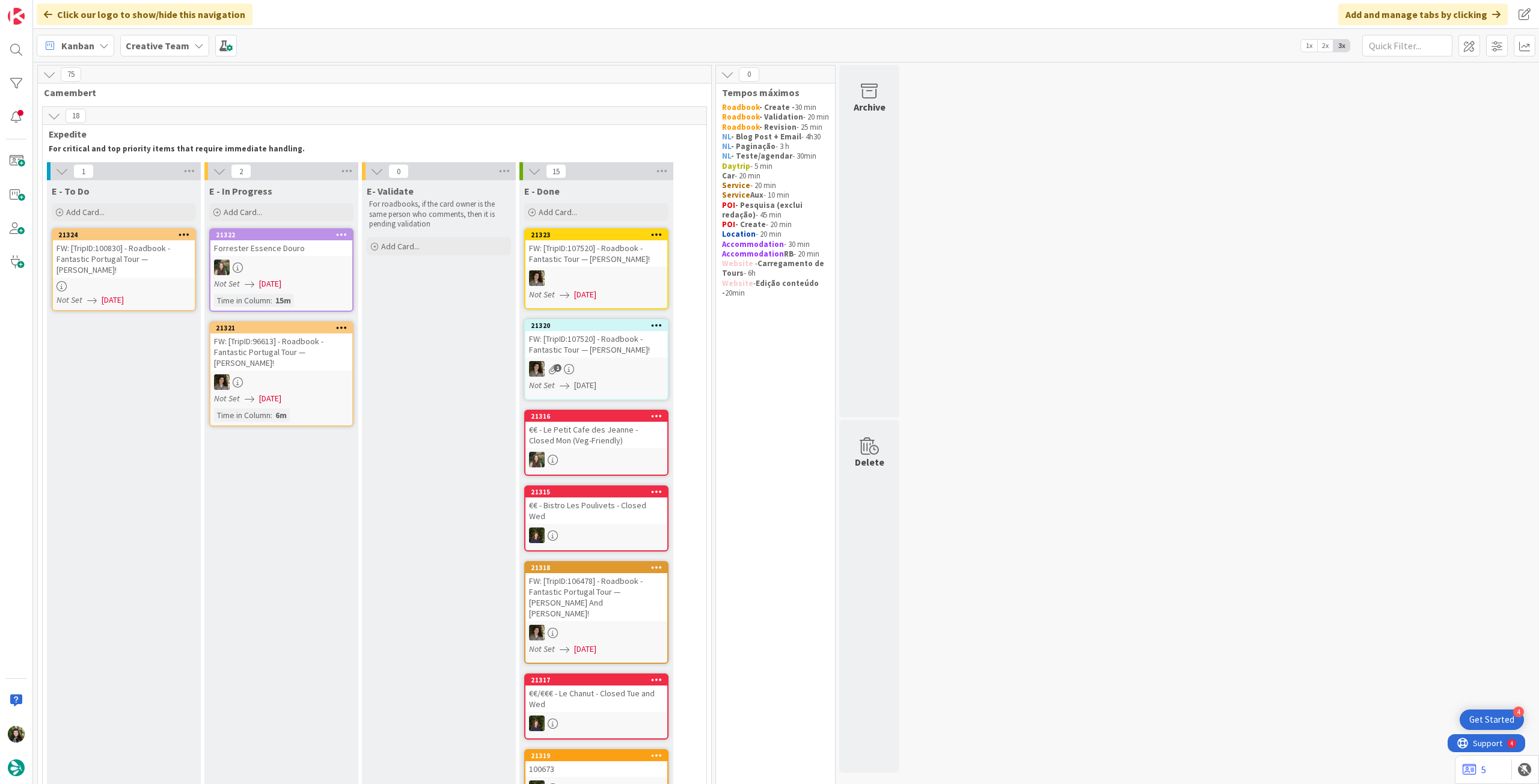
click at [151, 281] on div at bounding box center [124, 286] width 142 height 10
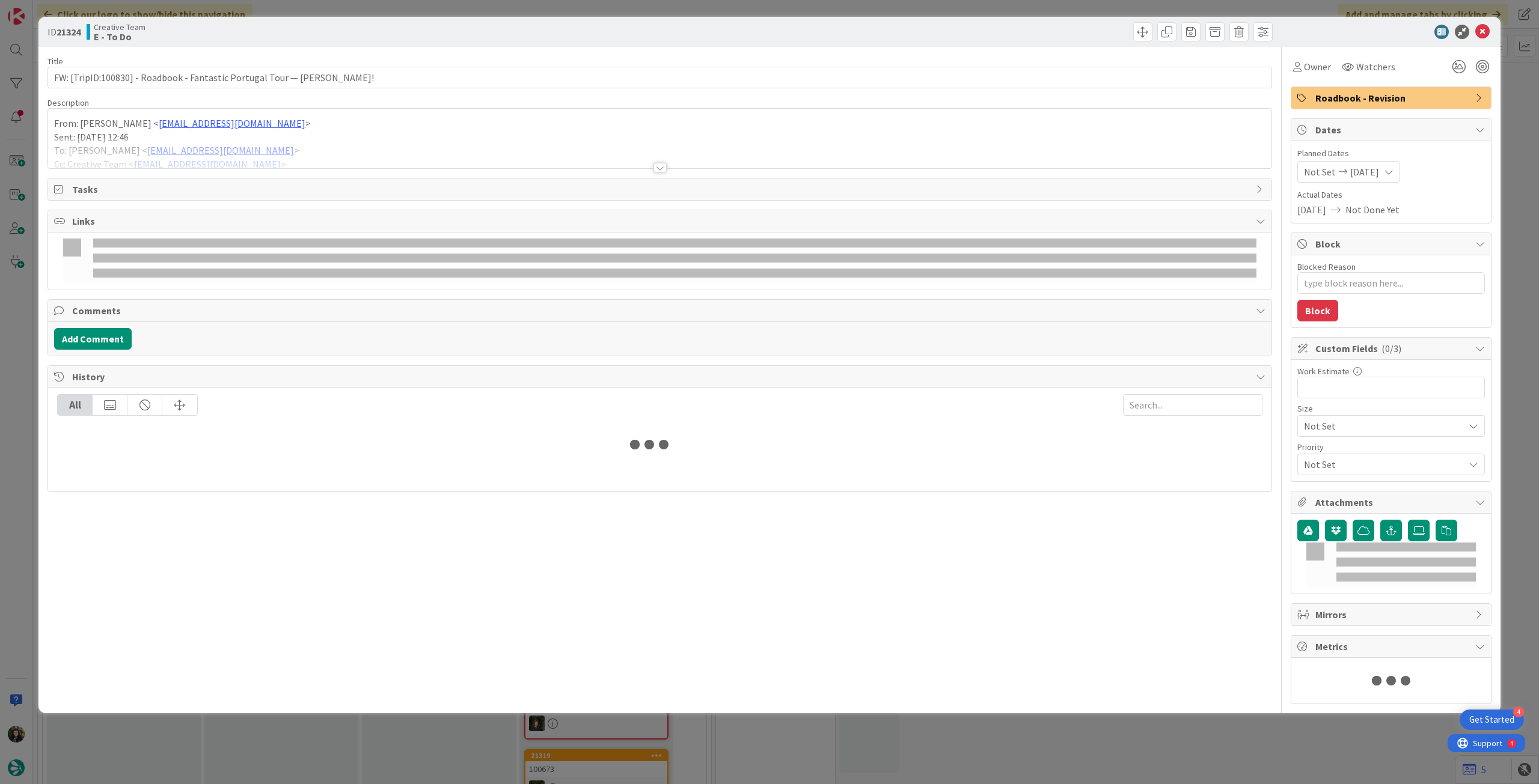
type textarea "x"
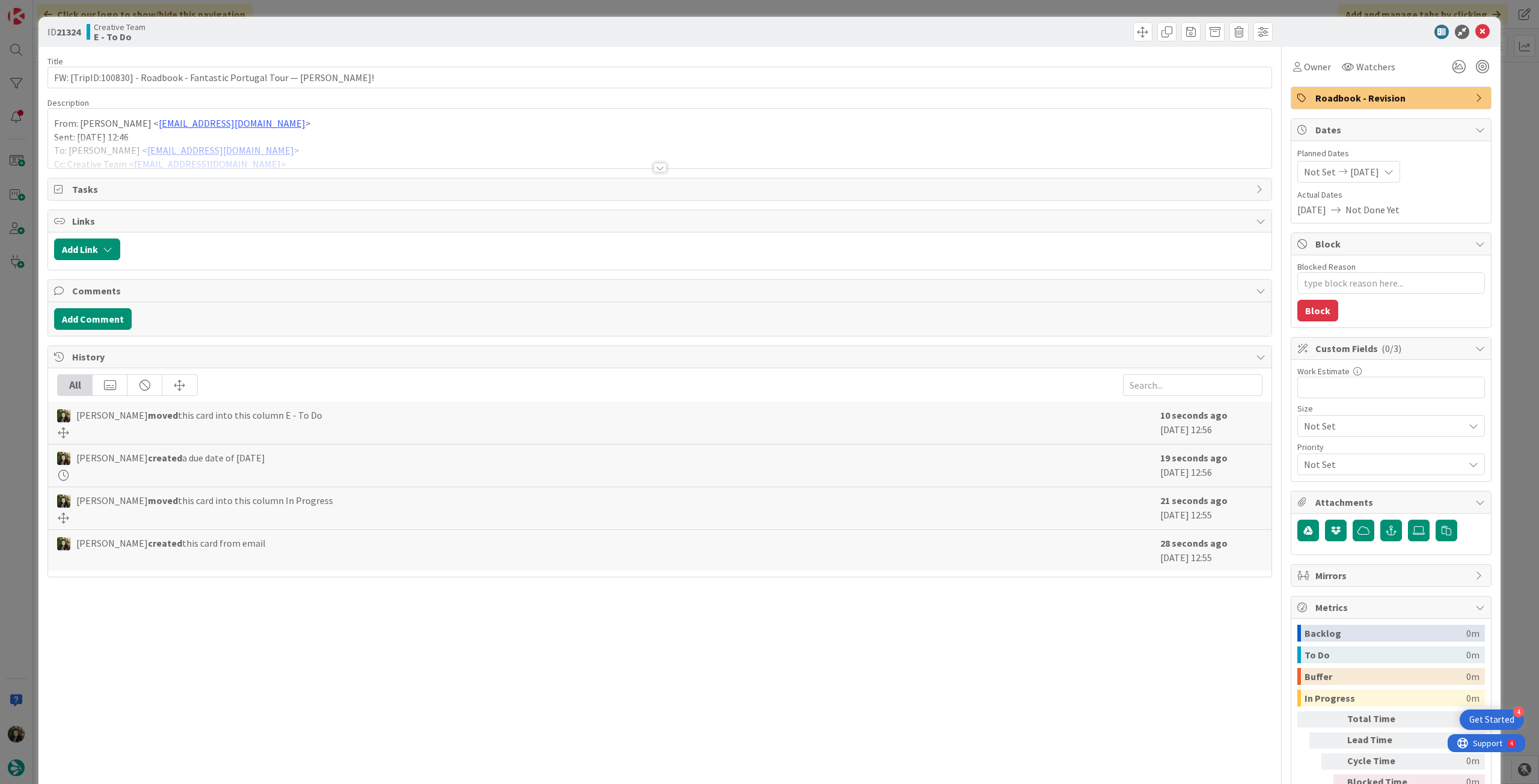
click at [153, 142] on div at bounding box center [659, 153] width 1224 height 31
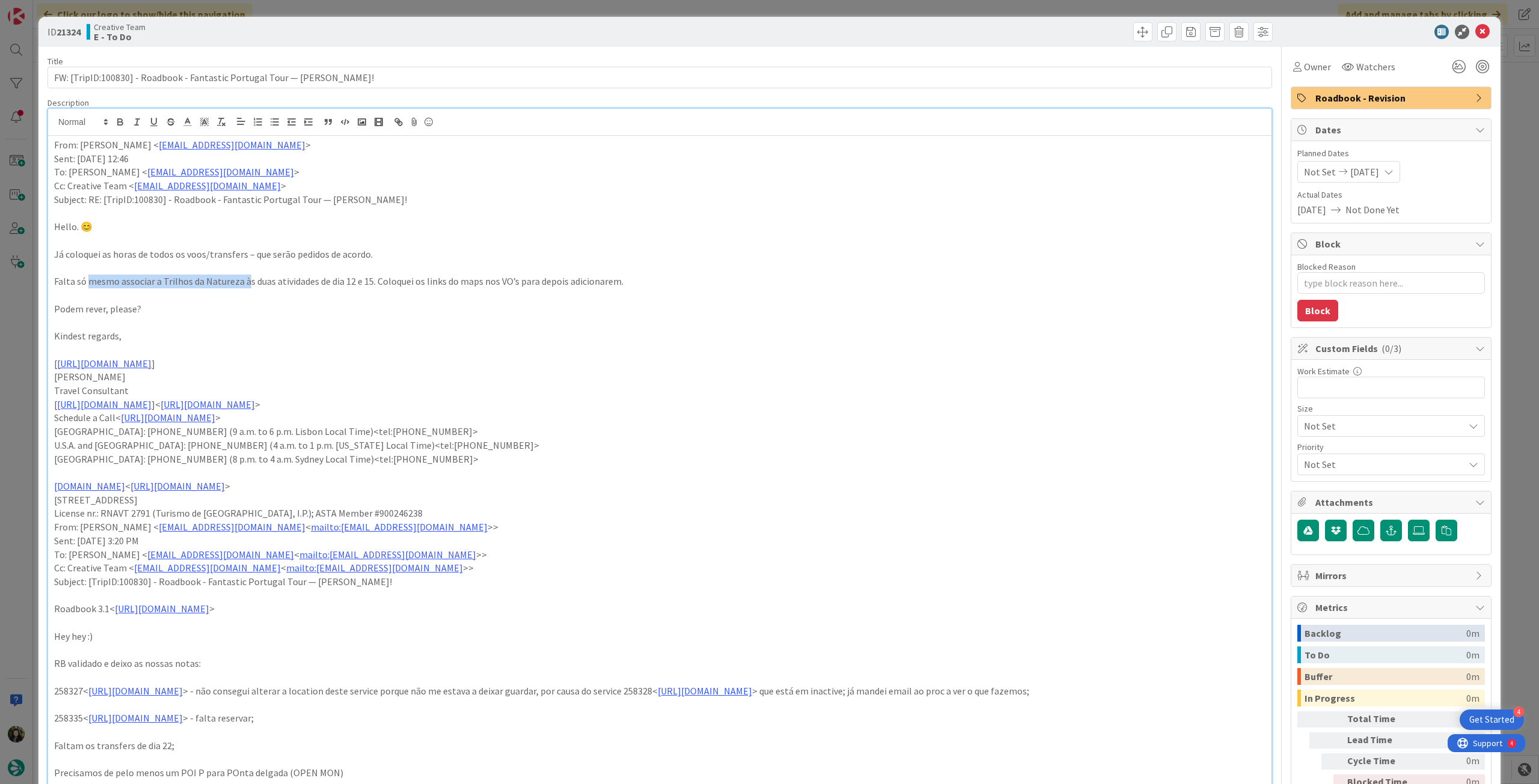
drag, startPoint x: 87, startPoint y: 284, endPoint x: 247, endPoint y: 282, distance: 160.0
click at [247, 282] on p "Falta só mesmo associar a Trilhos da Natureza às duas atividades de dia 12 e 15…" at bounding box center [659, 282] width 1211 height 14
drag, startPoint x: 1471, startPoint y: 31, endPoint x: 1362, endPoint y: 83, distance: 120.8
click at [1475, 31] on icon at bounding box center [1482, 31] width 14 height 14
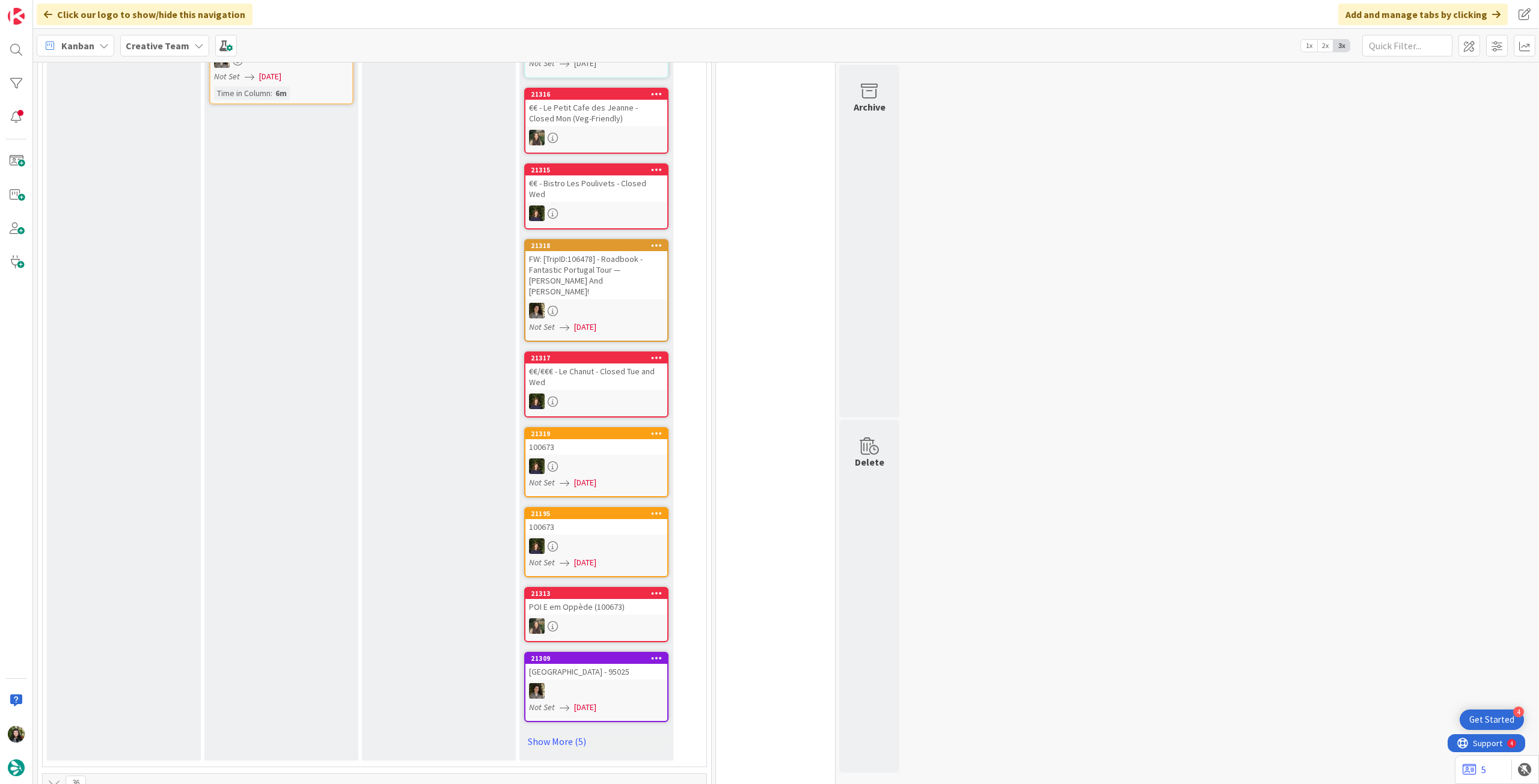
scroll to position [560, 0]
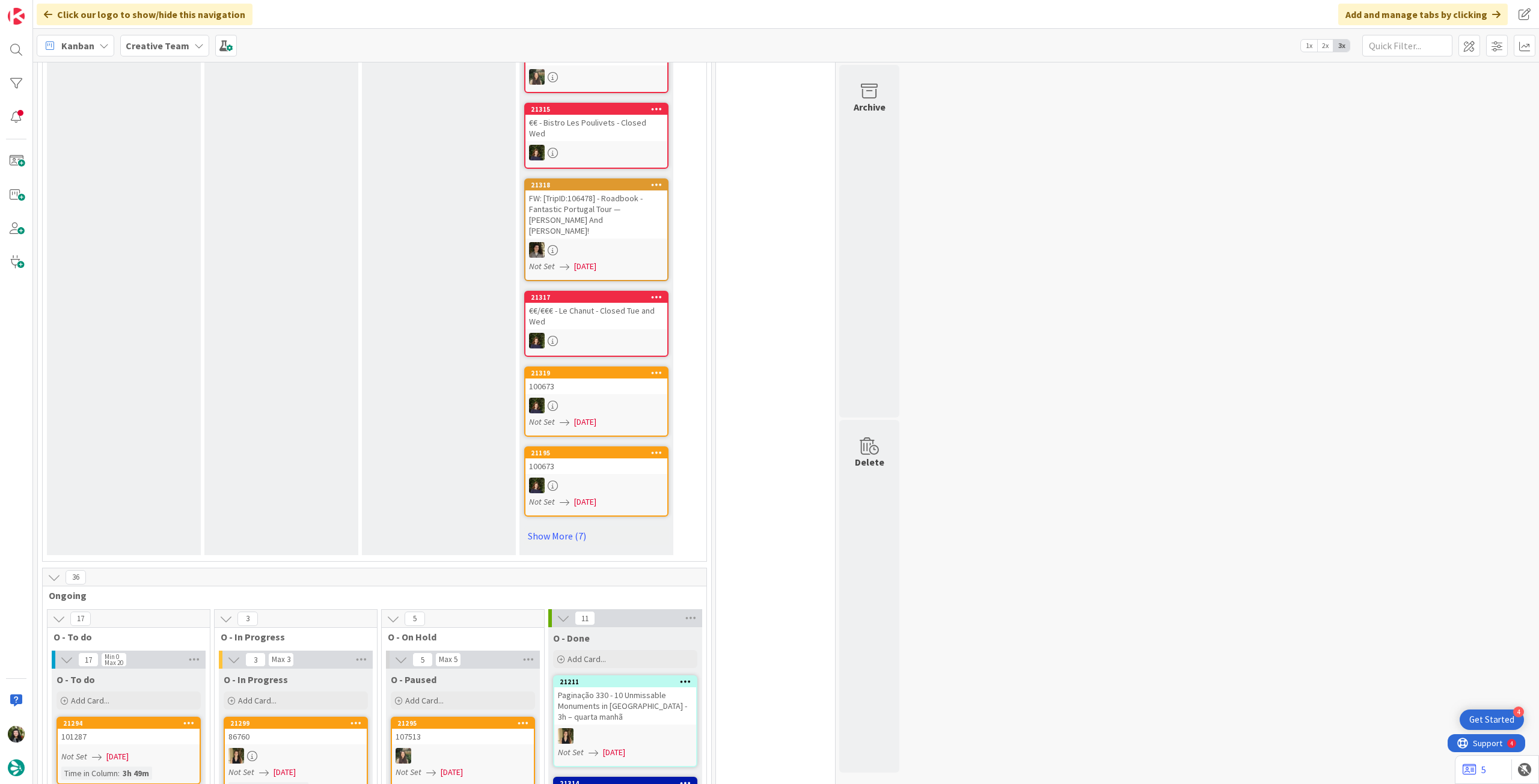
click at [178, 48] on b "Creative Team" at bounding box center [157, 45] width 63 height 12
click at [161, 168] on h4 "Creative Team - Análise" at bounding box center [215, 171] width 164 height 12
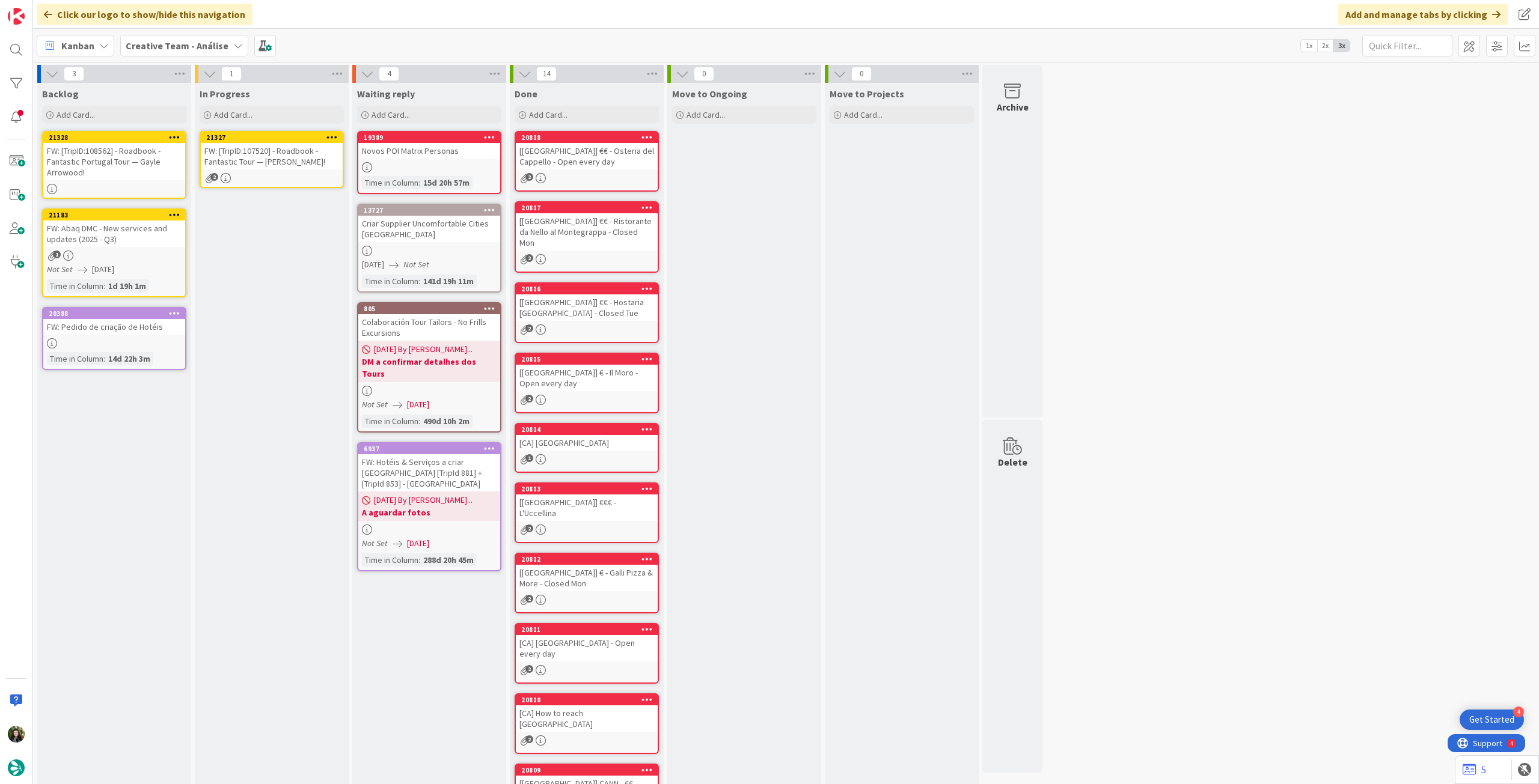
click at [286, 159] on div "FW: [TripID:107520] - Roadbook - Fantastic Tour — [PERSON_NAME]!" at bounding box center [271, 156] width 142 height 27
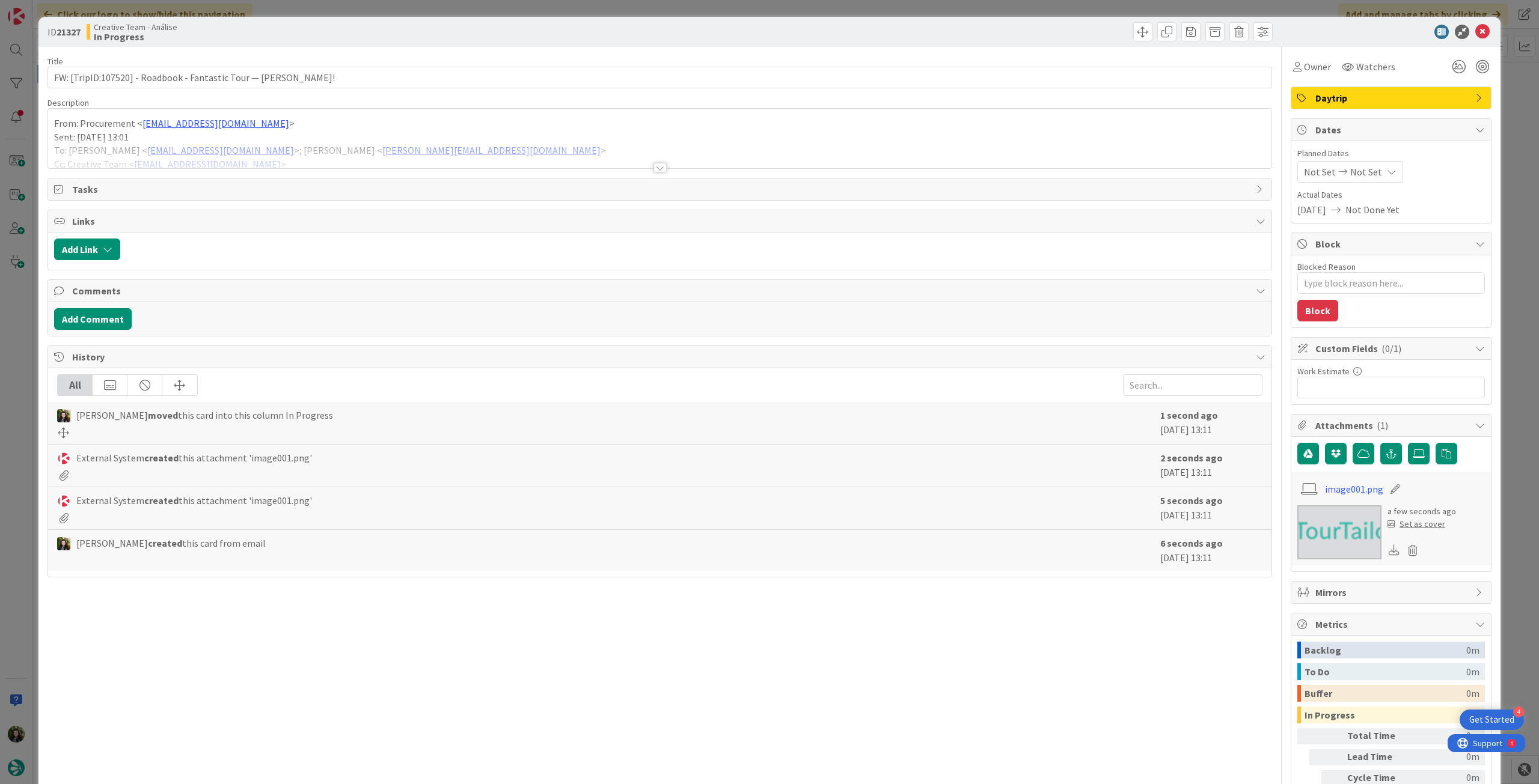
type textarea "x"
click at [173, 138] on div at bounding box center [659, 153] width 1224 height 31
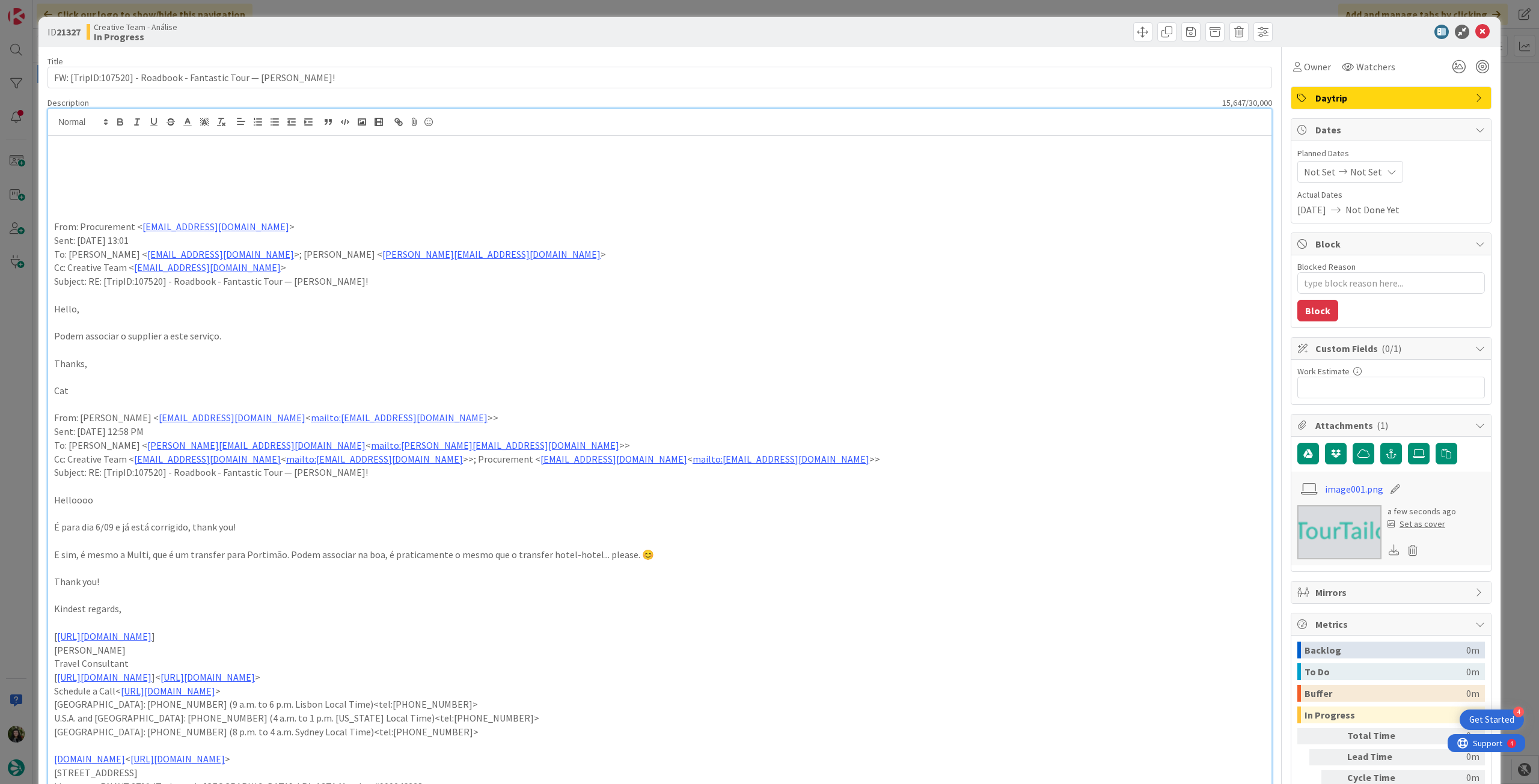
click at [79, 162] on p at bounding box center [659, 159] width 1211 height 14
drag, startPoint x: 264, startPoint y: 154, endPoint x: 204, endPoint y: 162, distance: 60.5
click at [174, 156] on p "Já foi revisto, supplier associado ao serviço." at bounding box center [659, 159] width 1211 height 14
drag, startPoint x: 205, startPoint y: 162, endPoint x: 229, endPoint y: 162, distance: 24.0
click at [207, 163] on p "Já foi revisto, supplier associado ao serviço." at bounding box center [659, 159] width 1211 height 14
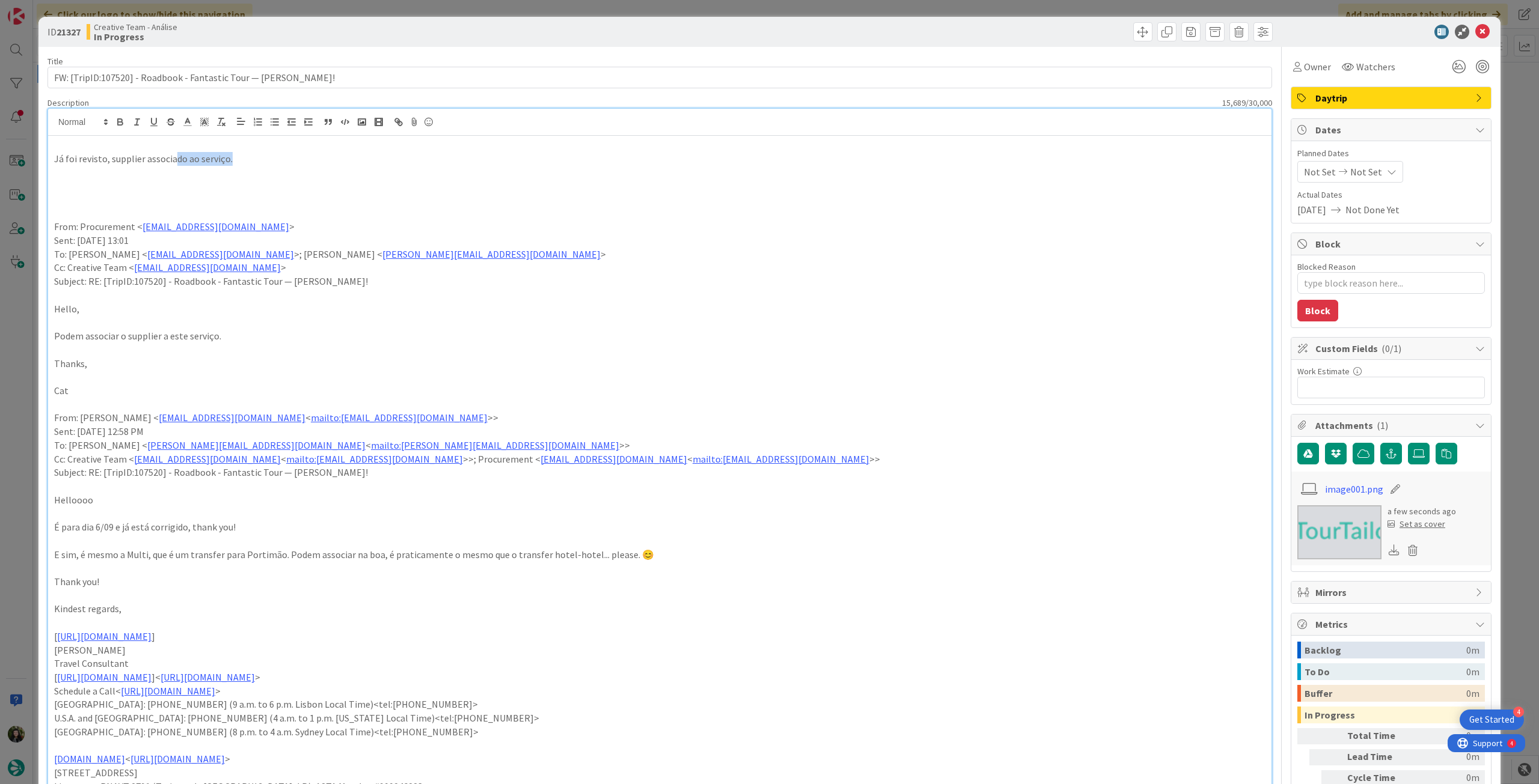
click at [250, 157] on p "Já foi revisto, supplier associado ao serviço." at bounding box center [659, 159] width 1211 height 14
click at [1418, 100] on span "Daytrip" at bounding box center [1392, 98] width 154 height 14
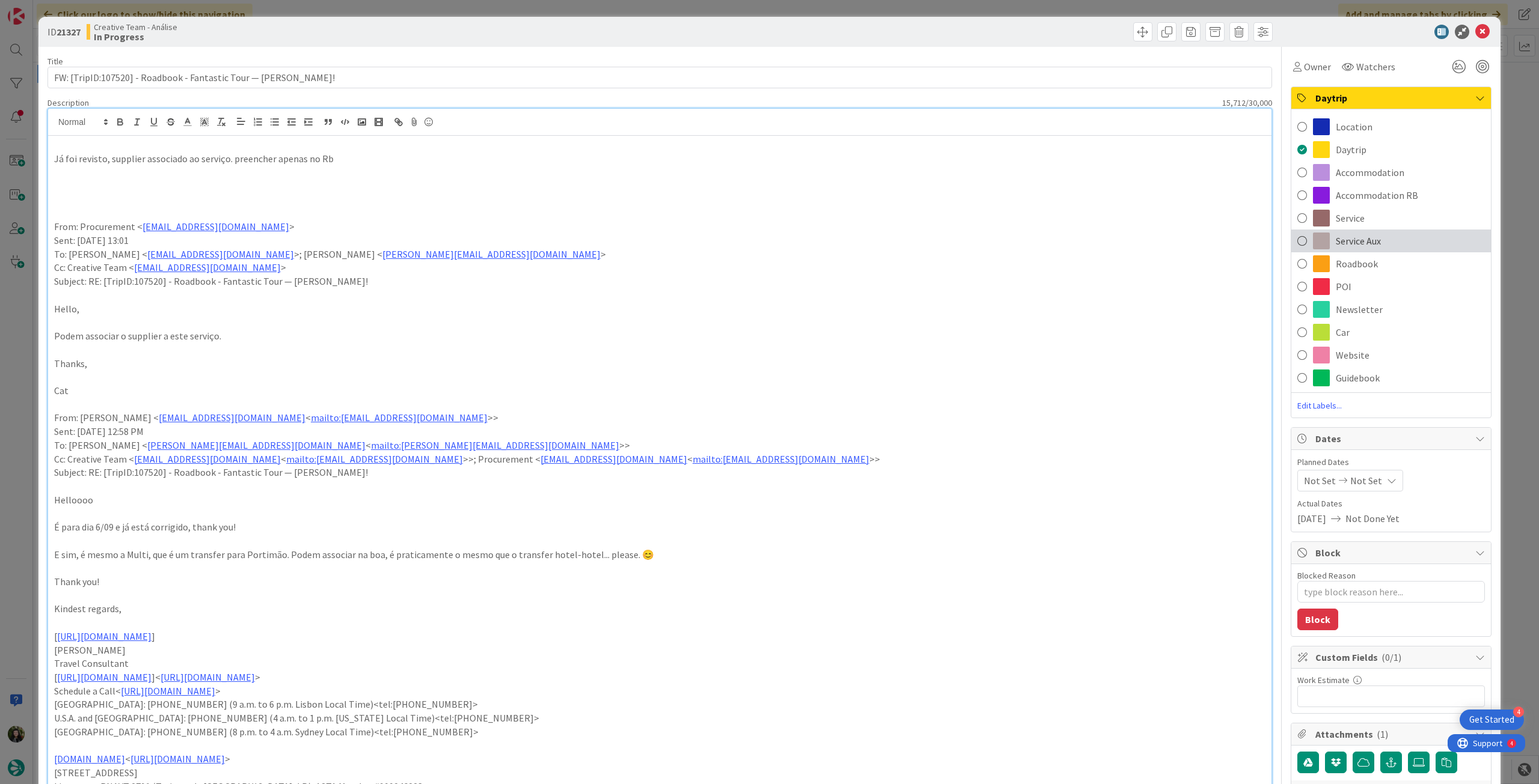
click at [1384, 241] on div "Service Aux" at bounding box center [1390, 240] width 200 height 23
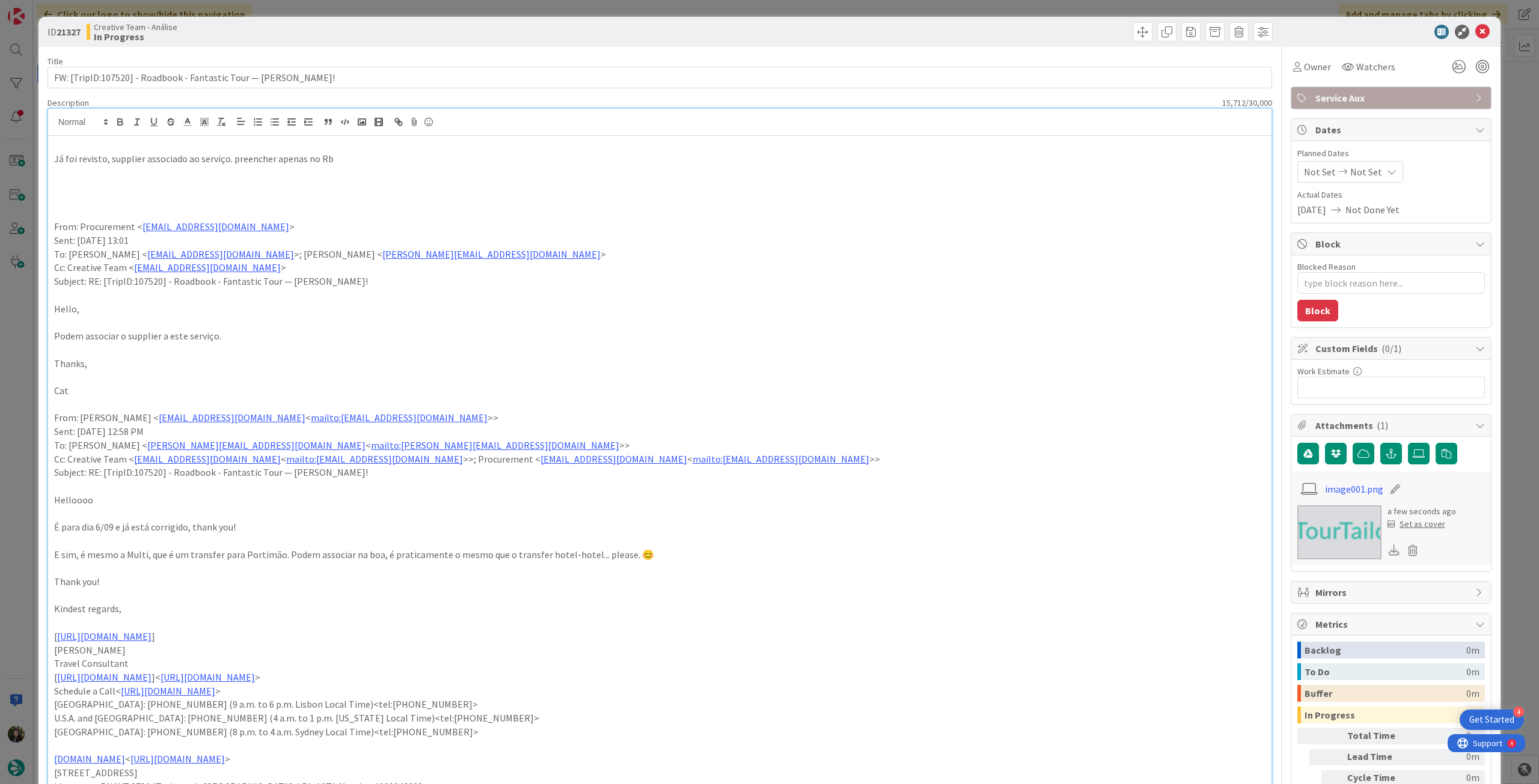
type textarea "x"
click at [1361, 173] on span "Not Set" at bounding box center [1366, 171] width 32 height 14
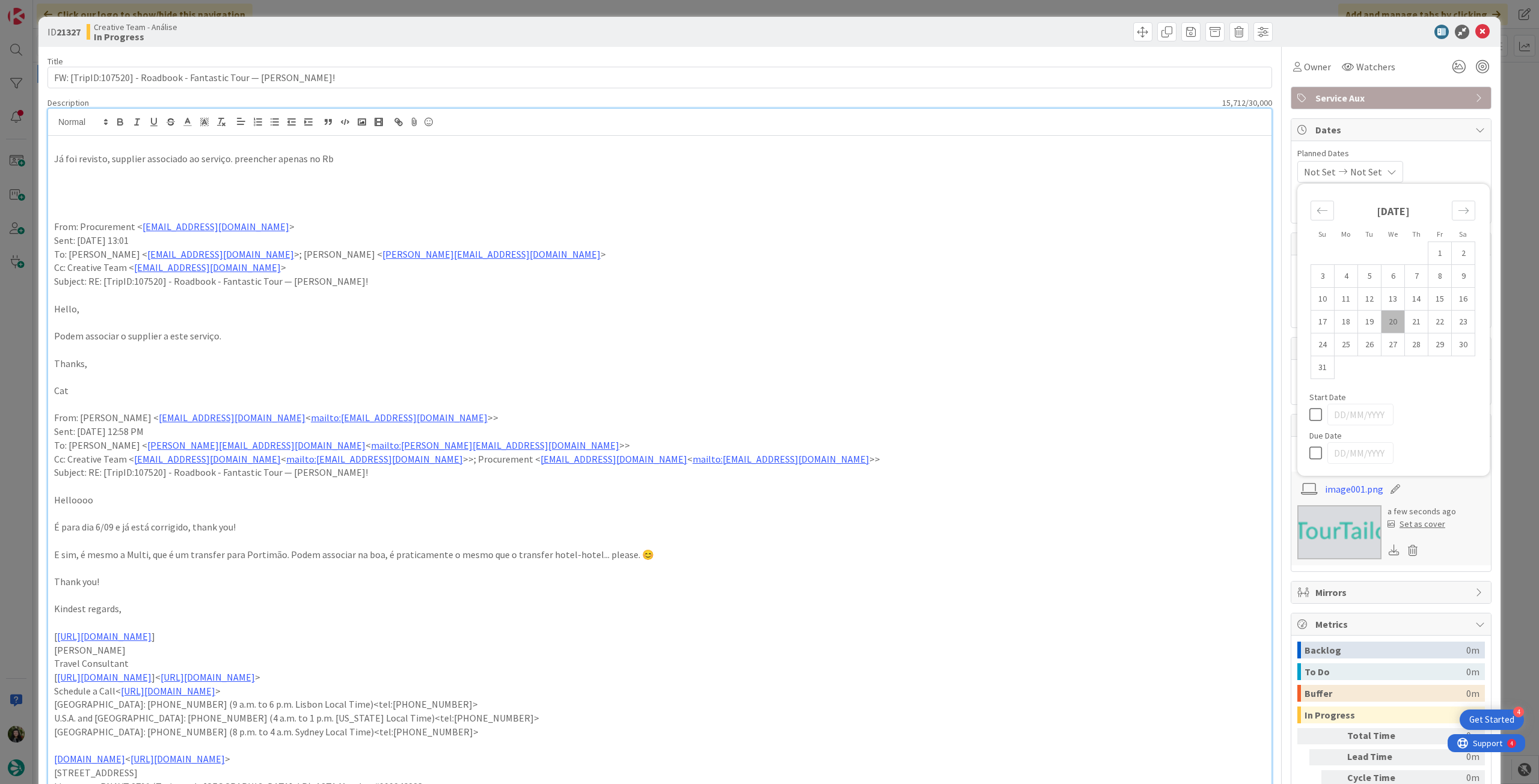
drag, startPoint x: 1310, startPoint y: 454, endPoint x: 1312, endPoint y: 447, distance: 7.3
click at [1310, 451] on icon at bounding box center [1317, 453] width 18 height 14
type input "[DATE]"
click at [1475, 30] on icon at bounding box center [1482, 31] width 14 height 14
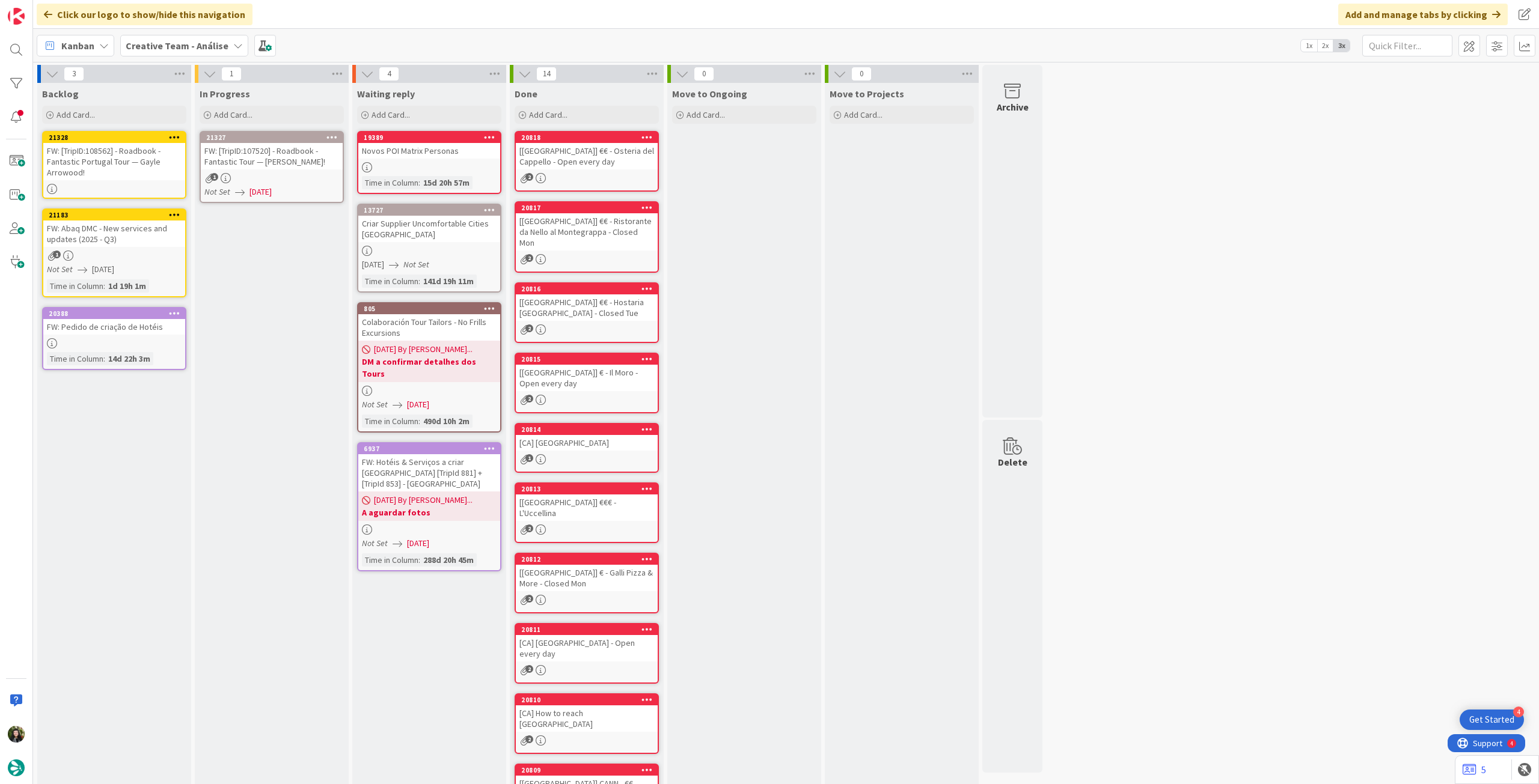
drag, startPoint x: 337, startPoint y: 132, endPoint x: 333, endPoint y: 139, distance: 8.1
click at [336, 133] on icon at bounding box center [332, 137] width 12 height 9
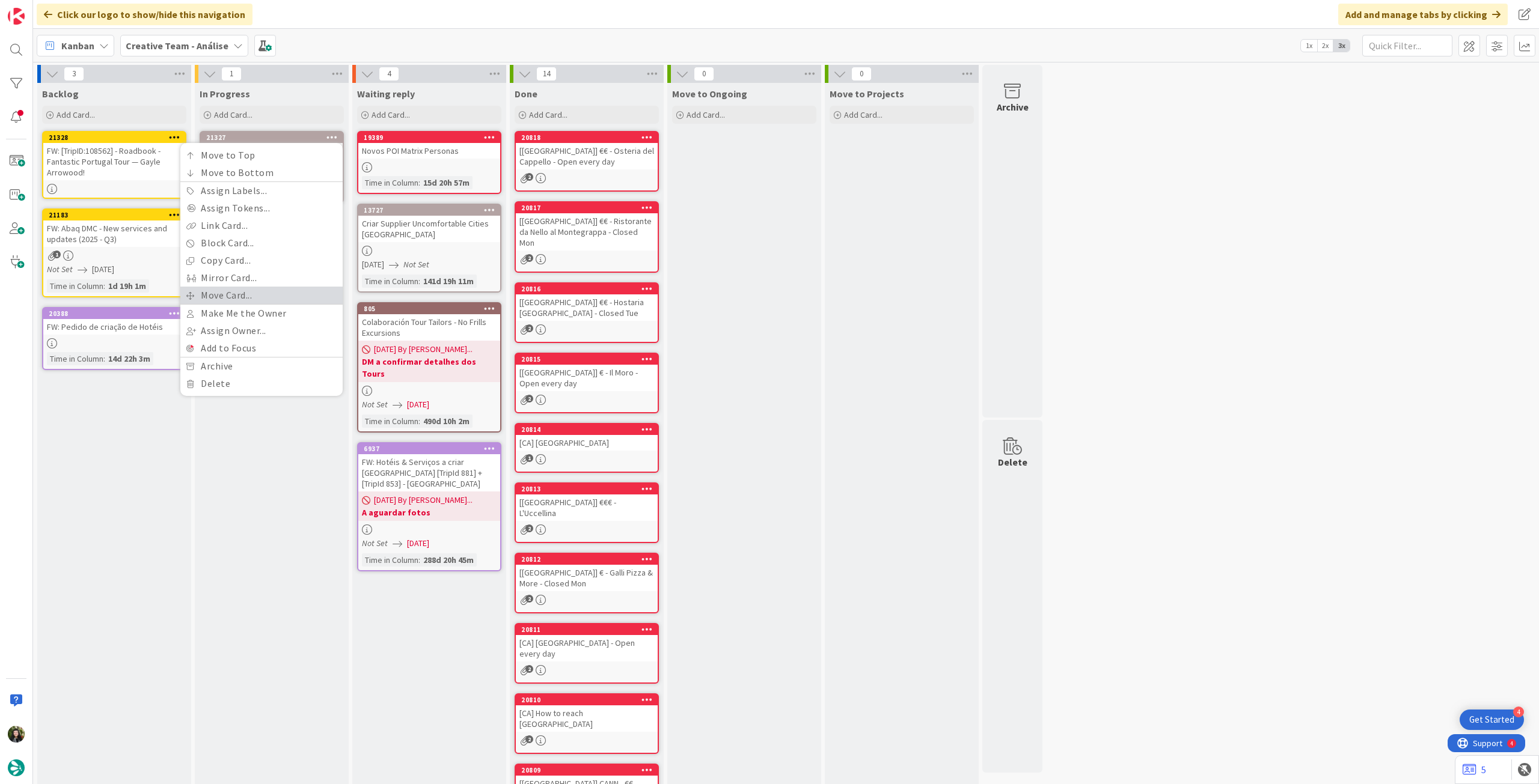
click at [262, 298] on link "Move Card..." at bounding box center [261, 295] width 162 height 17
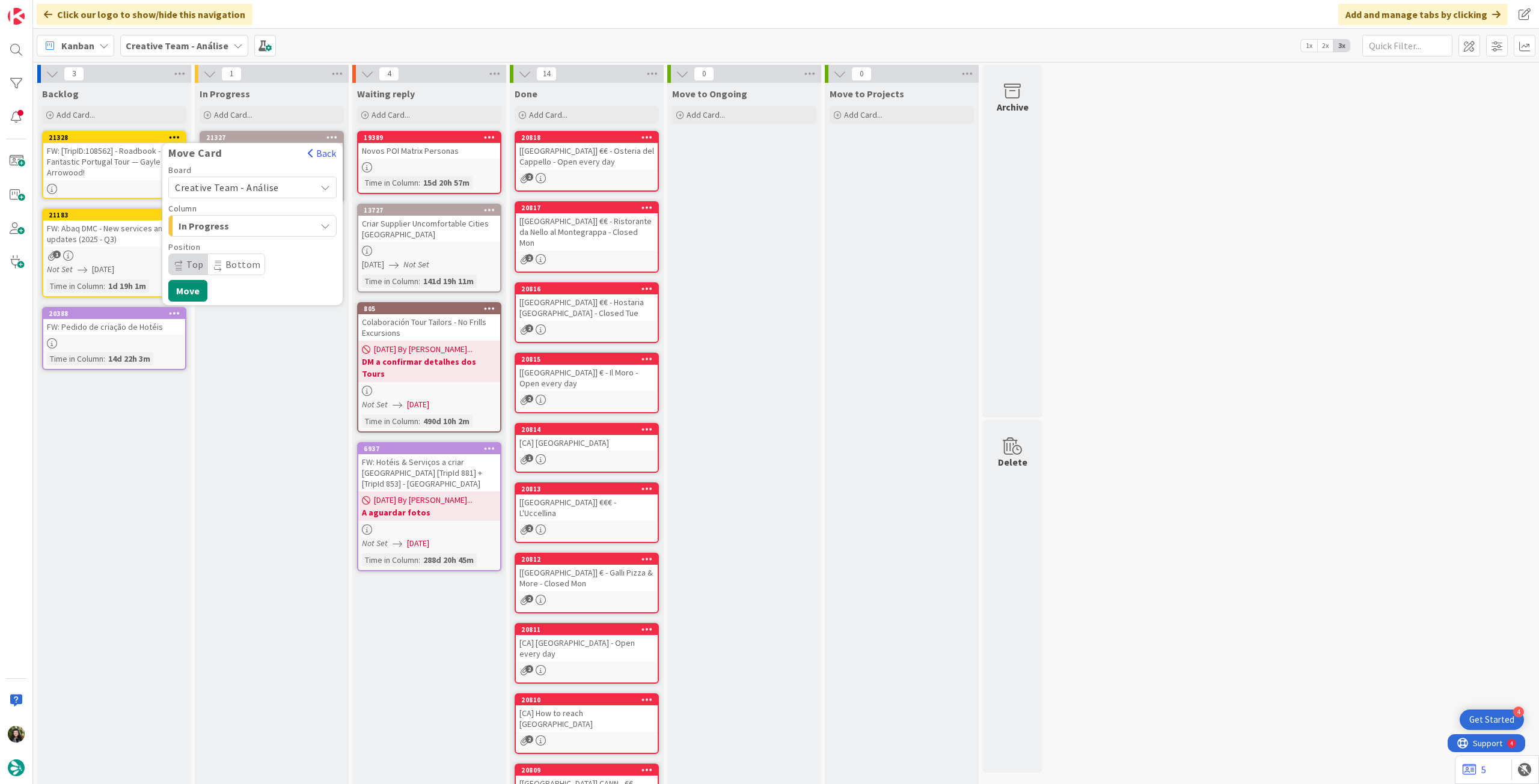
click at [267, 187] on span "Creative Team - Análise" at bounding box center [226, 187] width 104 height 12
click at [255, 239] on span "Creative Team" at bounding box center [260, 243] width 139 height 18
click at [242, 260] on span "Daytrip" at bounding box center [251, 264] width 115 height 16
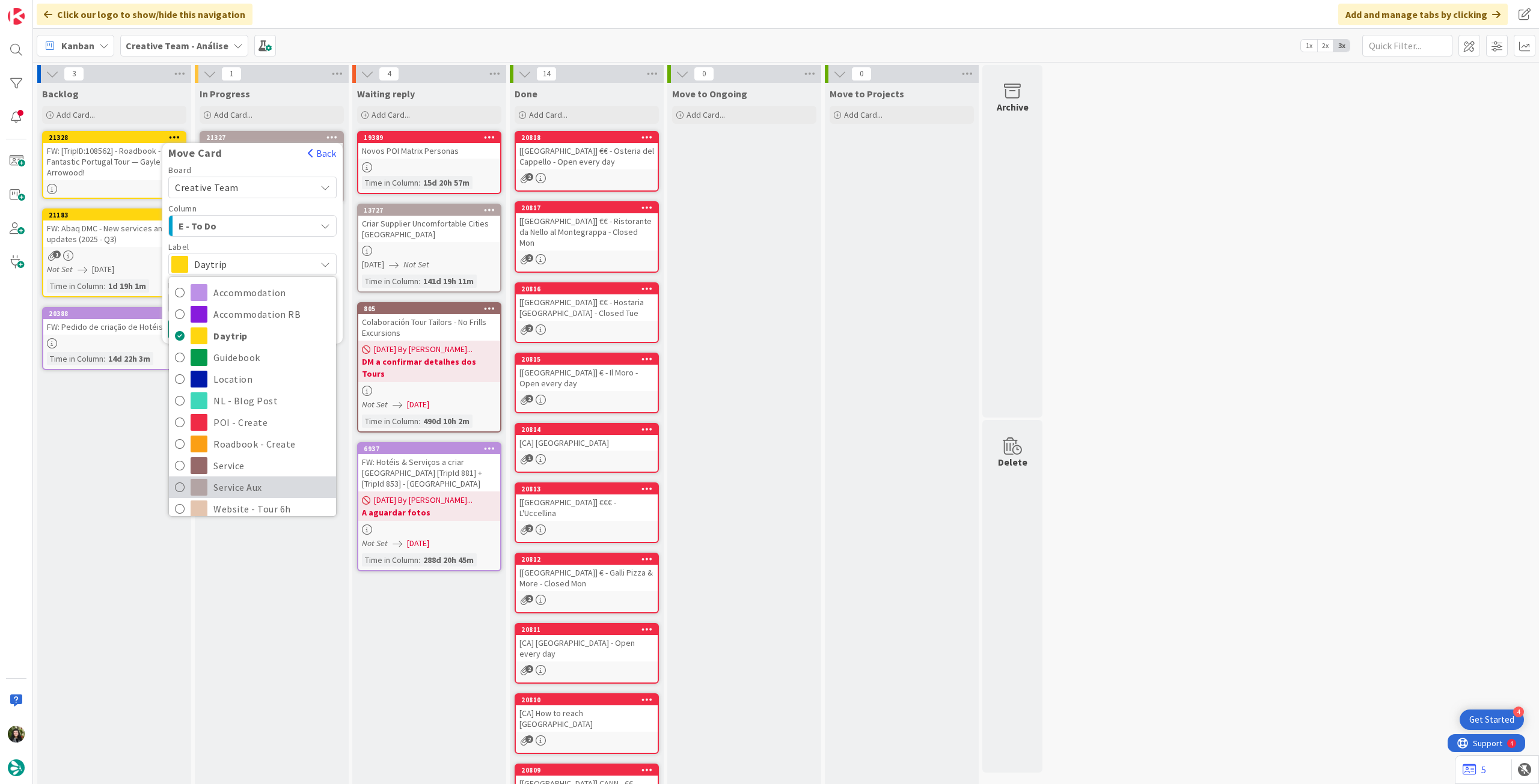
drag, startPoint x: 261, startPoint y: 488, endPoint x: 232, endPoint y: 399, distance: 93.6
click at [261, 489] on span "Service Aux" at bounding box center [272, 487] width 117 height 18
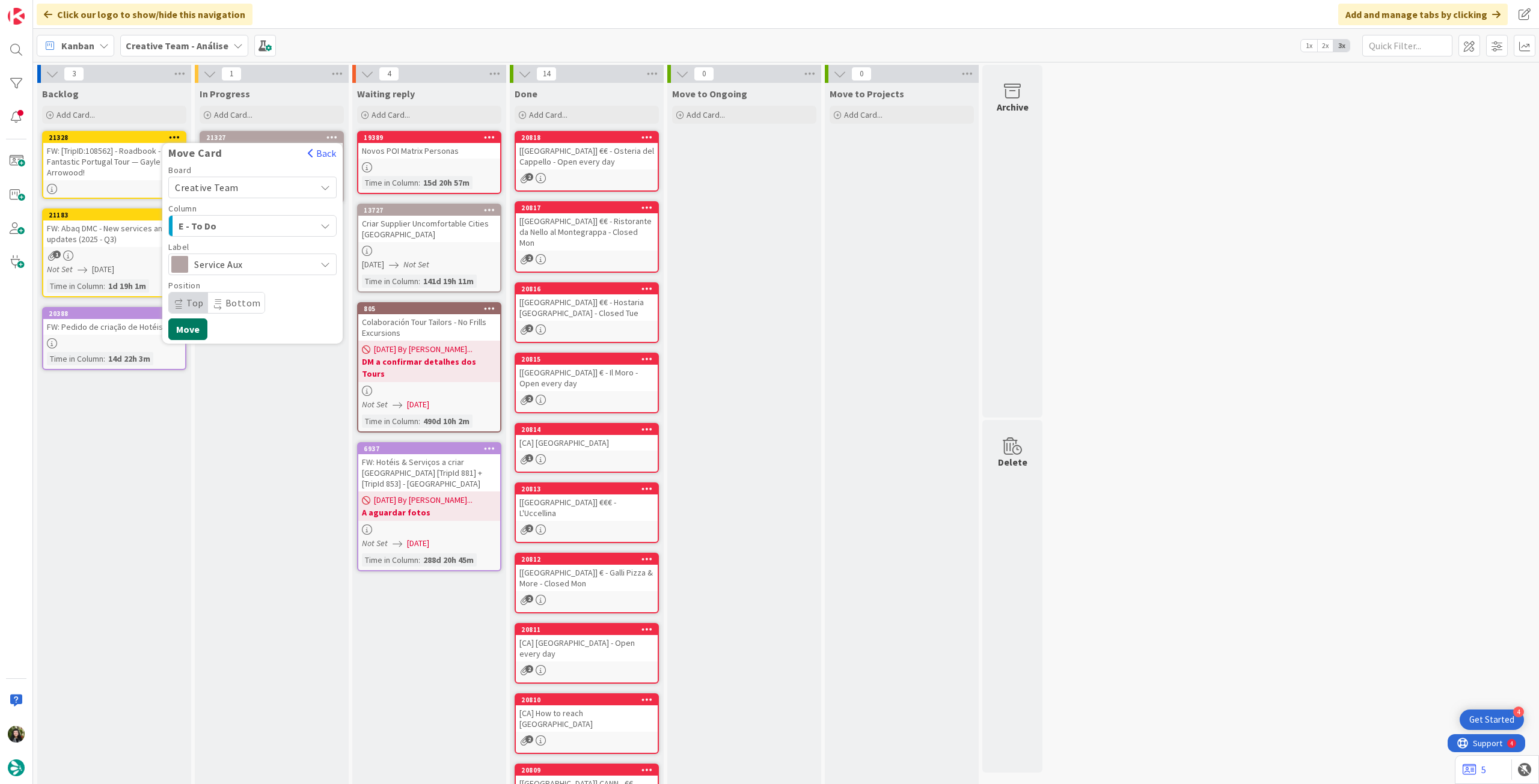
click at [198, 329] on button "Move" at bounding box center [188, 329] width 39 height 22
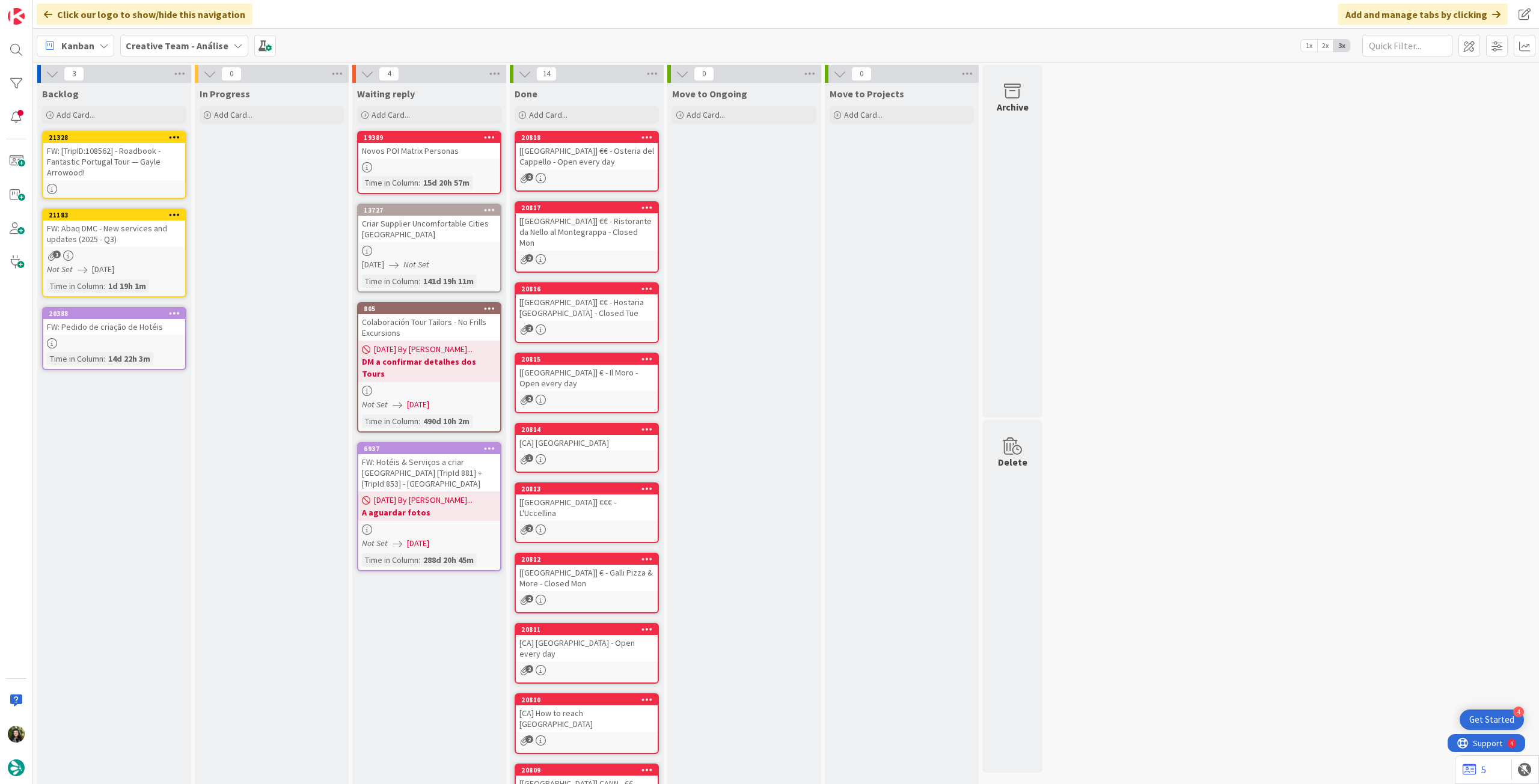
click at [139, 52] on span "Creative Team - Análise" at bounding box center [176, 45] width 103 height 14
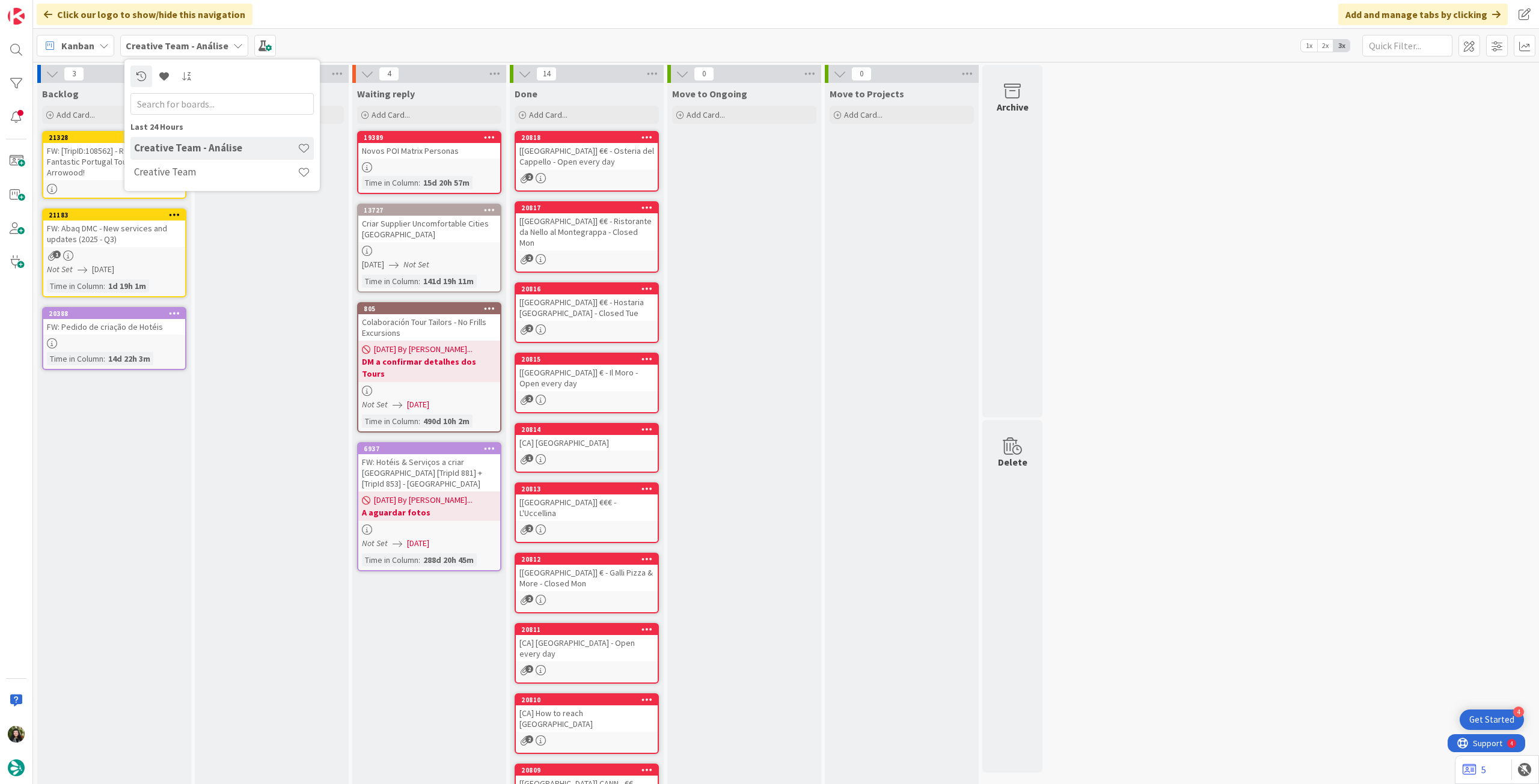
click at [154, 177] on h4 "Creative Team" at bounding box center [215, 171] width 164 height 12
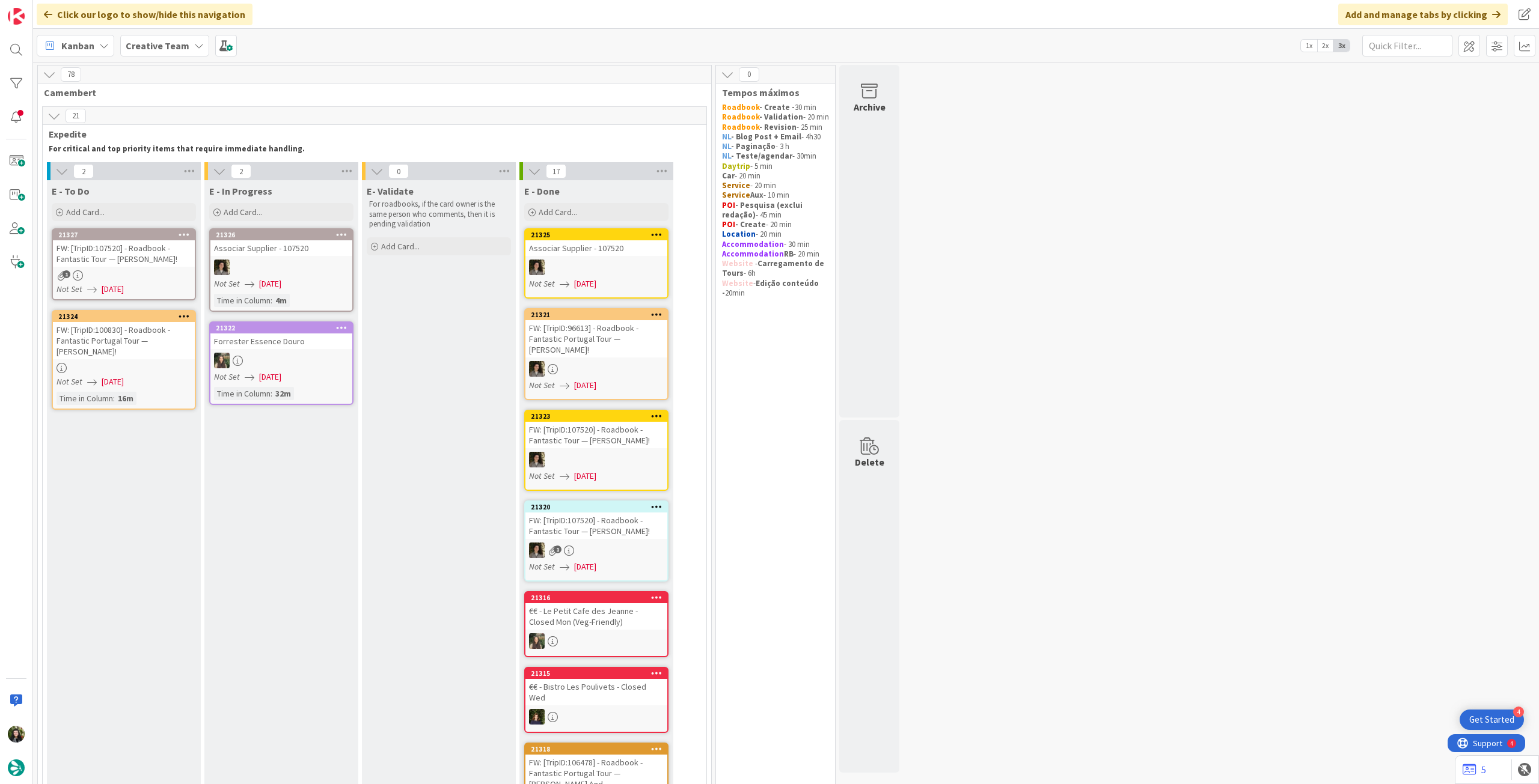
click at [189, 232] on div at bounding box center [184, 235] width 22 height 9
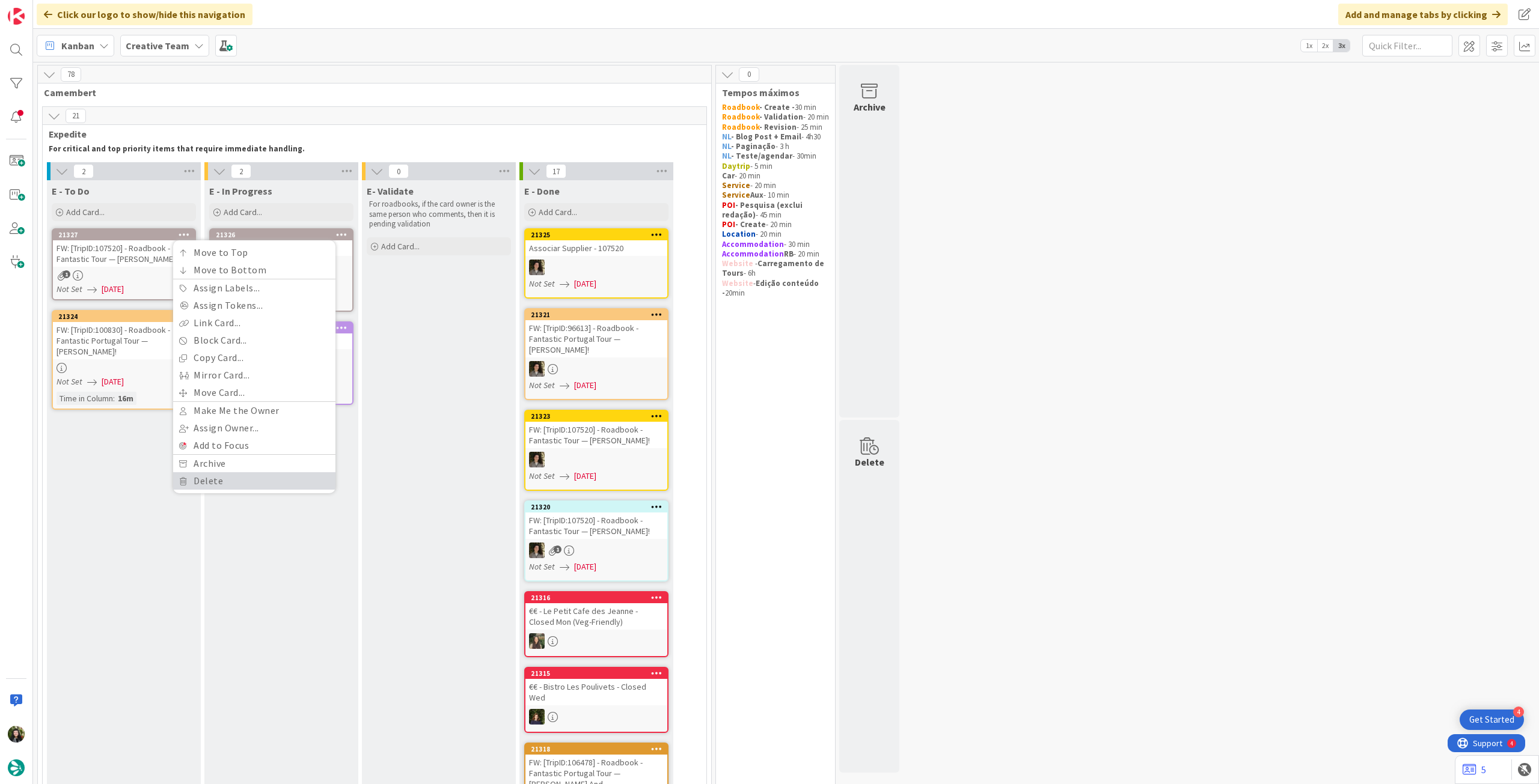
drag, startPoint x: 188, startPoint y: 477, endPoint x: 193, endPoint y: 457, distance: 20.6
click at [188, 477] on link "Delete" at bounding box center [254, 481] width 162 height 17
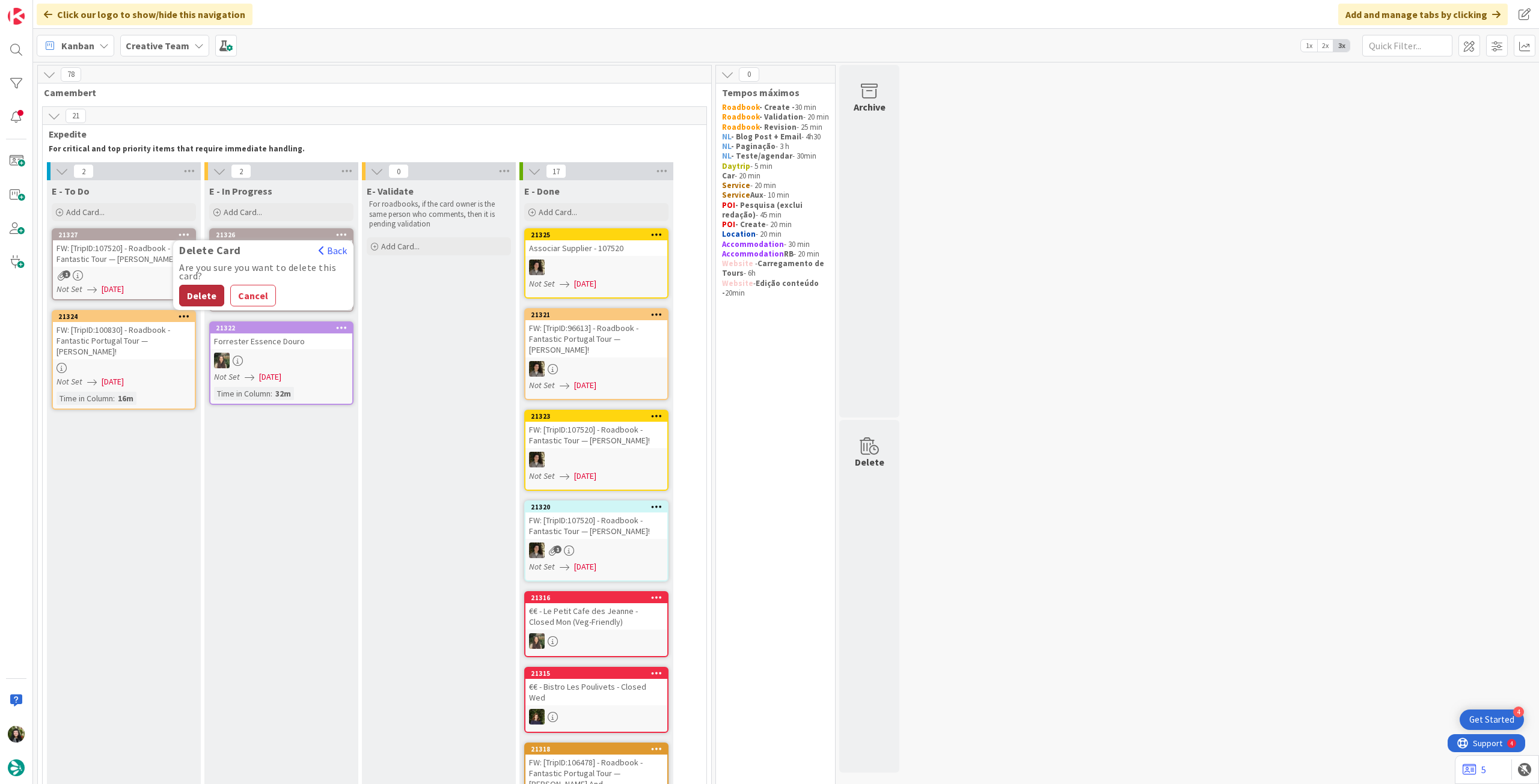
click at [206, 298] on button "Delete" at bounding box center [202, 296] width 45 height 22
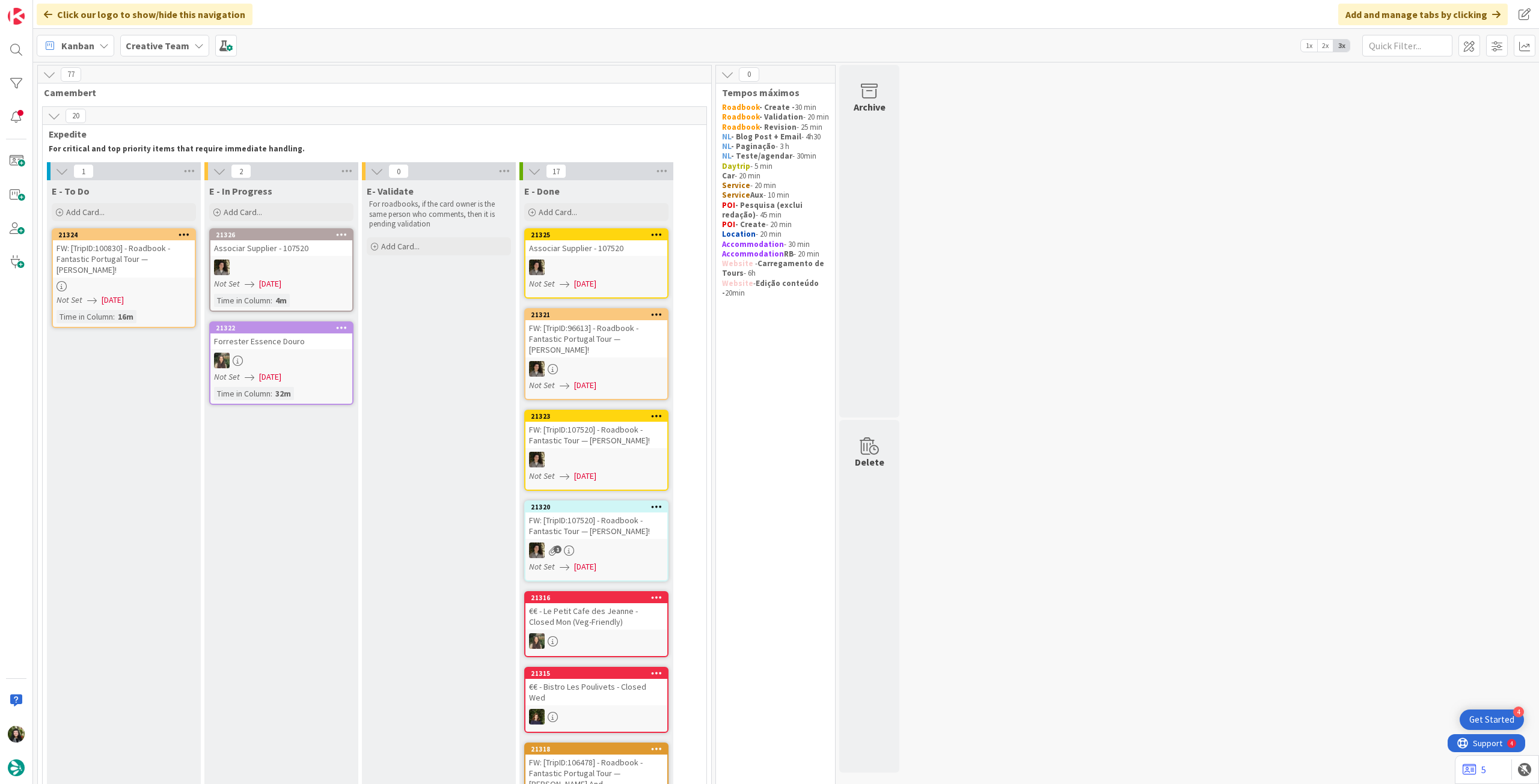
drag, startPoint x: 150, startPoint y: 31, endPoint x: 151, endPoint y: 70, distance: 39.0
click at [150, 32] on div "Kanban Creative Team 1x 2x 3x" at bounding box center [785, 45] width 1505 height 33
drag, startPoint x: 159, startPoint y: 47, endPoint x: 157, endPoint y: 63, distance: 16.1
click at [159, 50] on b "Creative Team" at bounding box center [157, 45] width 63 height 12
click at [161, 183] on div "Creative Team - Análise" at bounding box center [222, 172] width 183 height 23
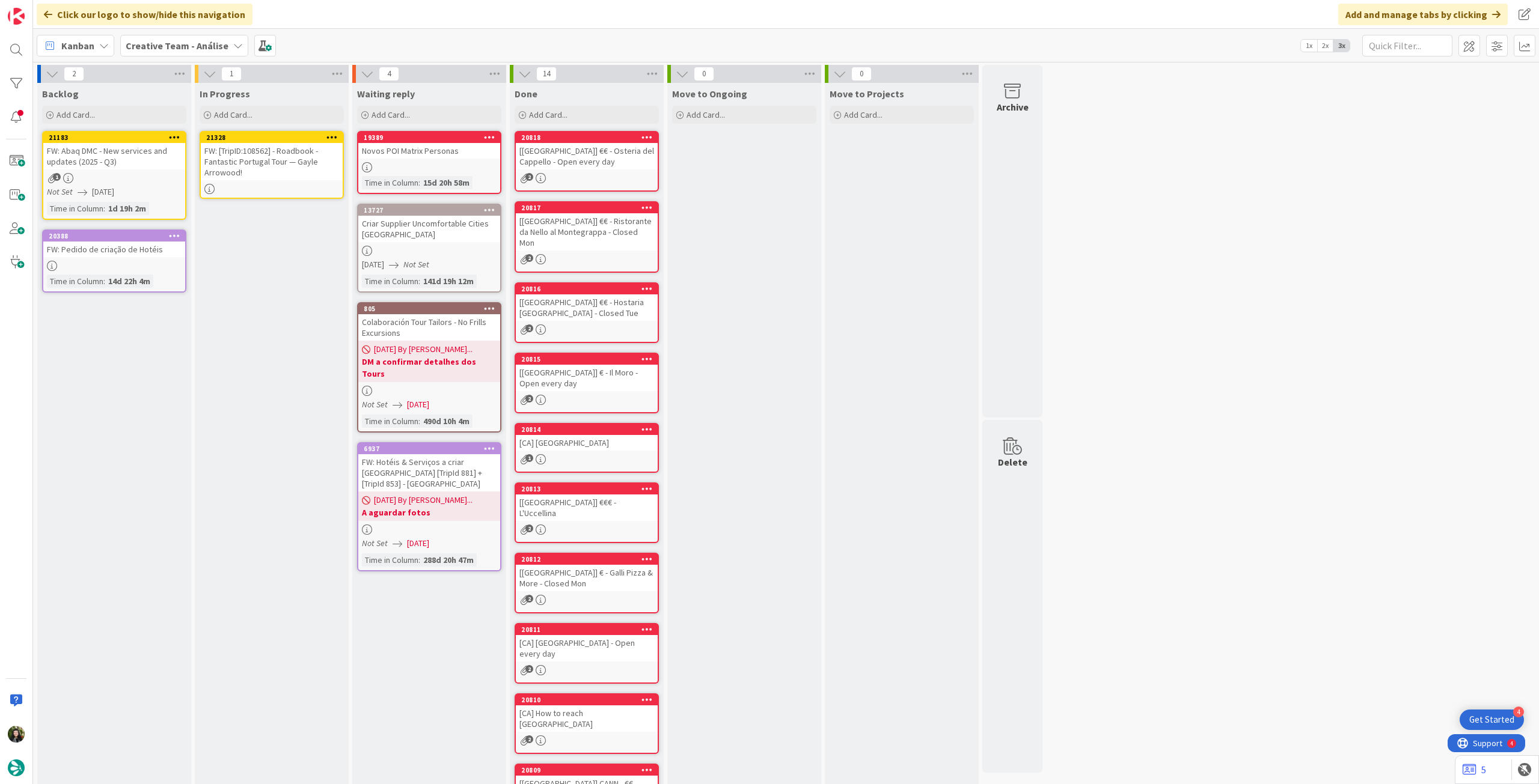
click at [271, 167] on div "FW: [TripID:108562] - Roadbook - Fantastic Portugal Tour — Gayle Arrowood!" at bounding box center [271, 162] width 142 height 38
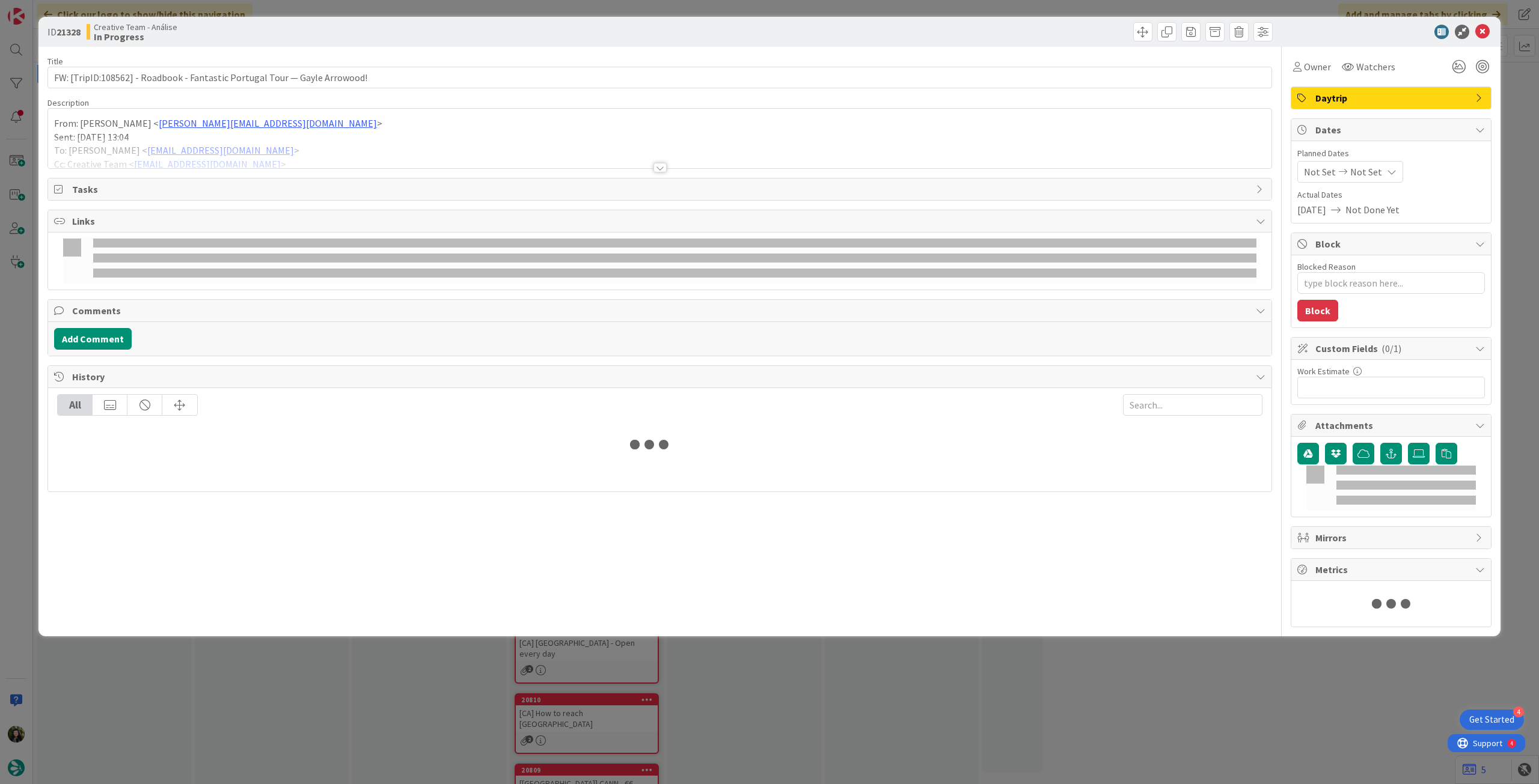
type textarea "x"
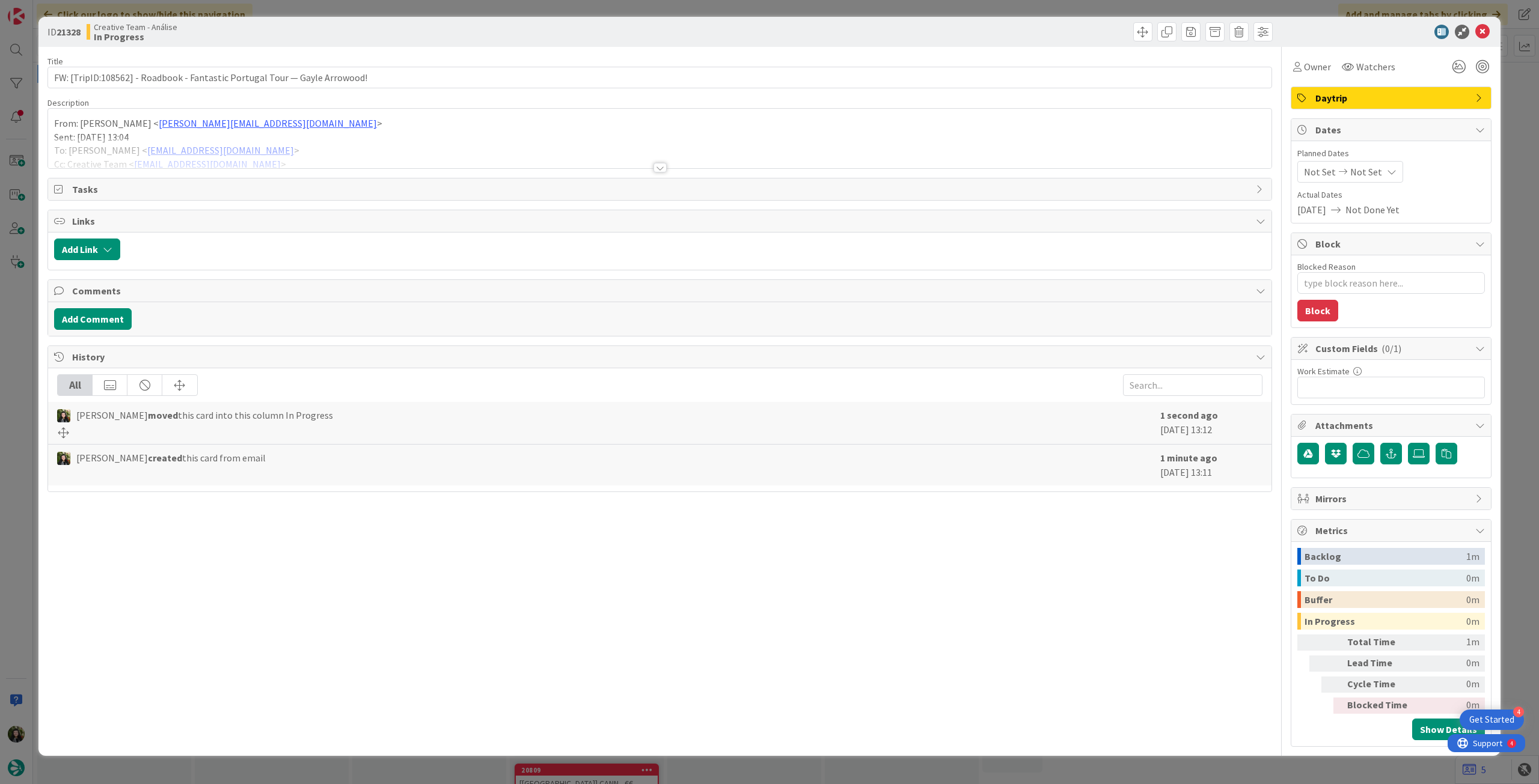
click at [1386, 171] on icon at bounding box center [1391, 171] width 9 height 9
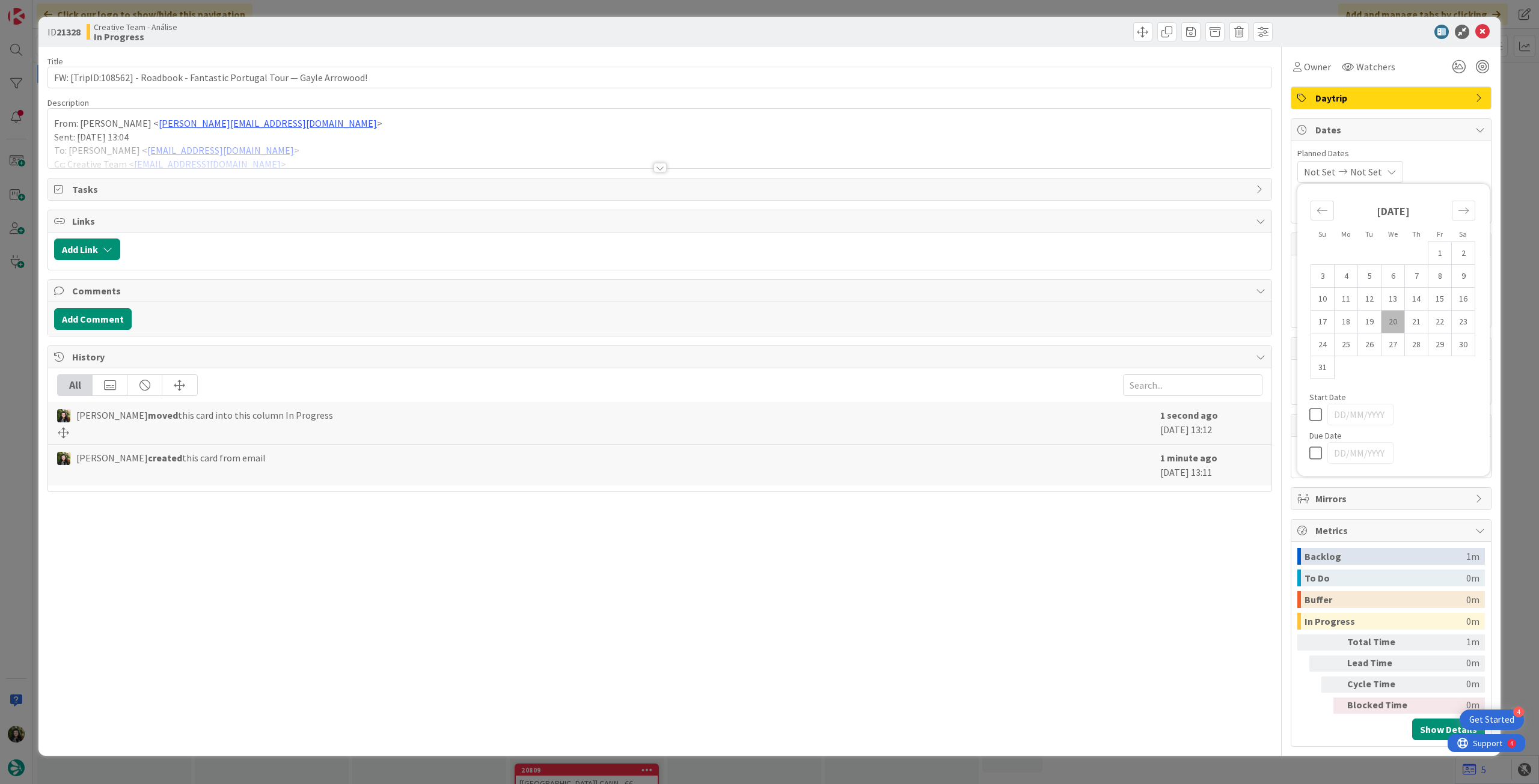
click at [1309, 453] on div "Su Mo Tu We Th Fr Sa [DATE] 1 2 3 4 5 6 7 8 9 10 11 12 13 14 15 16 17 18 19 20 …" at bounding box center [1393, 330] width 180 height 280
click at [1313, 449] on icon at bounding box center [1317, 453] width 18 height 14
type input "[DATE]"
click at [1480, 30] on icon at bounding box center [1482, 31] width 14 height 14
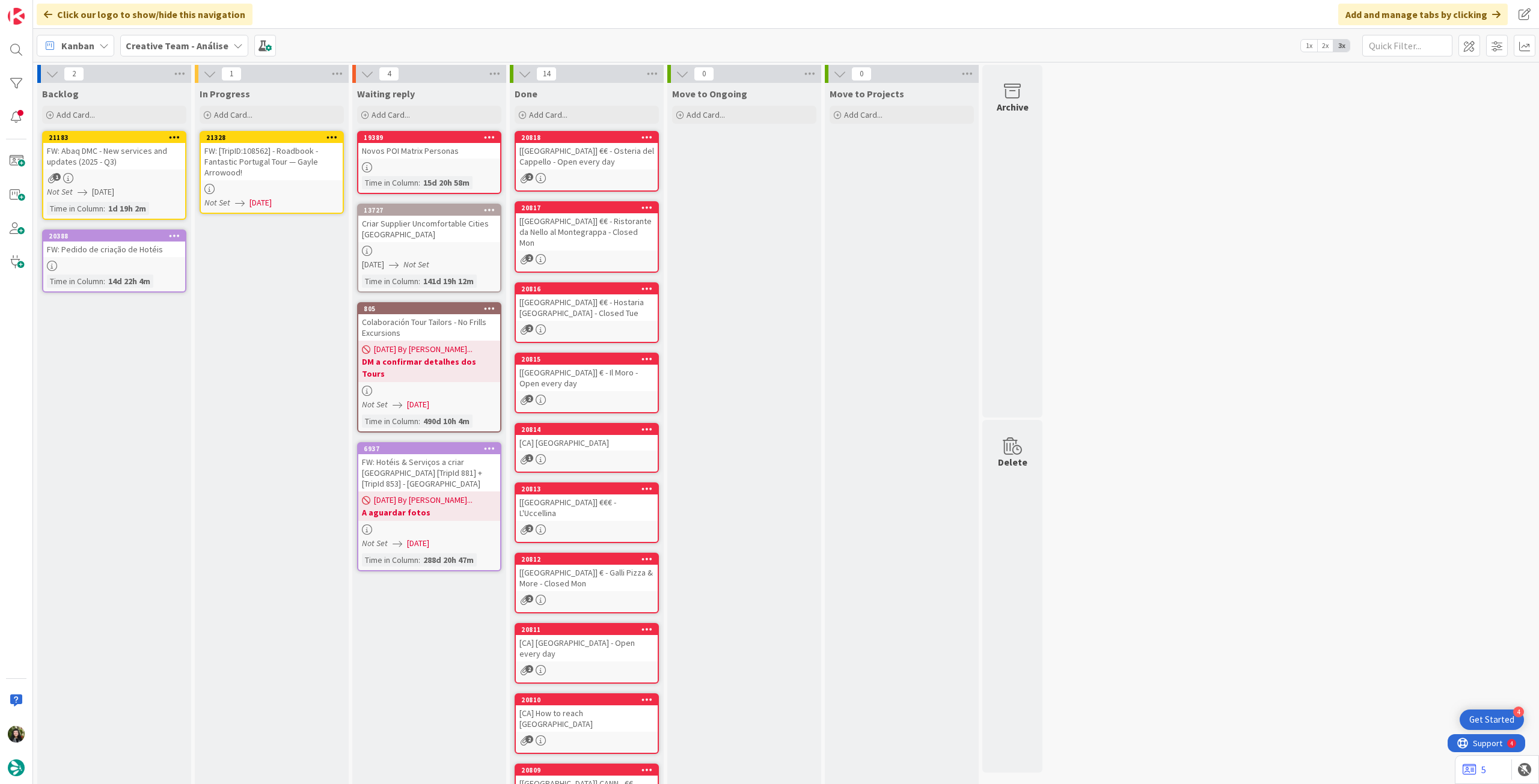
click at [335, 135] on icon at bounding box center [332, 137] width 12 height 9
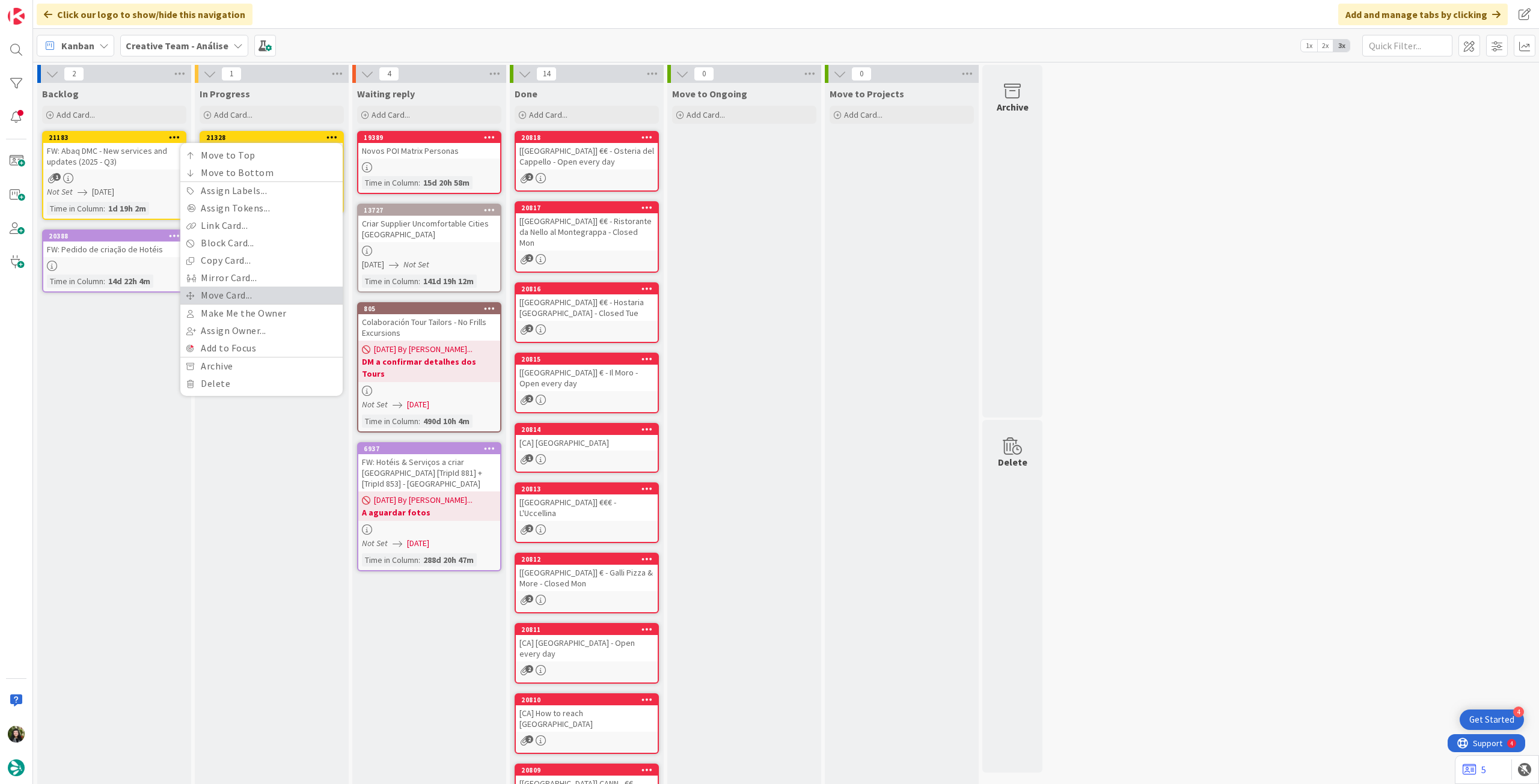
click at [254, 289] on link "Move Card..." at bounding box center [261, 295] width 162 height 17
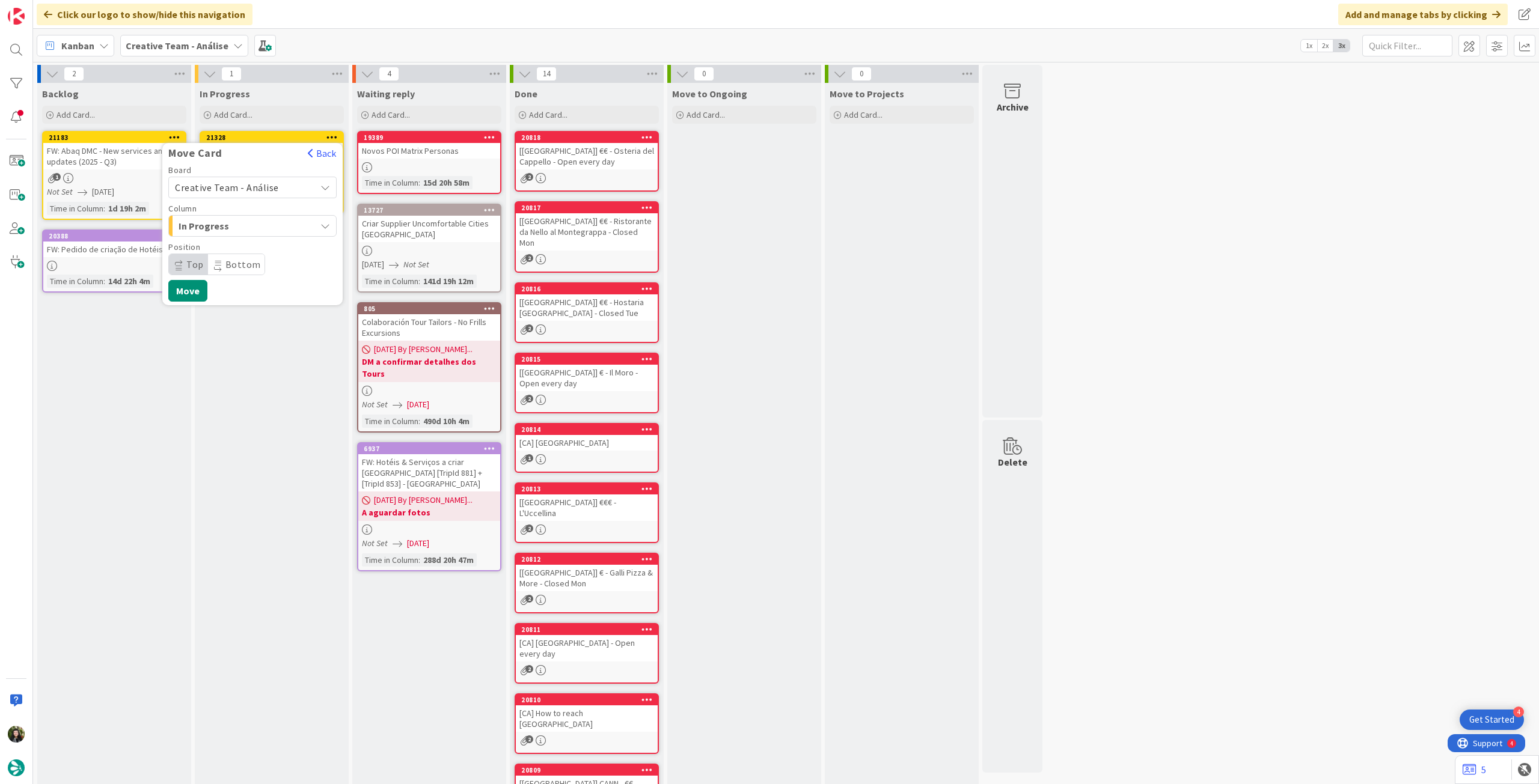
click at [243, 239] on div "Board Creative Team - Análise Column In Progress Position Top Bottom" at bounding box center [252, 221] width 168 height 110
click at [252, 195] on span "Creative Team - Análise" at bounding box center [242, 187] width 135 height 16
click at [247, 239] on span "Creative Team" at bounding box center [260, 243] width 139 height 18
click at [245, 257] on span "Daytrip" at bounding box center [251, 264] width 115 height 16
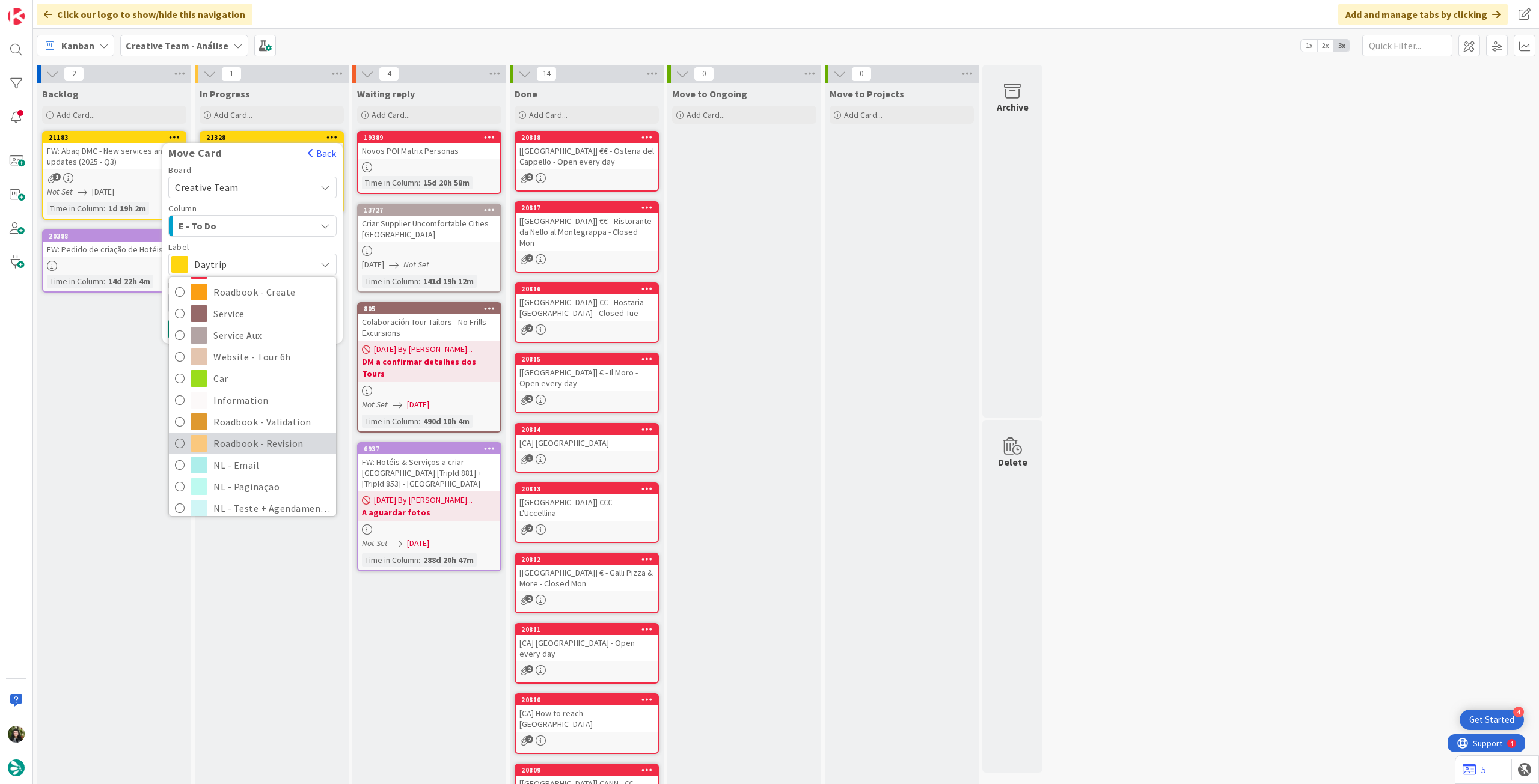
scroll to position [160, 0]
click at [266, 431] on span "Roadbook - Revision" at bounding box center [272, 434] width 117 height 18
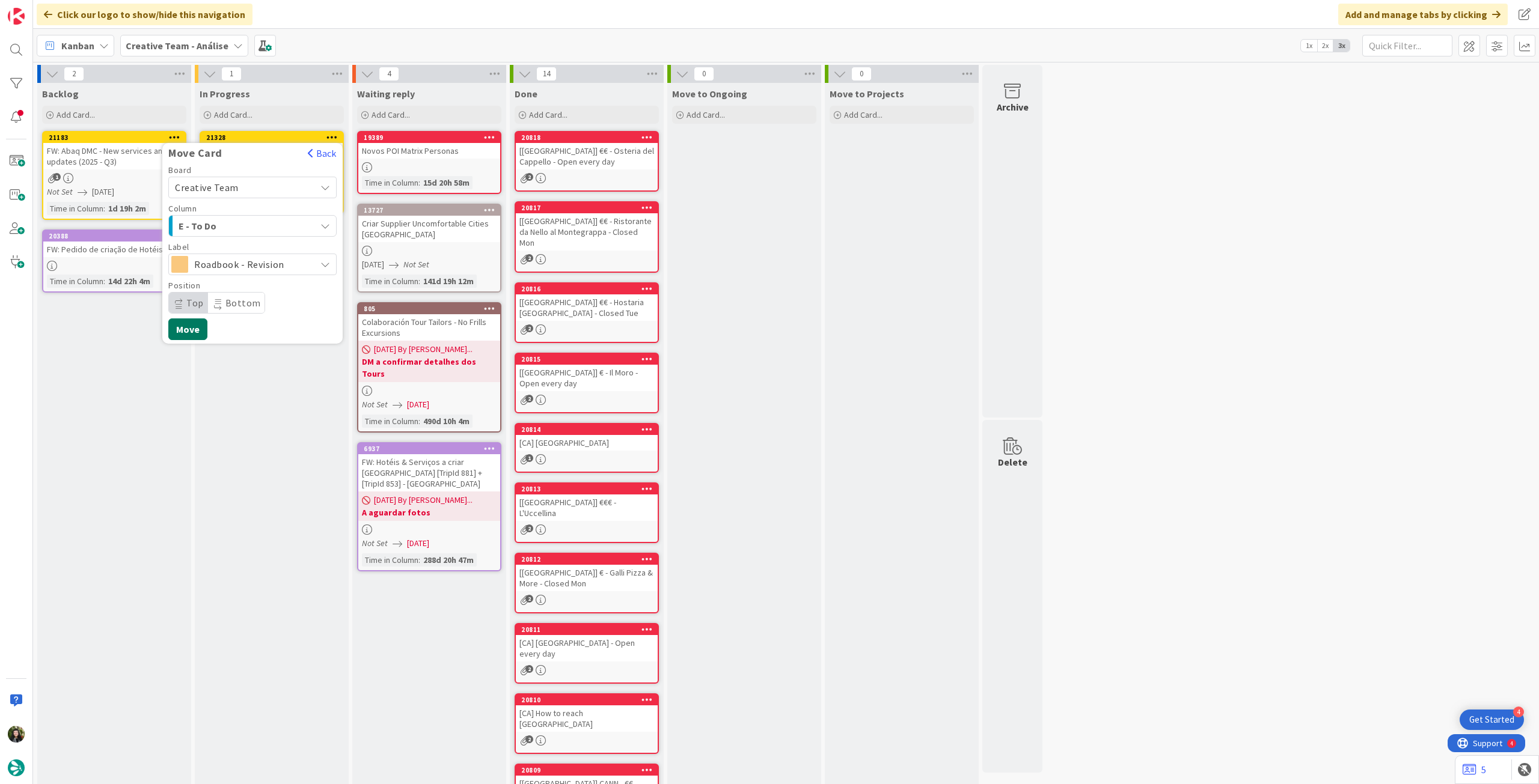
click at [200, 331] on button "Move" at bounding box center [188, 329] width 39 height 22
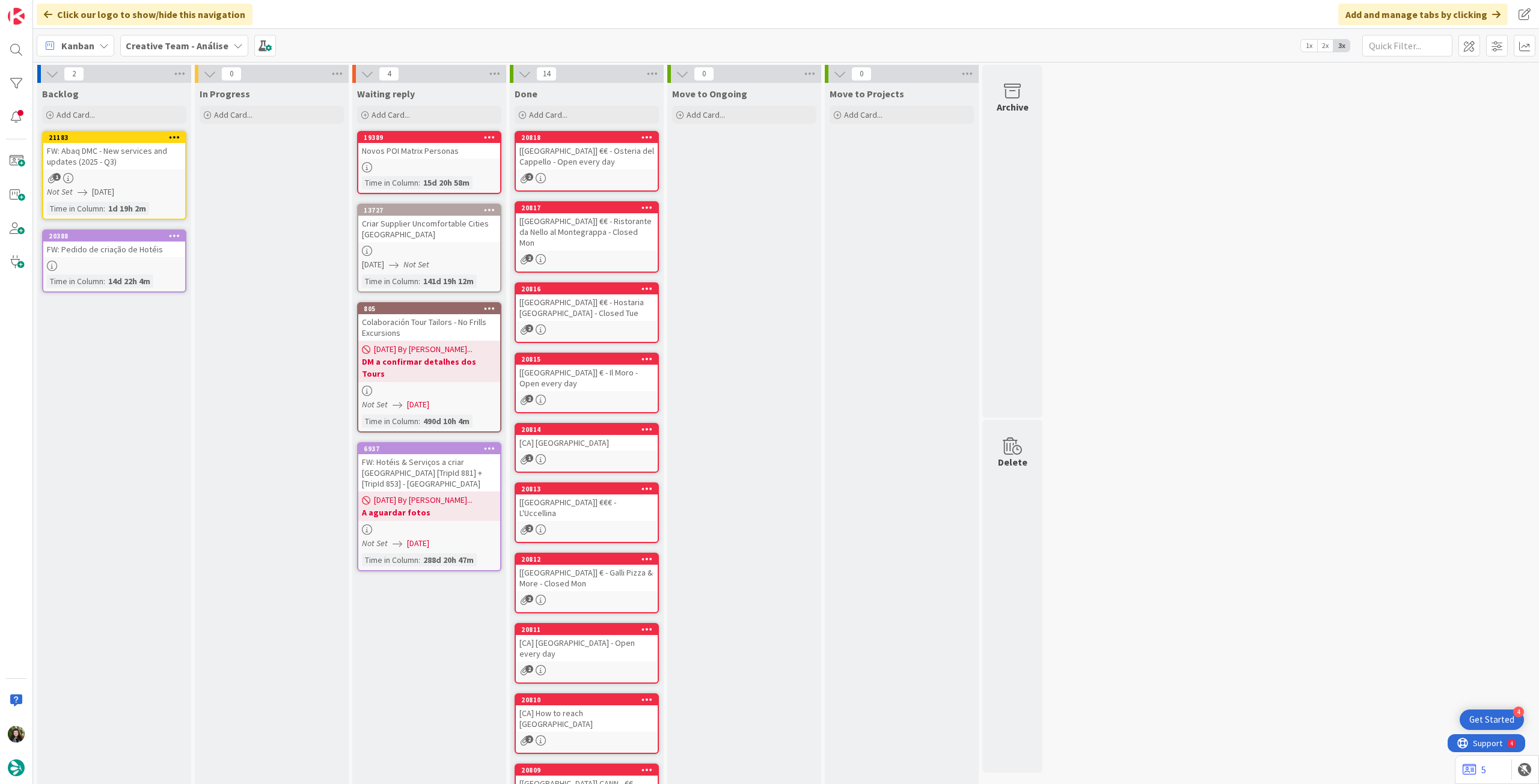
click at [195, 49] on b "Creative Team - Análise" at bounding box center [176, 45] width 103 height 12
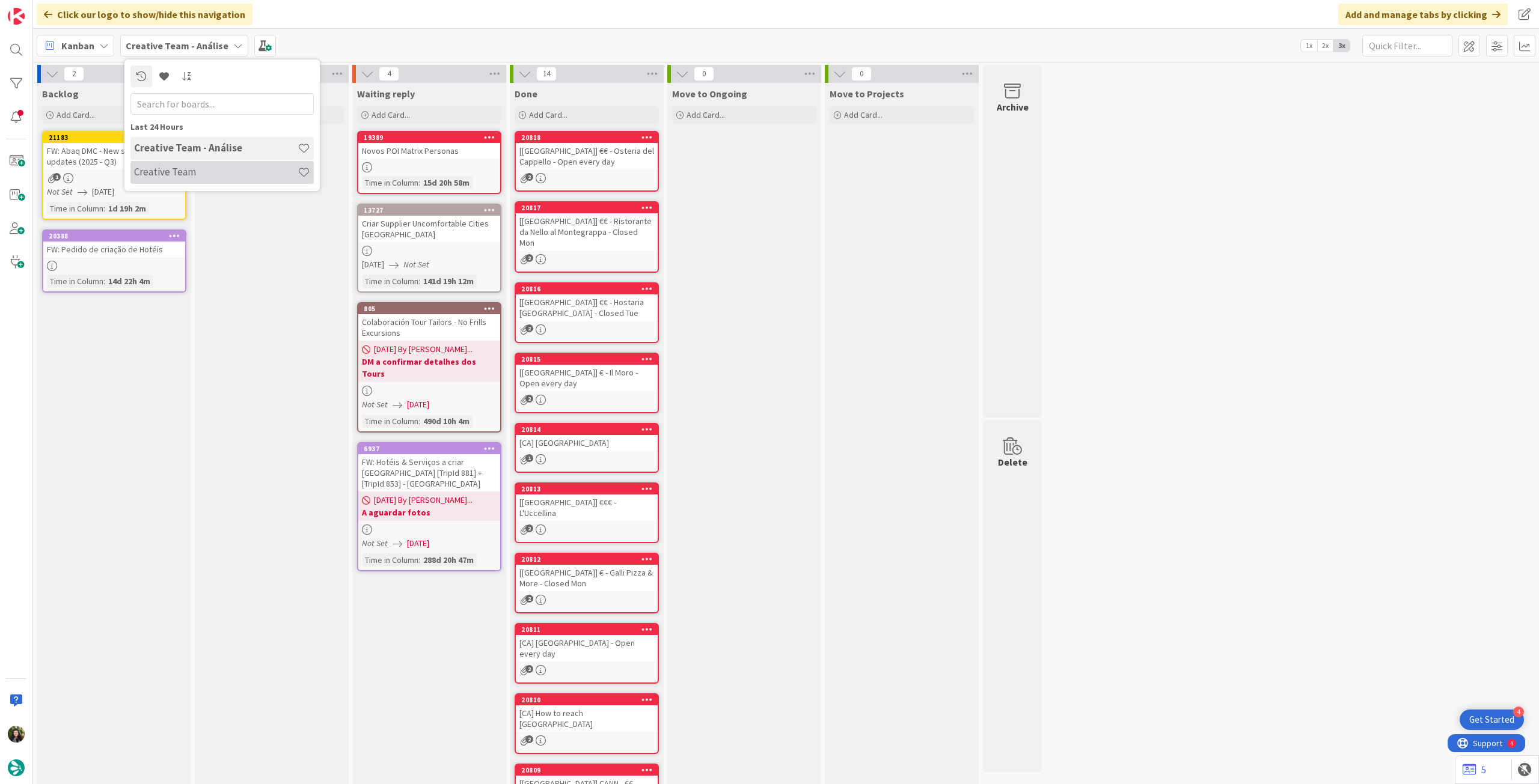
click at [192, 164] on div "Creative Team" at bounding box center [222, 172] width 183 height 23
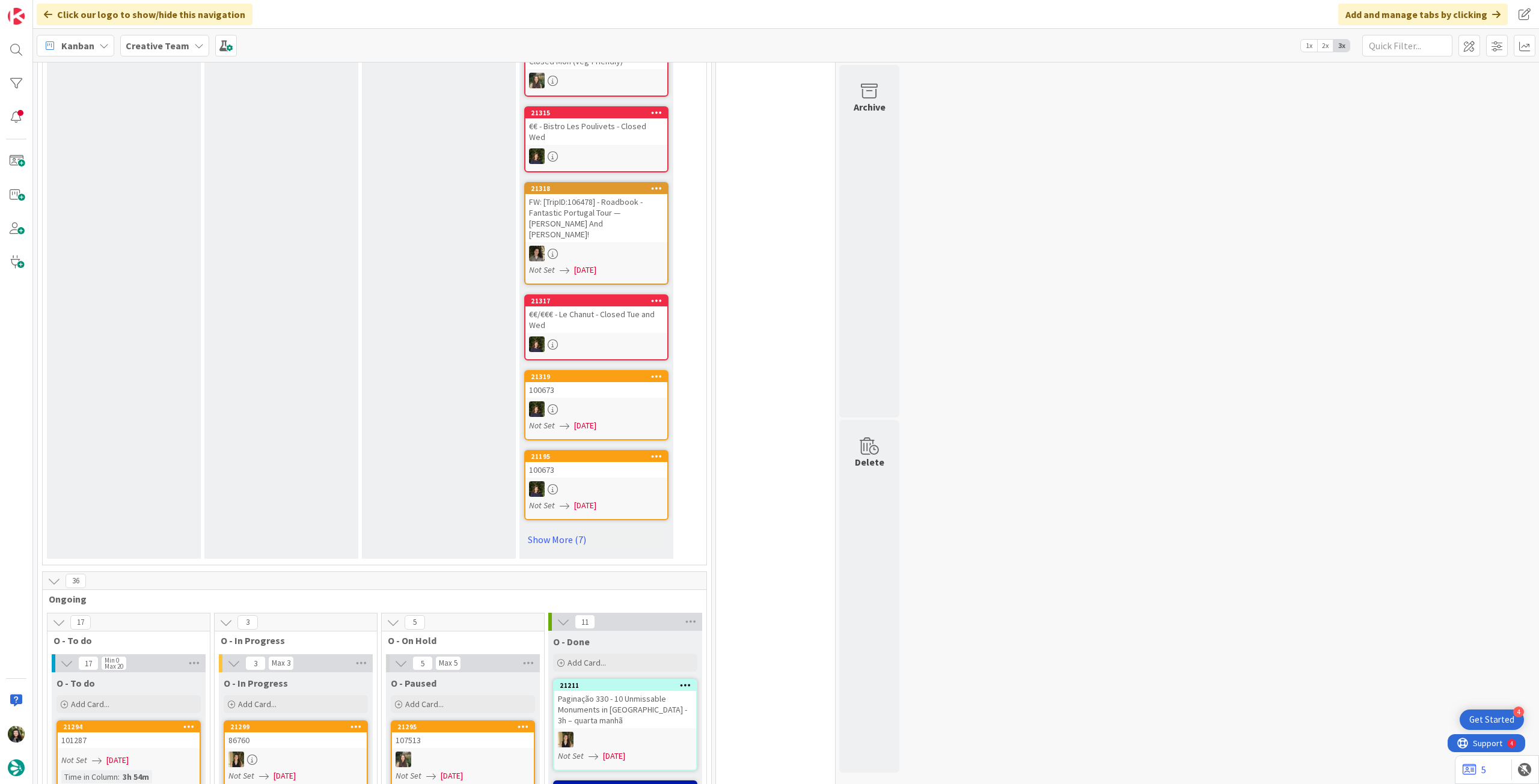
scroll to position [1041, 0]
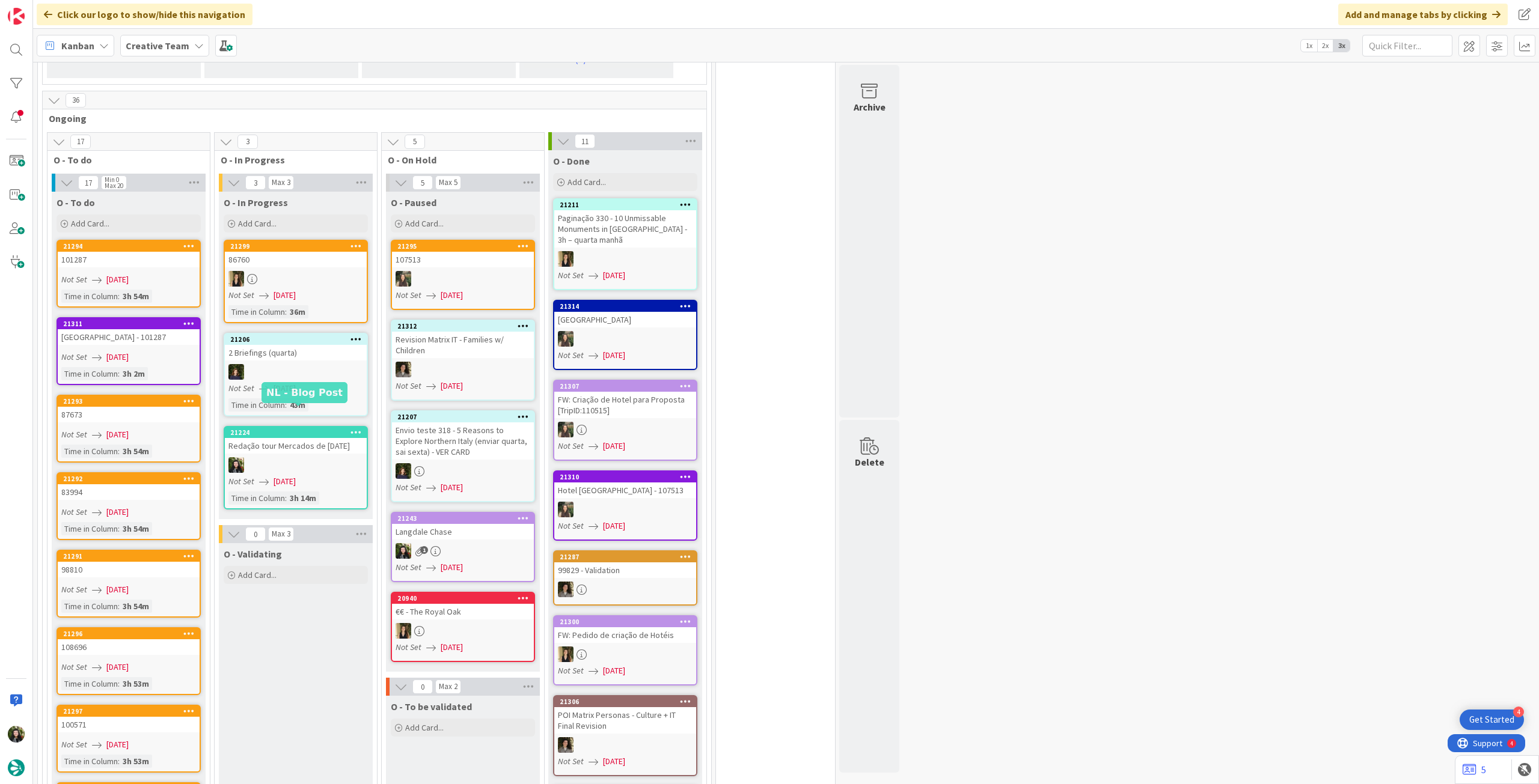
click at [326, 438] on div "Redação tour Mercados de [DATE]" at bounding box center [295, 446] width 142 height 16
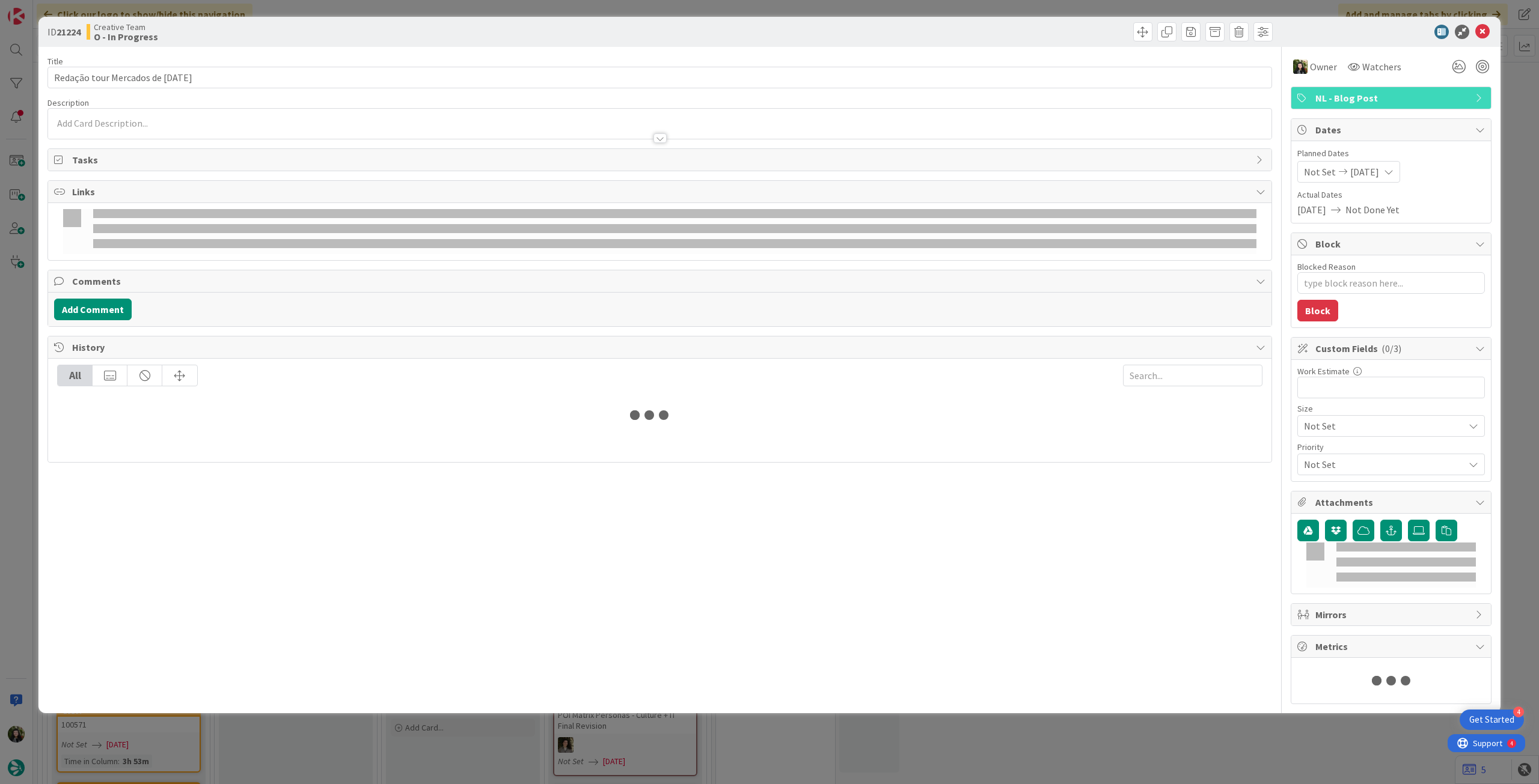
type textarea "x"
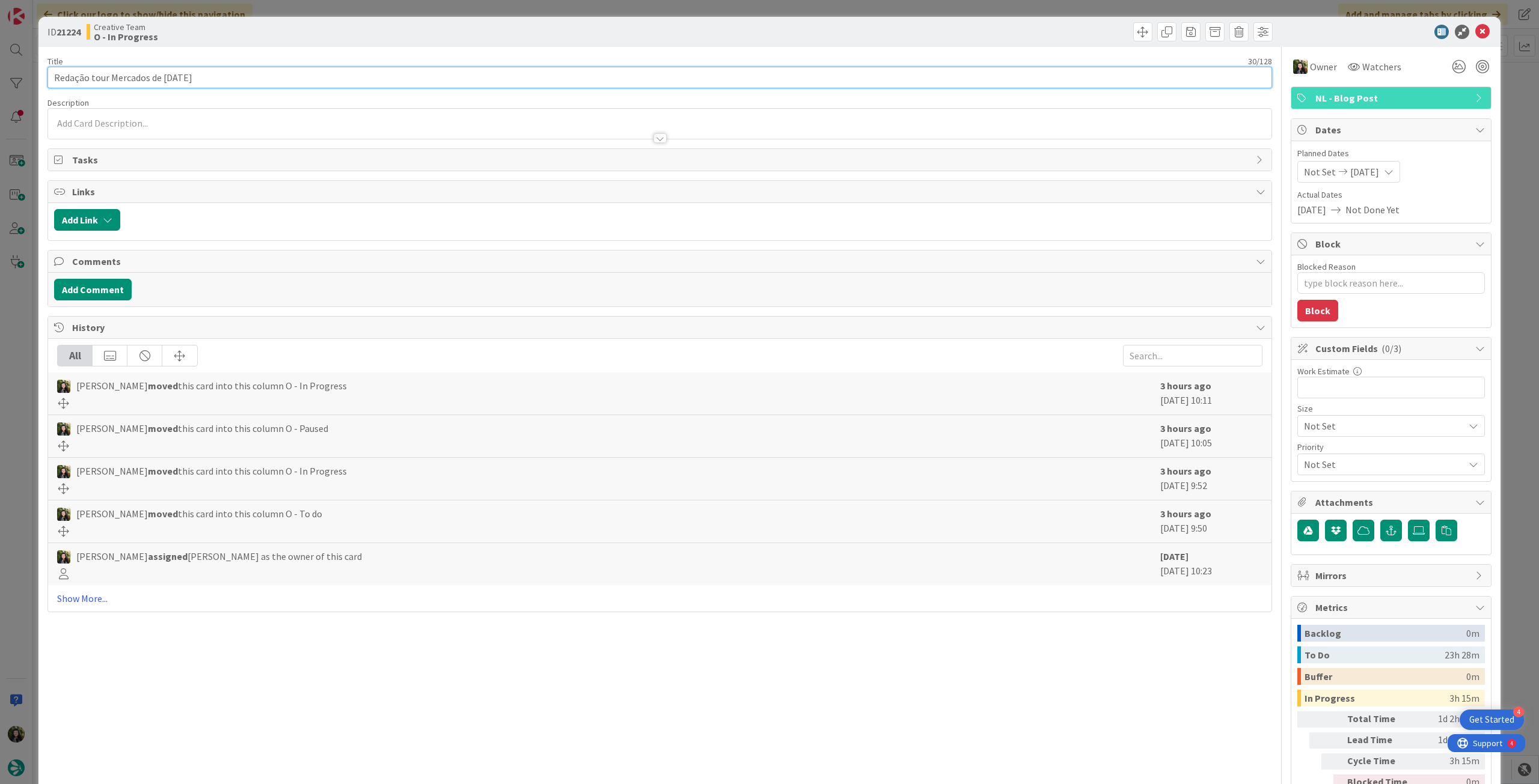
drag, startPoint x: 204, startPoint y: 84, endPoint x: 208, endPoint y: 92, distance: 8.9
click at [206, 84] on input "Redação tour Mercados de [DATE]" at bounding box center [660, 77] width 1224 height 22
type input "Redação tour Mercados de [DATE]+"
type textarea "x"
type input "Redação tour Mercados de [DATE] + es"
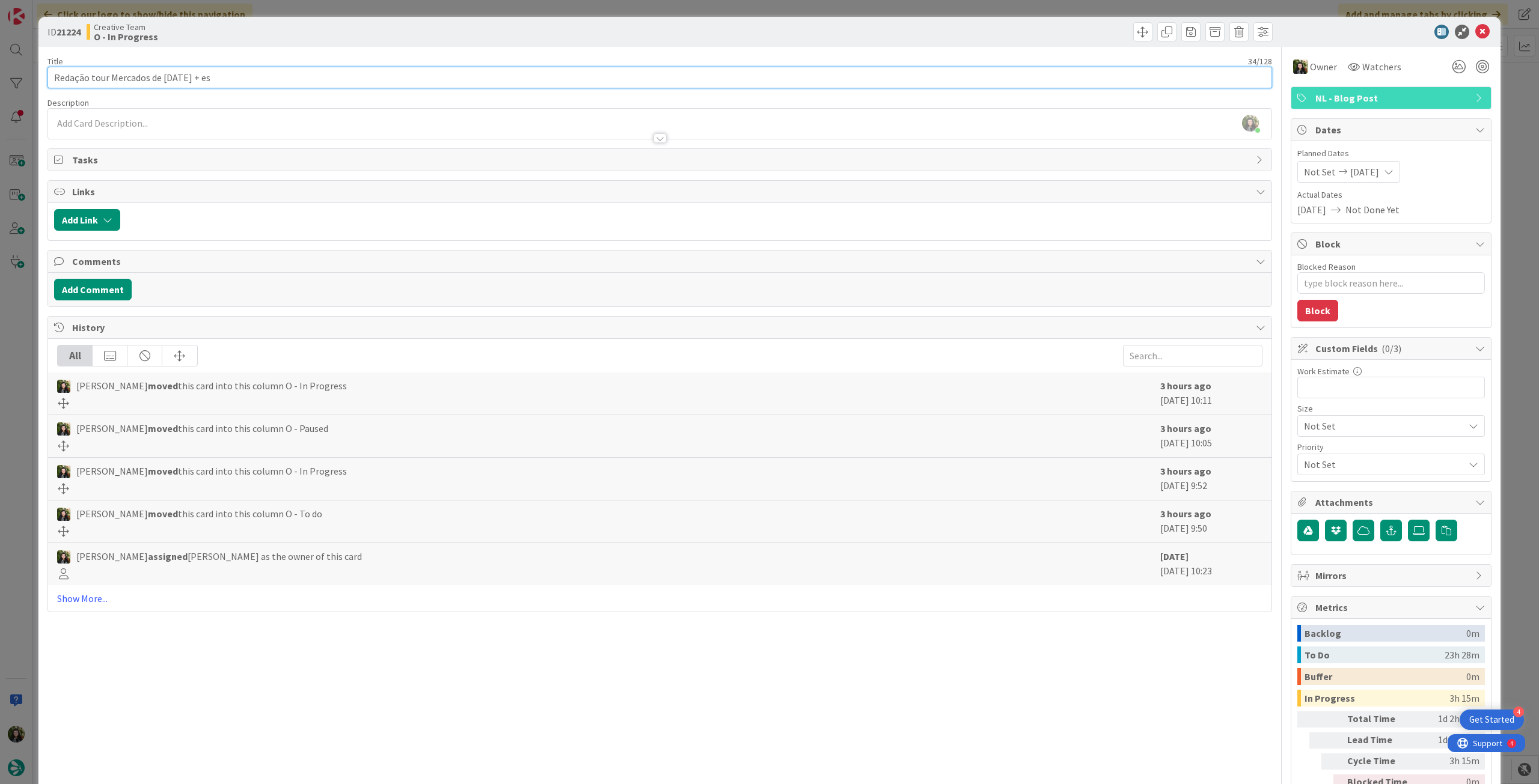
type textarea "x"
type input "Redação tour Mercados de [DATE] + escolhe e corte fotos"
type textarea "x"
click at [224, 78] on input "Redação tour Mercados de [DATE] + escolhe e corte fotos" at bounding box center [660, 77] width 1224 height 22
type input "Redação tour Mercados de [DATE] + escolha e corte fotos"
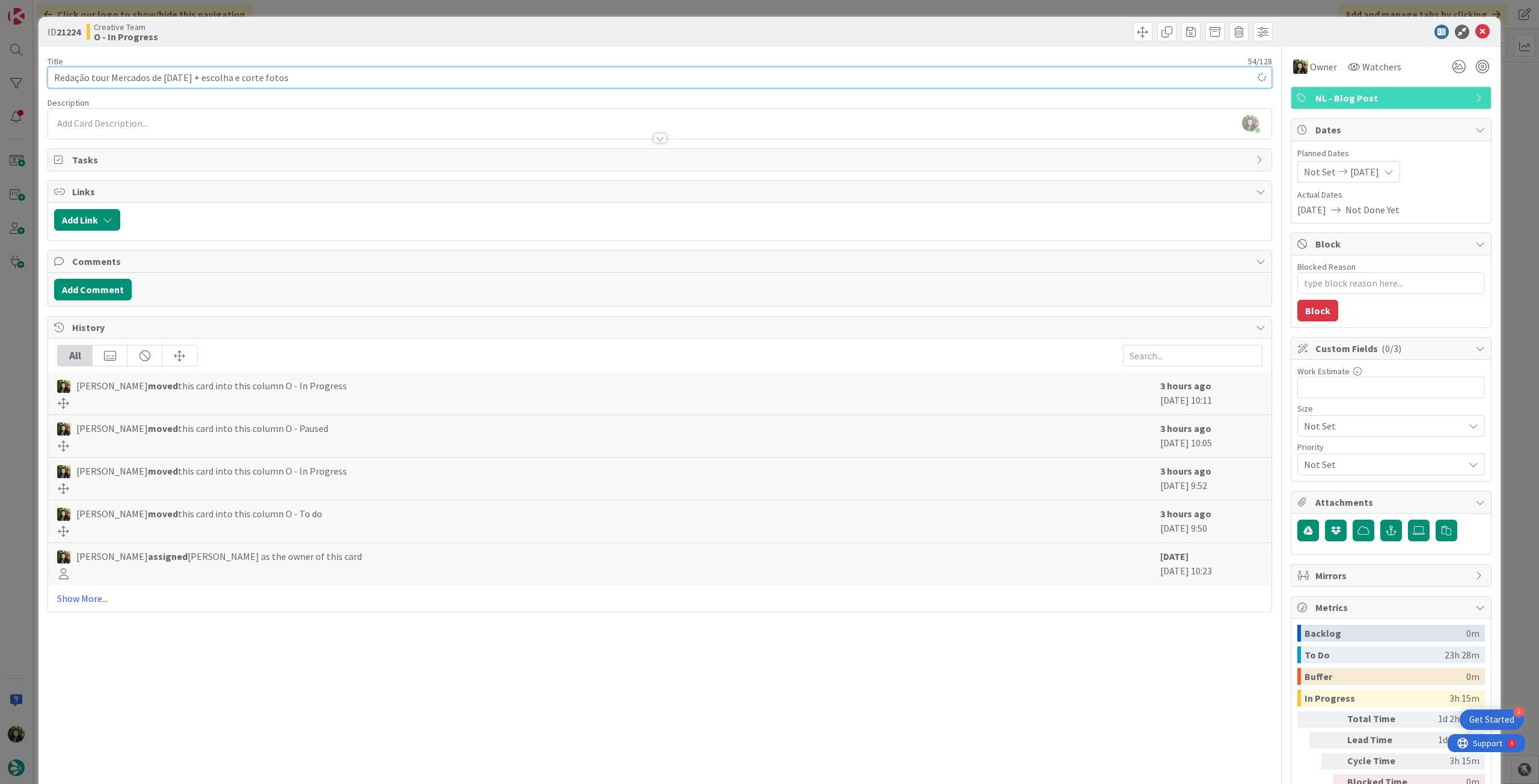
type textarea "x"
type input "Redação tour Mercados de [DATE] + escolha e corte fotos"
click at [1475, 31] on icon at bounding box center [1482, 31] width 14 height 14
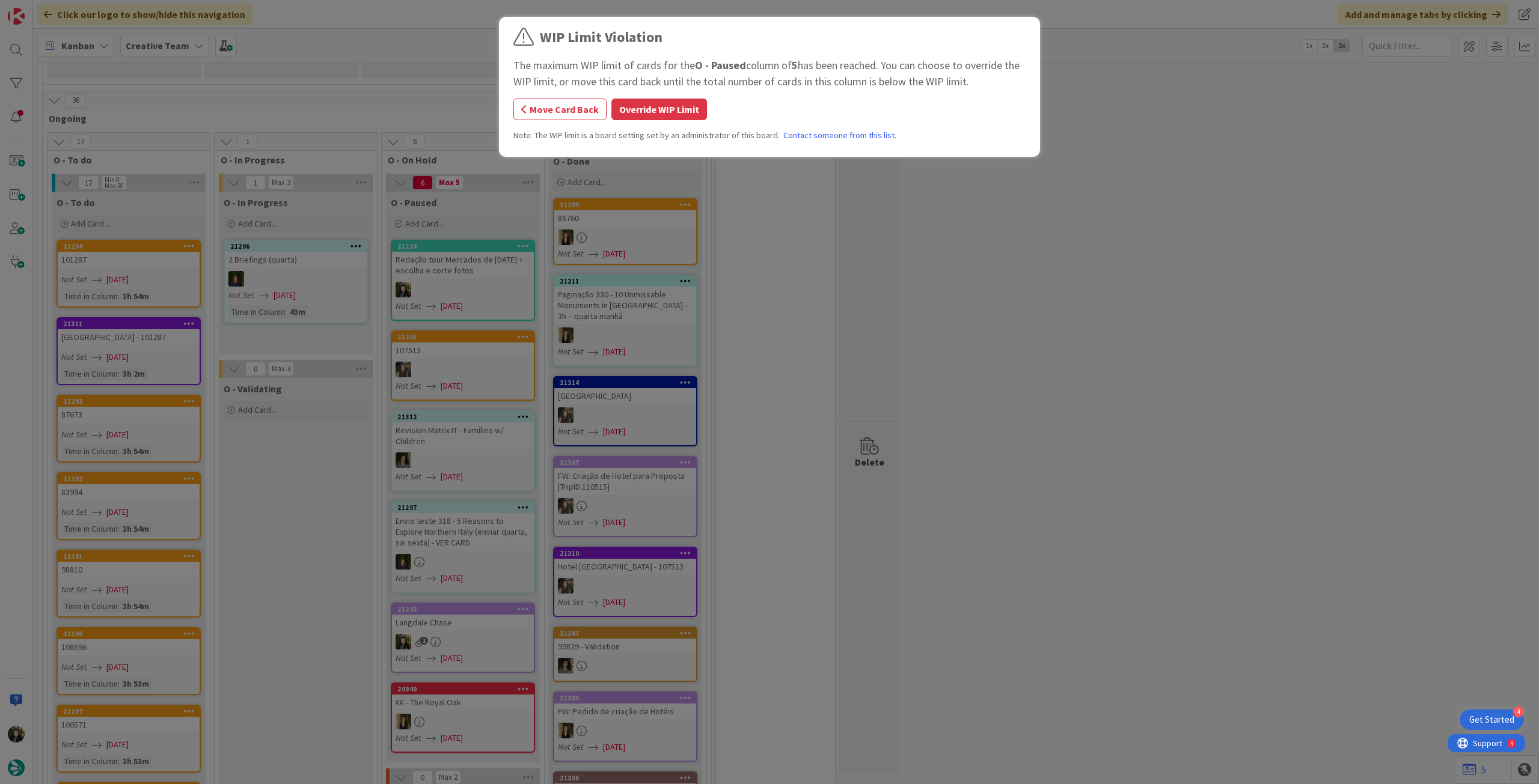
click at [621, 108] on button "Override WIP Limit" at bounding box center [659, 110] width 96 height 22
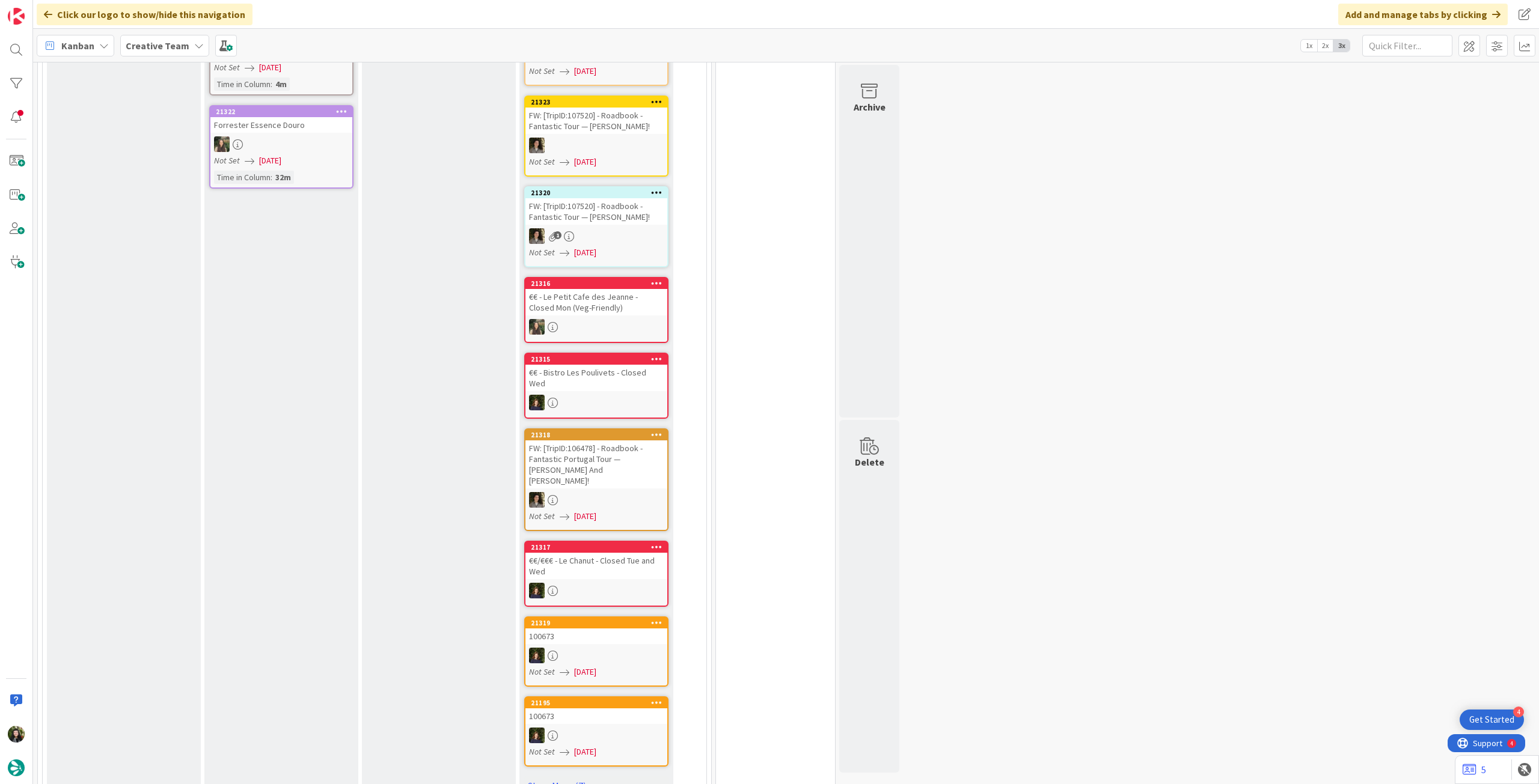
scroll to position [160, 0]
